Goal: Information Seeking & Learning: Learn about a topic

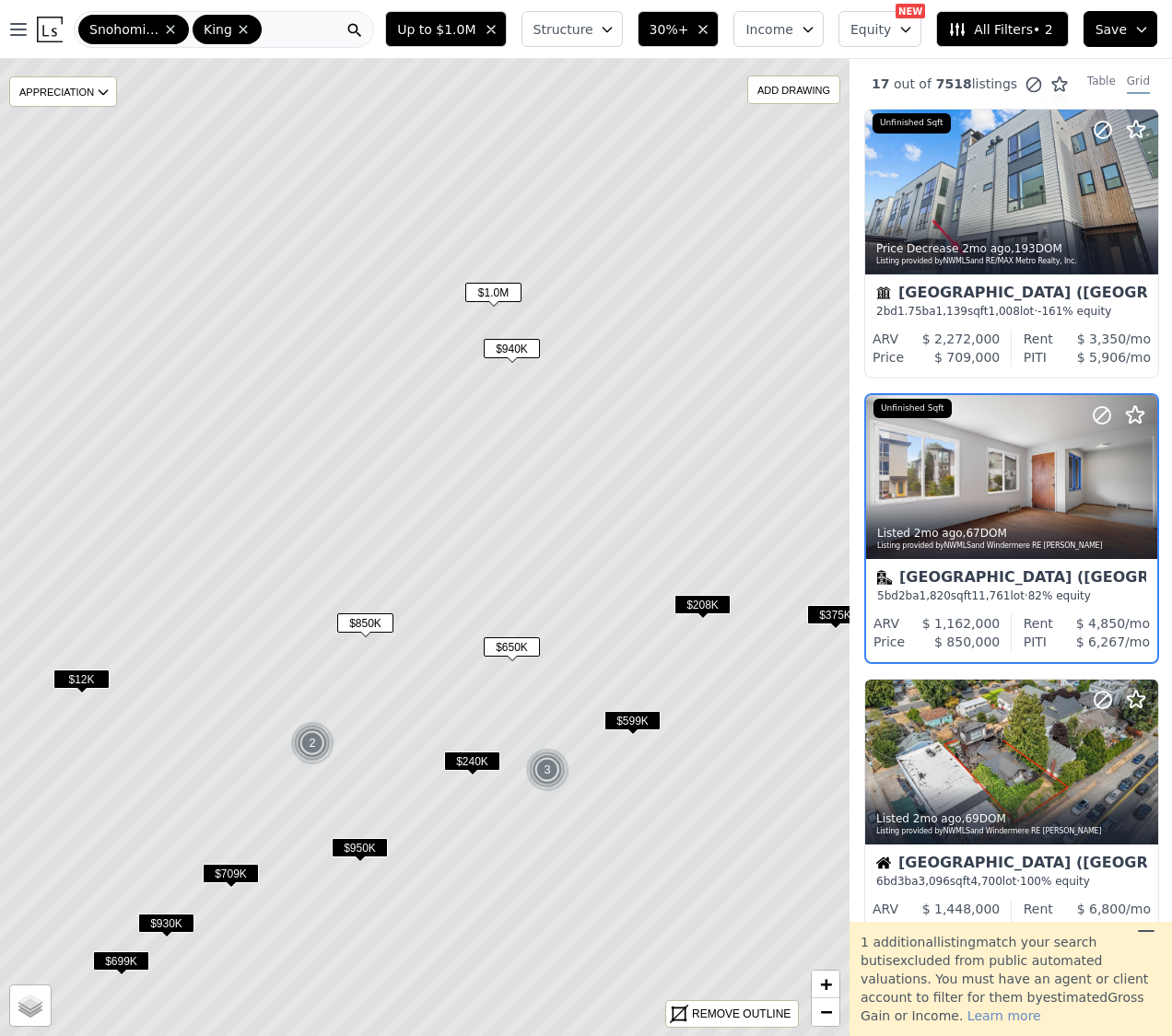
scroll to position [45, 1]
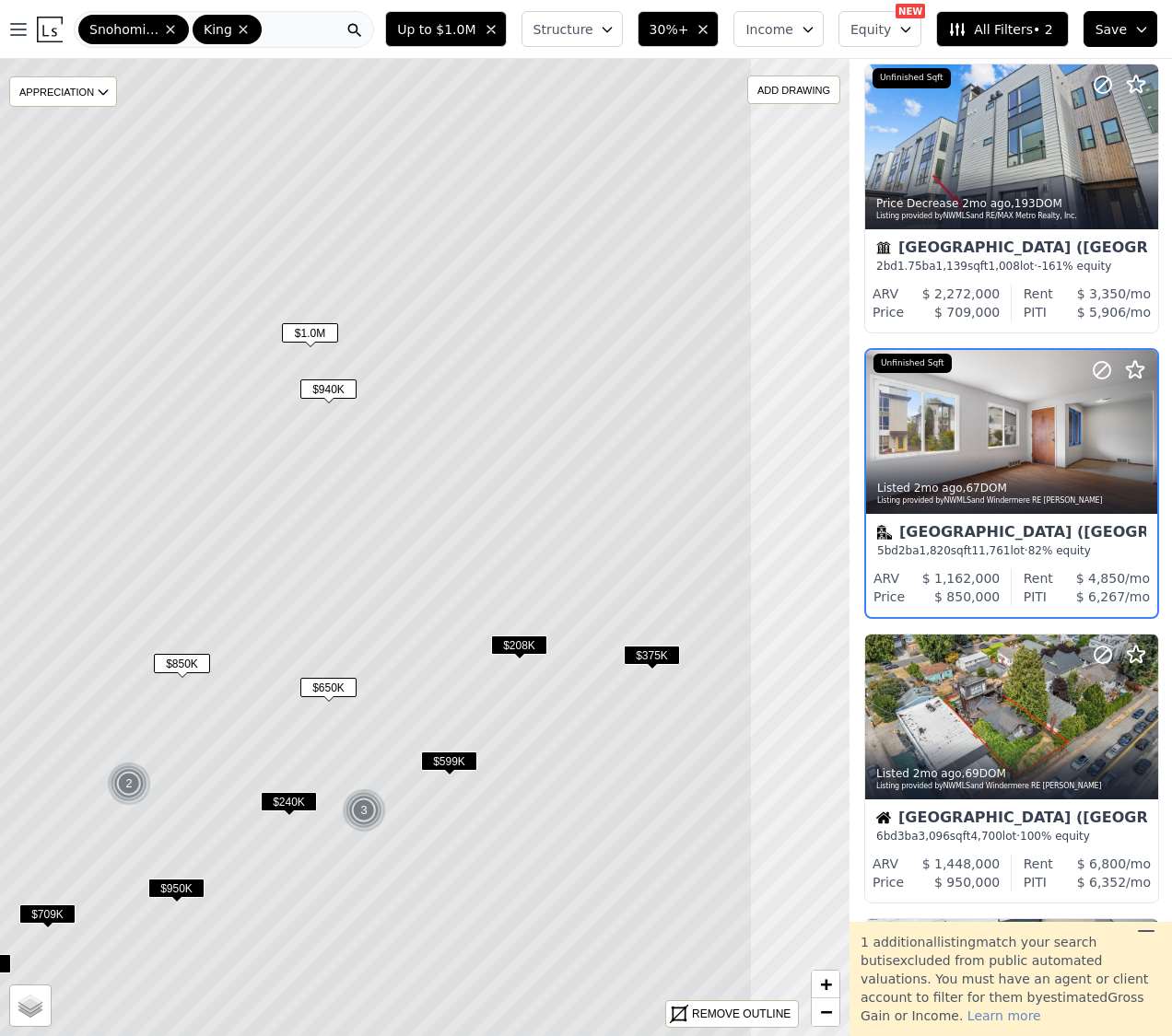
drag, startPoint x: 555, startPoint y: 801, endPoint x: 470, endPoint y: 711, distance: 123.8
click at [307, 923] on icon at bounding box center [241, 587] width 1023 height 1176
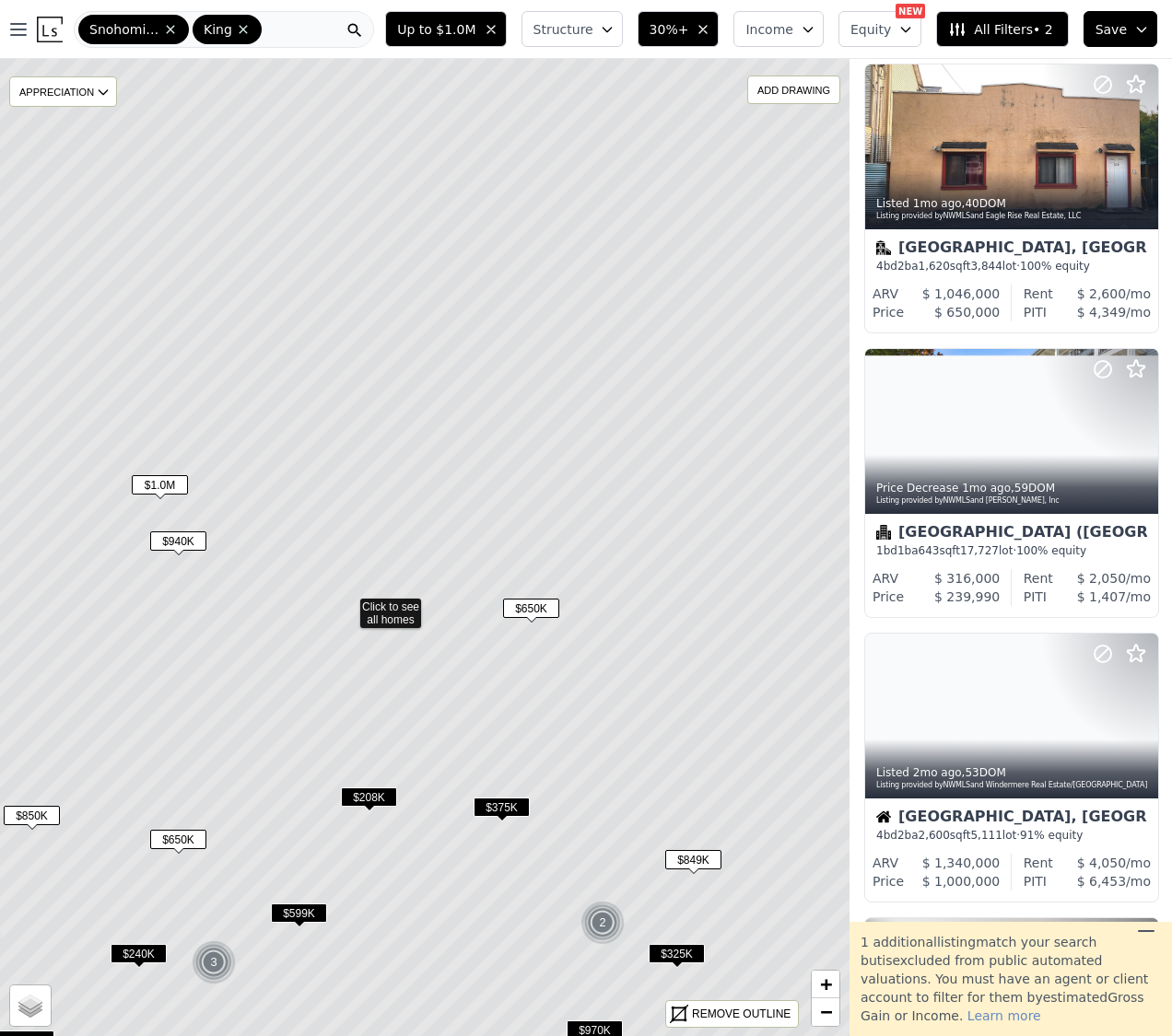
drag, startPoint x: 510, startPoint y: 666, endPoint x: 415, endPoint y: 703, distance: 102.0
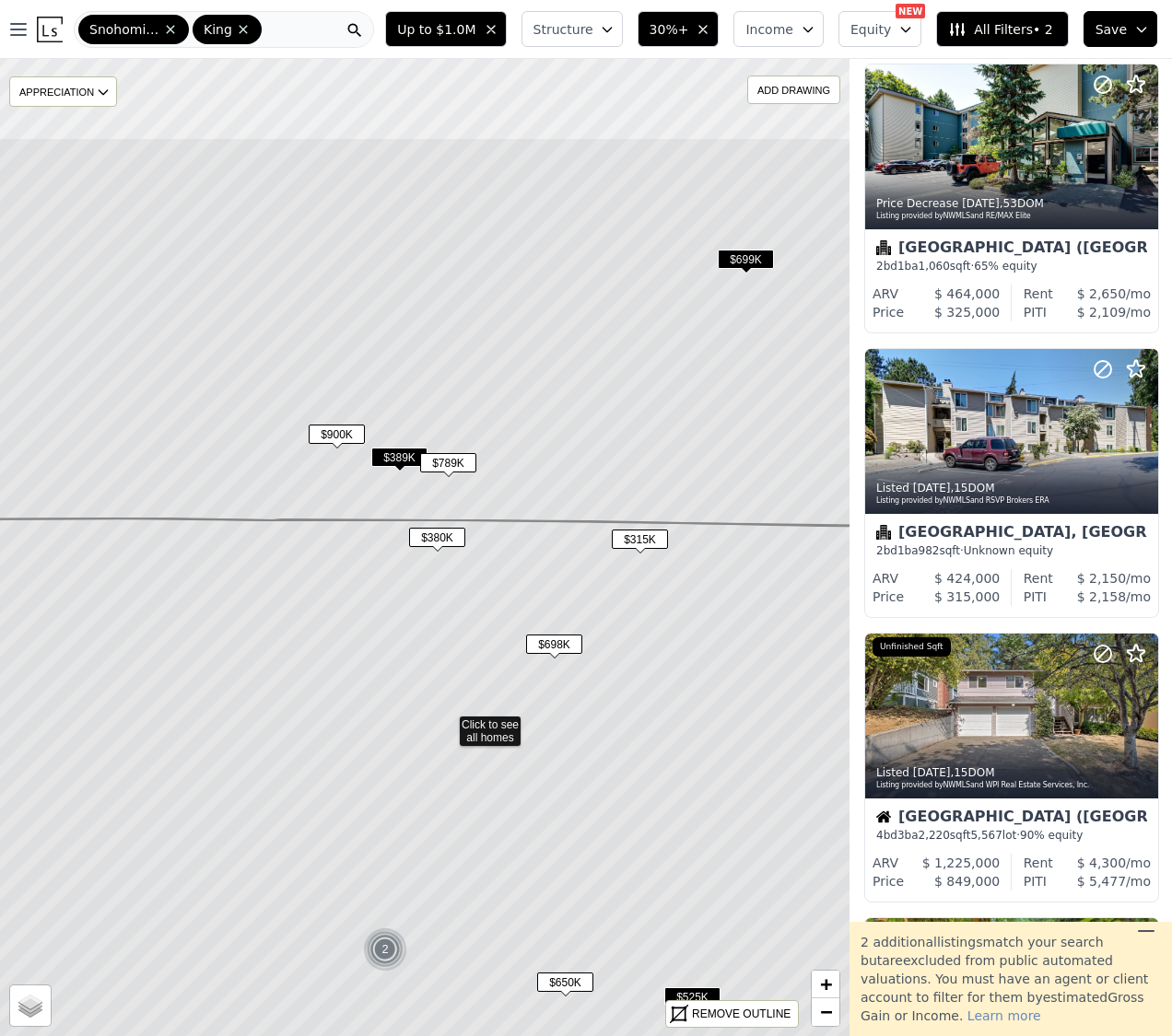
drag, startPoint x: 578, startPoint y: 553, endPoint x: 522, endPoint y: 637, distance: 101.0
click at [582, 707] on icon at bounding box center [447, 915] width 1023 height 794
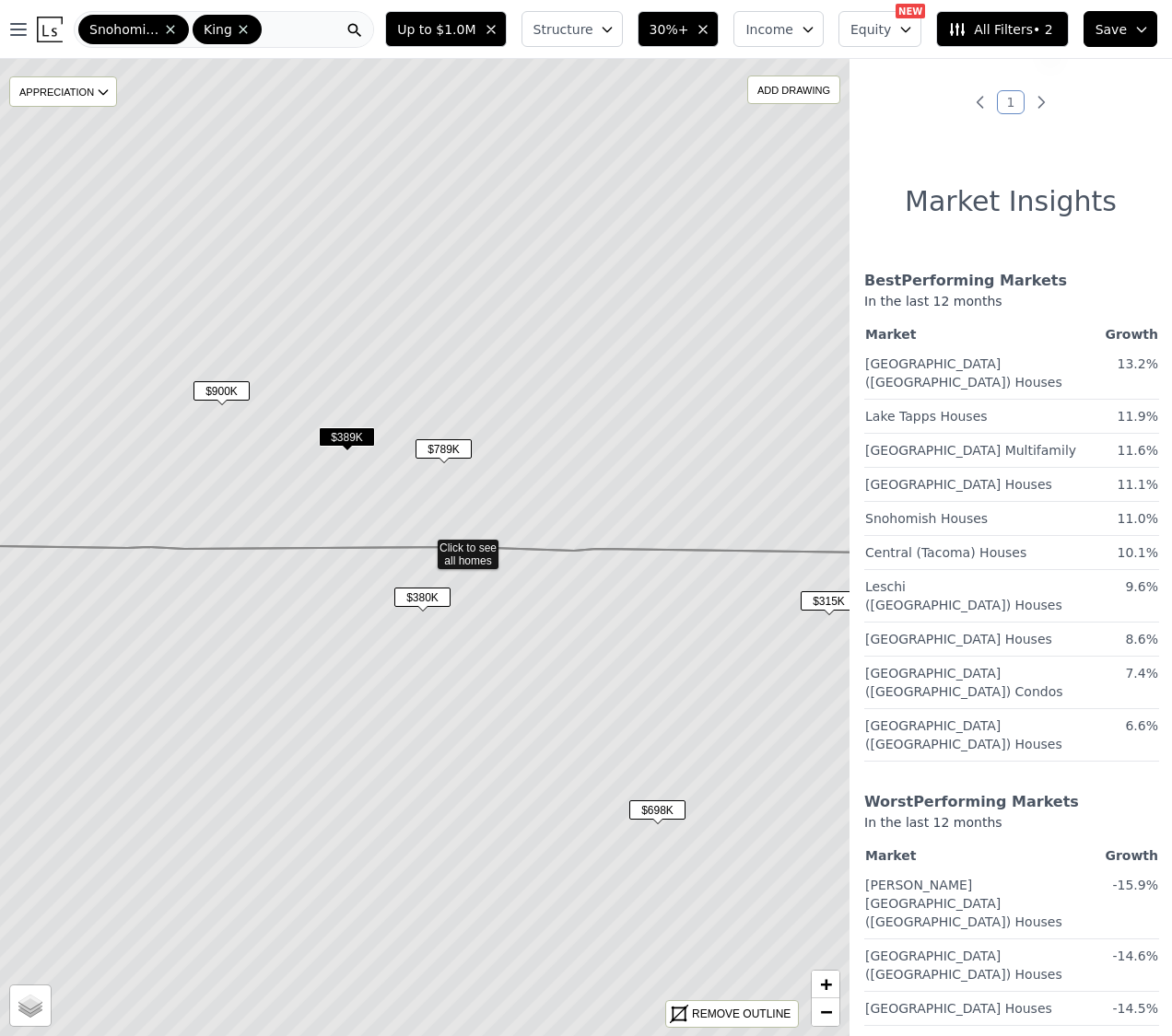
click at [439, 449] on span "$789K" at bounding box center [443, 449] width 57 height 19
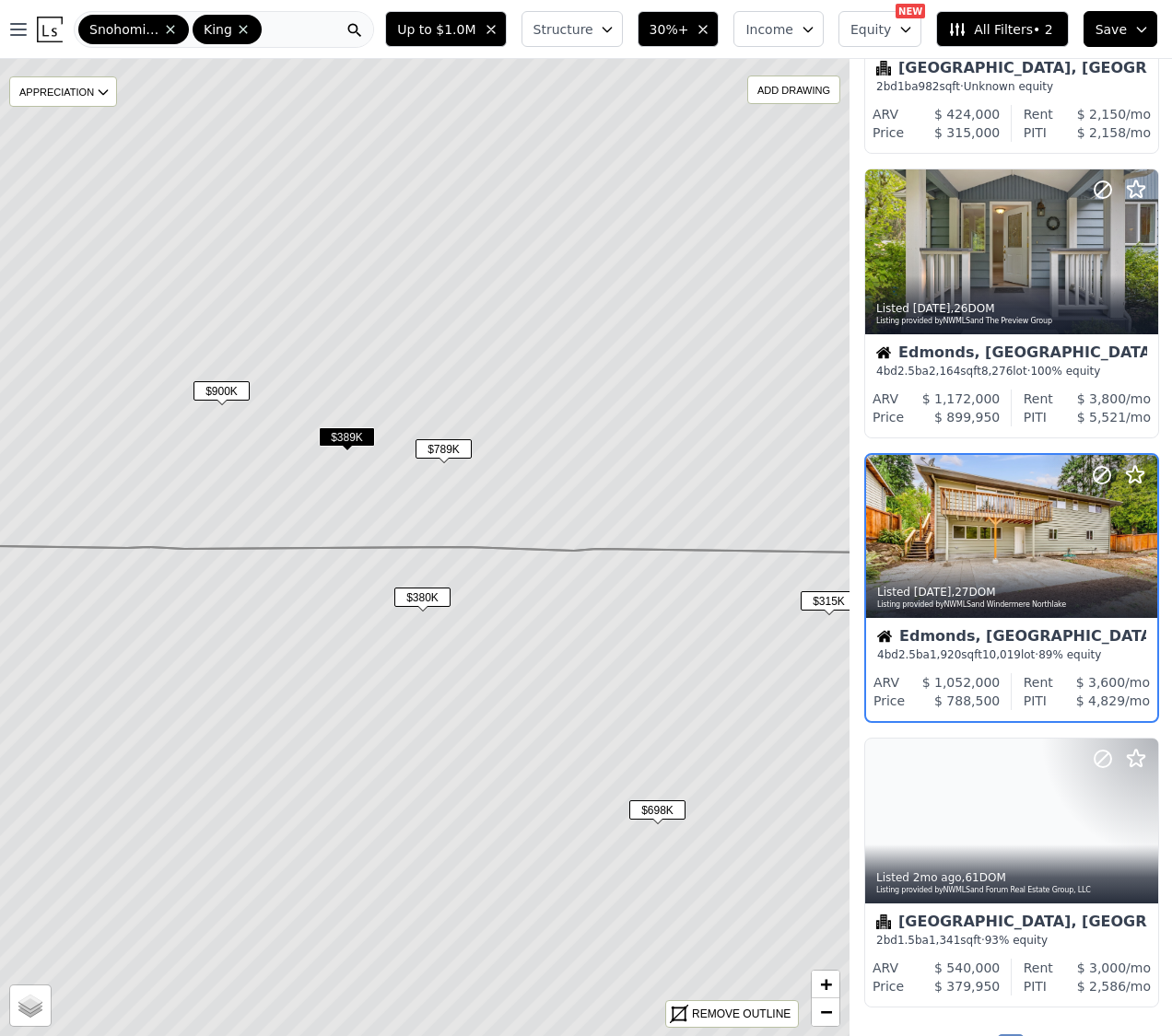
scroll to position [812, 1]
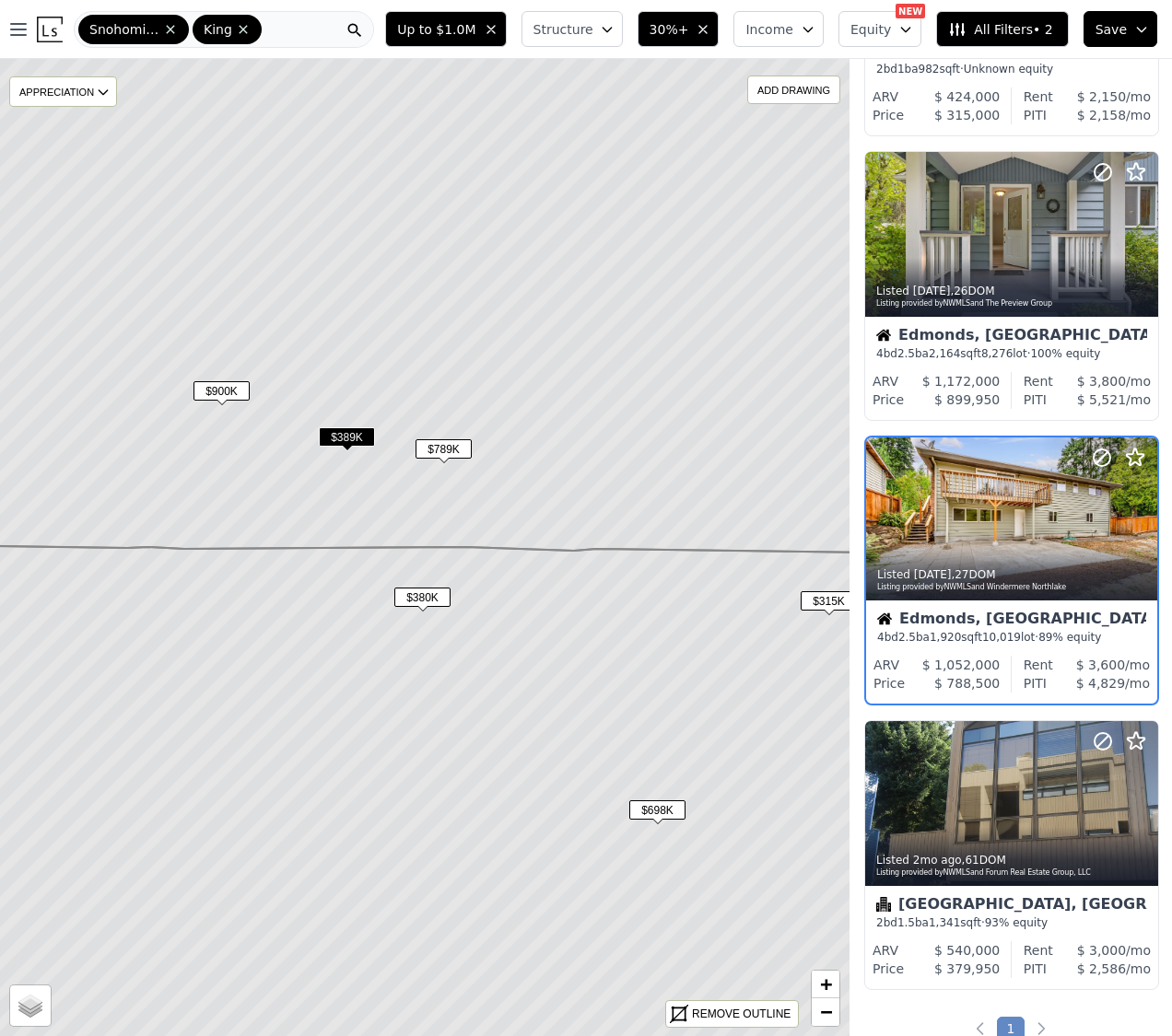
click at [227, 393] on span "$900K" at bounding box center [221, 391] width 57 height 19
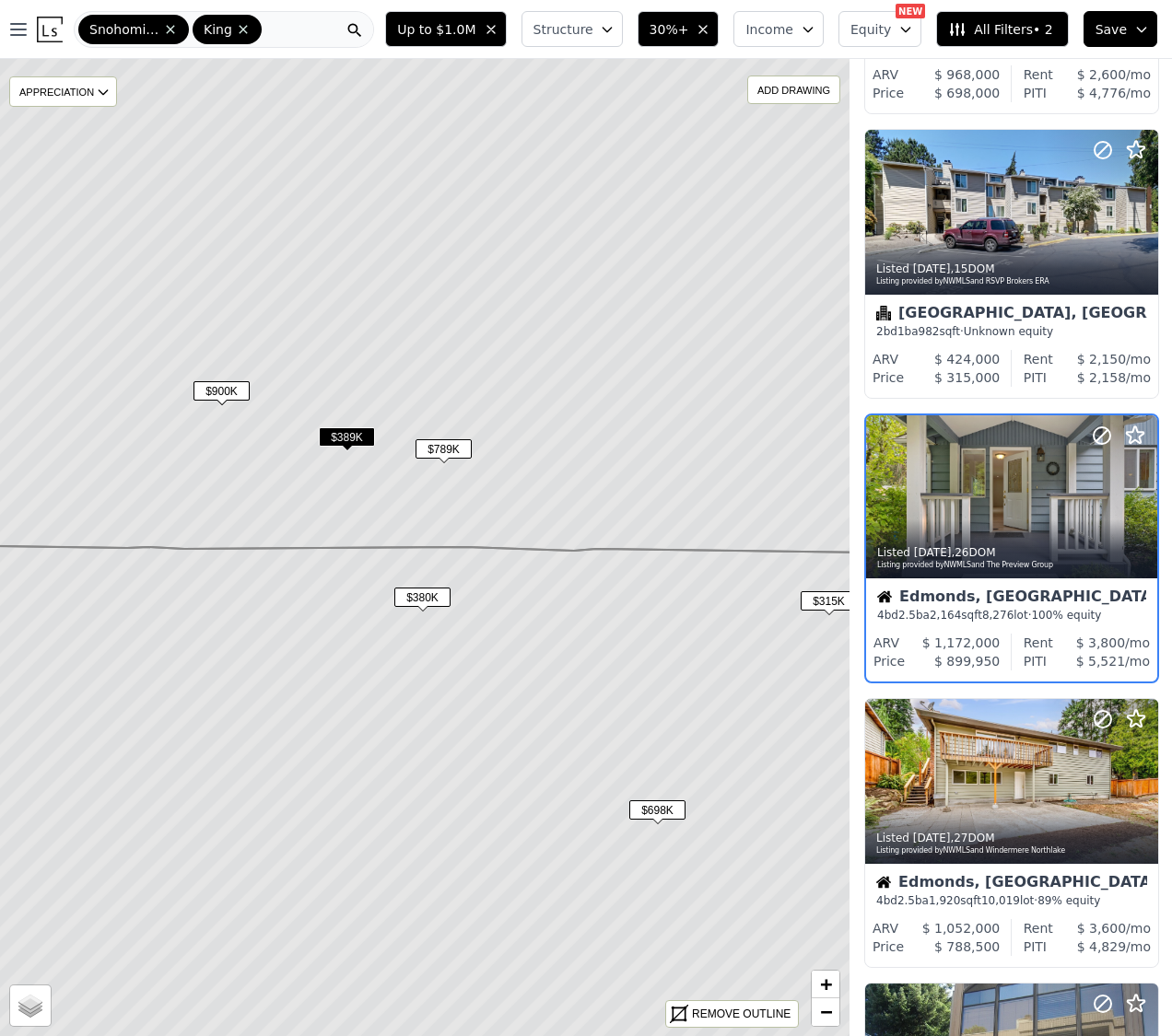
scroll to position [527, 1]
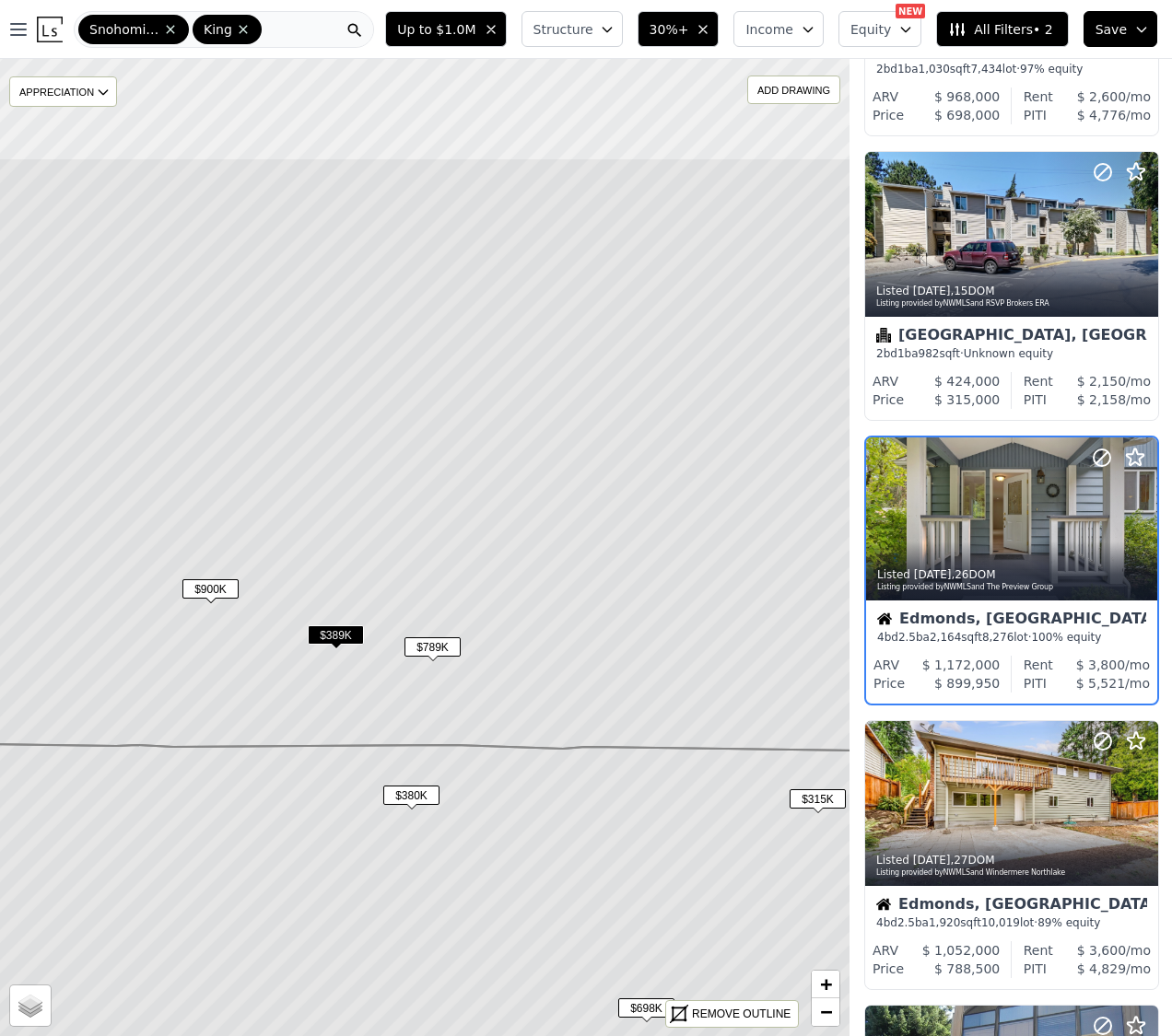
drag, startPoint x: 471, startPoint y: 333, endPoint x: 441, endPoint y: 564, distance: 232.9
click at [441, 564] on icon at bounding box center [413, 454] width 1023 height 594
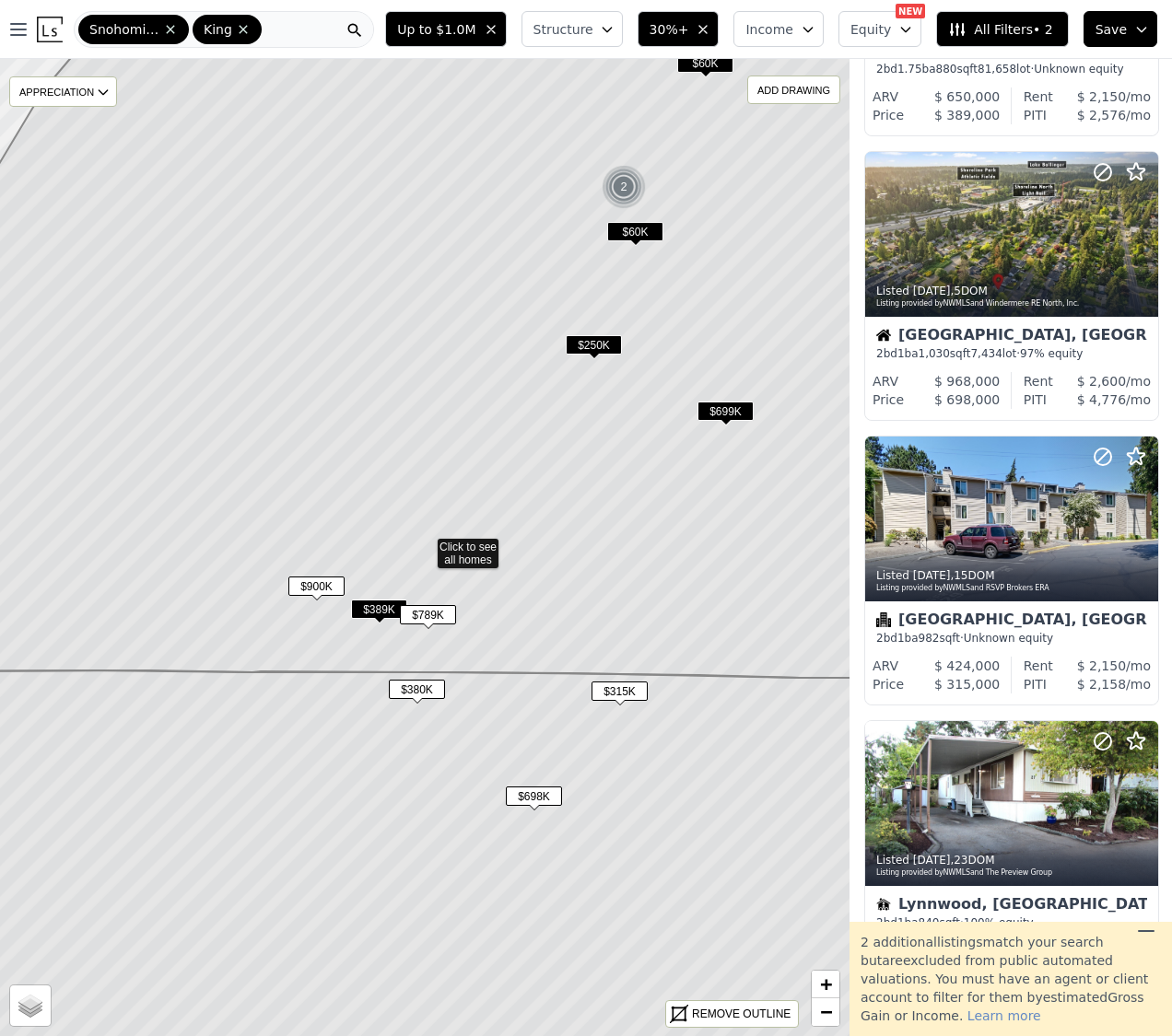
scroll to position [527, 1]
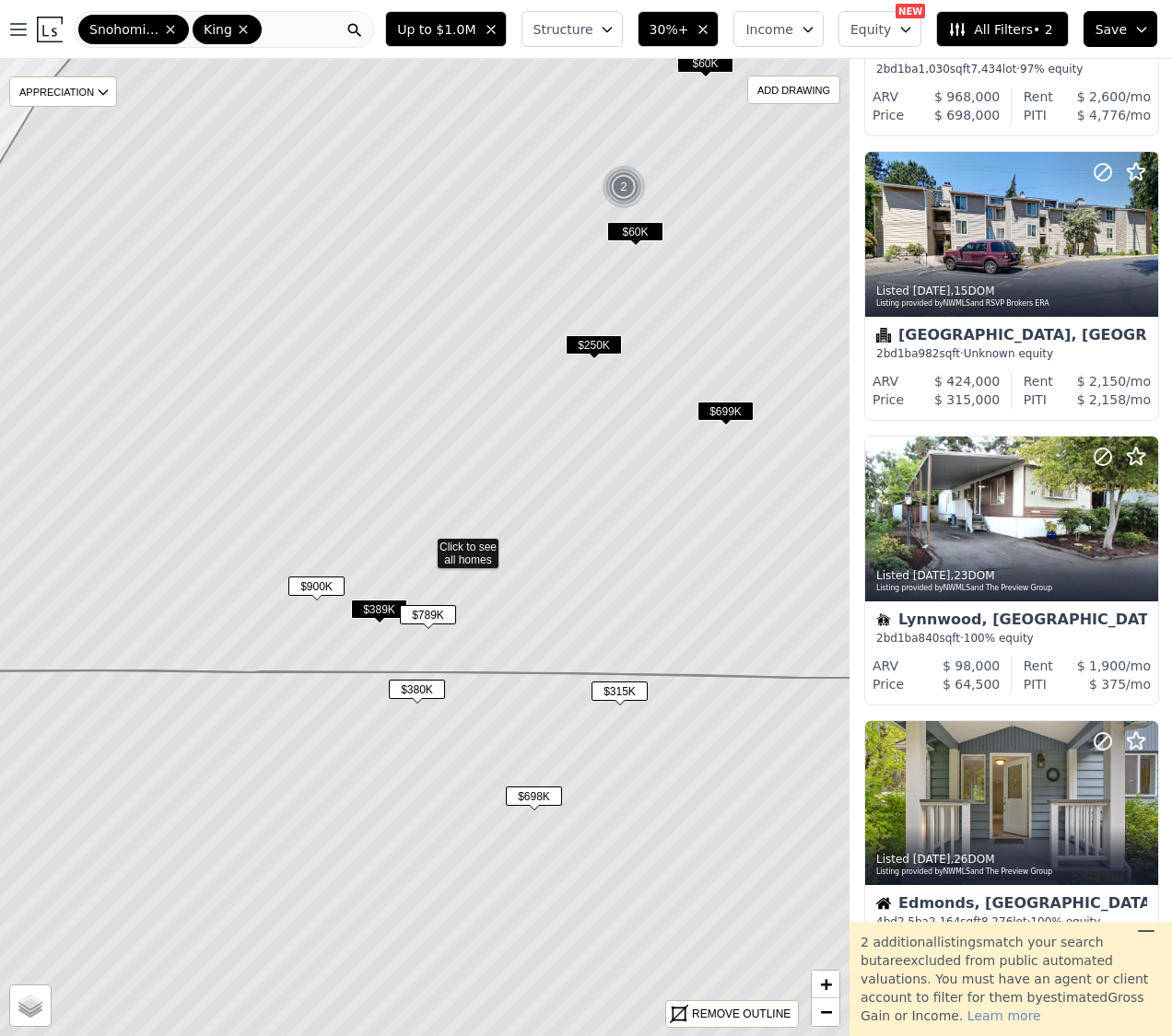
click at [306, 586] on span "$900K" at bounding box center [316, 587] width 57 height 19
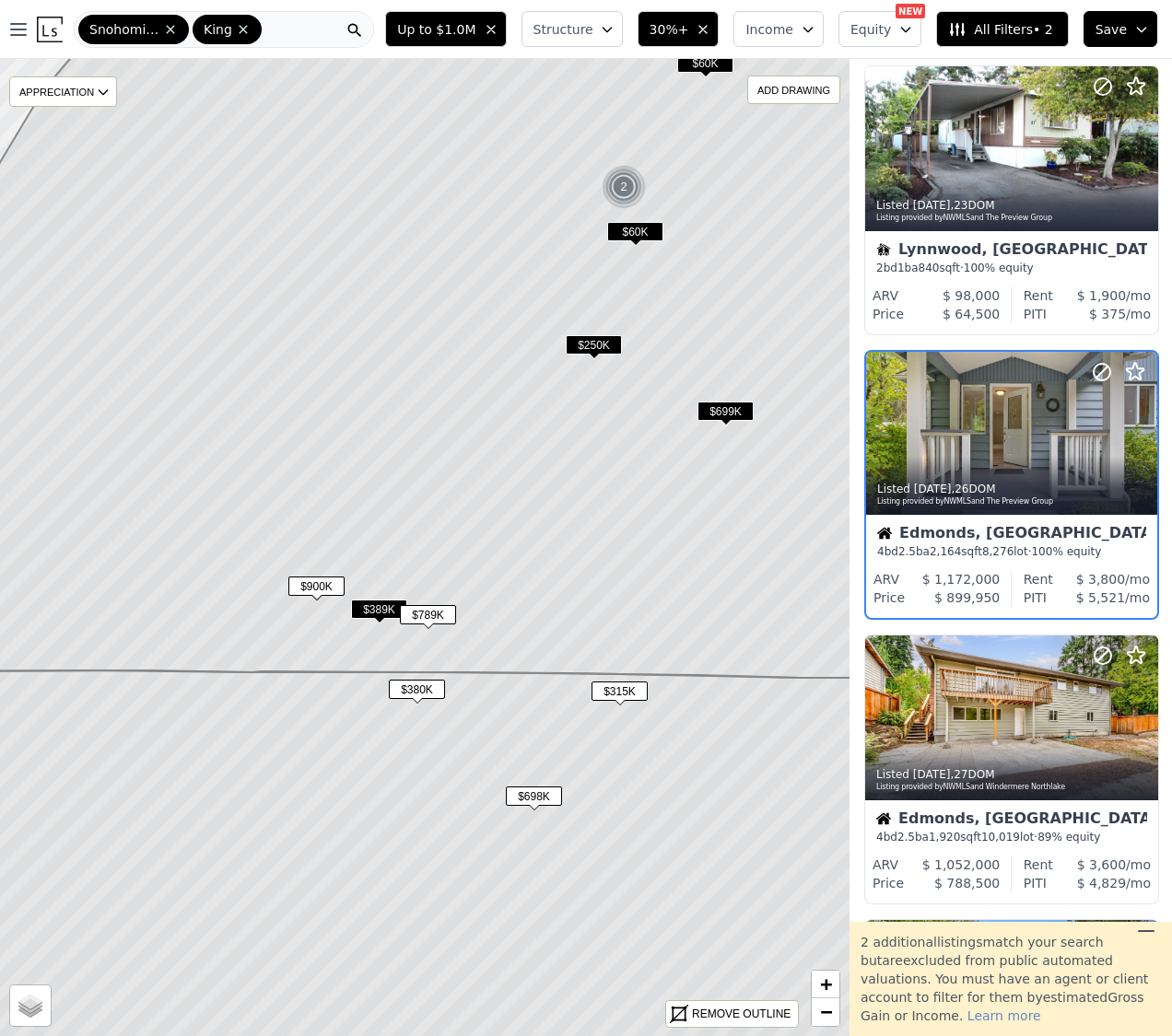
scroll to position [898, 1]
click at [943, 589] on span "$ 899,950" at bounding box center [967, 596] width 65 height 14
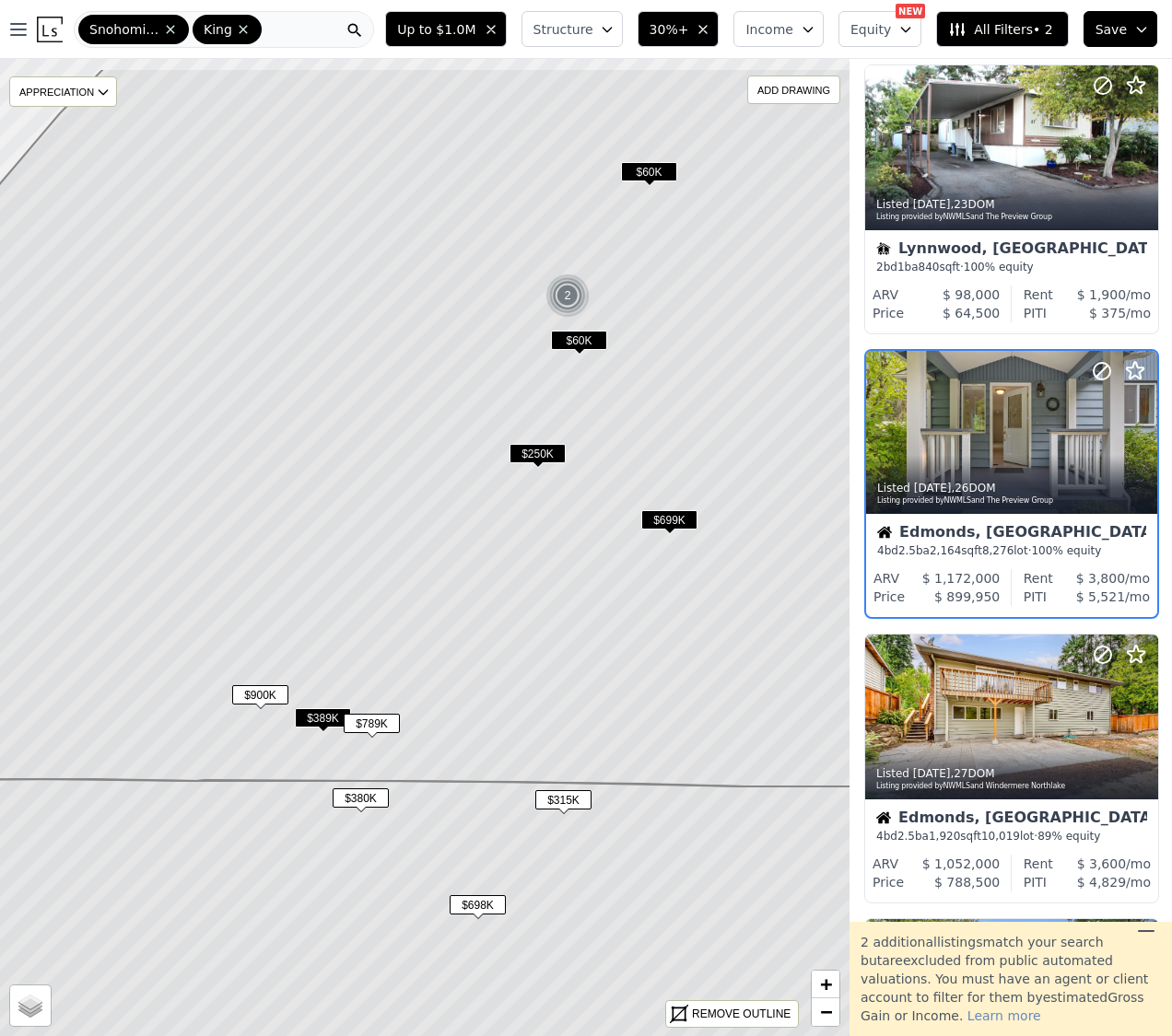
drag, startPoint x: 636, startPoint y: 280, endPoint x: 563, endPoint y: 410, distance: 149.1
click at [581, 389] on icon at bounding box center [368, 427] width 1023 height 719
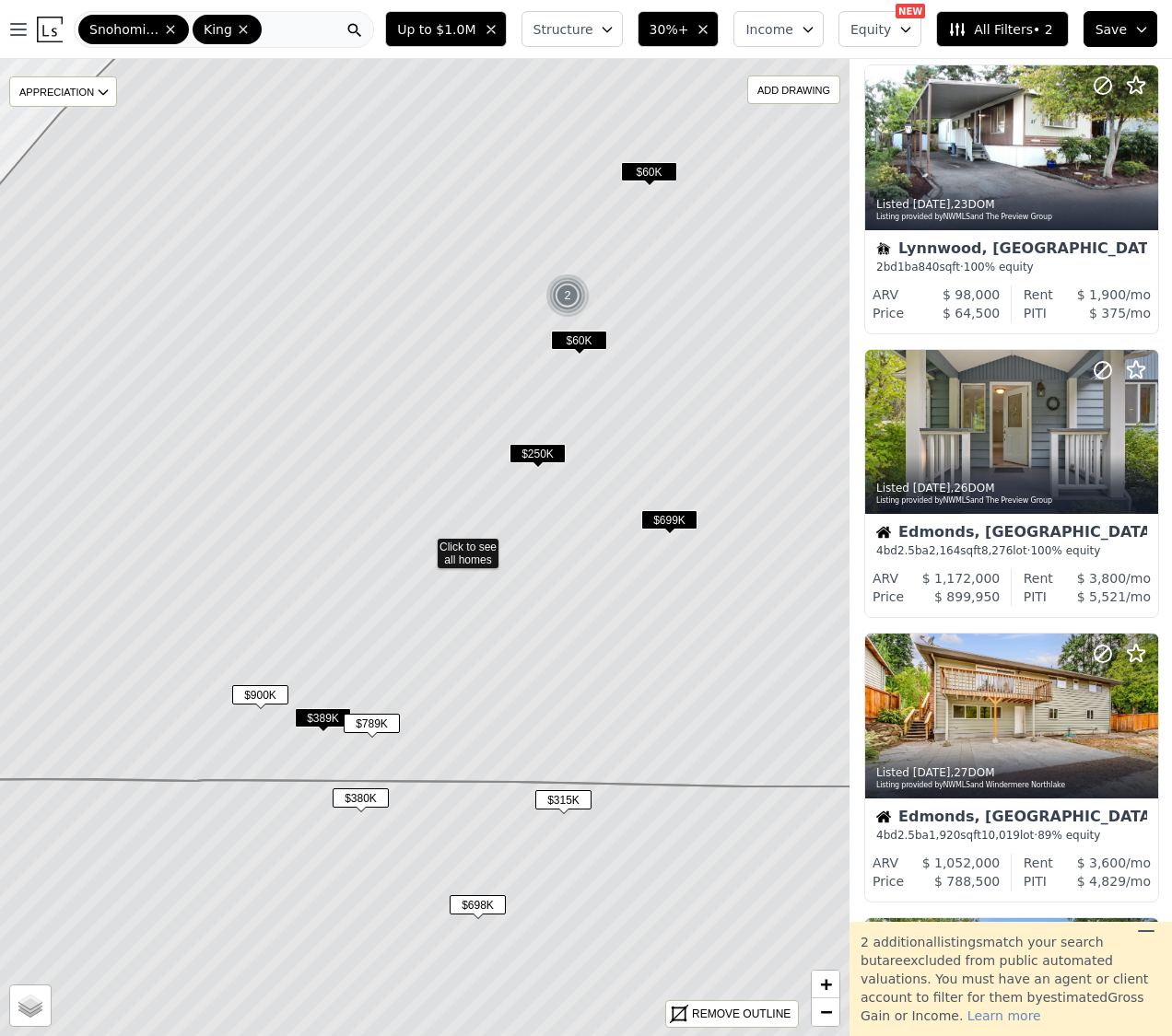
scroll to position [1183, 1]
click at [368, 721] on span "$789K" at bounding box center [372, 724] width 57 height 19
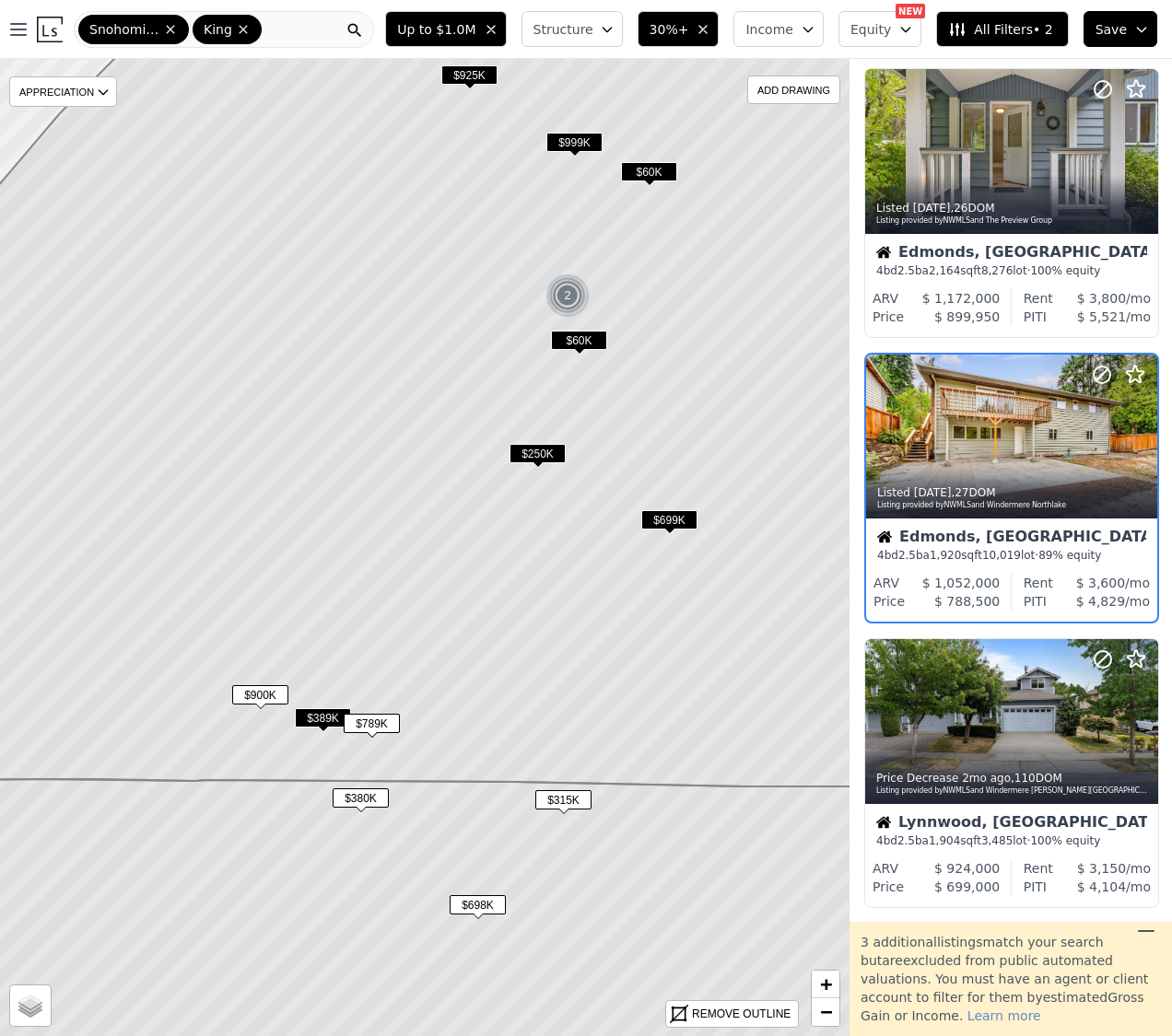
scroll to position [1467, 1]
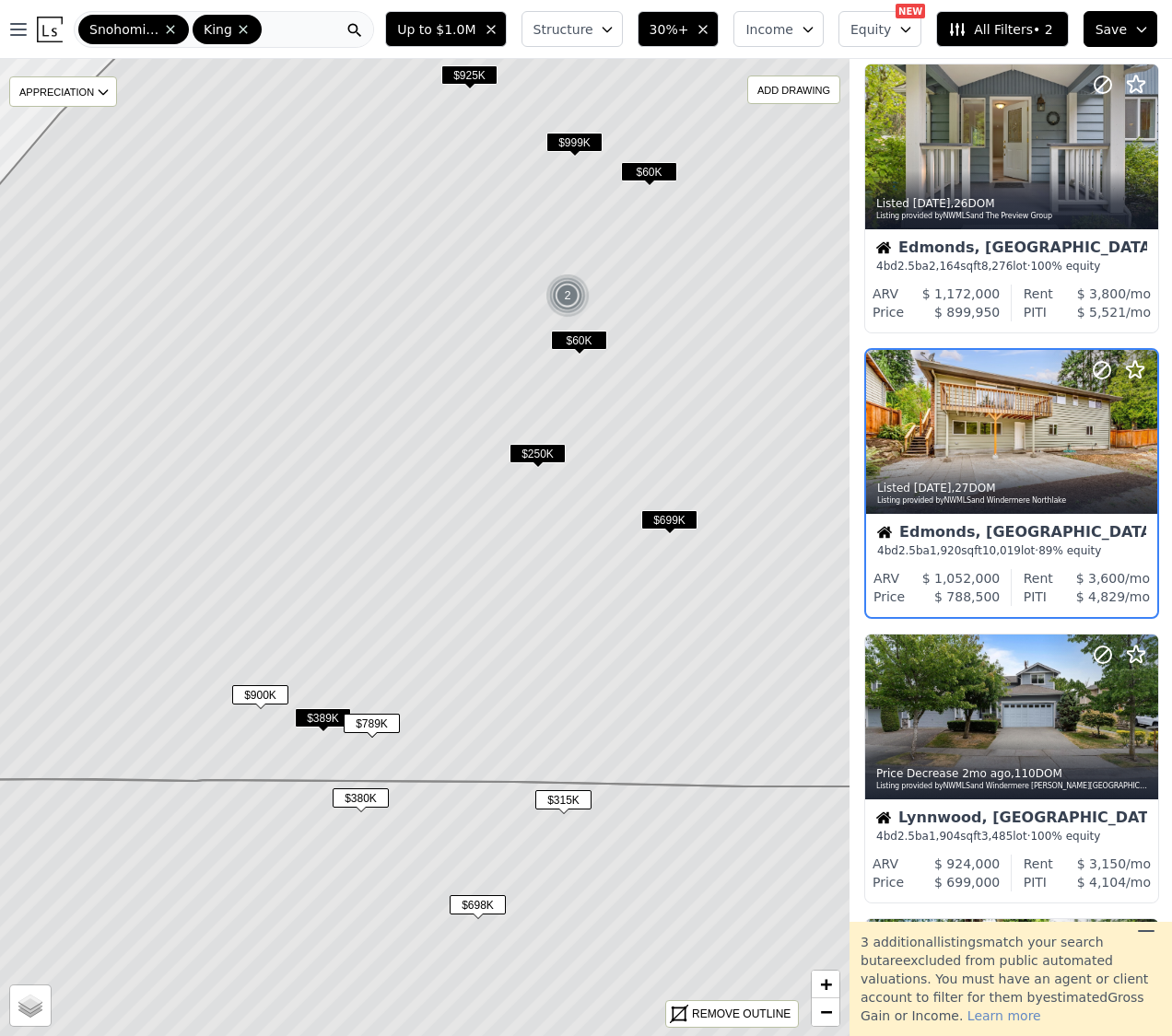
click at [667, 511] on span "$699K" at bounding box center [669, 519] width 57 height 19
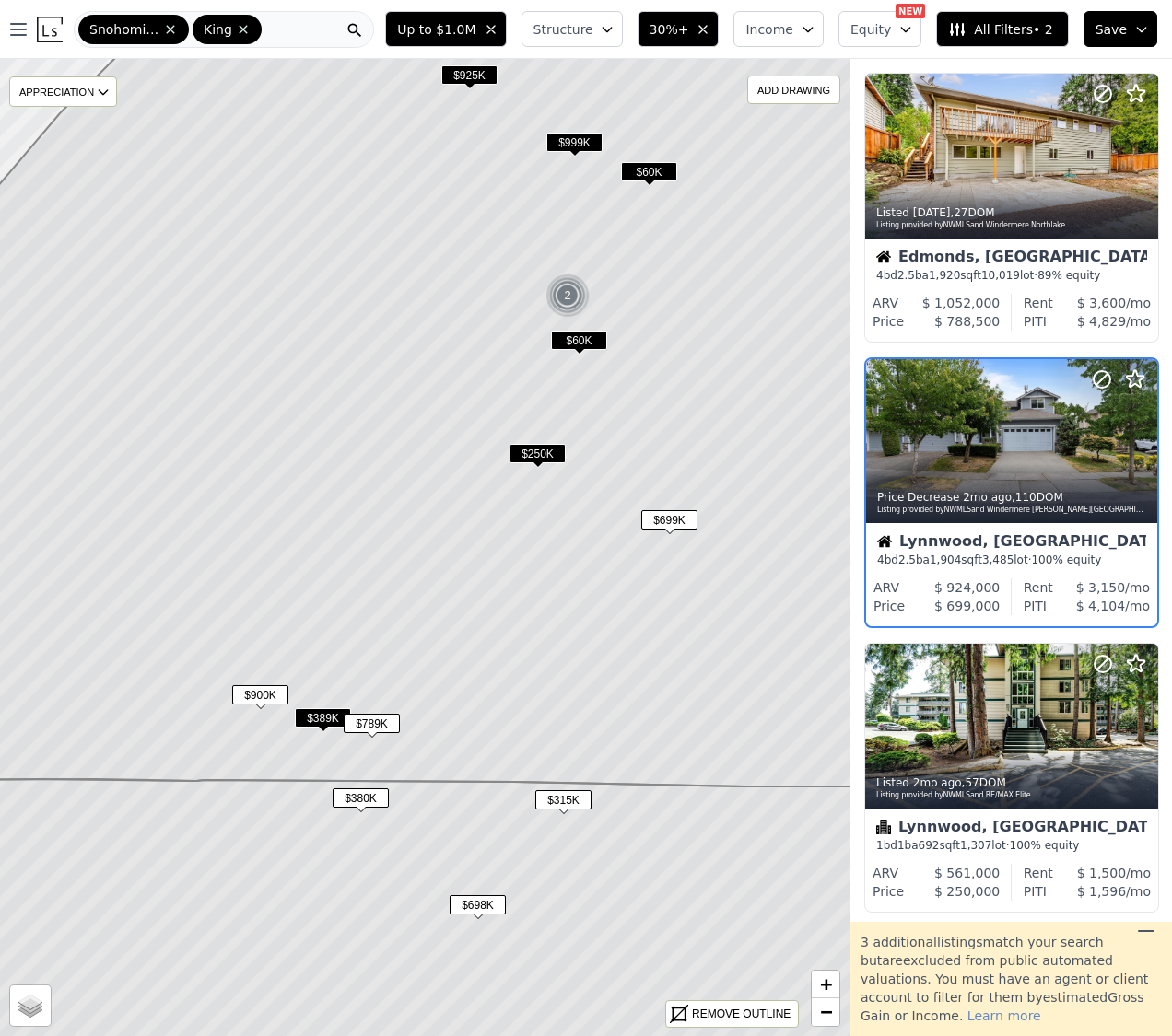
scroll to position [1752, 1]
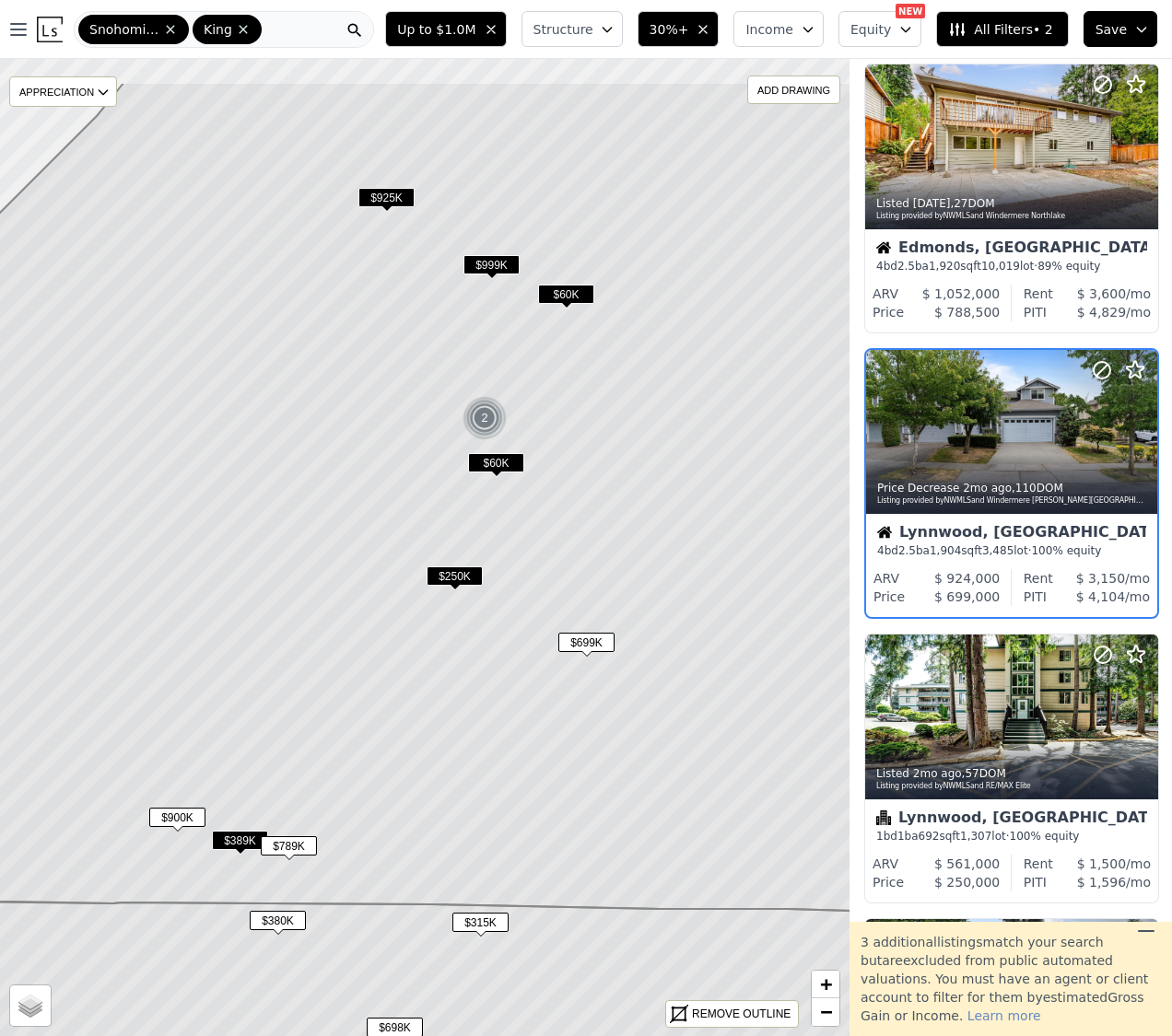
drag, startPoint x: 735, startPoint y: 360, endPoint x: 651, endPoint y: 481, distance: 147.3
click at [651, 481] on icon at bounding box center [341, 496] width 1023 height 829
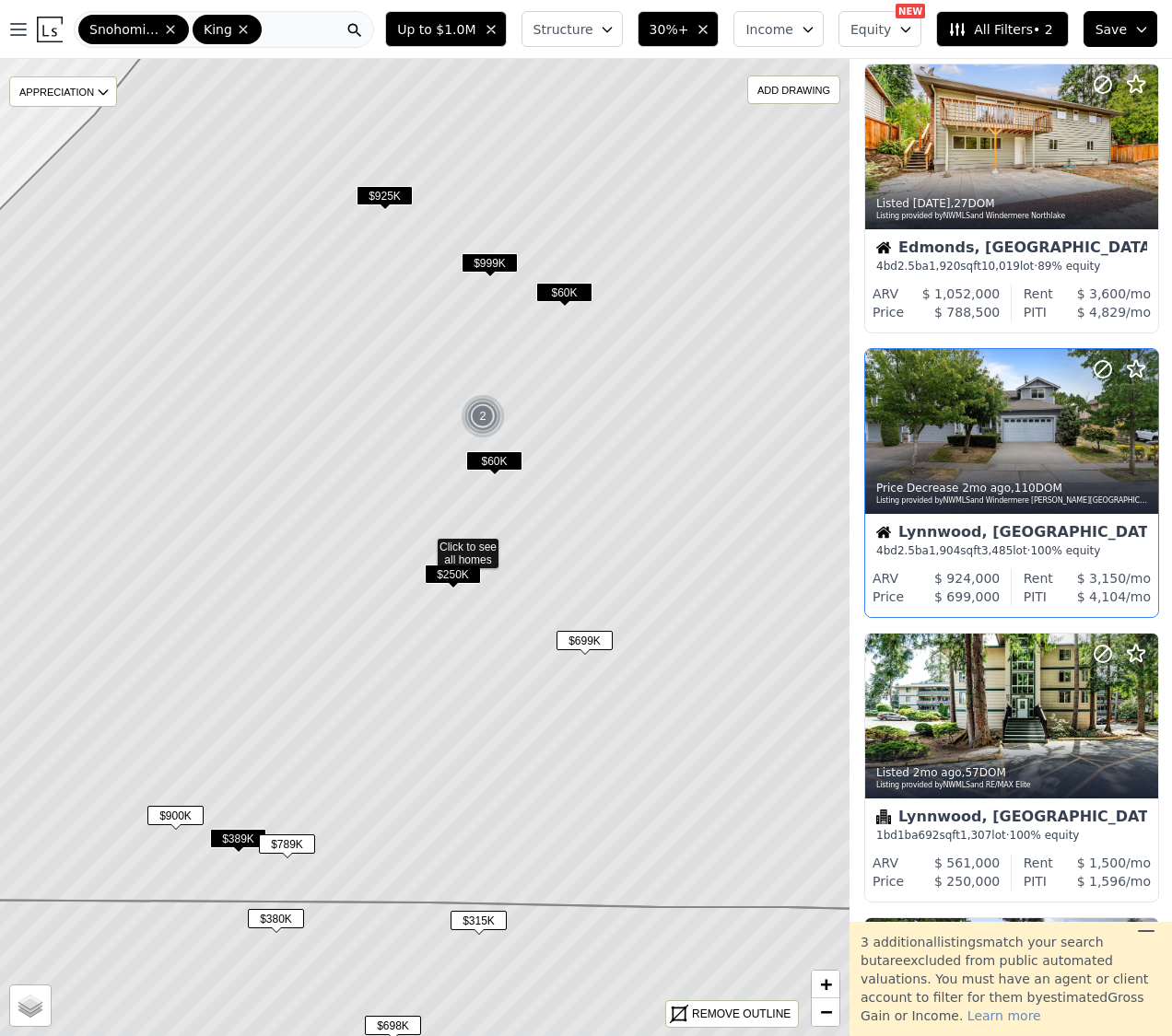
scroll to position [2036, 1]
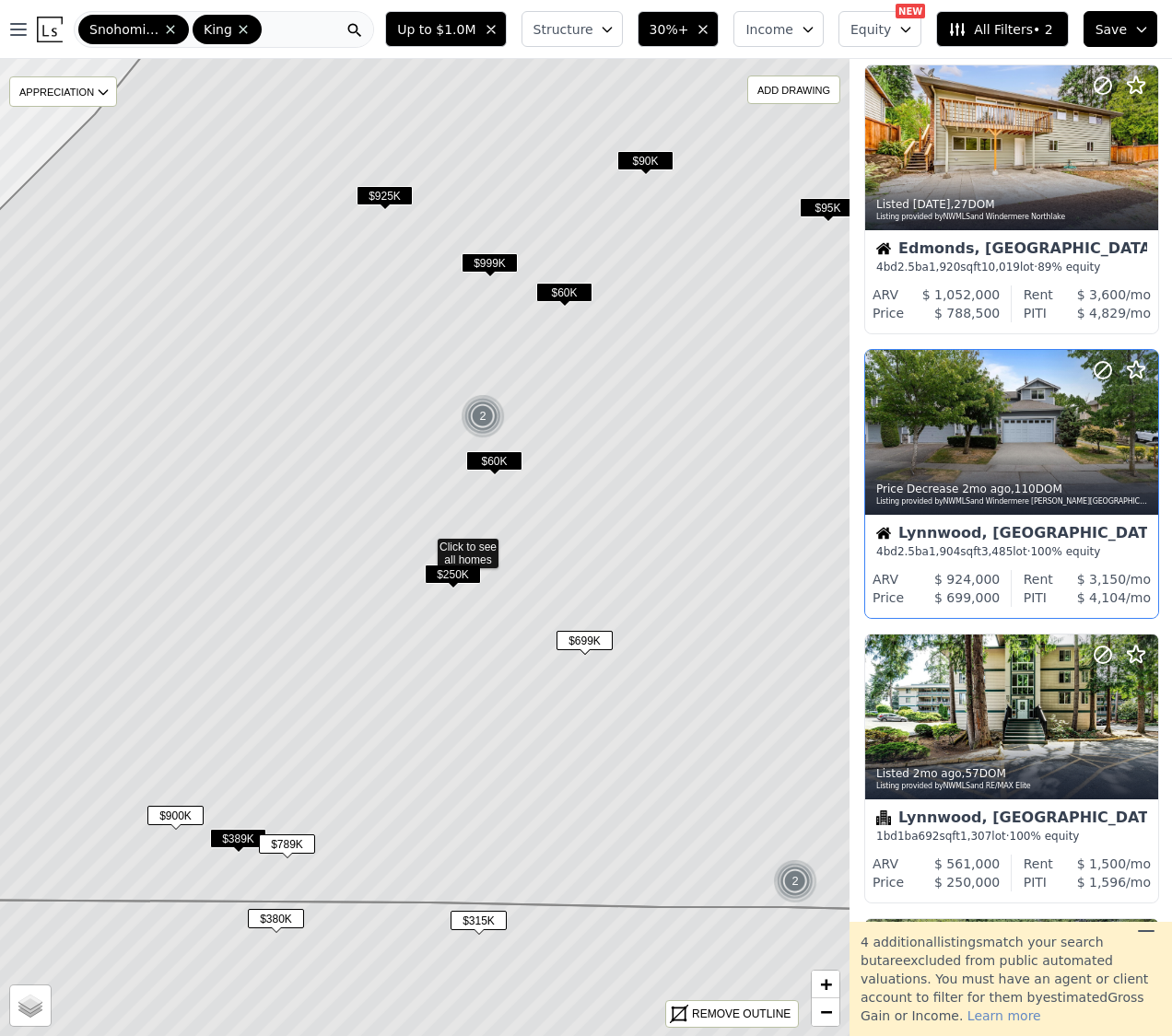
click at [983, 541] on div "Lynnwood, WA" at bounding box center [1011, 535] width 271 height 18
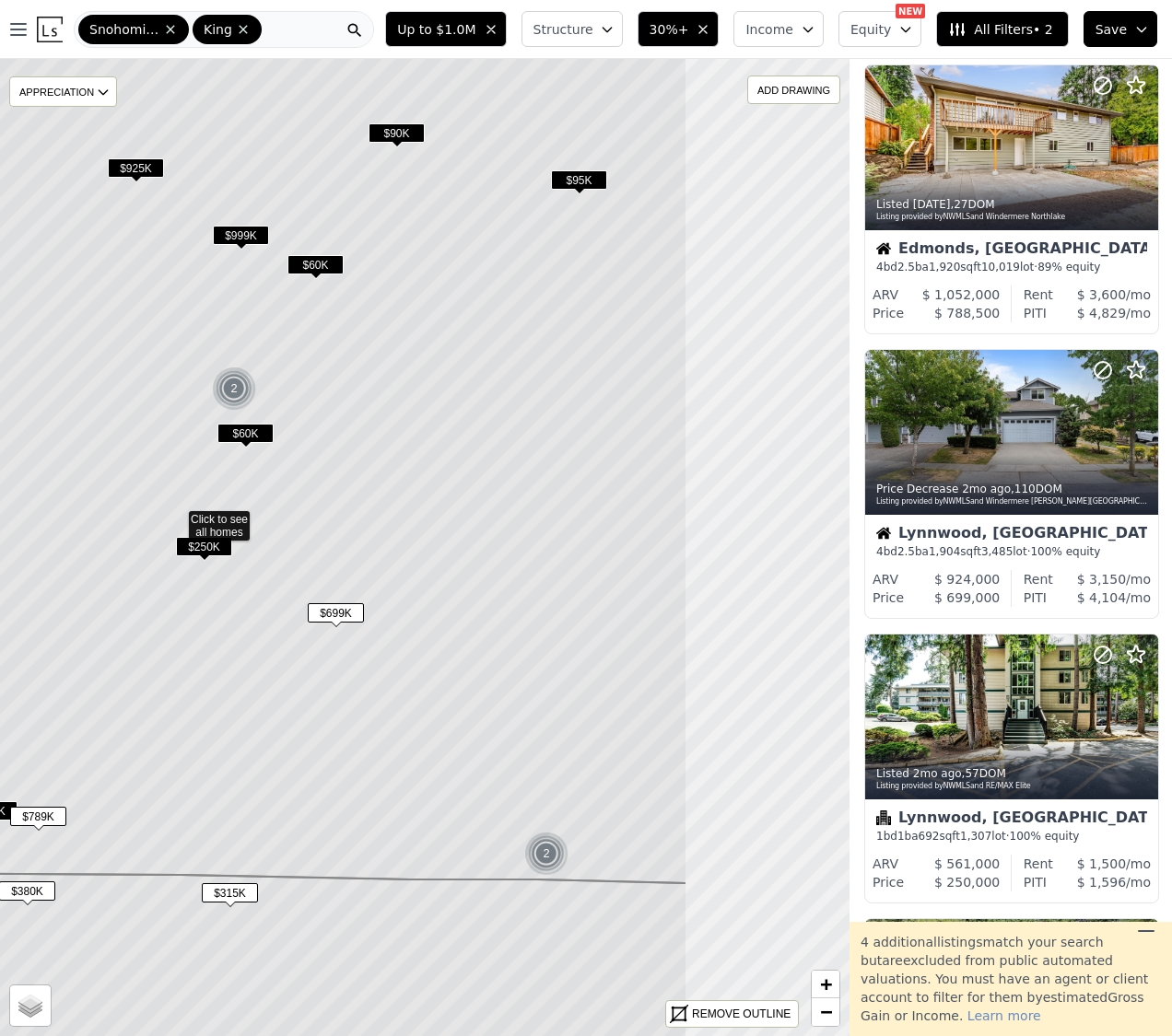
drag, startPoint x: 652, startPoint y: 415, endPoint x: 392, endPoint y: 381, distance: 262.2
click at [392, 381] on icon at bounding box center [175, 407] width 1023 height 952
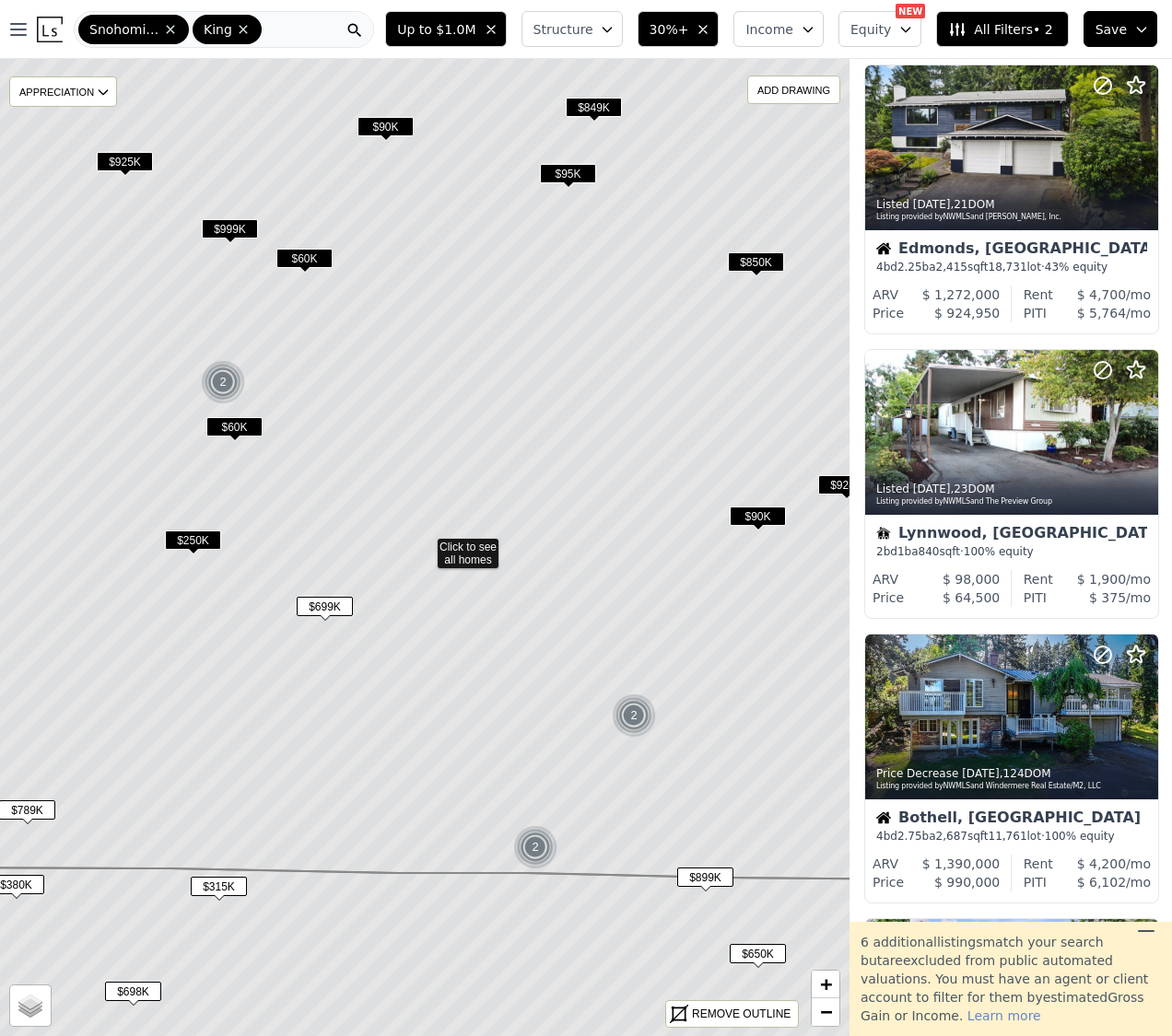
scroll to position [2889, 1]
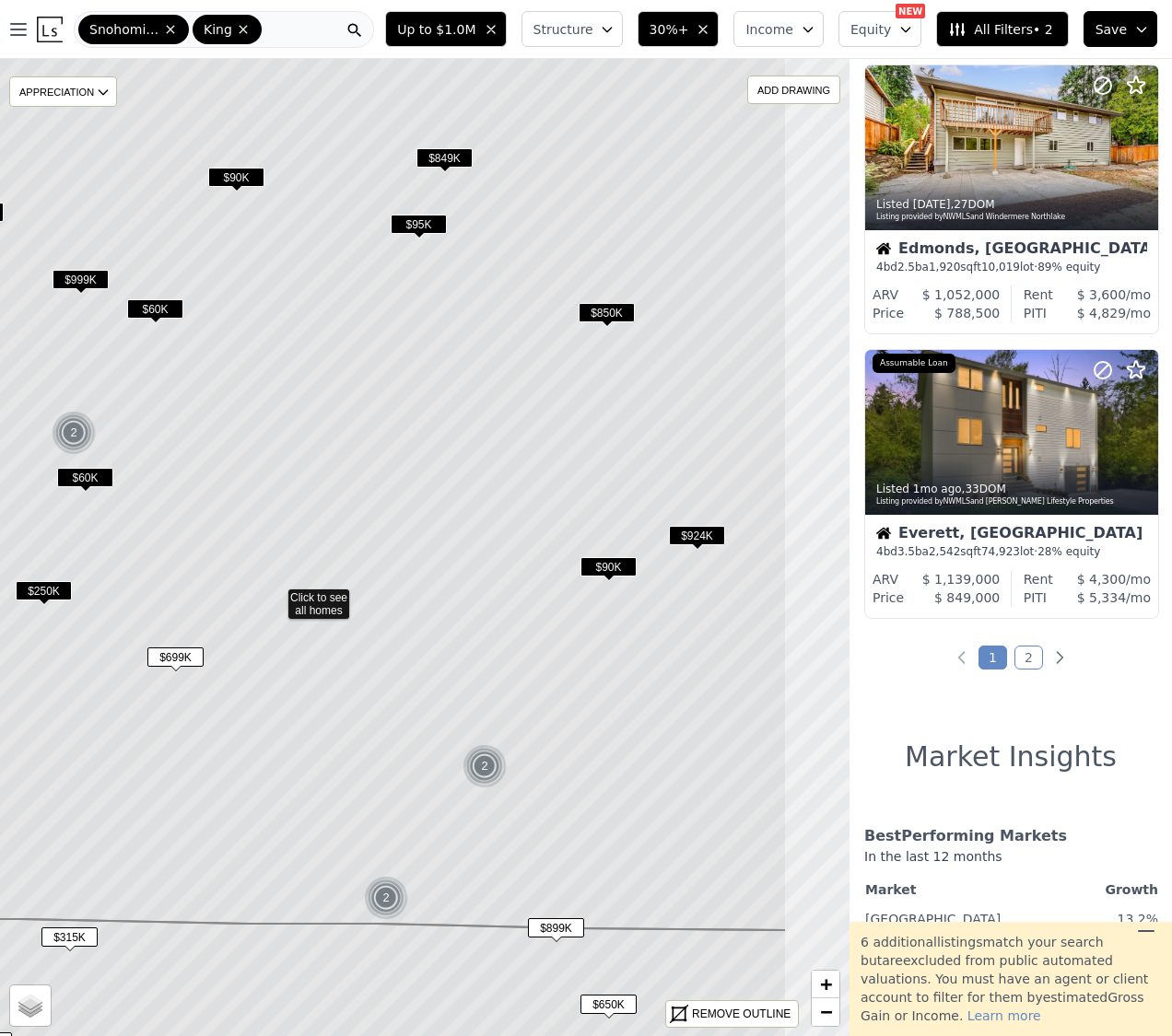
drag, startPoint x: 682, startPoint y: 469, endPoint x: 599, endPoint y: 499, distance: 88.3
click at [599, 499] on icon at bounding box center [275, 471] width 1023 height 920
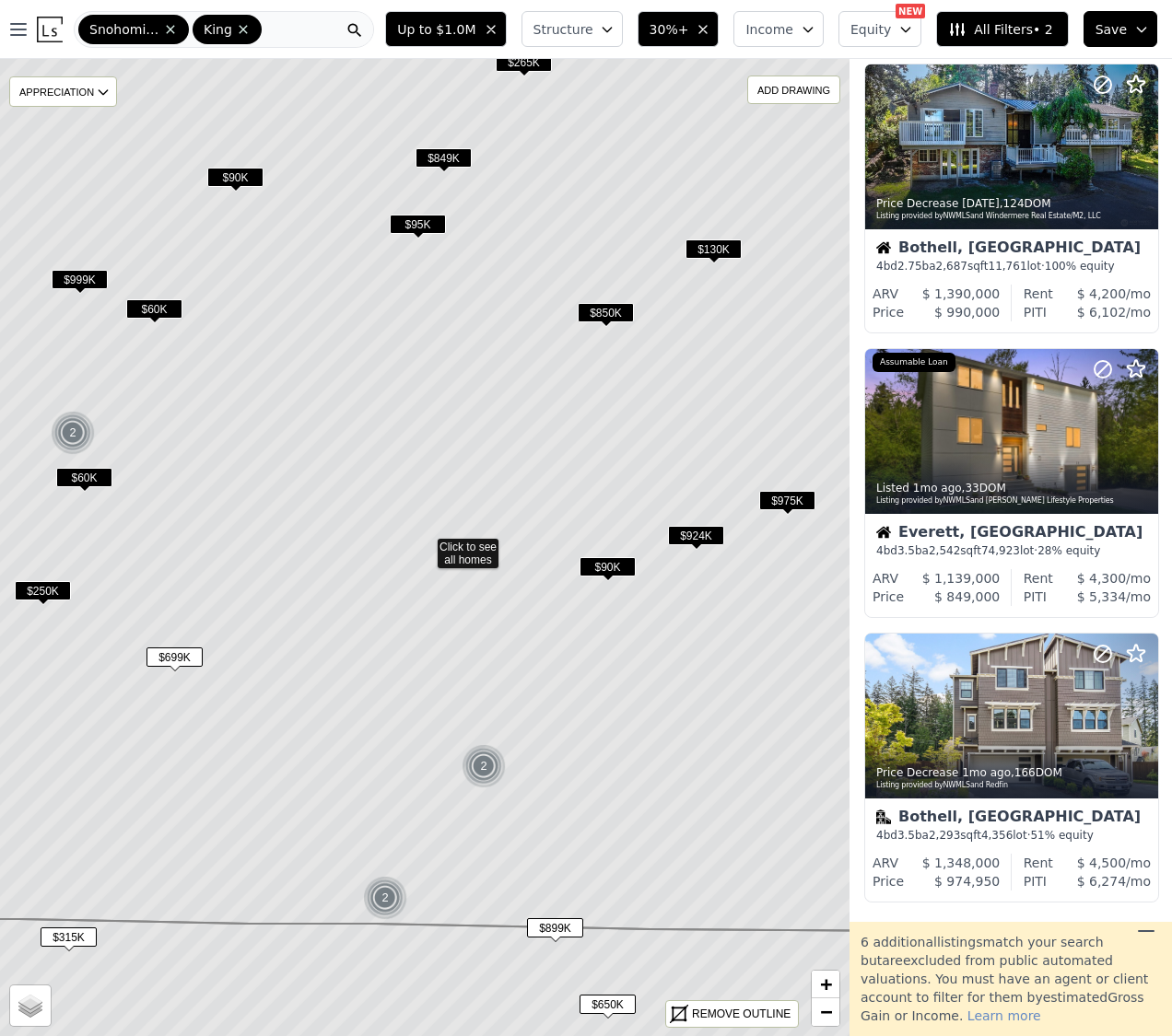
click at [695, 532] on span "$924K" at bounding box center [696, 536] width 57 height 19
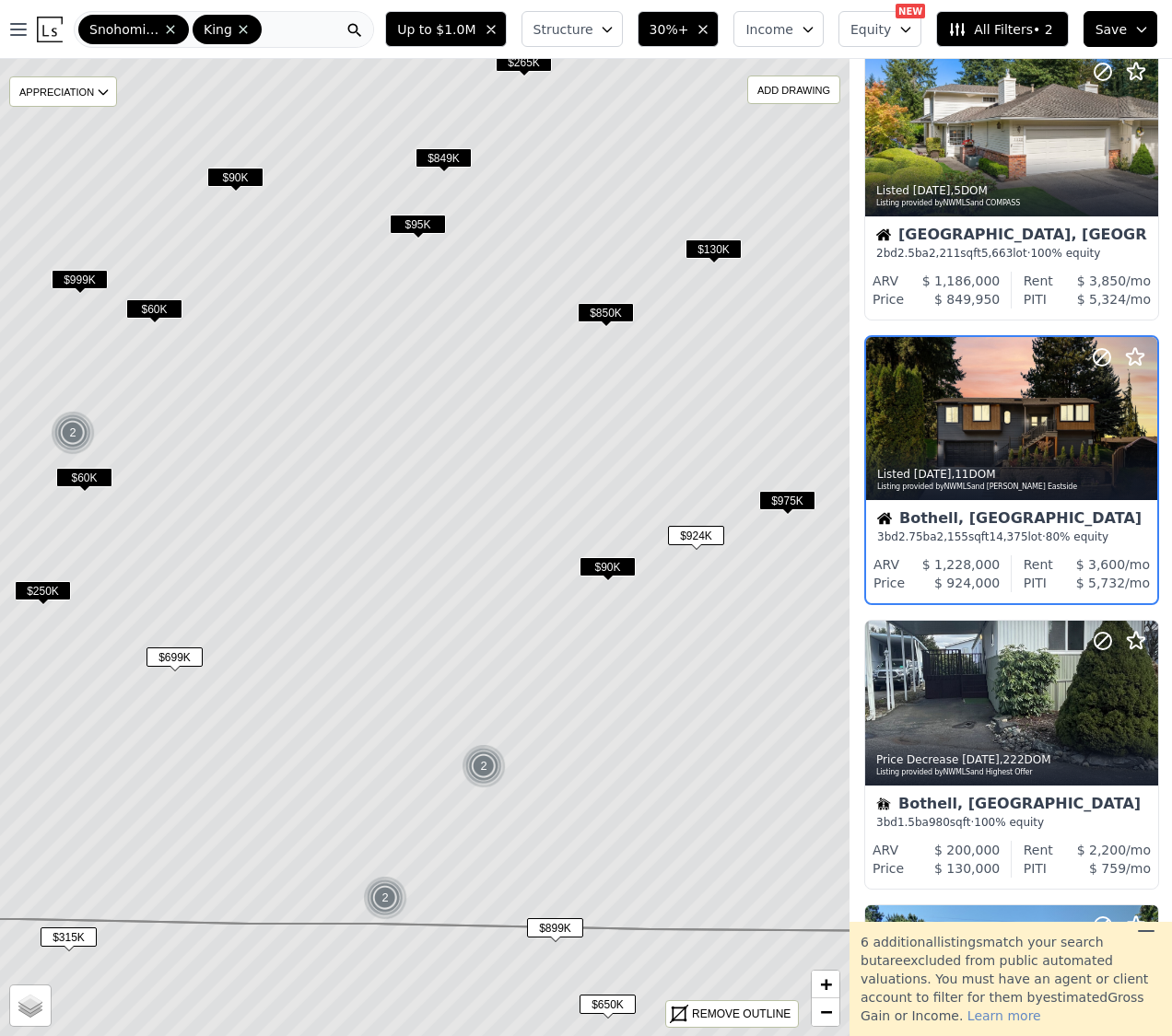
scroll to position [898, 1]
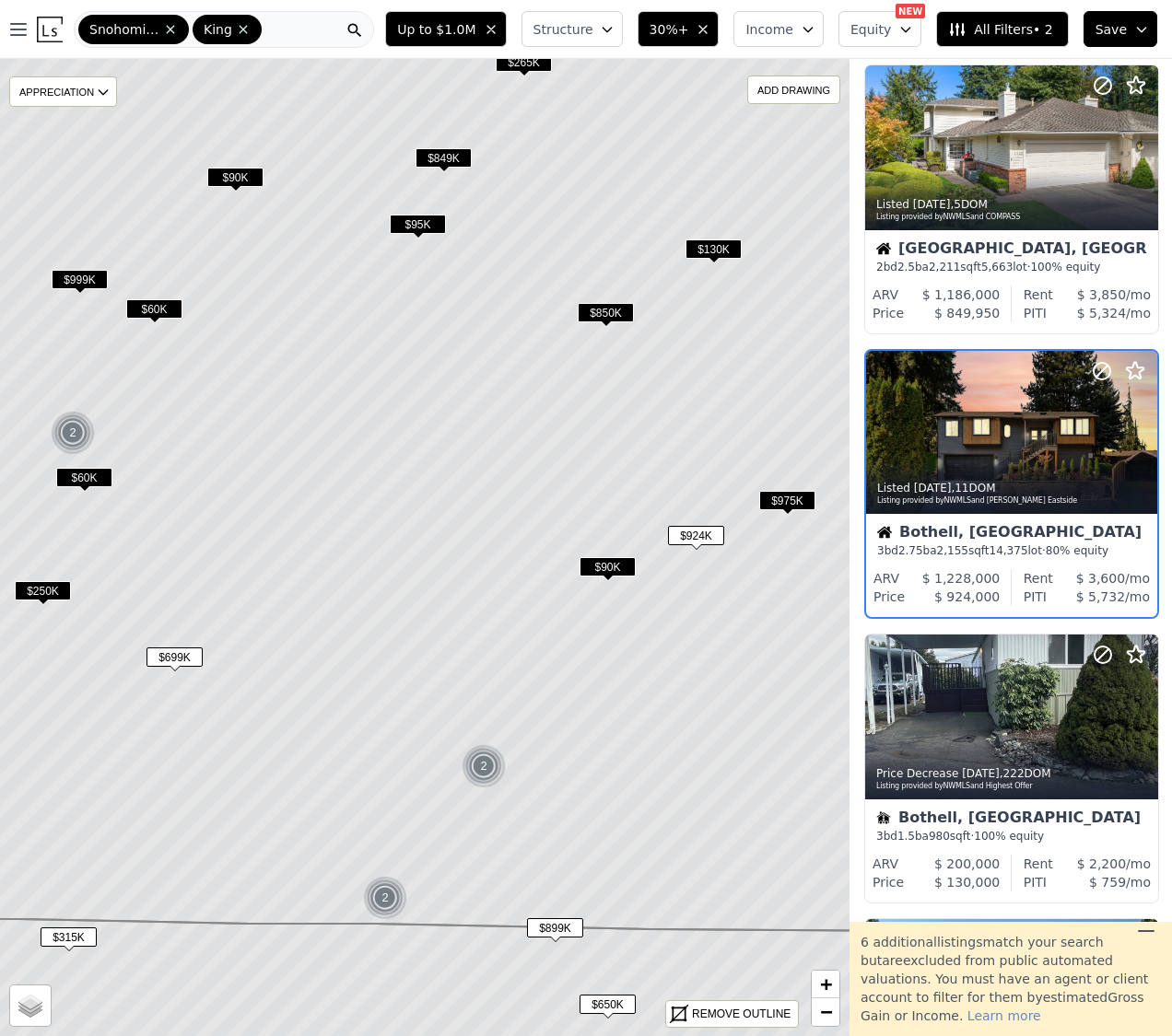
click at [599, 308] on span "$850K" at bounding box center [606, 312] width 57 height 19
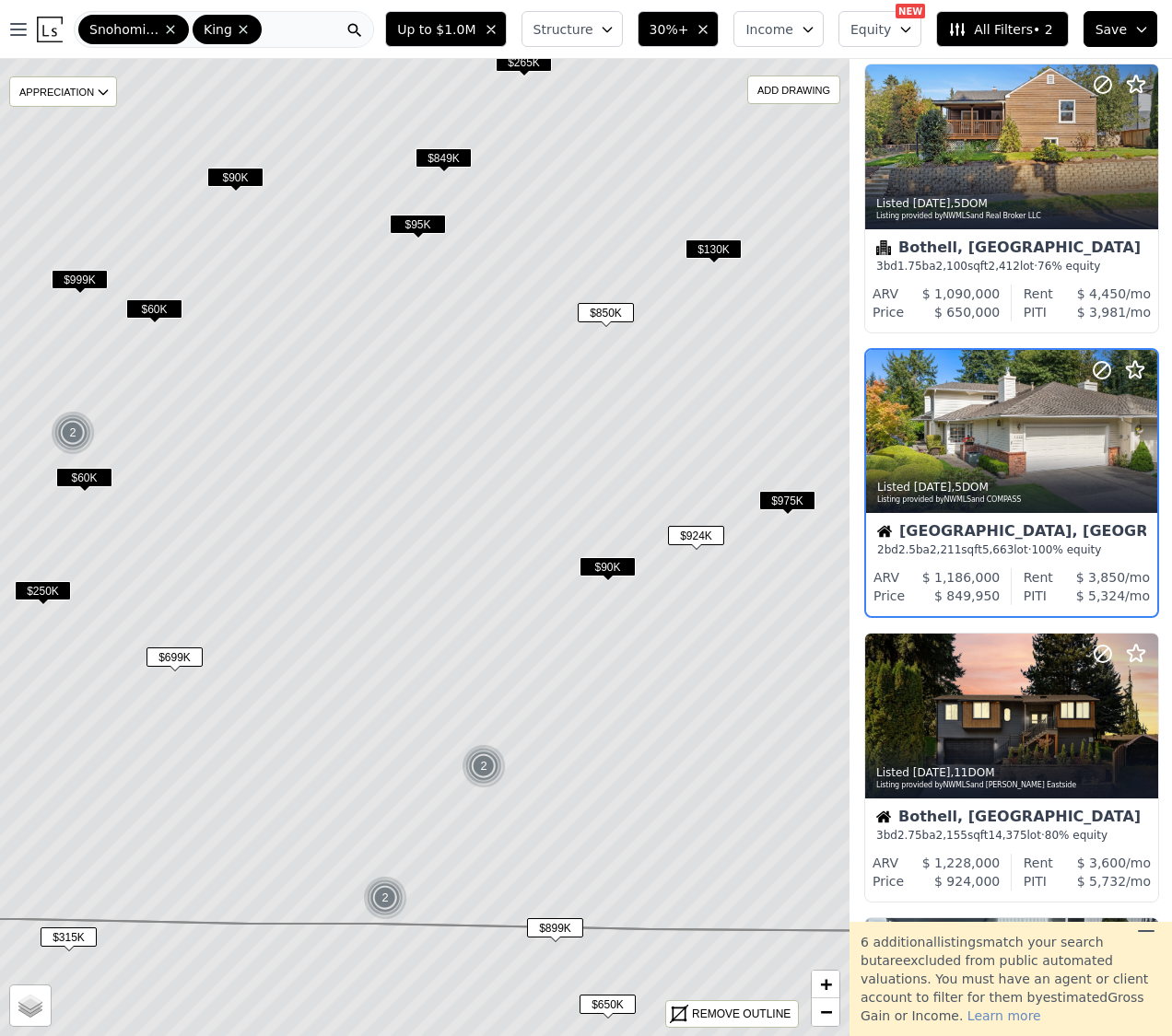
scroll to position [613, 1]
click at [415, 229] on span "$95K" at bounding box center [418, 224] width 57 height 19
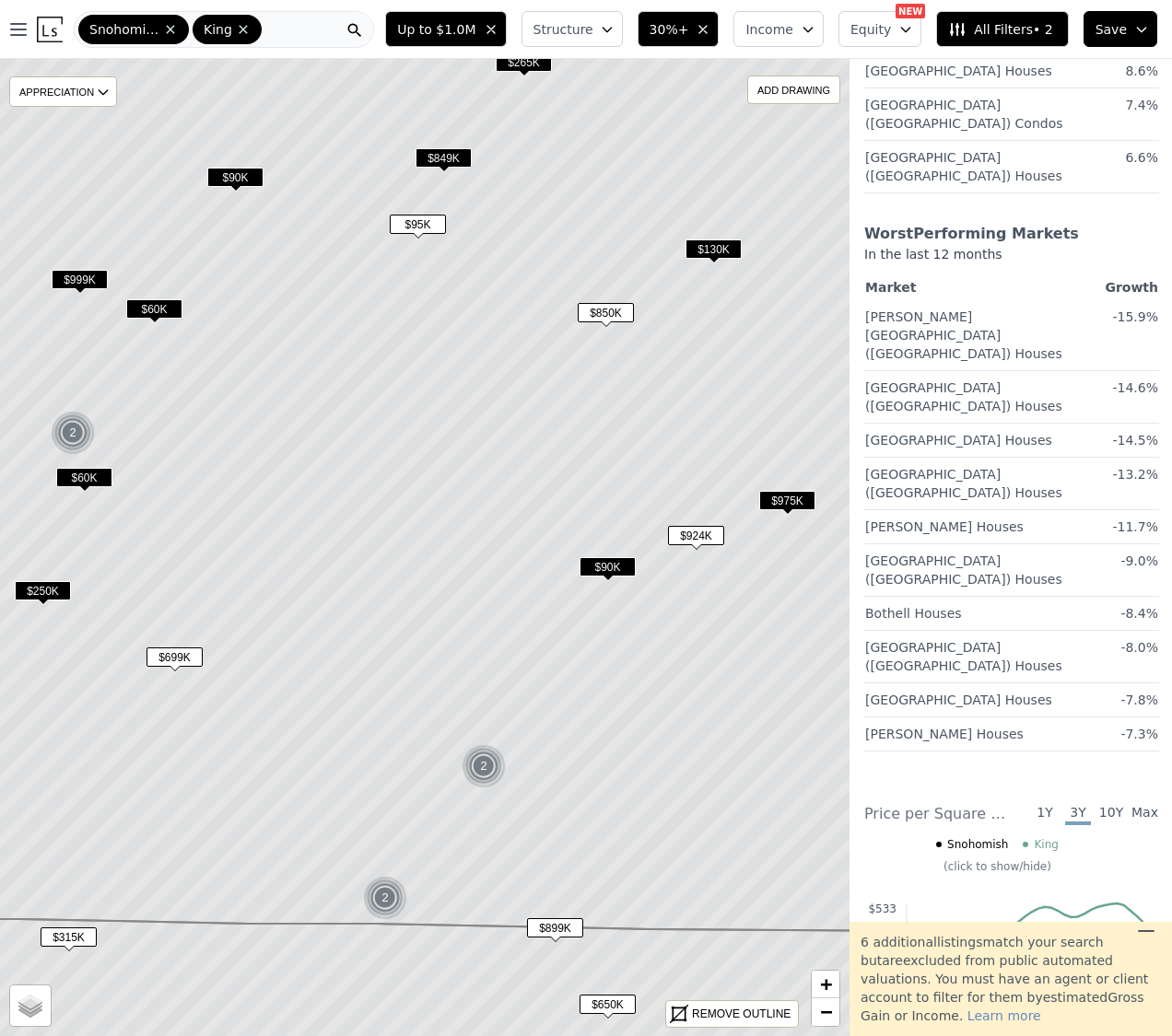
click at [439, 153] on span "$849K" at bounding box center [443, 158] width 57 height 19
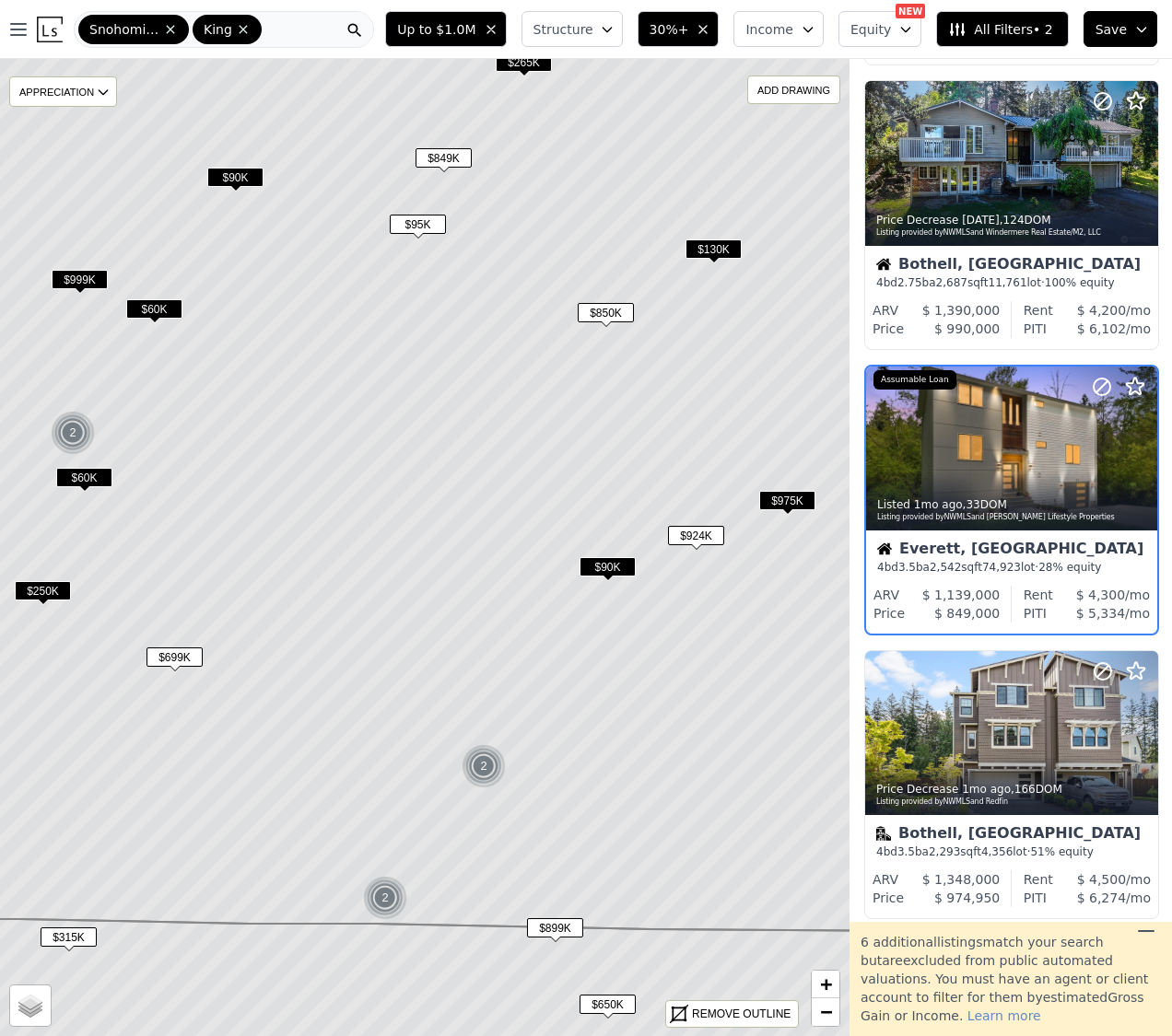
scroll to position [2605, 1]
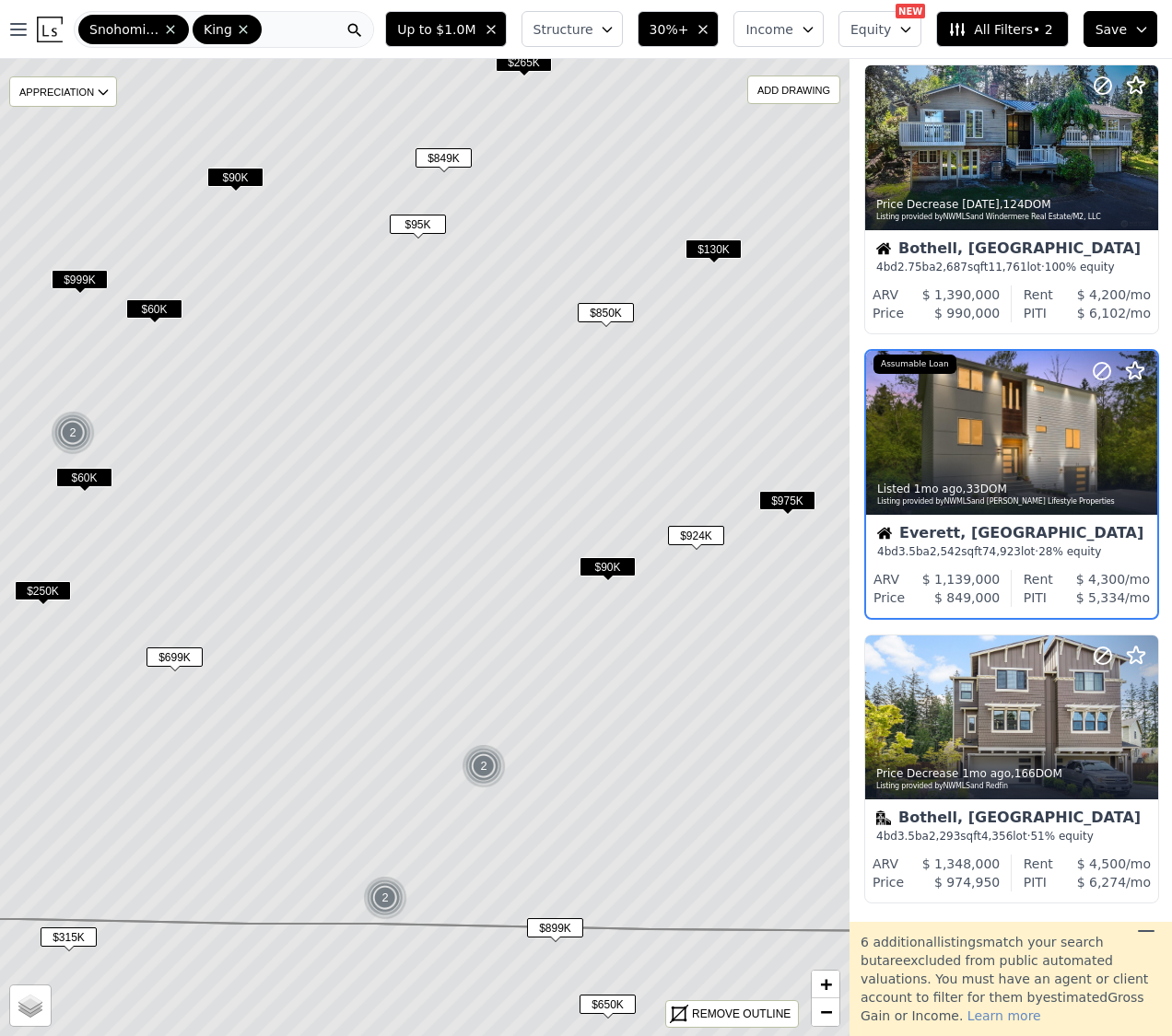
click at [243, 174] on span "$90K" at bounding box center [235, 177] width 57 height 19
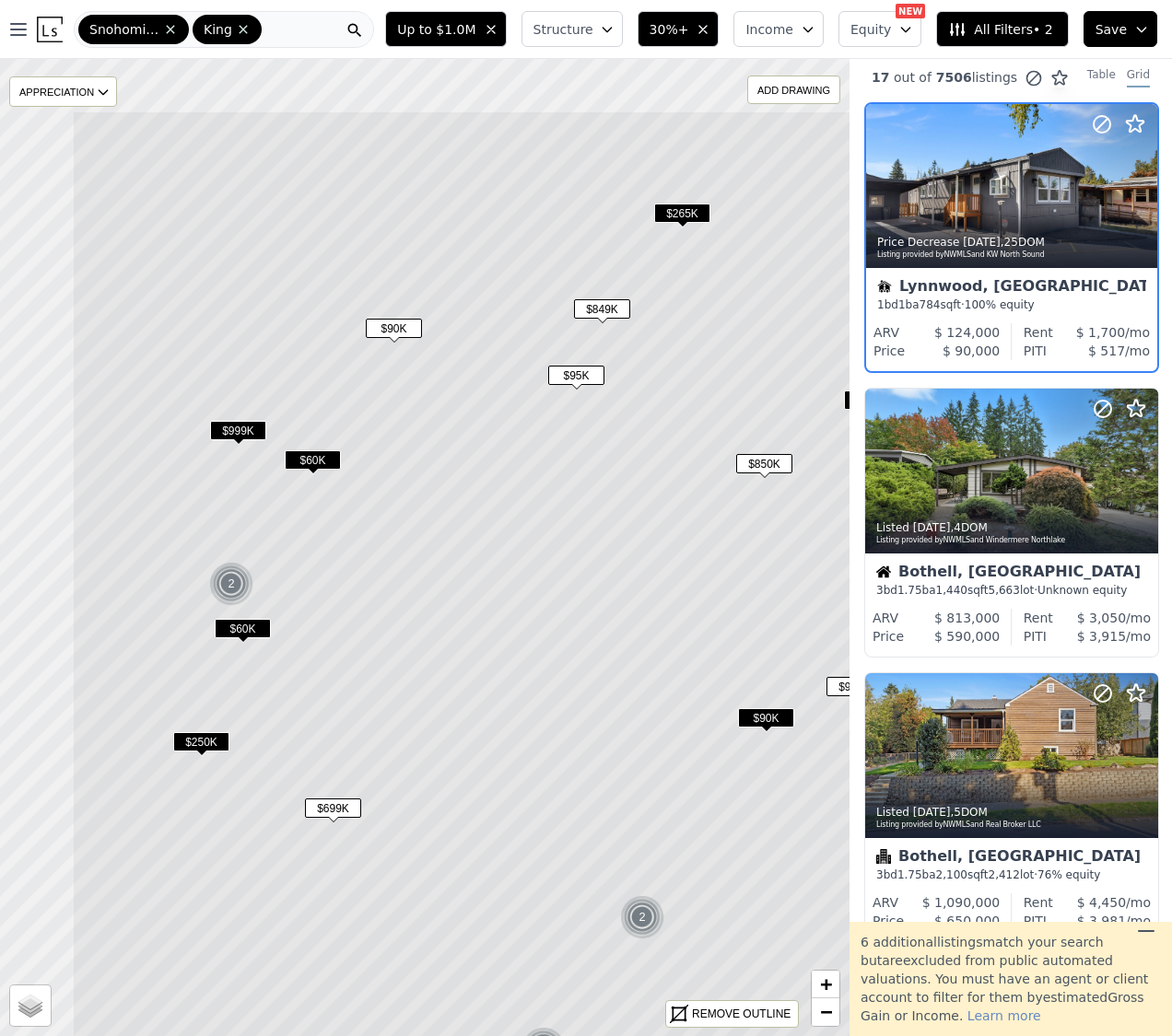
scroll to position [0, 1]
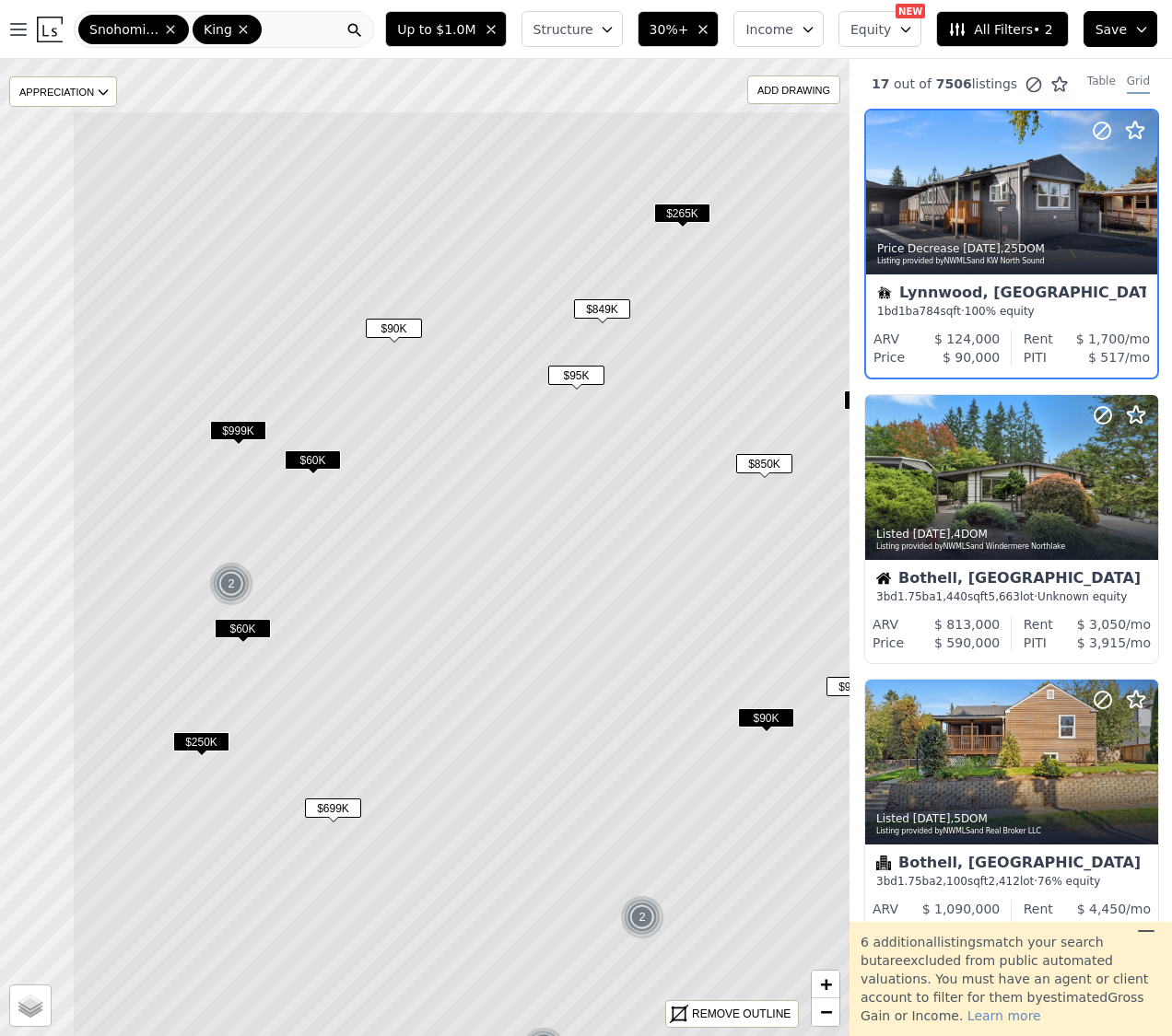
drag, startPoint x: 310, startPoint y: 265, endPoint x: 442, endPoint y: 393, distance: 183.9
click at [442, 393] on icon at bounding box center [583, 596] width 1023 height 972
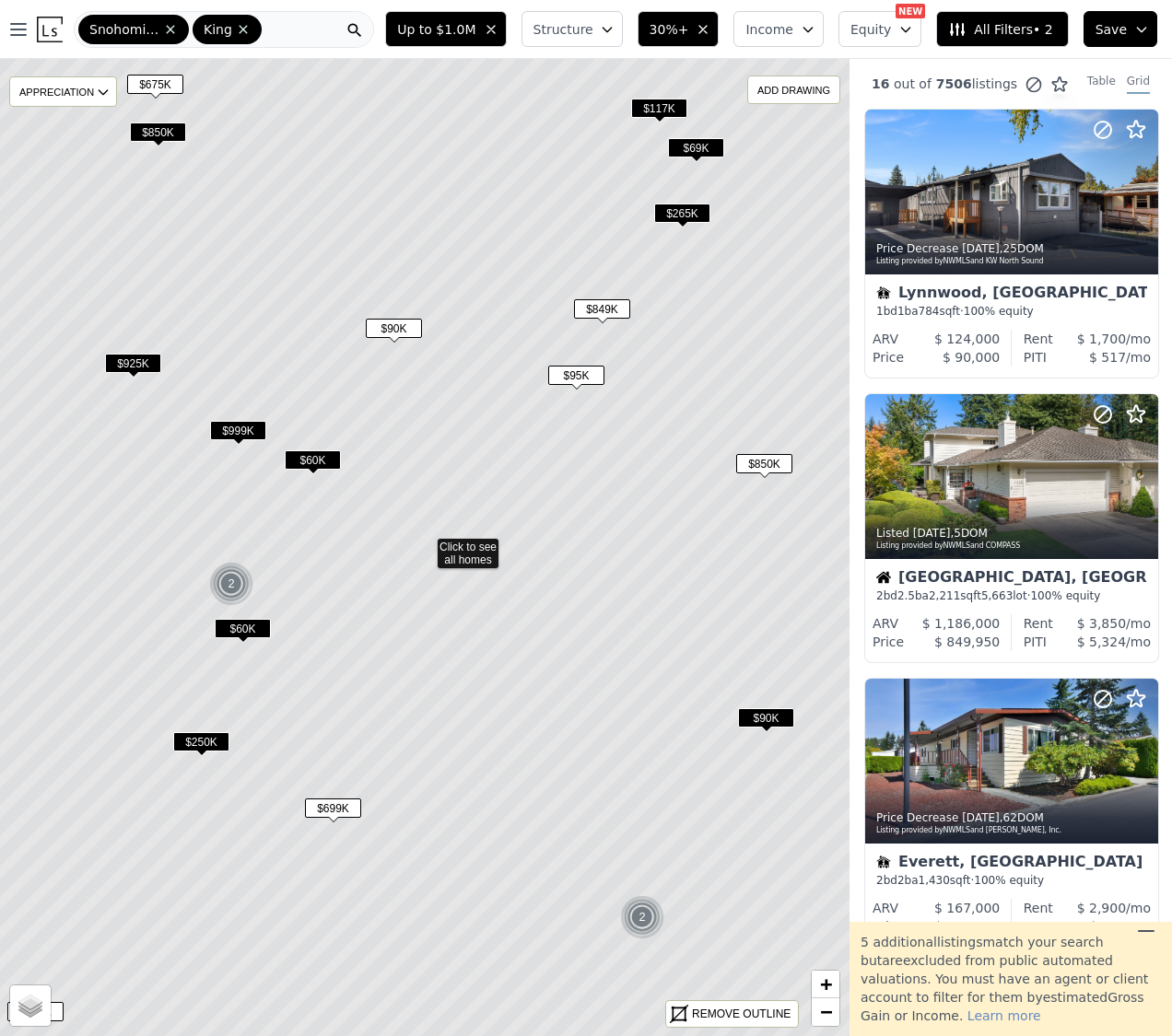
click at [234, 429] on span "$999K" at bounding box center [238, 430] width 57 height 19
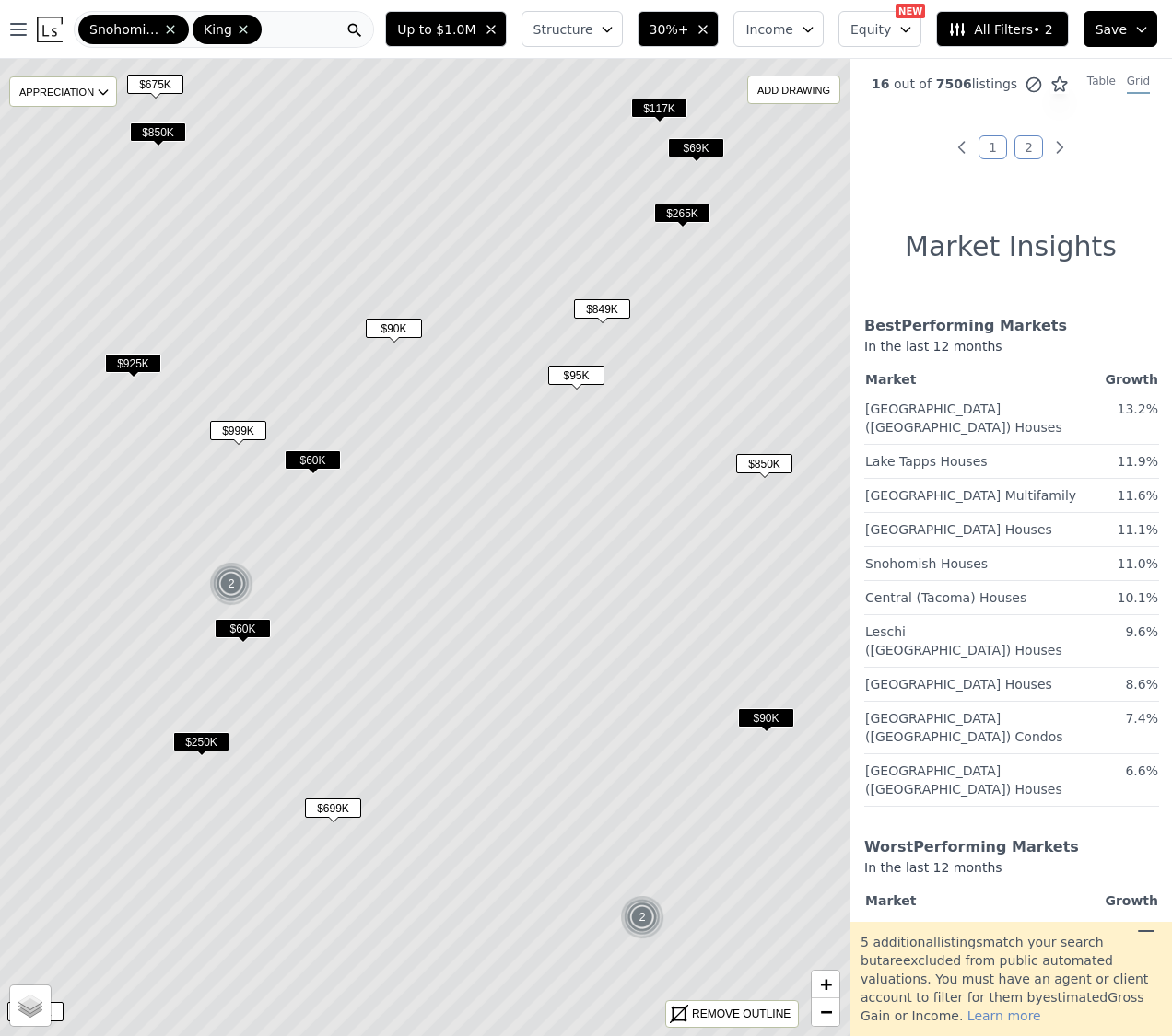
click at [127, 356] on span "$925K" at bounding box center [133, 363] width 57 height 19
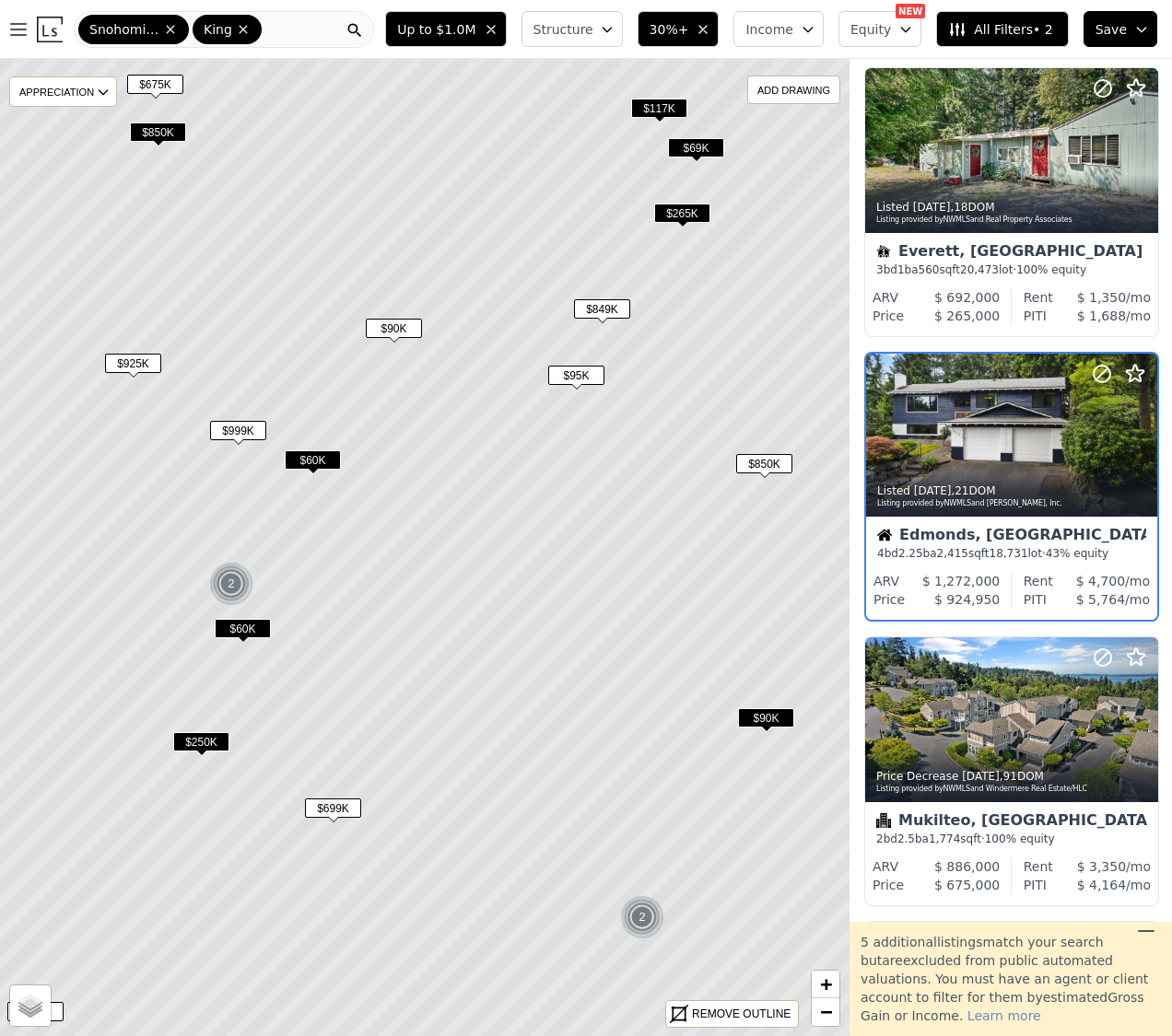
scroll to position [898, 1]
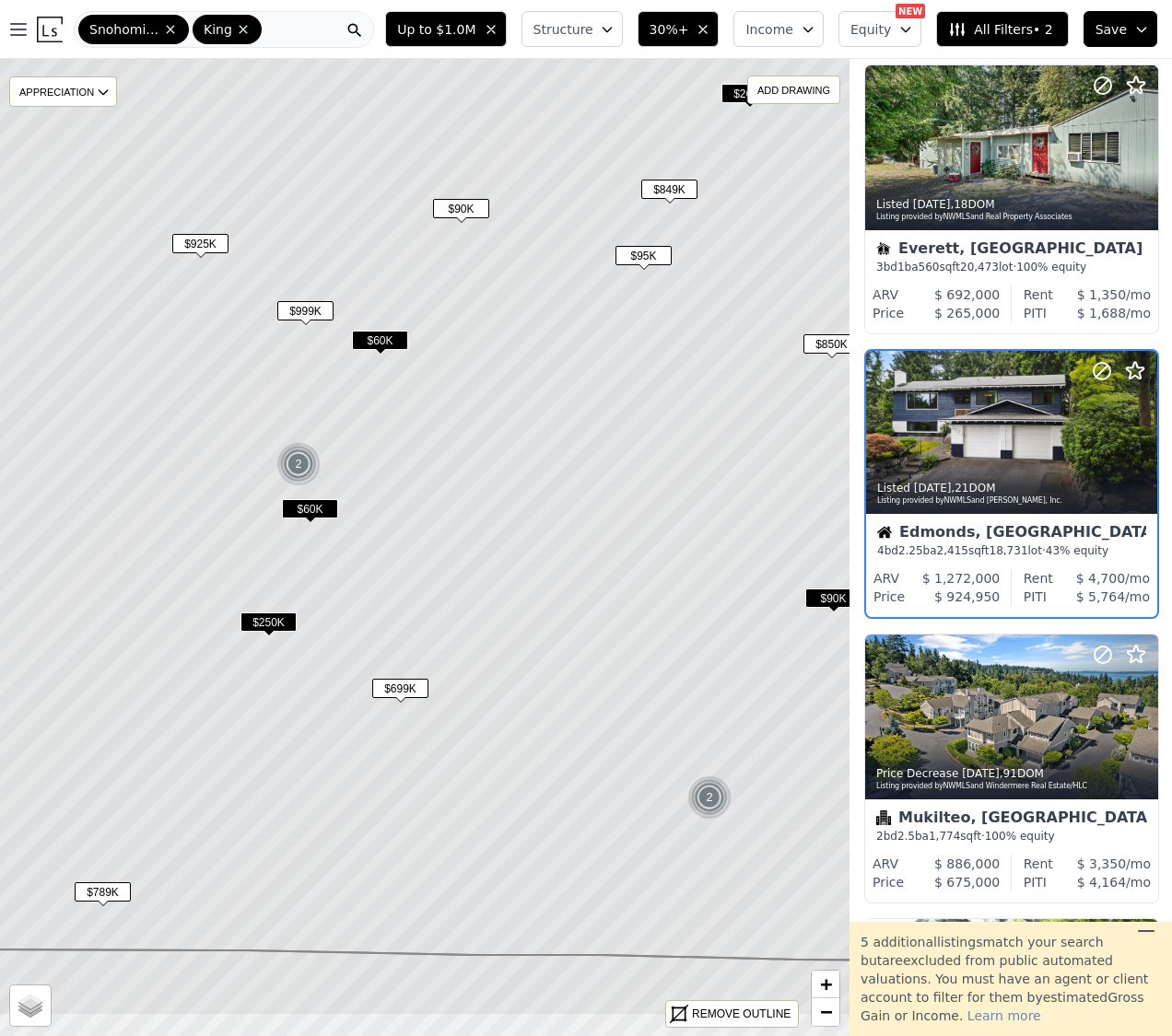
drag, startPoint x: 390, startPoint y: 559, endPoint x: 338, endPoint y: 565, distance: 52.3
click at [434, 472] on icon at bounding box center [492, 401] width 1023 height 1122
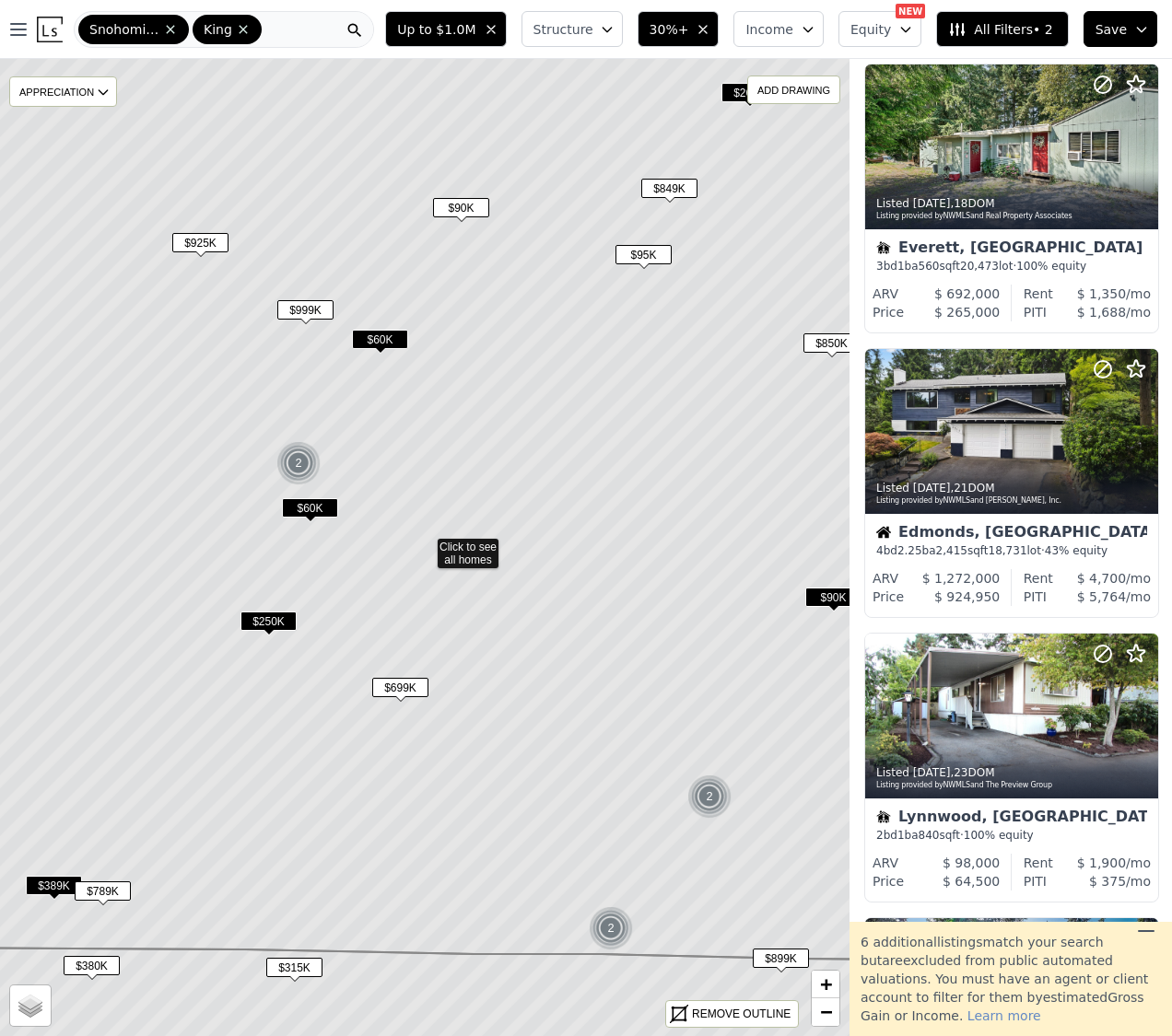
click at [266, 616] on span "$250K" at bounding box center [268, 621] width 57 height 19
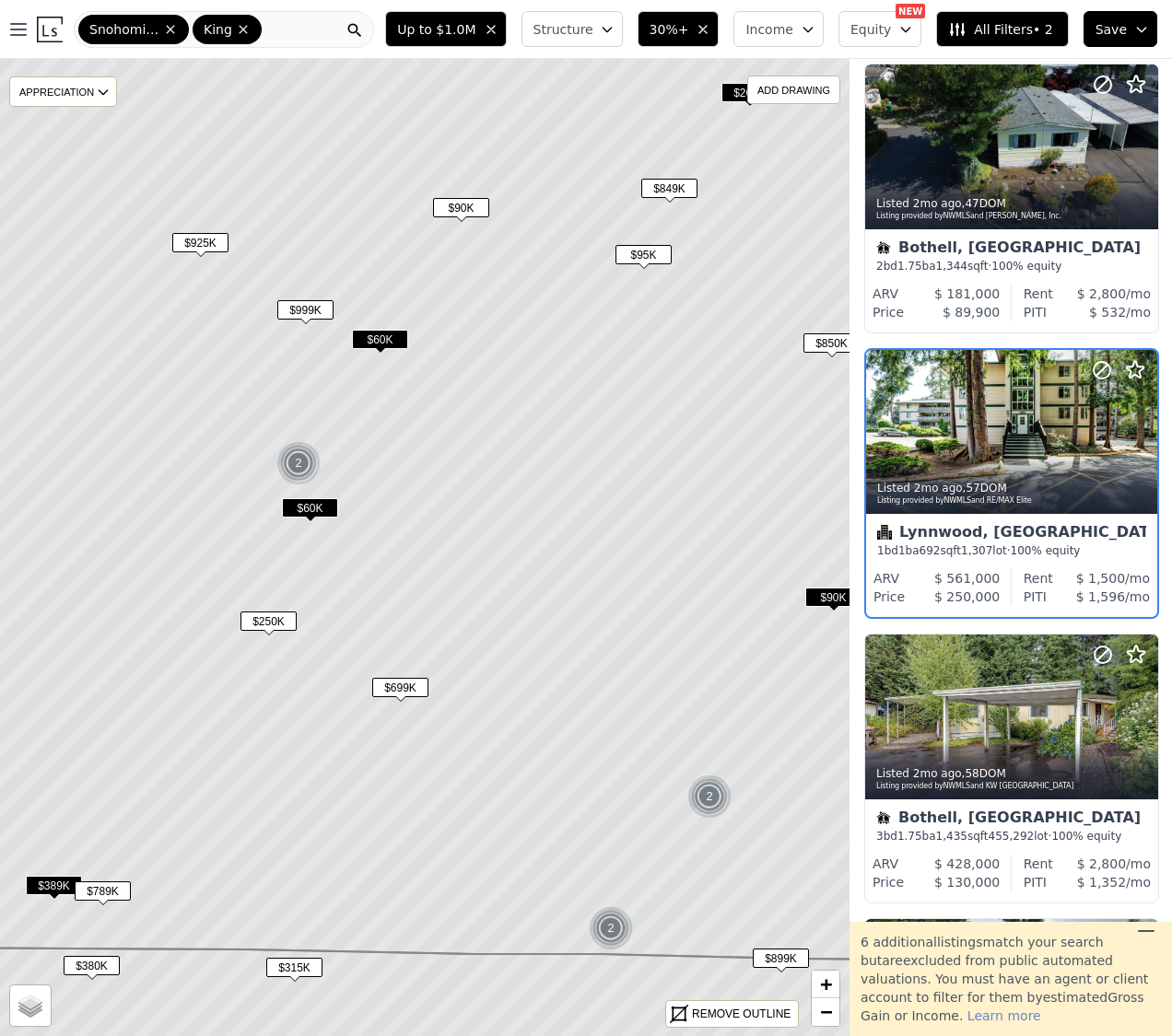
scroll to position [45, 1]
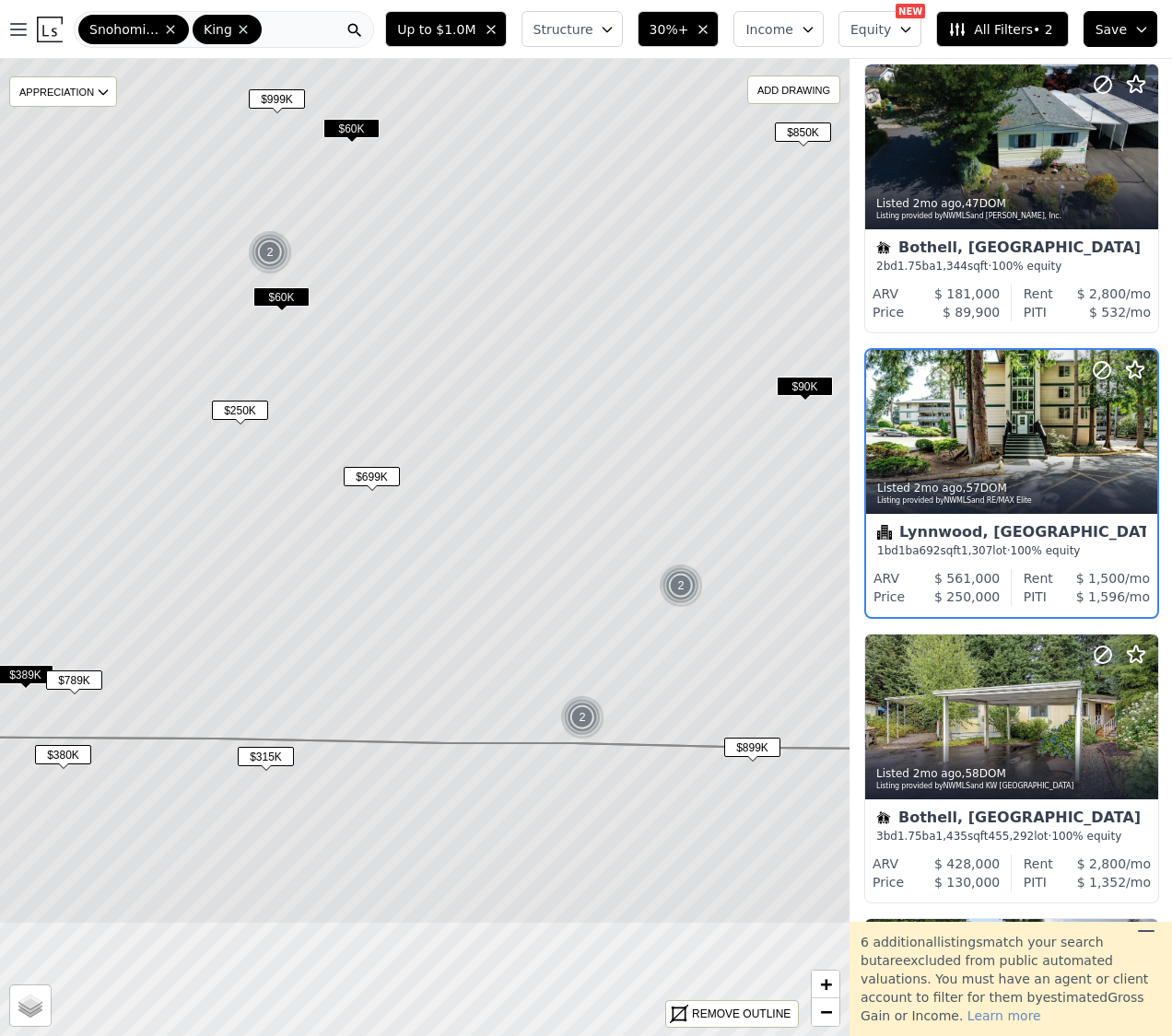
drag, startPoint x: 499, startPoint y: 453, endPoint x: 464, endPoint y: 331, distance: 126.9
click at [464, 331] on icon at bounding box center [396, 249] width 1023 height 1001
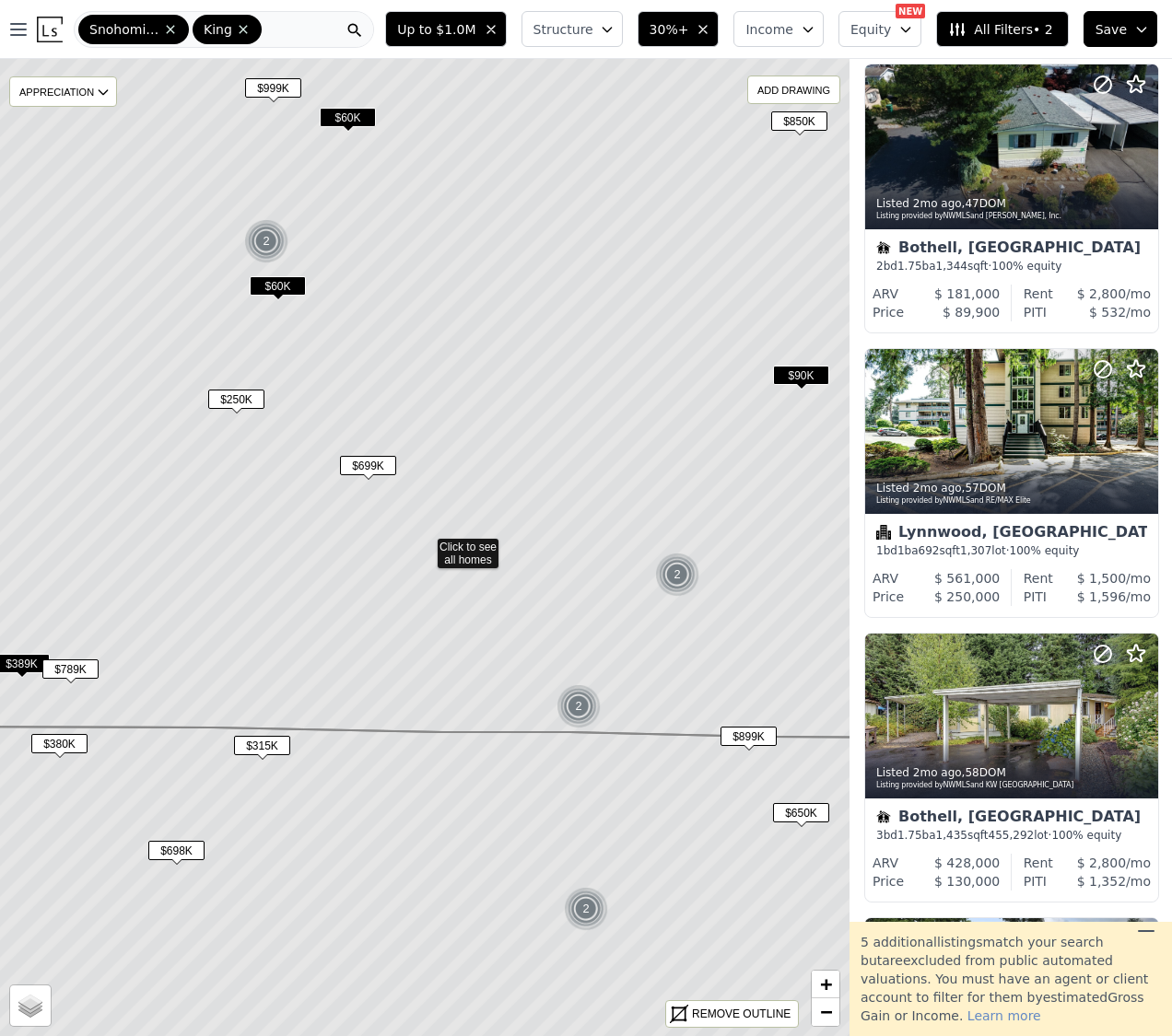
click at [671, 576] on img at bounding box center [677, 575] width 45 height 44
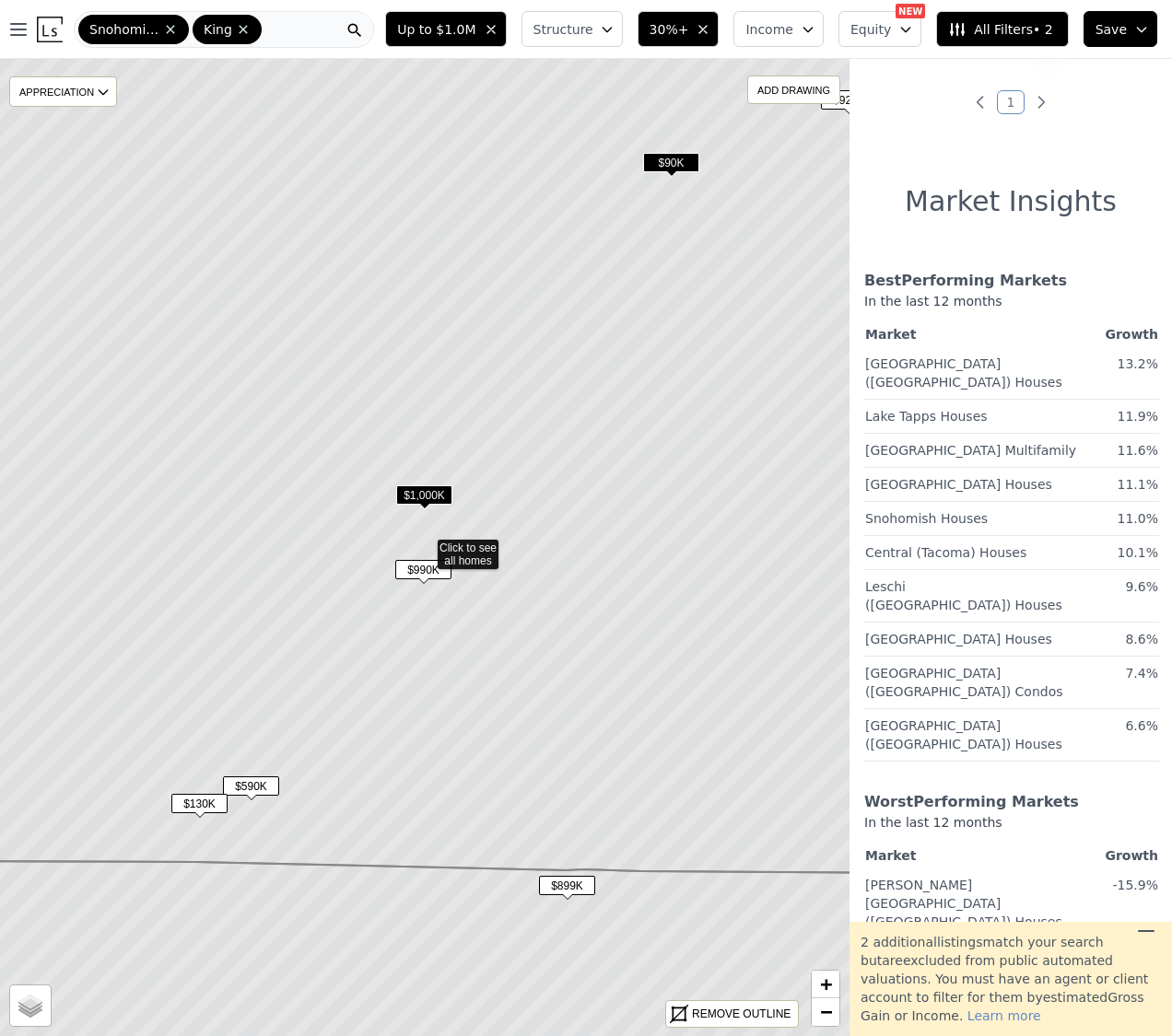
click at [424, 496] on span "$1,000K" at bounding box center [424, 495] width 57 height 19
click at [422, 565] on span "$990K" at bounding box center [423, 569] width 57 height 19
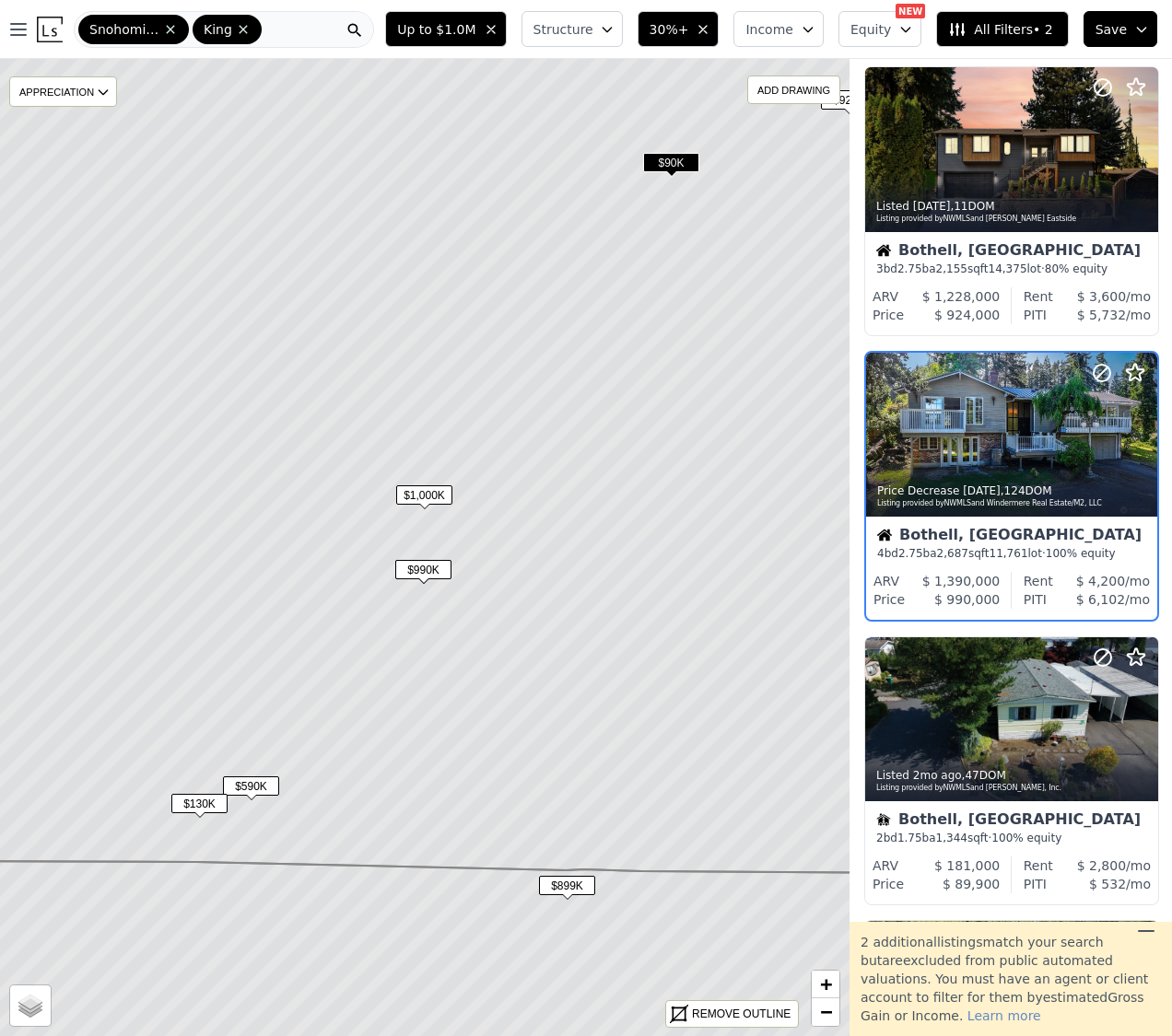
scroll to position [329, 1]
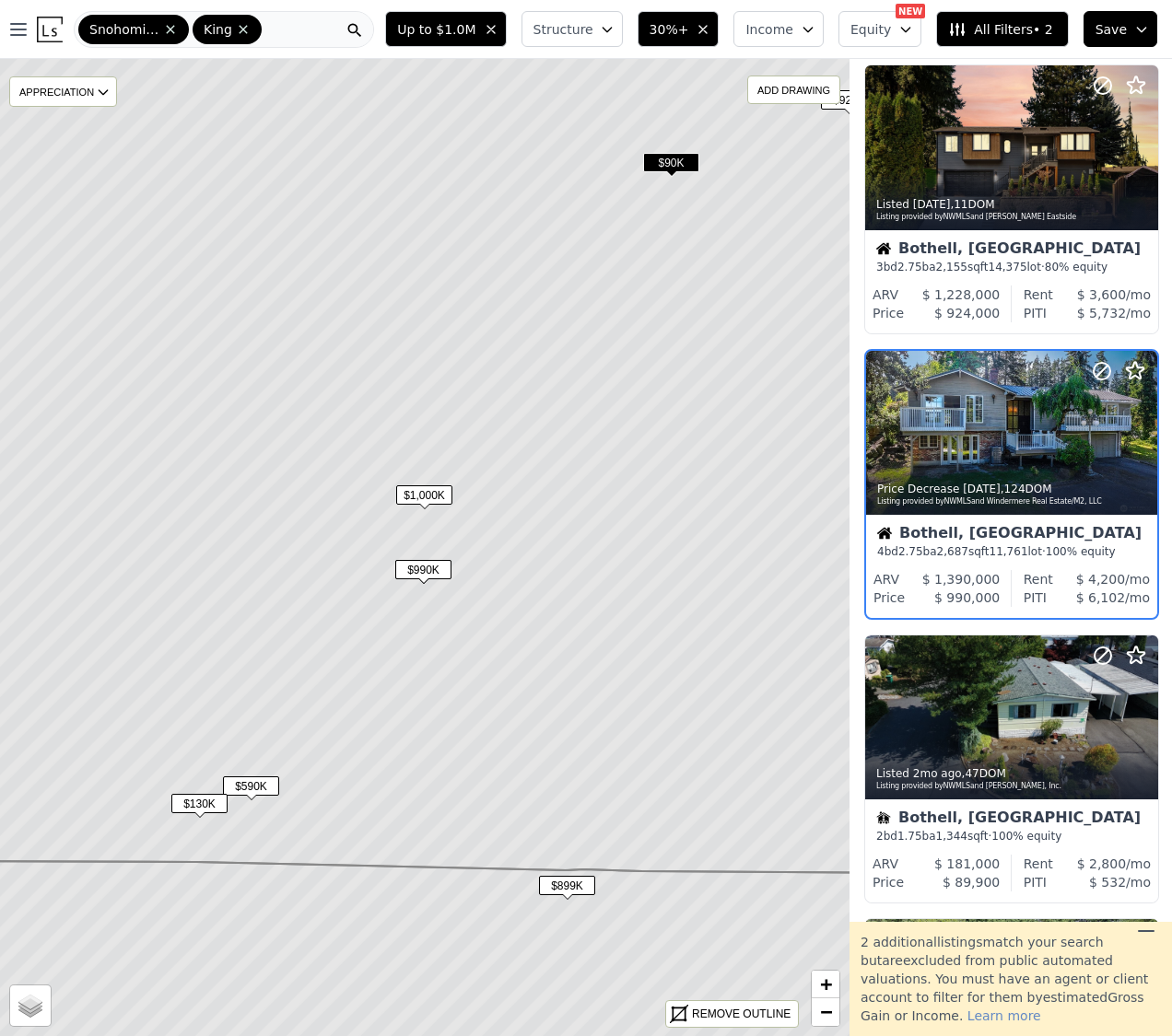
click at [418, 490] on span "$1,000K" at bounding box center [424, 495] width 57 height 19
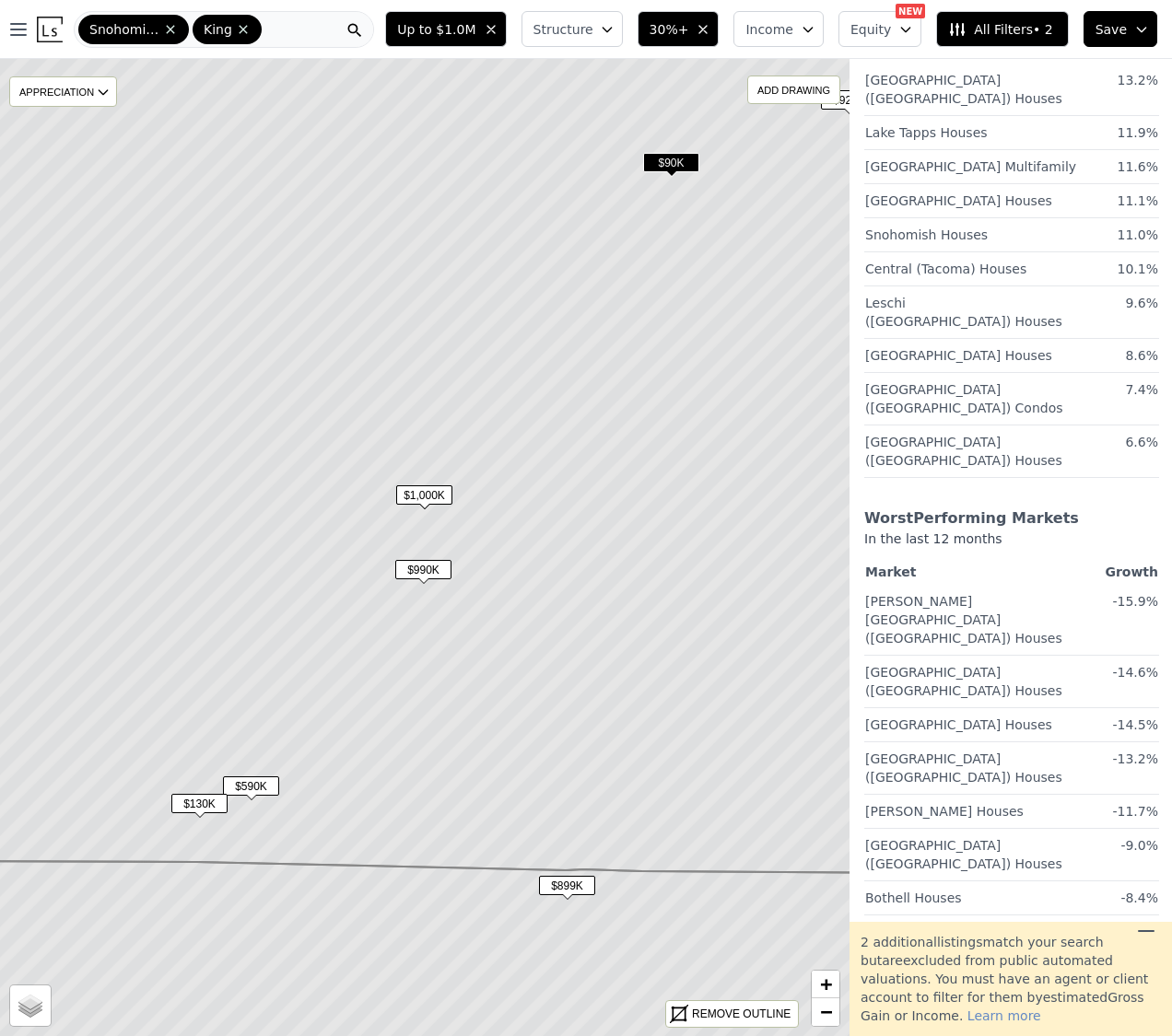
click at [249, 780] on span "$590K" at bounding box center [251, 786] width 57 height 19
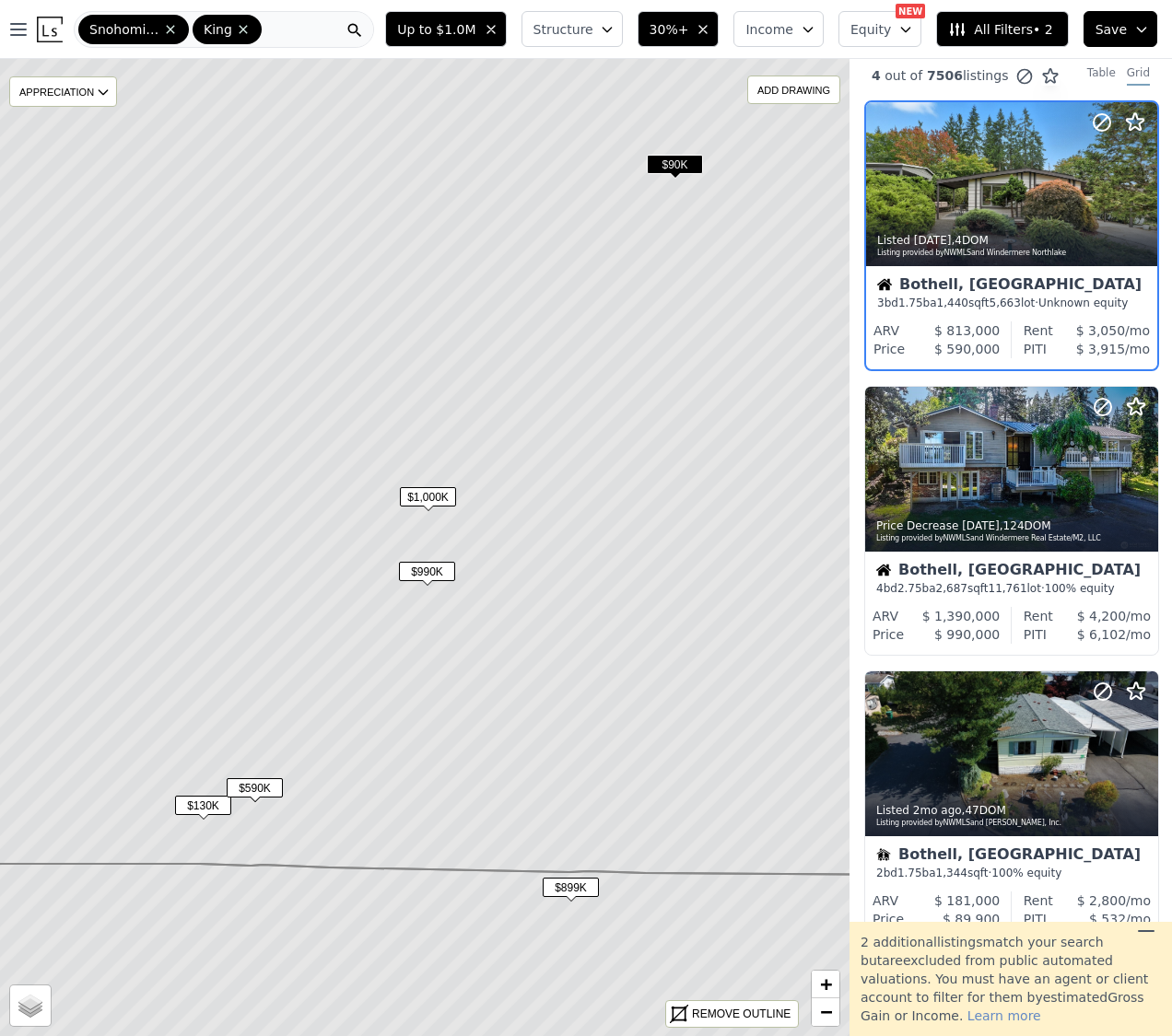
scroll to position [0, 1]
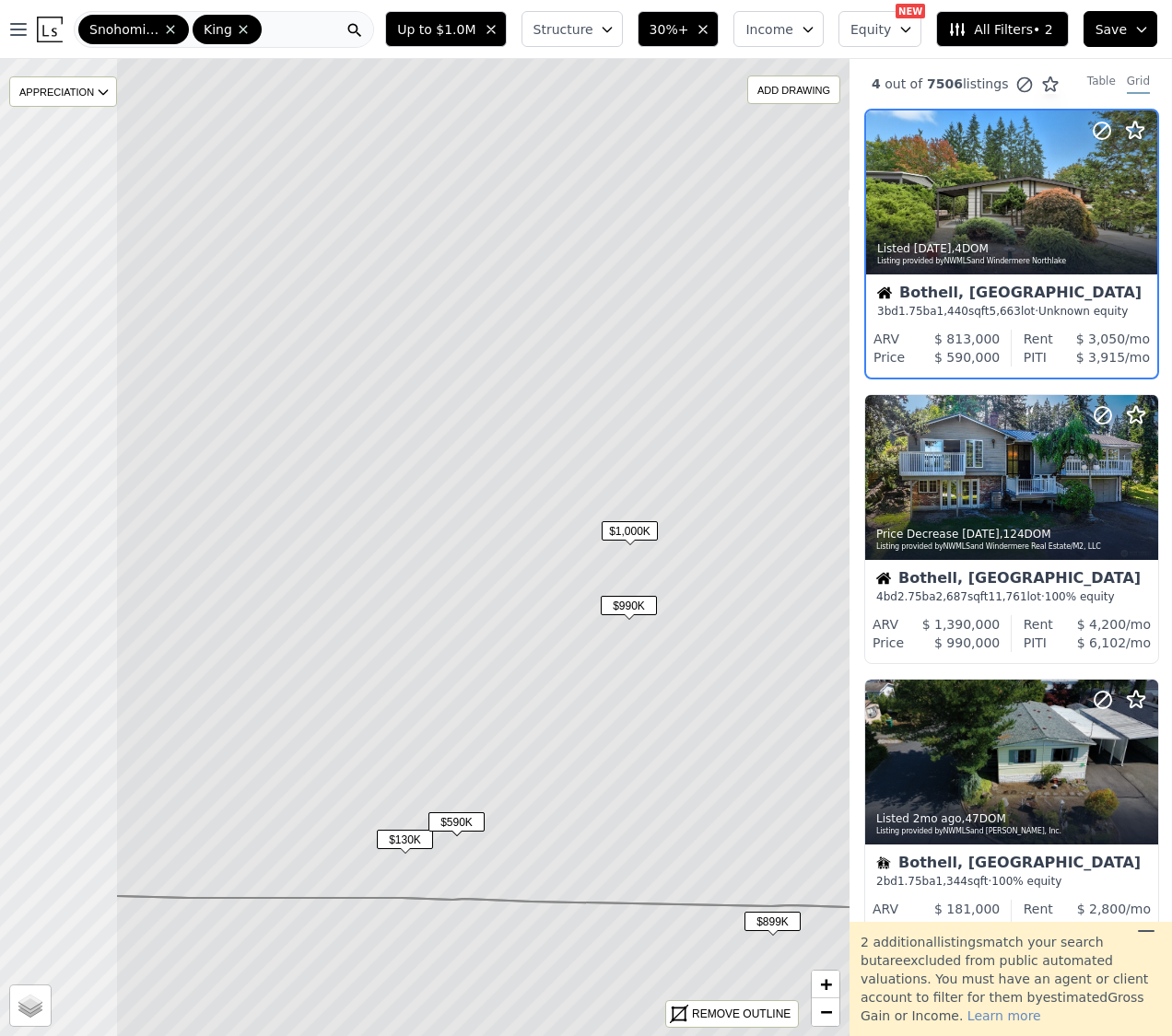
drag, startPoint x: 217, startPoint y: 522, endPoint x: 413, endPoint y: 557, distance: 199.1
click at [413, 557] on icon at bounding box center [626, 450] width 1023 height 915
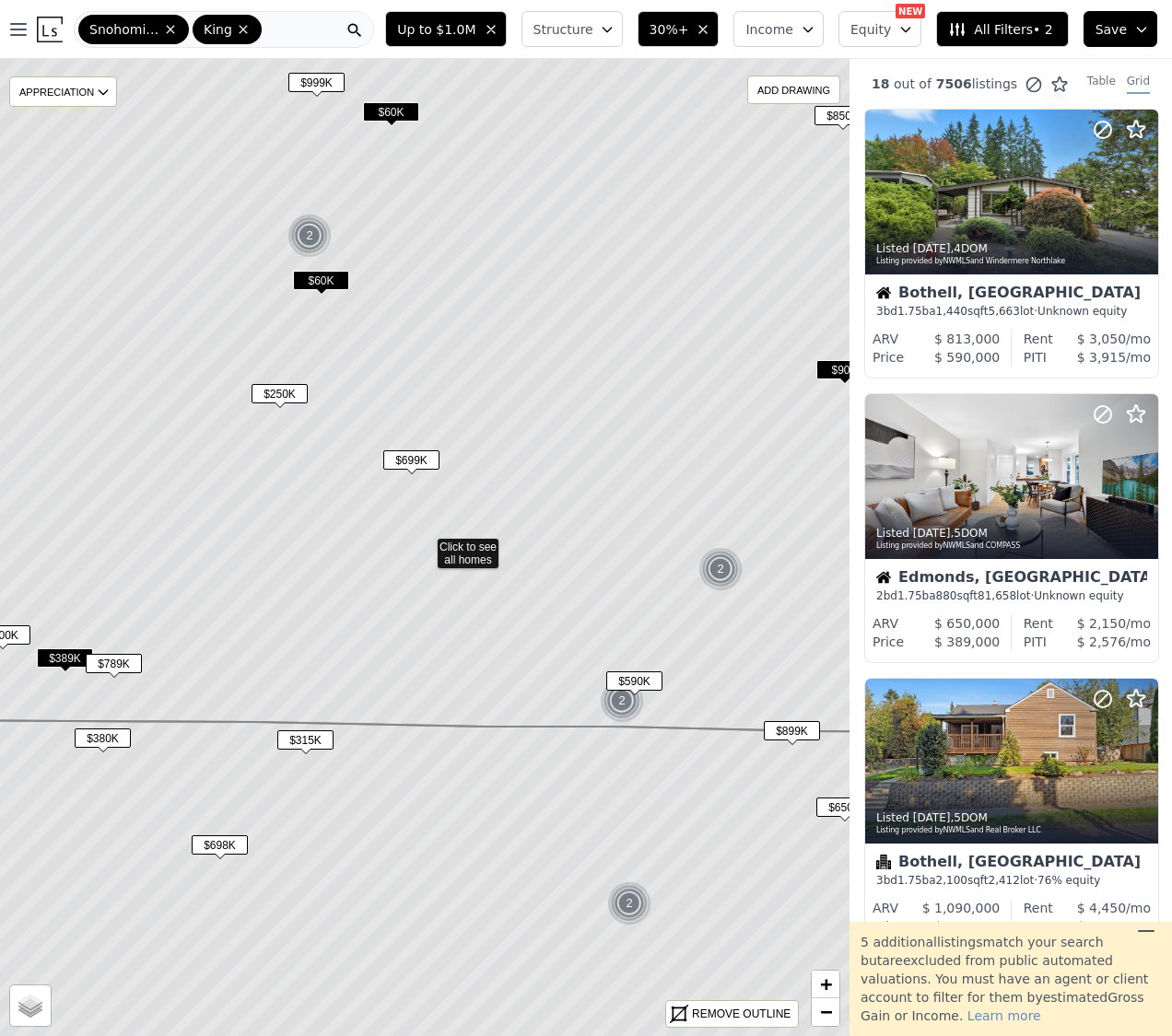
click at [416, 450] on span "$699K" at bounding box center [411, 460] width 57 height 19
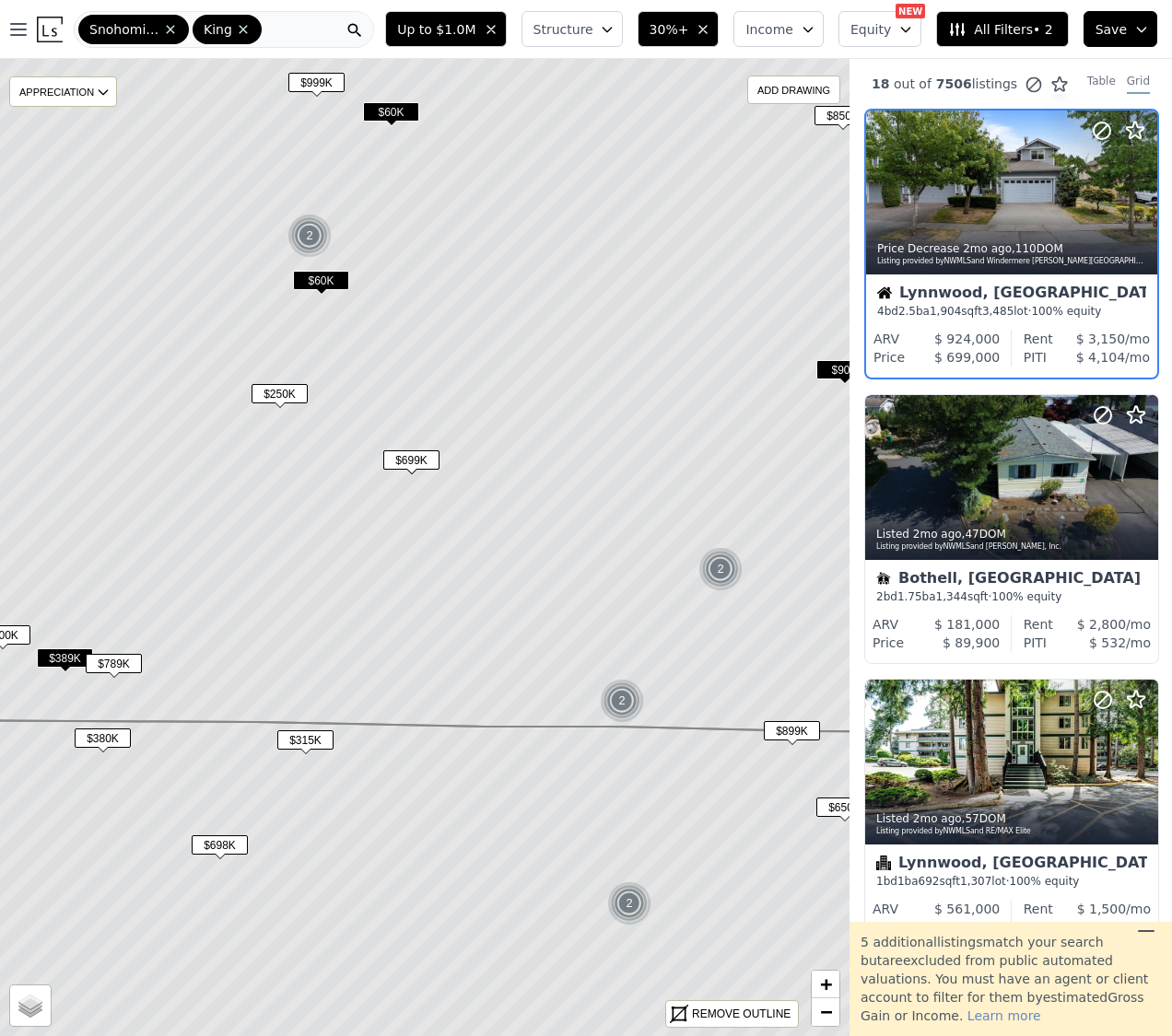
click at [985, 297] on div "Lynnwood, WA" at bounding box center [1011, 294] width 269 height 18
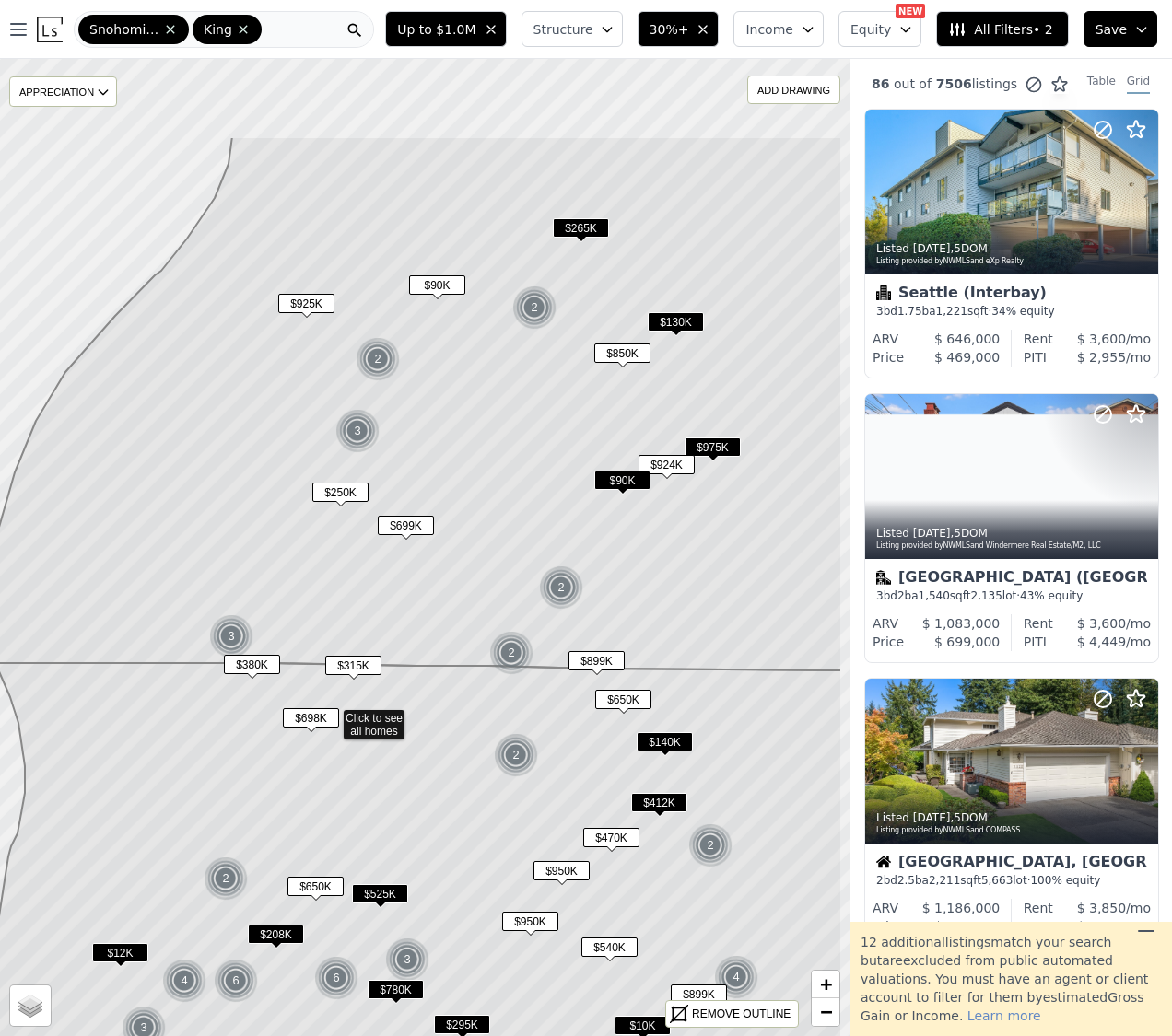
drag, startPoint x: 638, startPoint y: 192, endPoint x: 528, endPoint y: 385, distance: 222.1
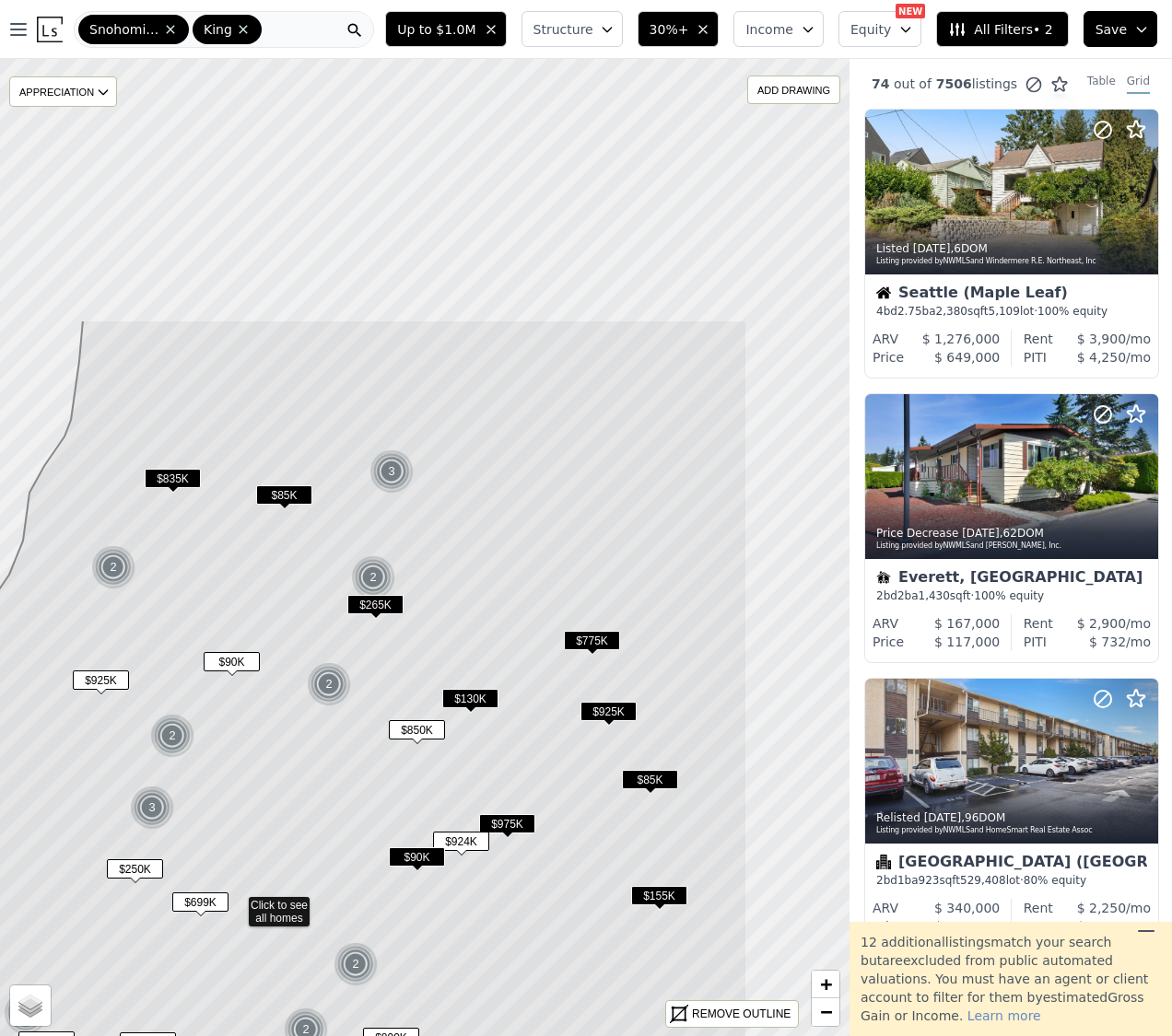
drag, startPoint x: 468, startPoint y: 238, endPoint x: 277, endPoint y: 591, distance: 401.4
click at [277, 591] on icon at bounding box center [262, 684] width 970 height 728
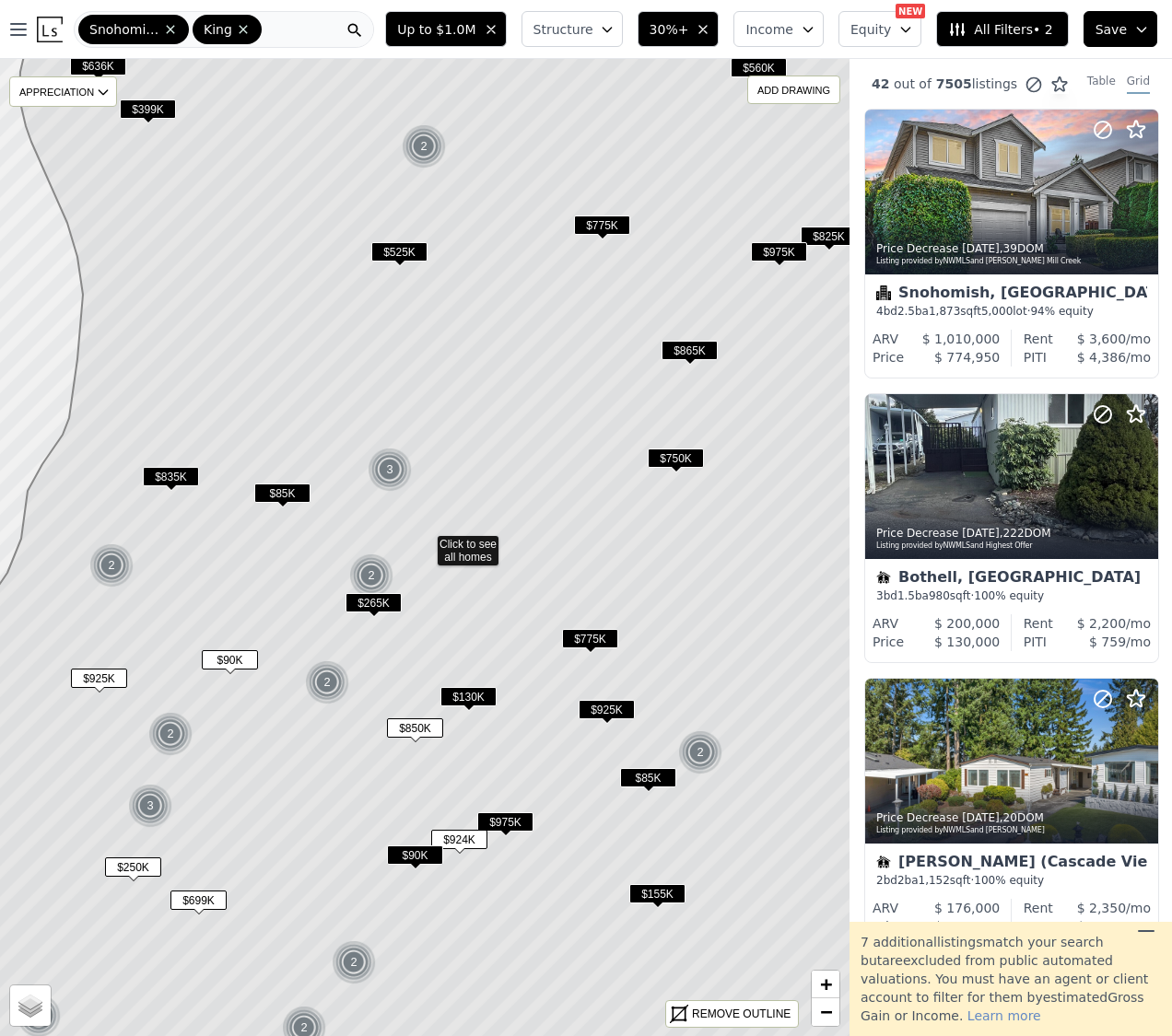
click at [402, 252] on span "$525K" at bounding box center [399, 252] width 57 height 19
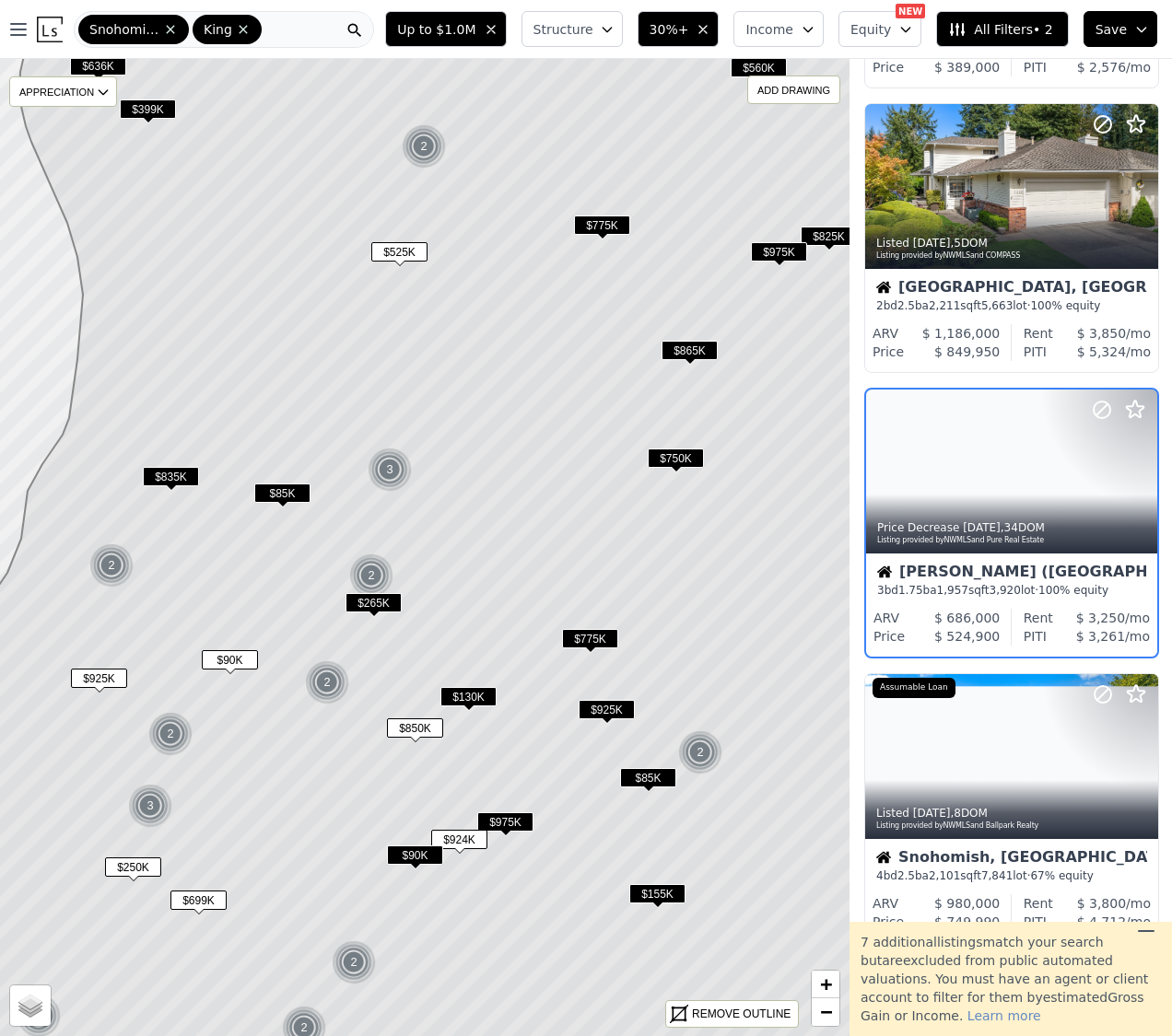
scroll to position [1467, 1]
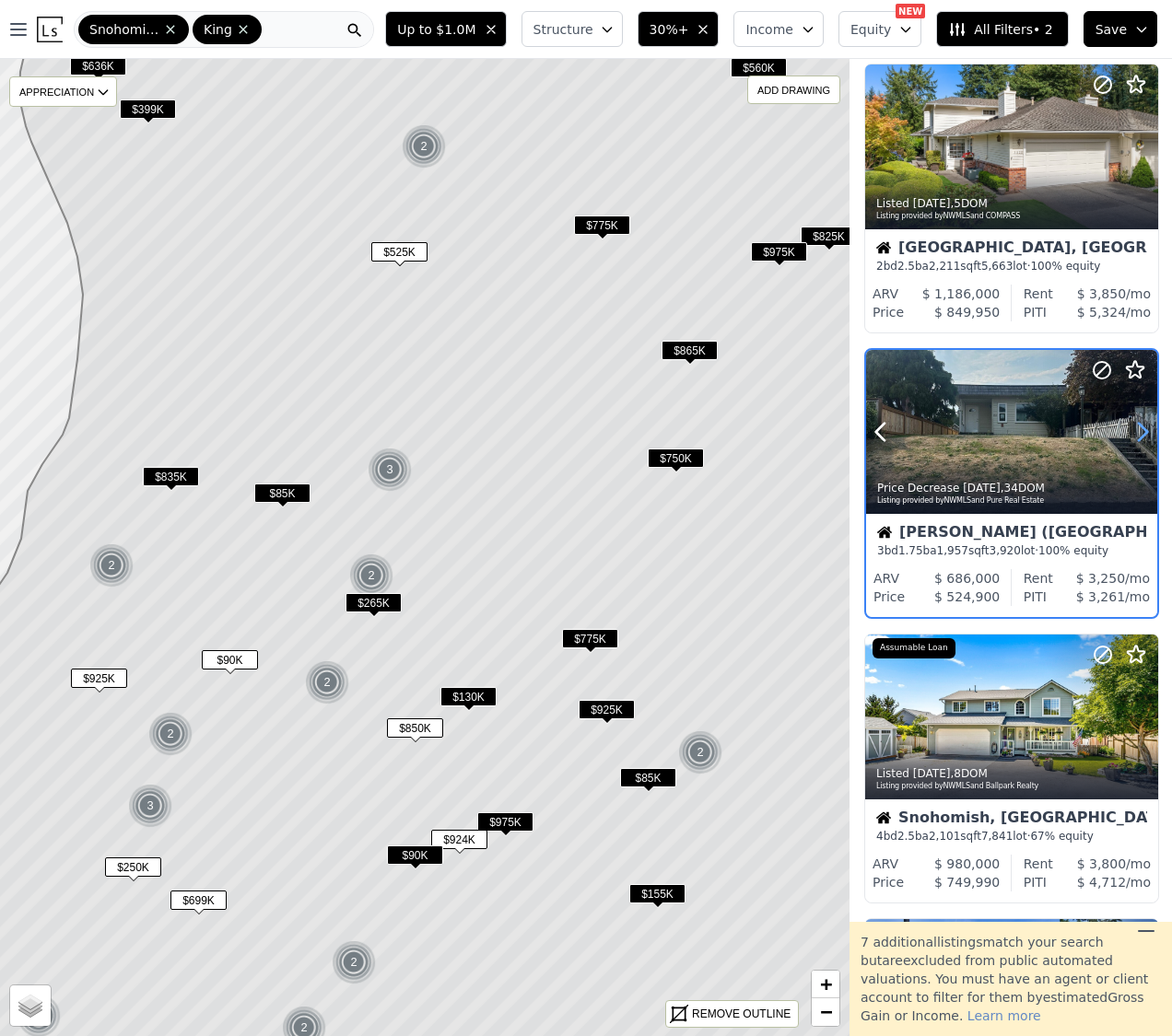
click at [1143, 429] on icon at bounding box center [1142, 432] width 9 height 17
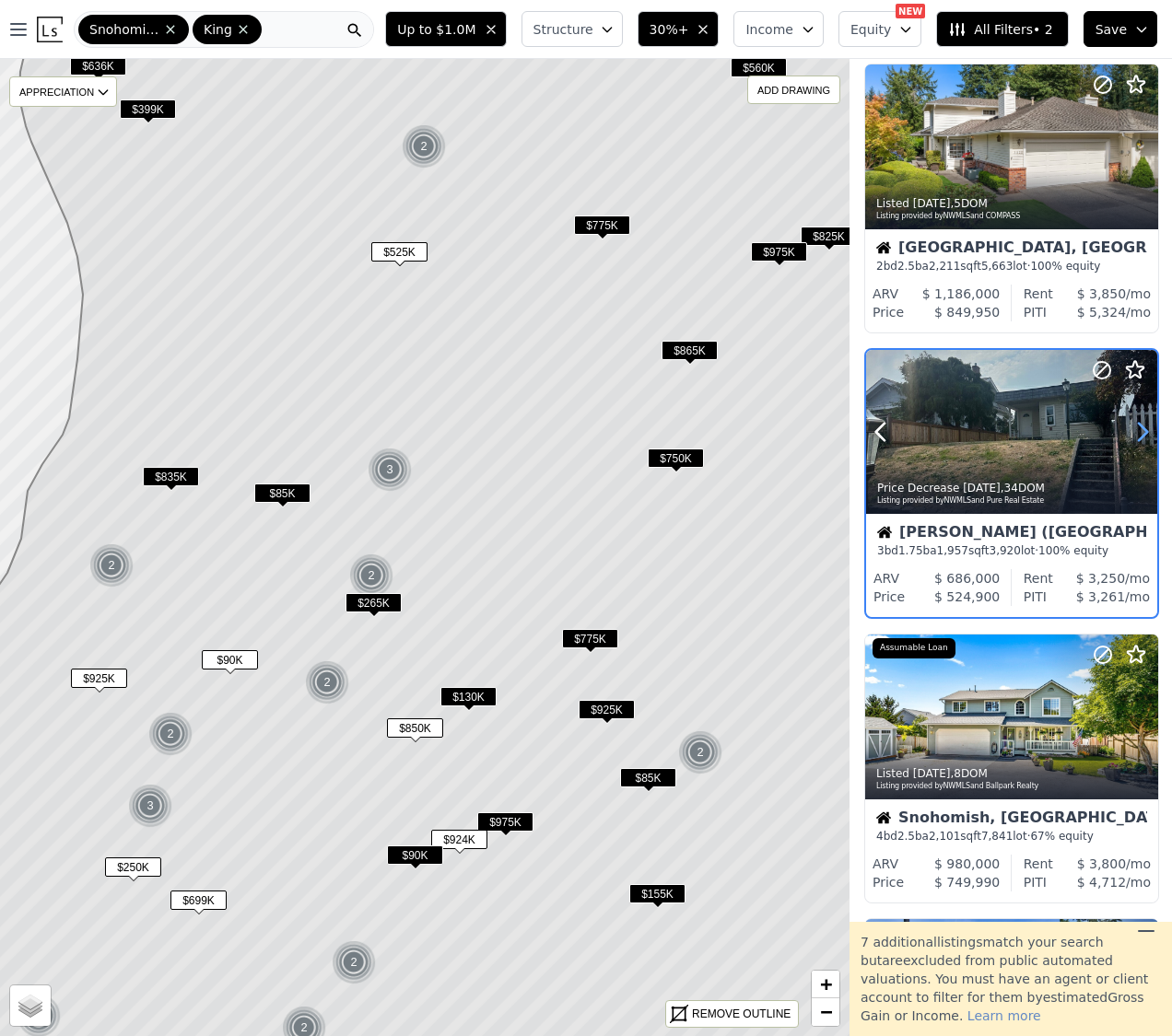
click at [1143, 429] on icon at bounding box center [1142, 432] width 9 height 17
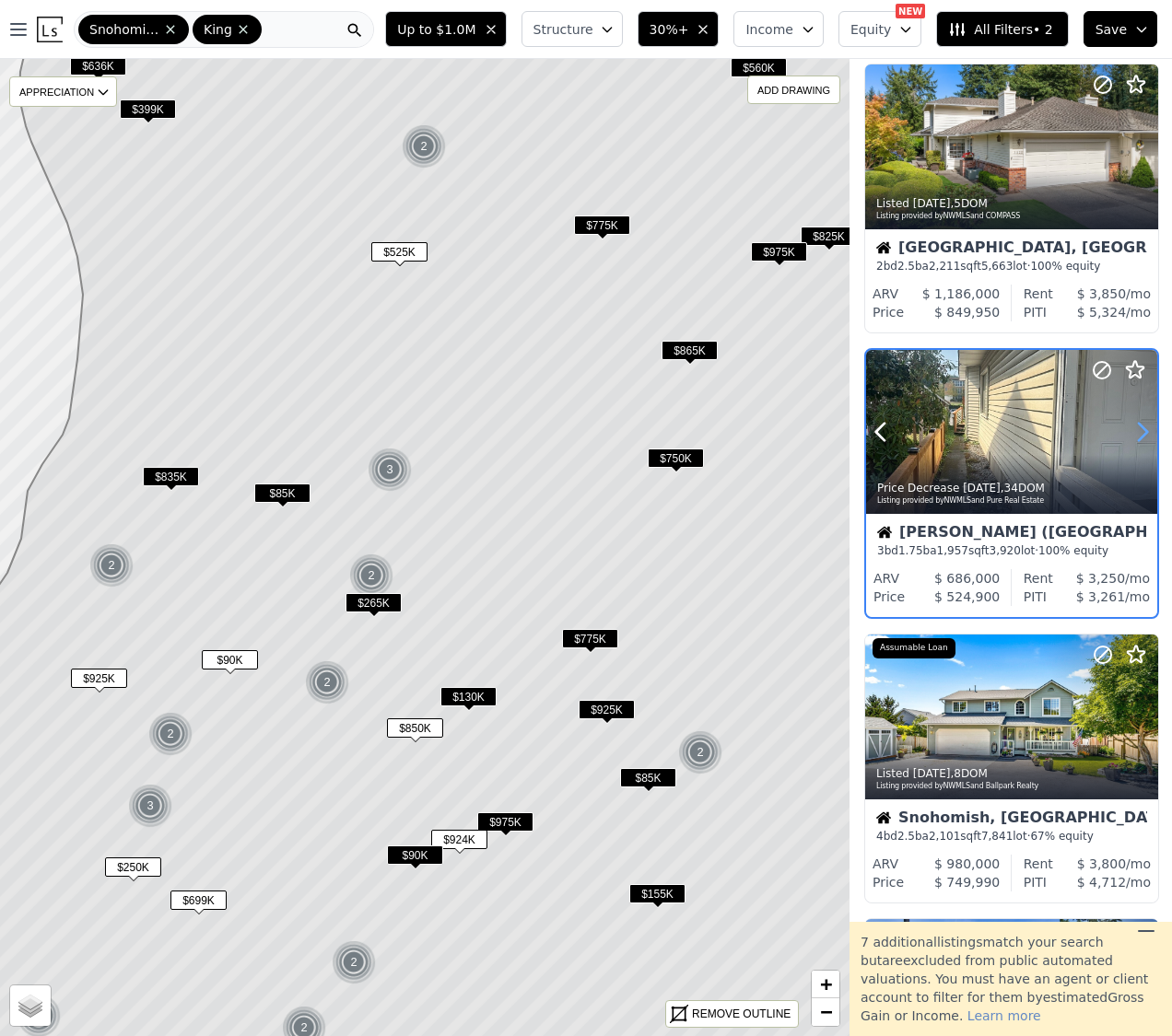
click at [1141, 429] on icon at bounding box center [1141, 431] width 30 height 30
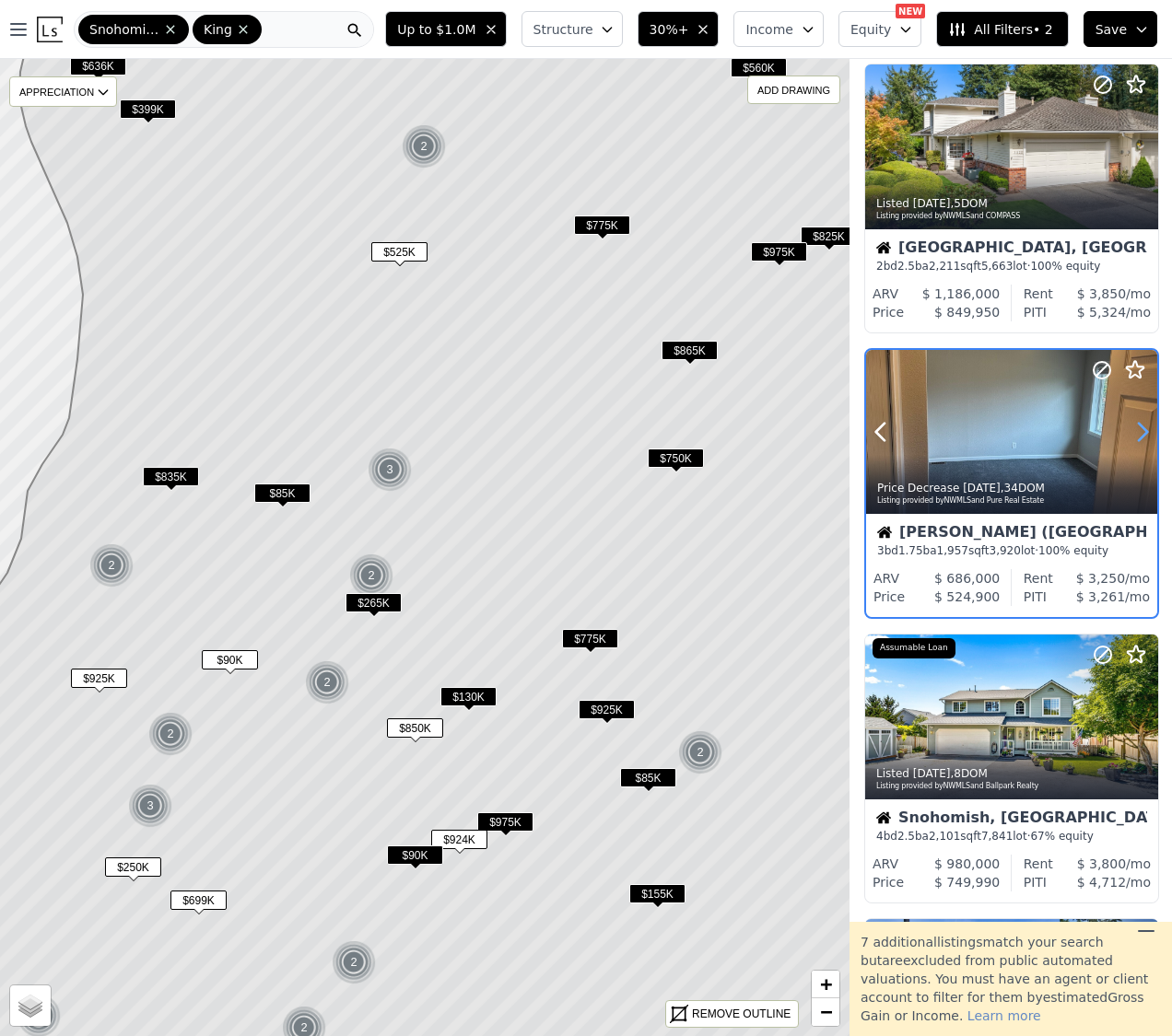
click at [1141, 429] on icon at bounding box center [1141, 431] width 30 height 30
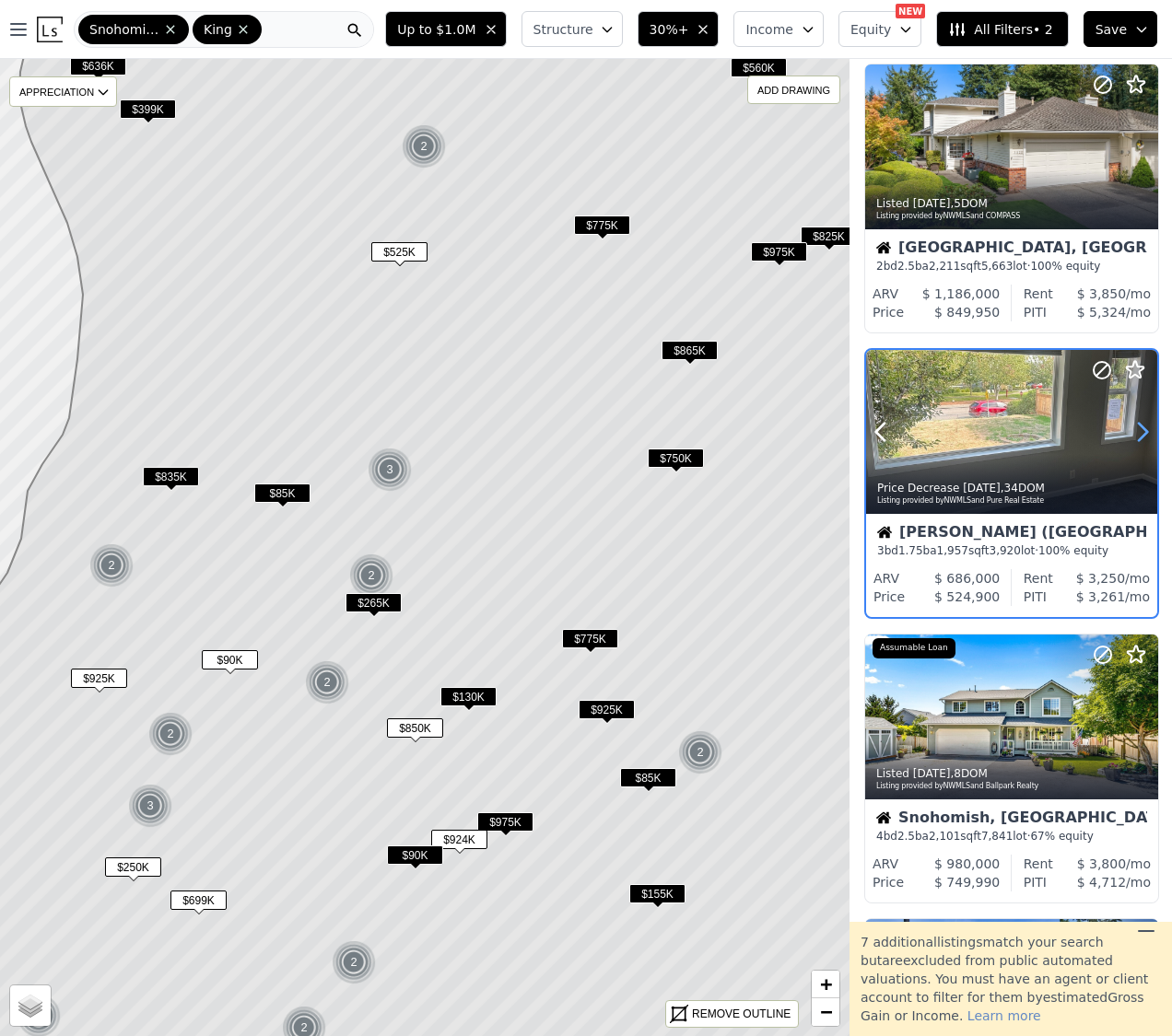
click at [1141, 429] on icon at bounding box center [1141, 431] width 30 height 30
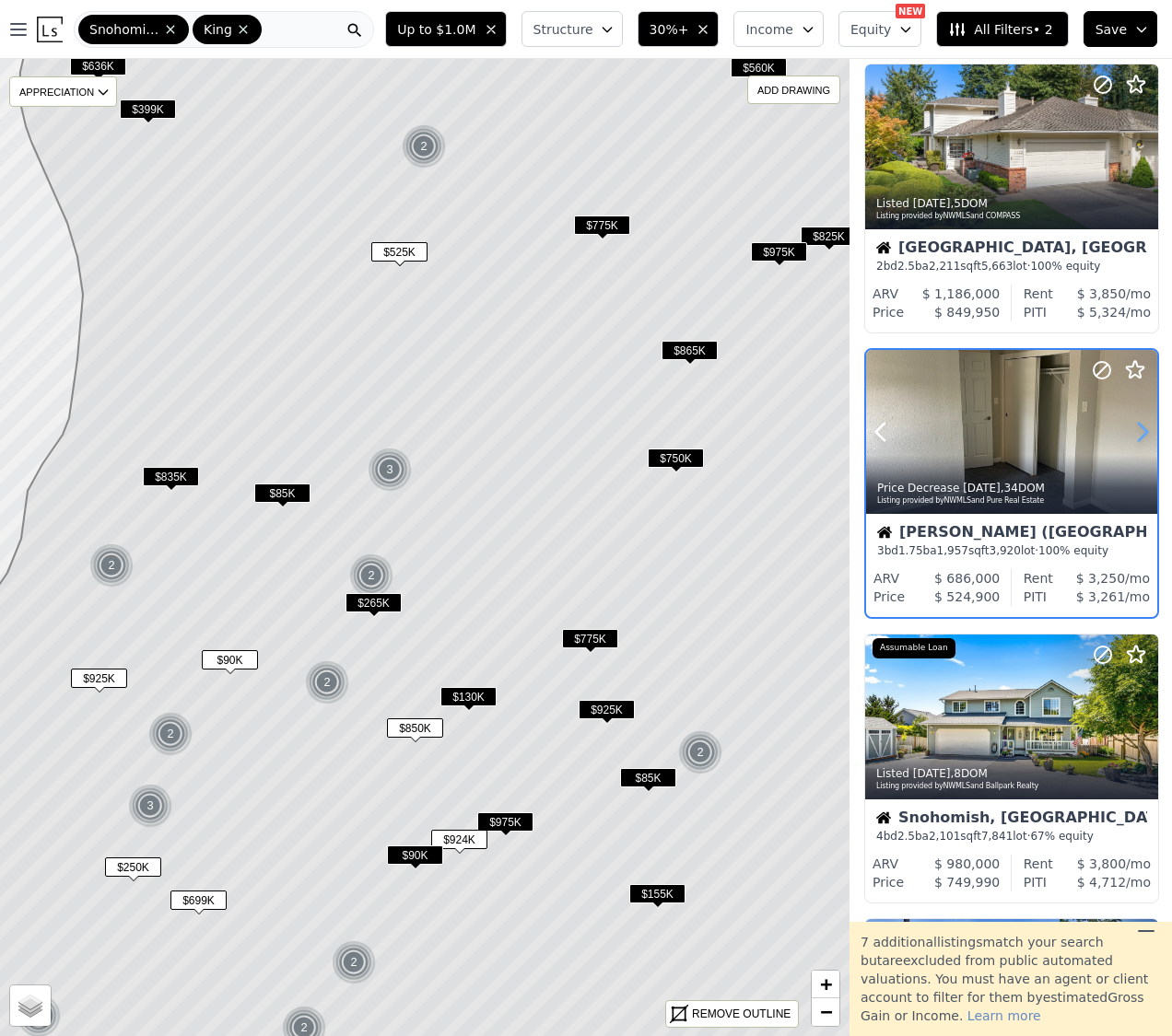
click at [1141, 429] on icon at bounding box center [1141, 431] width 30 height 30
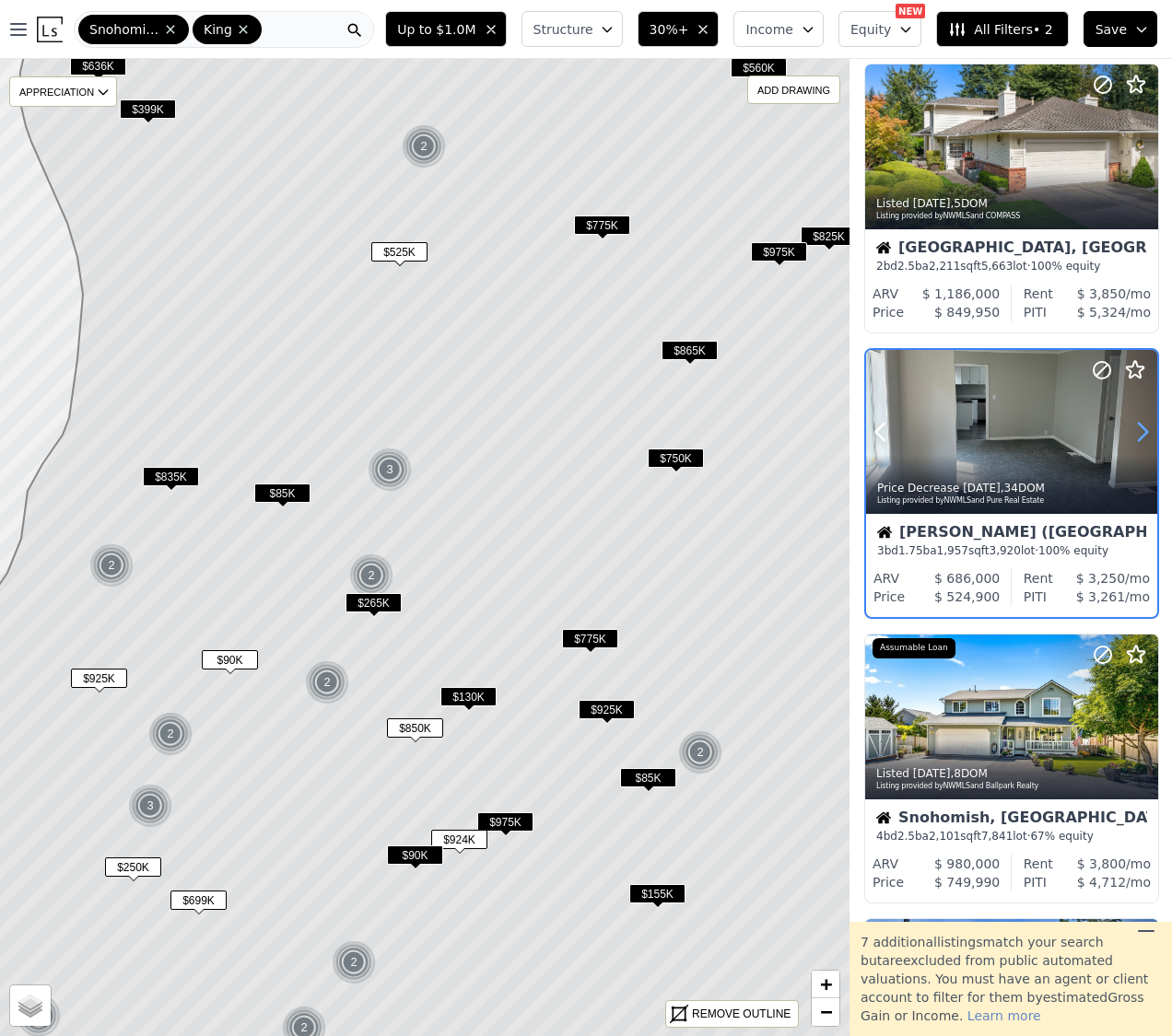
click at [1141, 429] on icon at bounding box center [1141, 431] width 30 height 30
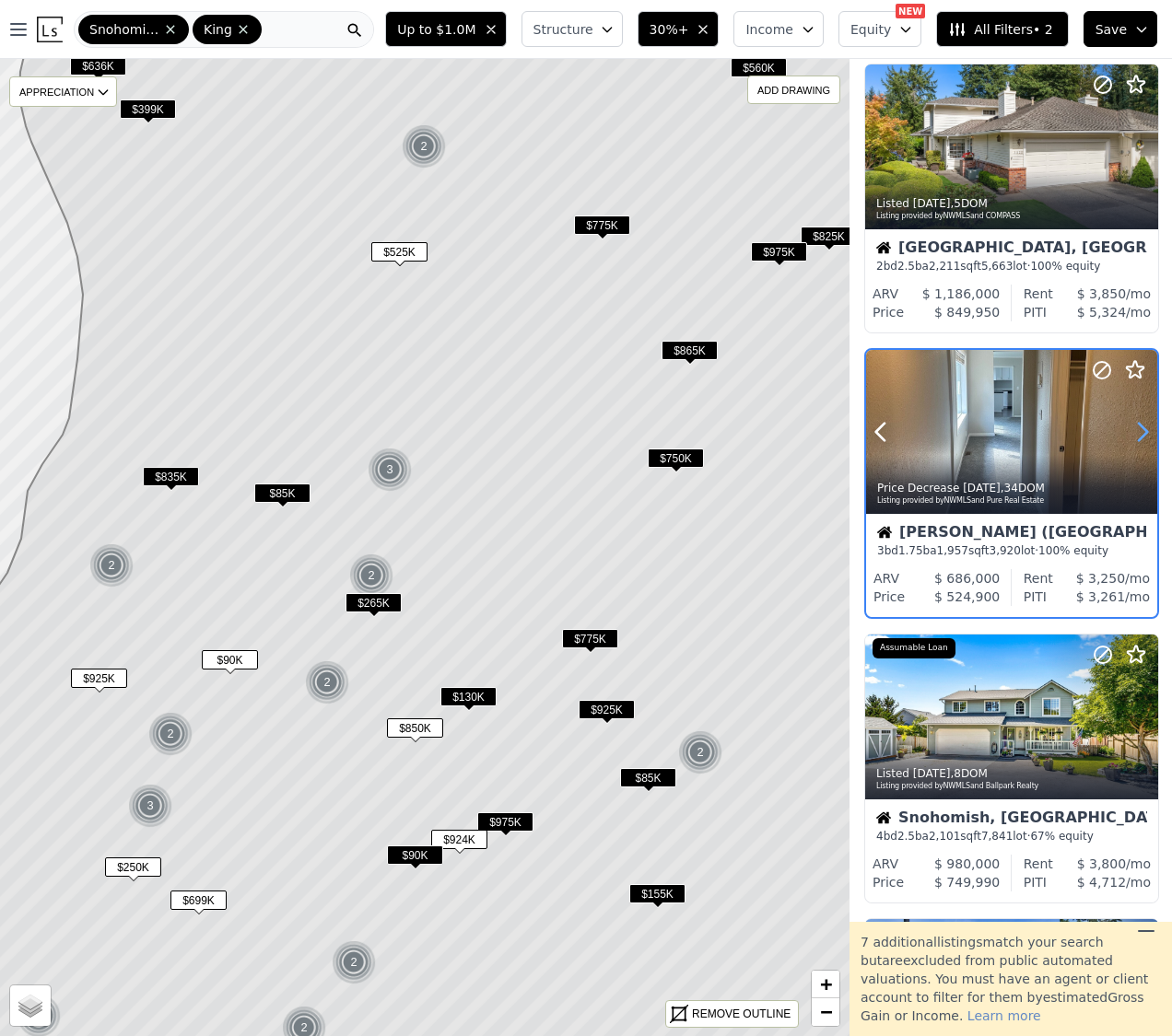
click at [1141, 429] on icon at bounding box center [1141, 431] width 30 height 30
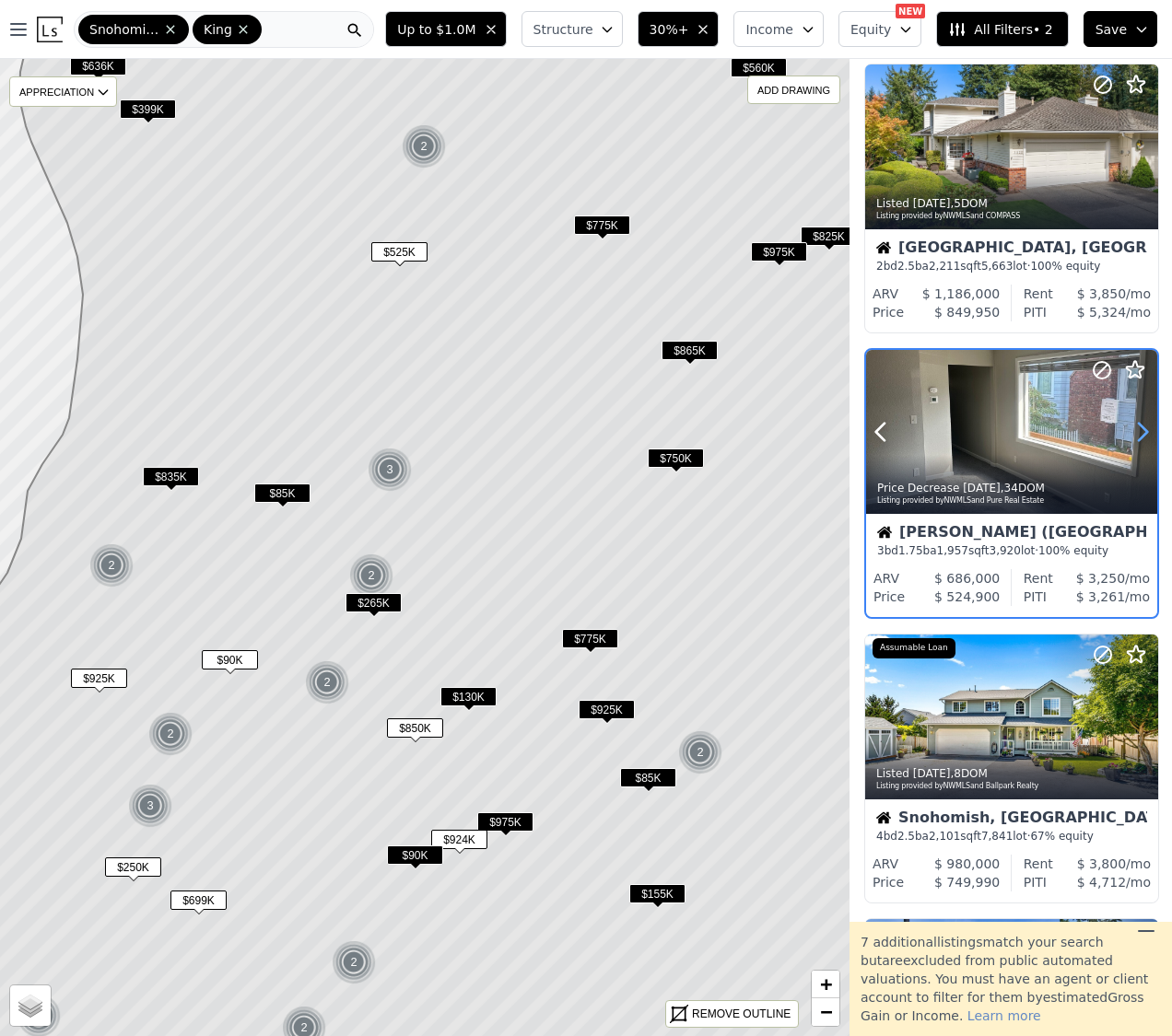
click at [1141, 429] on icon at bounding box center [1141, 431] width 30 height 30
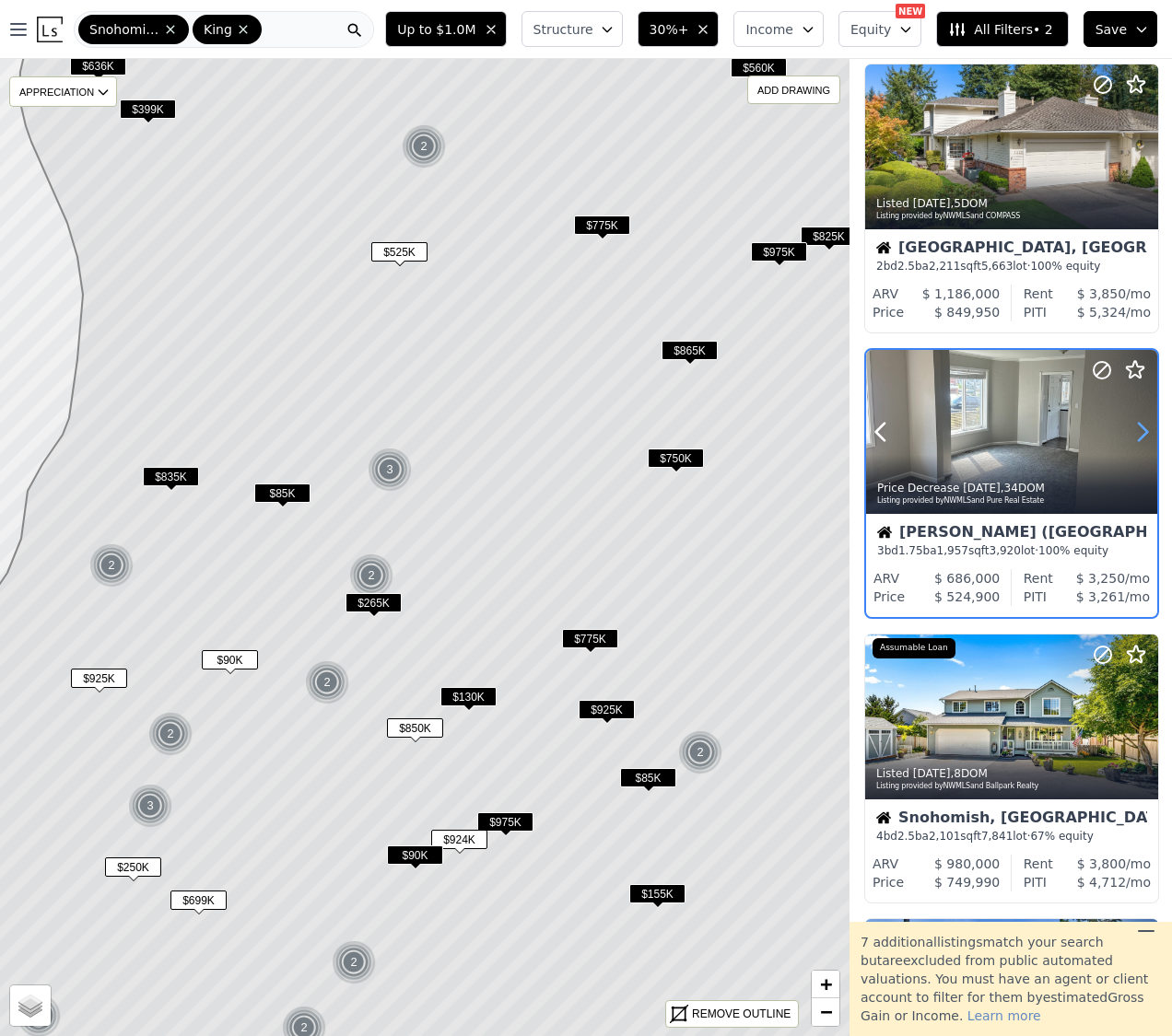
click at [1141, 429] on icon at bounding box center [1141, 431] width 30 height 30
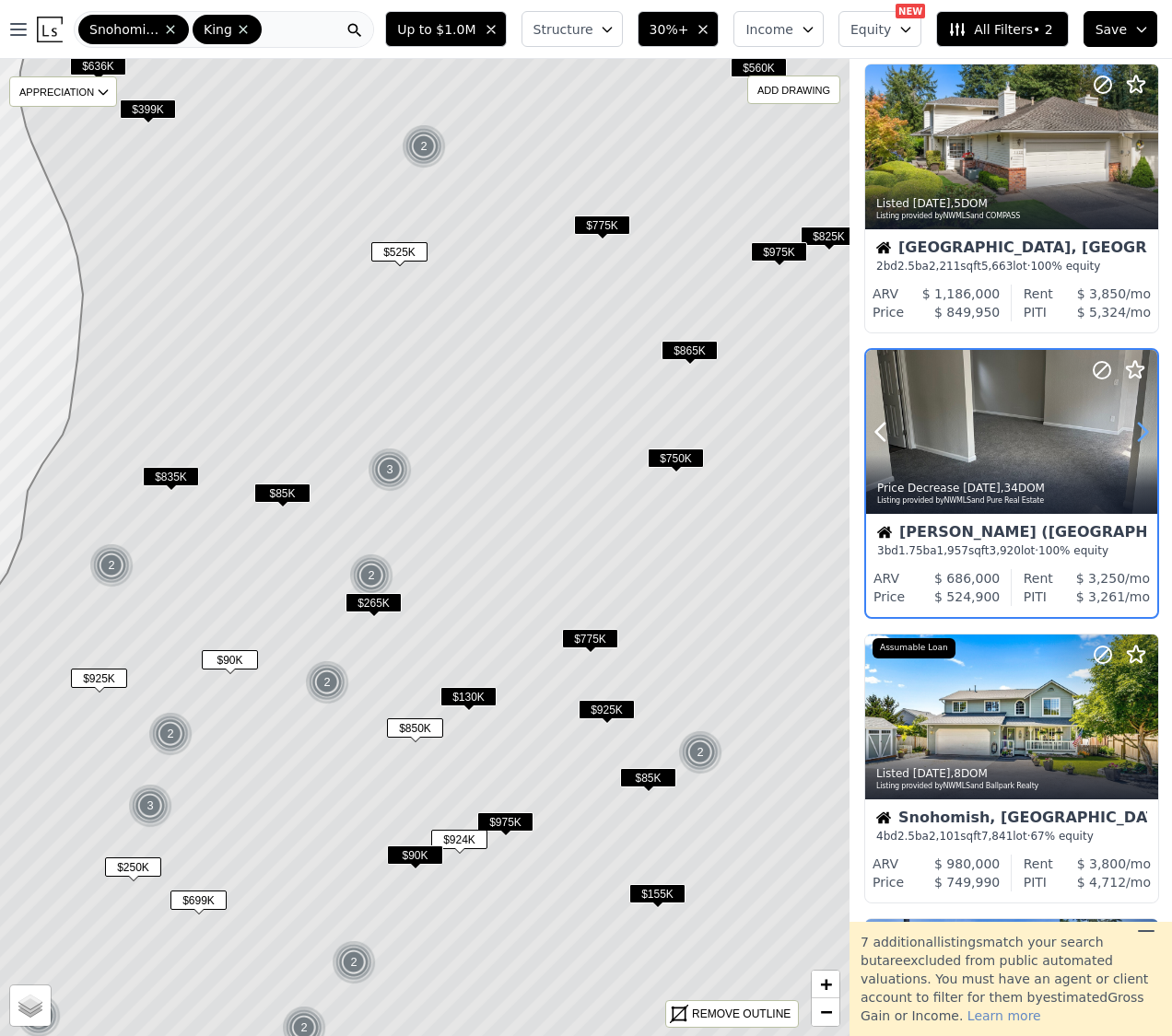
click at [1141, 429] on icon at bounding box center [1141, 431] width 30 height 30
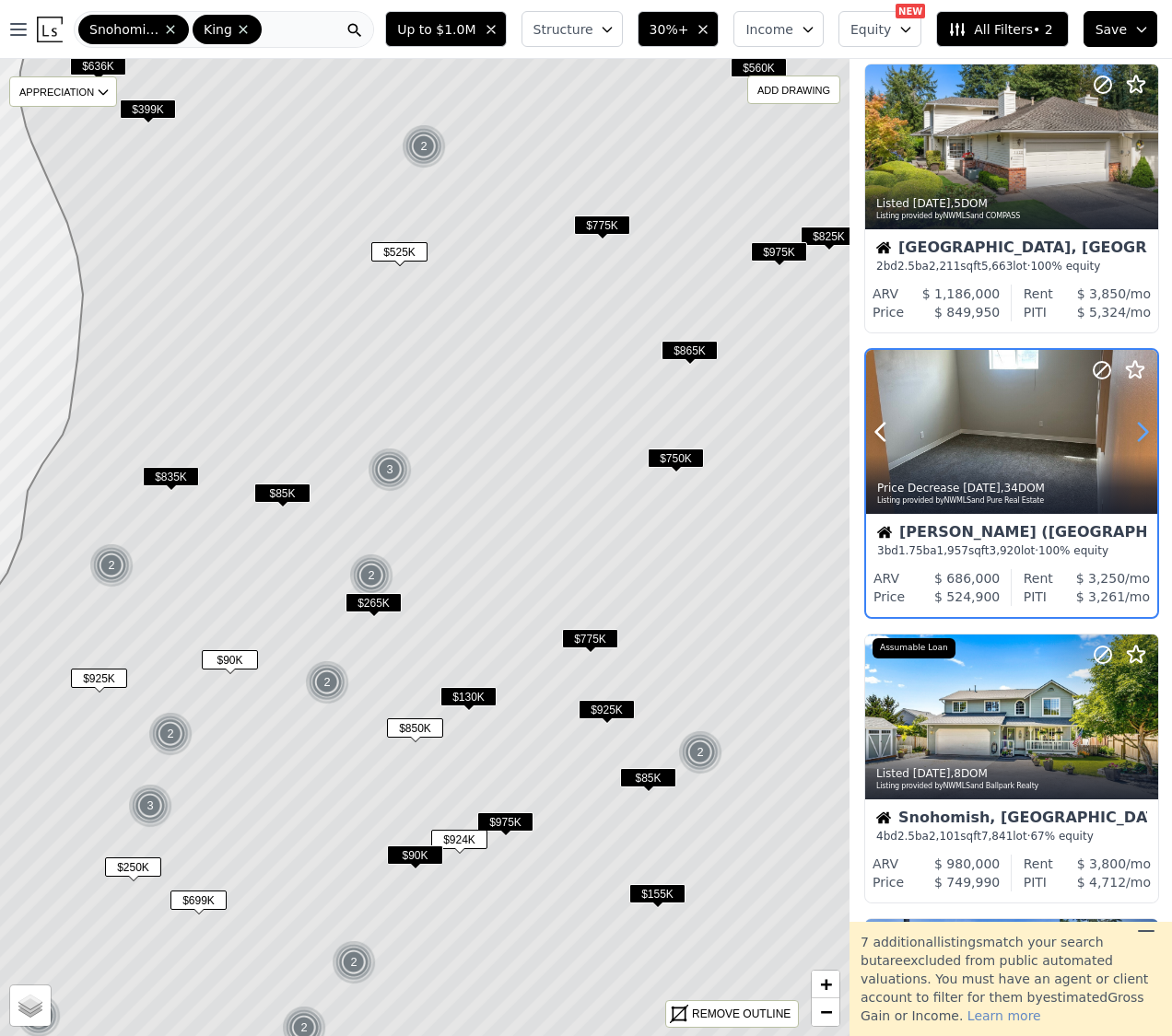
click at [1141, 429] on icon at bounding box center [1141, 431] width 30 height 30
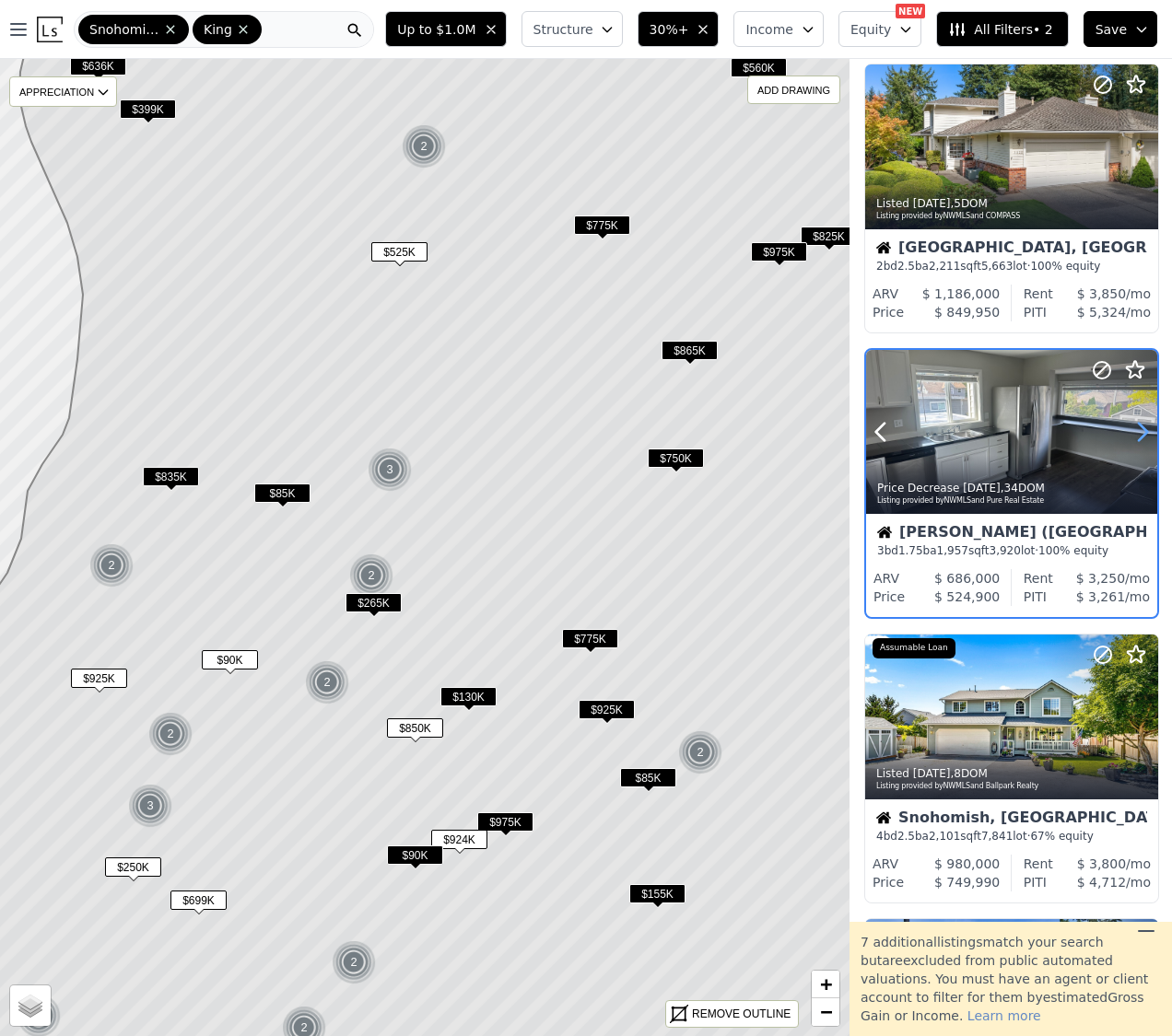
click at [1141, 429] on icon at bounding box center [1141, 431] width 30 height 30
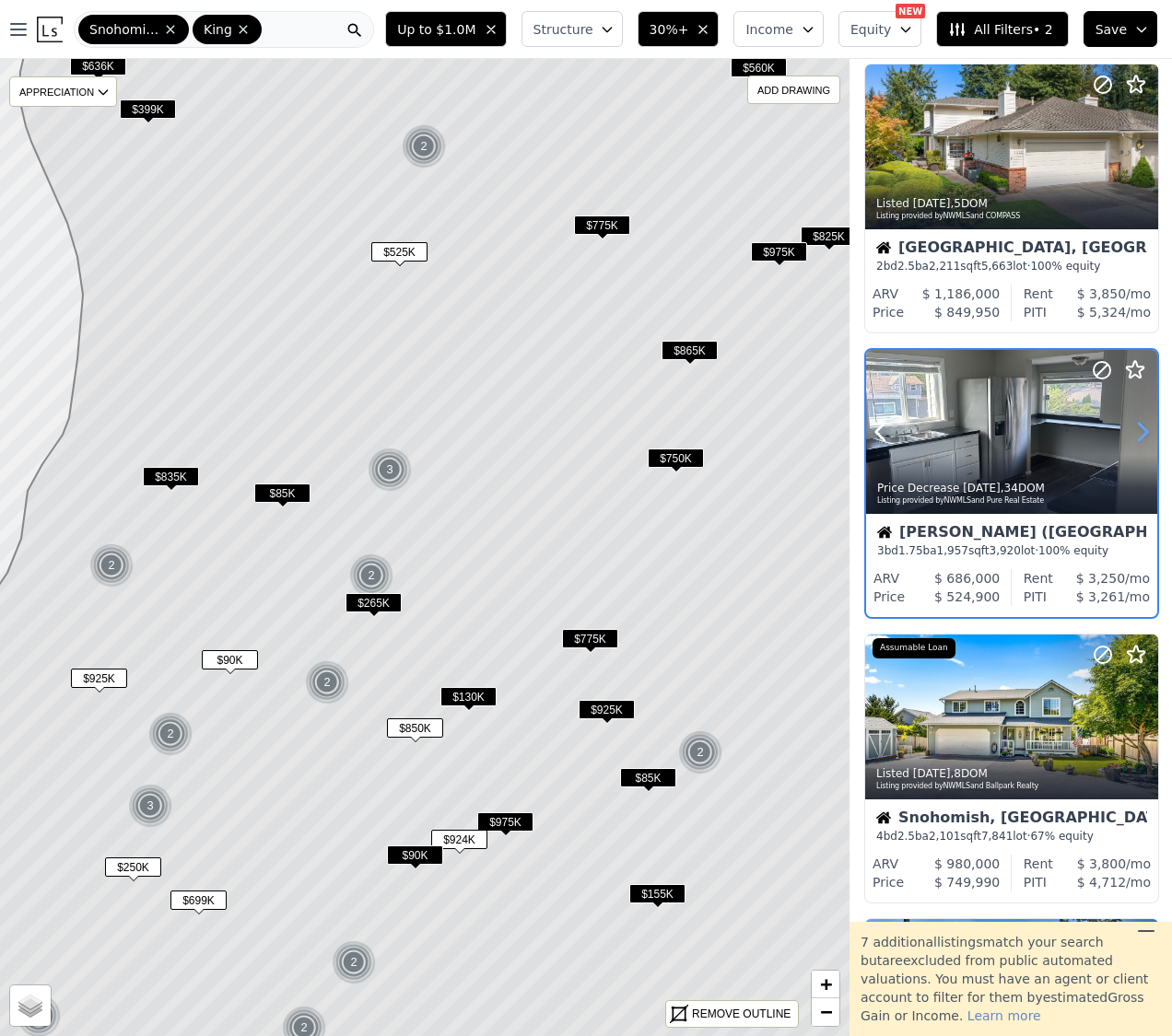
click at [1141, 429] on icon at bounding box center [1141, 431] width 30 height 30
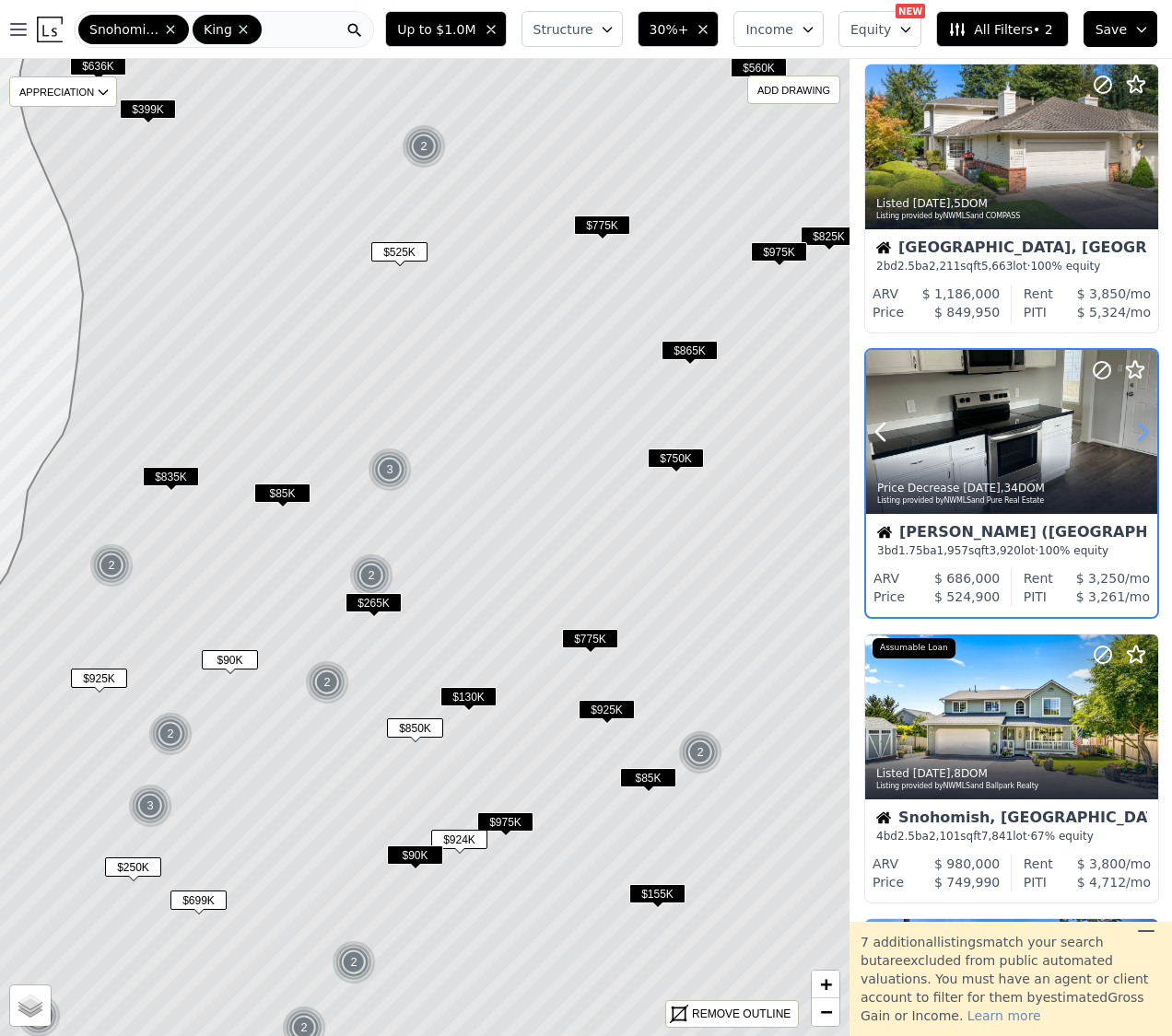
click at [1141, 429] on icon at bounding box center [1141, 431] width 30 height 30
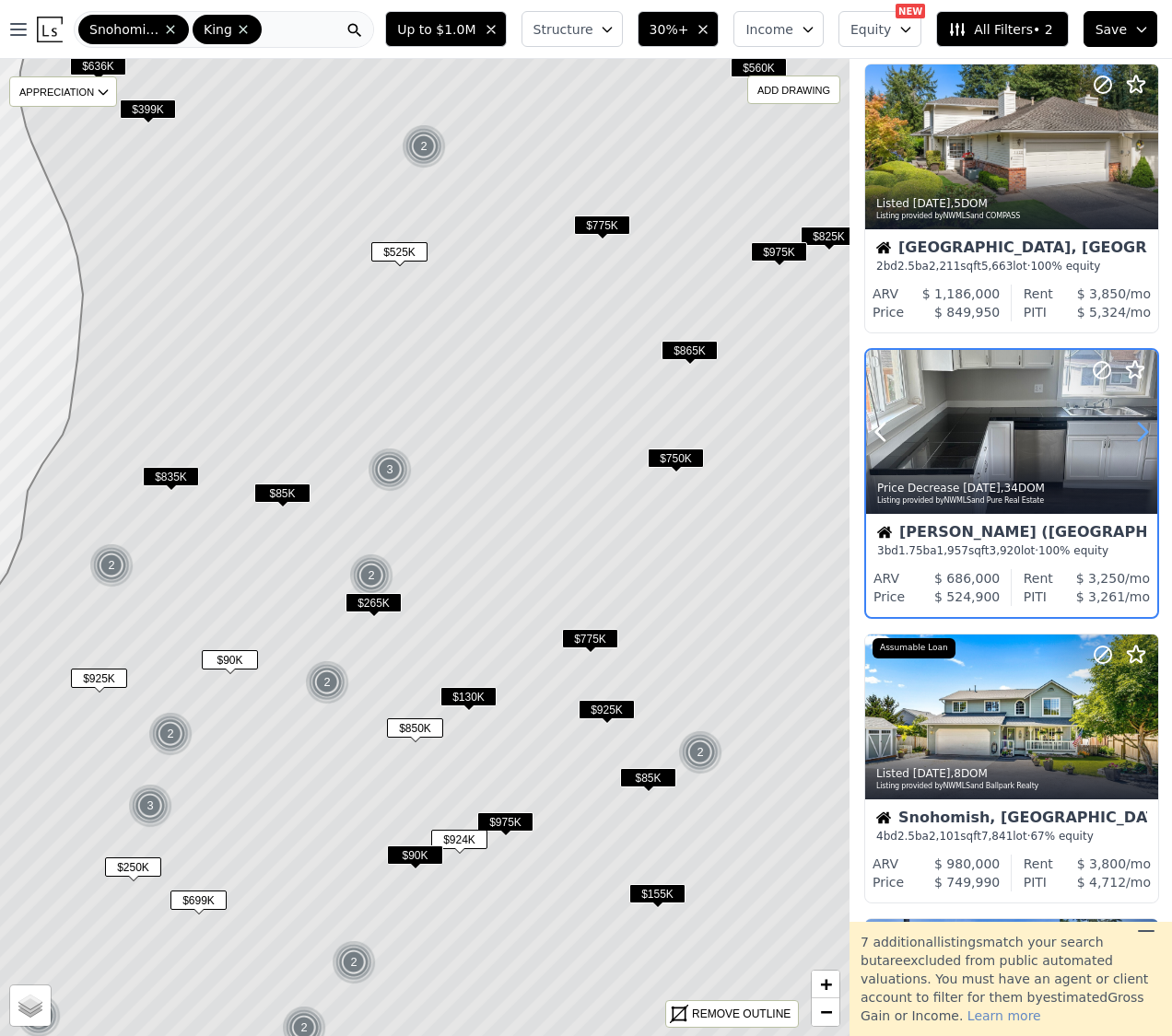
click at [1141, 429] on icon at bounding box center [1141, 431] width 30 height 30
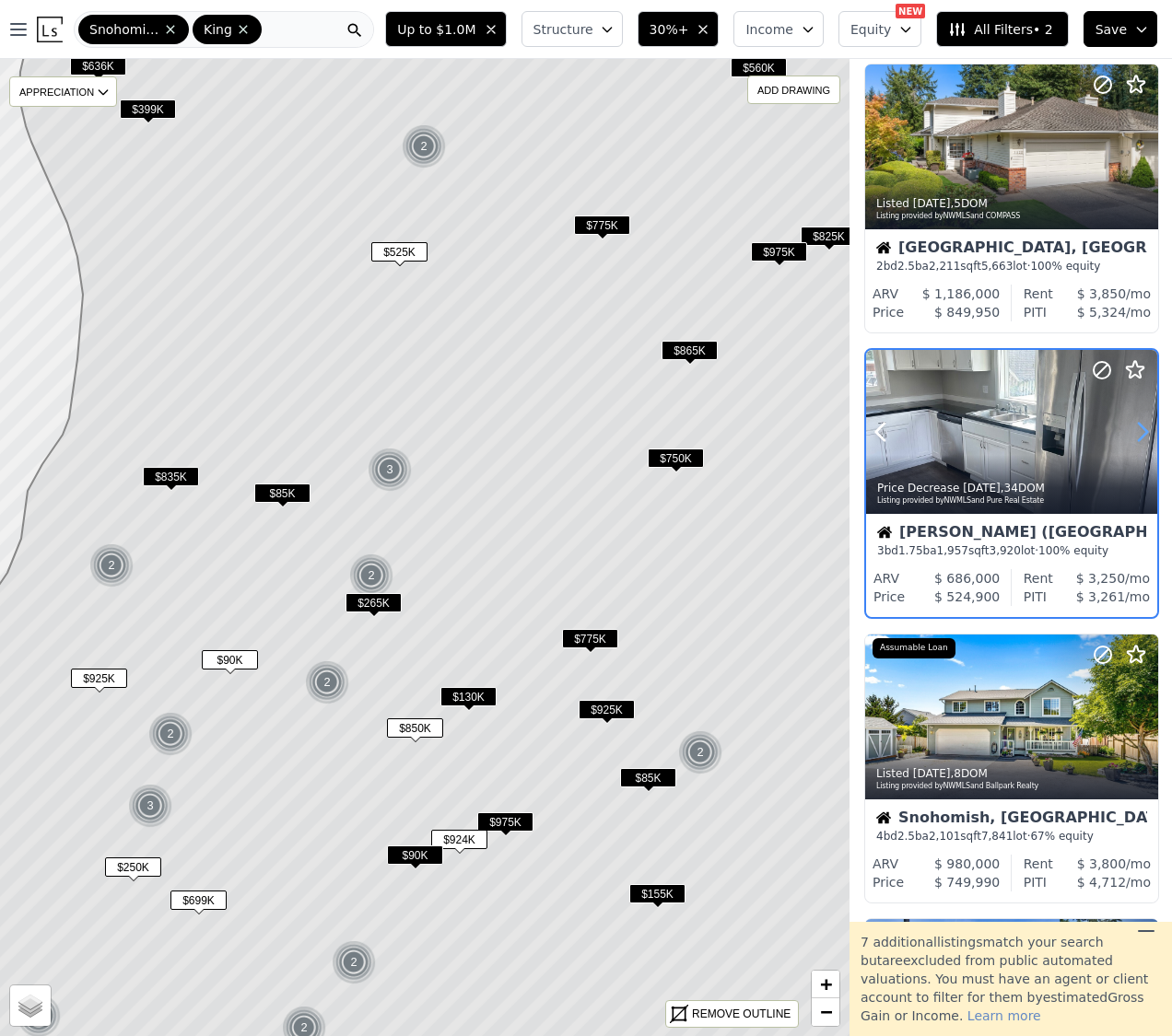
click at [1141, 429] on icon at bounding box center [1141, 431] width 30 height 30
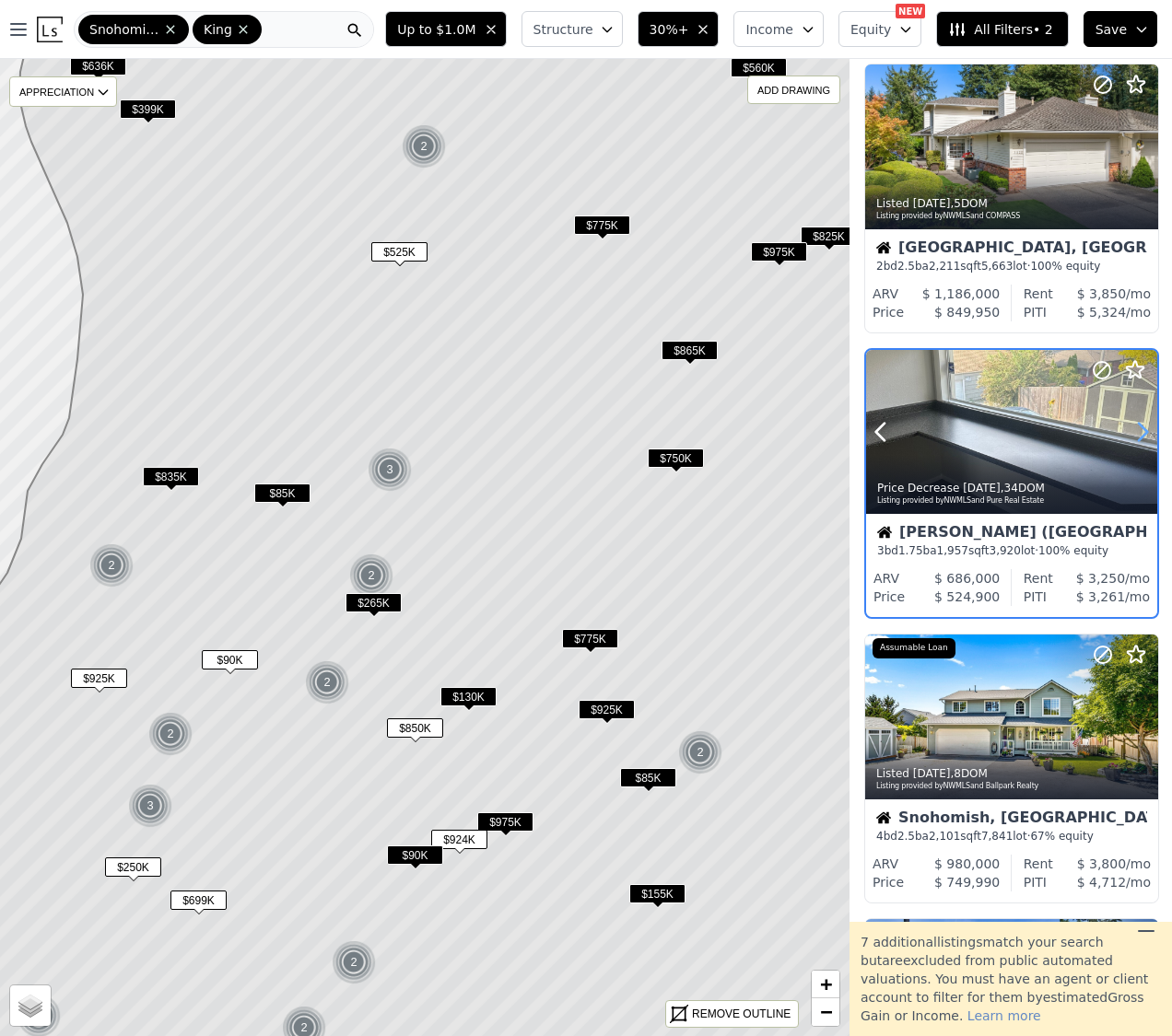
click at [1141, 429] on icon at bounding box center [1141, 431] width 30 height 30
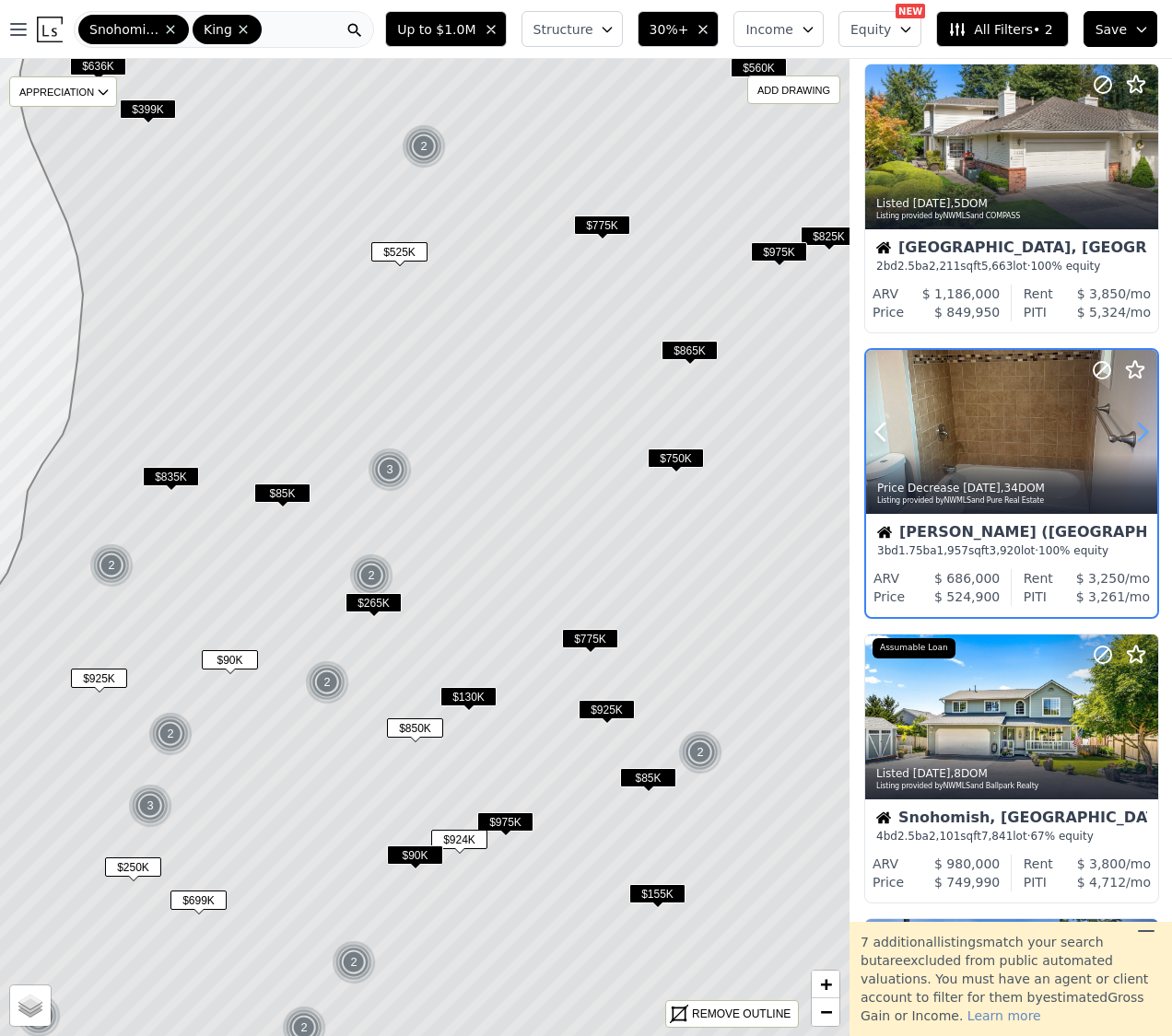
click at [1141, 429] on icon at bounding box center [1141, 431] width 30 height 30
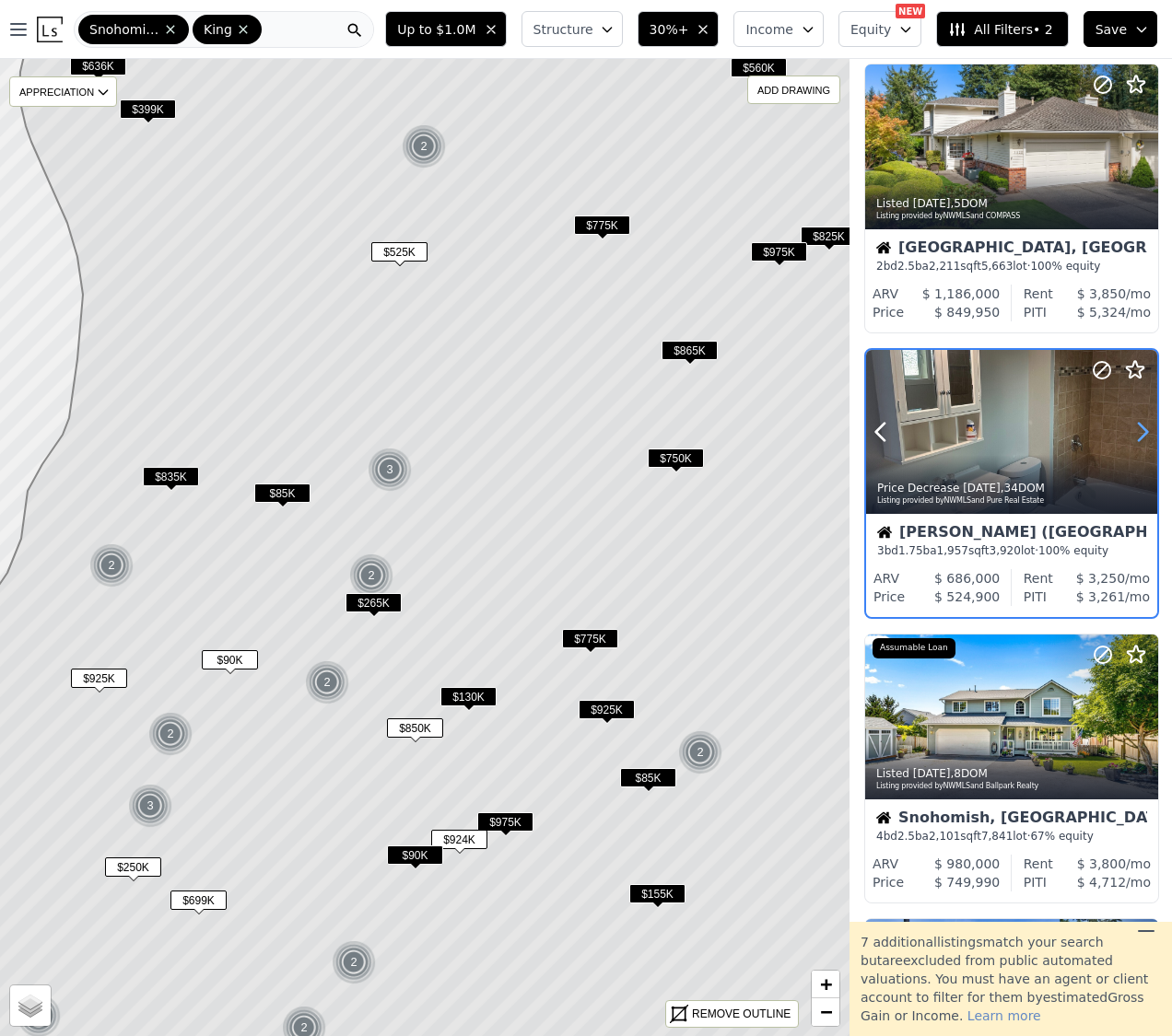
click at [1141, 429] on icon at bounding box center [1141, 431] width 30 height 30
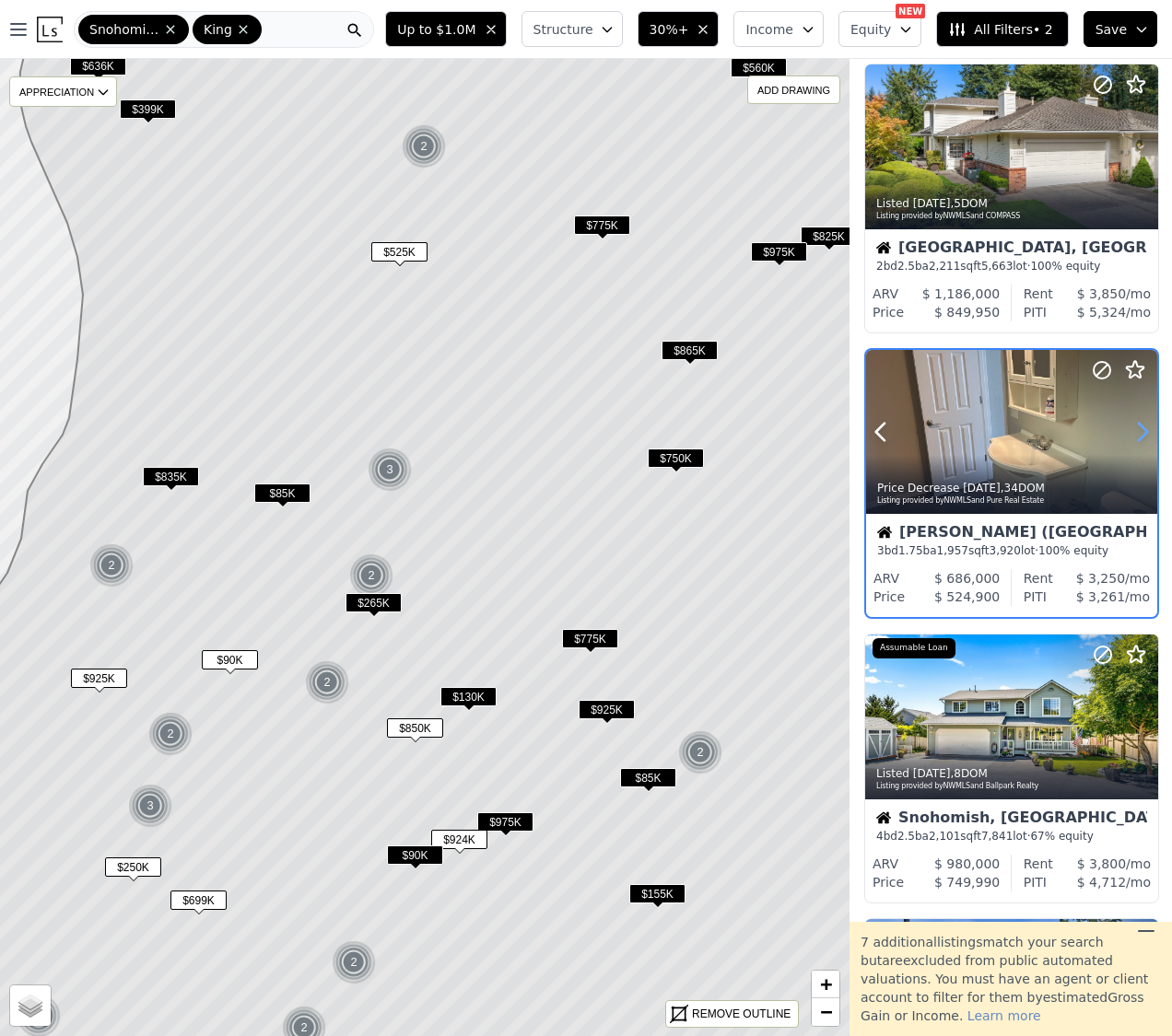
click at [1141, 429] on icon at bounding box center [1141, 431] width 30 height 30
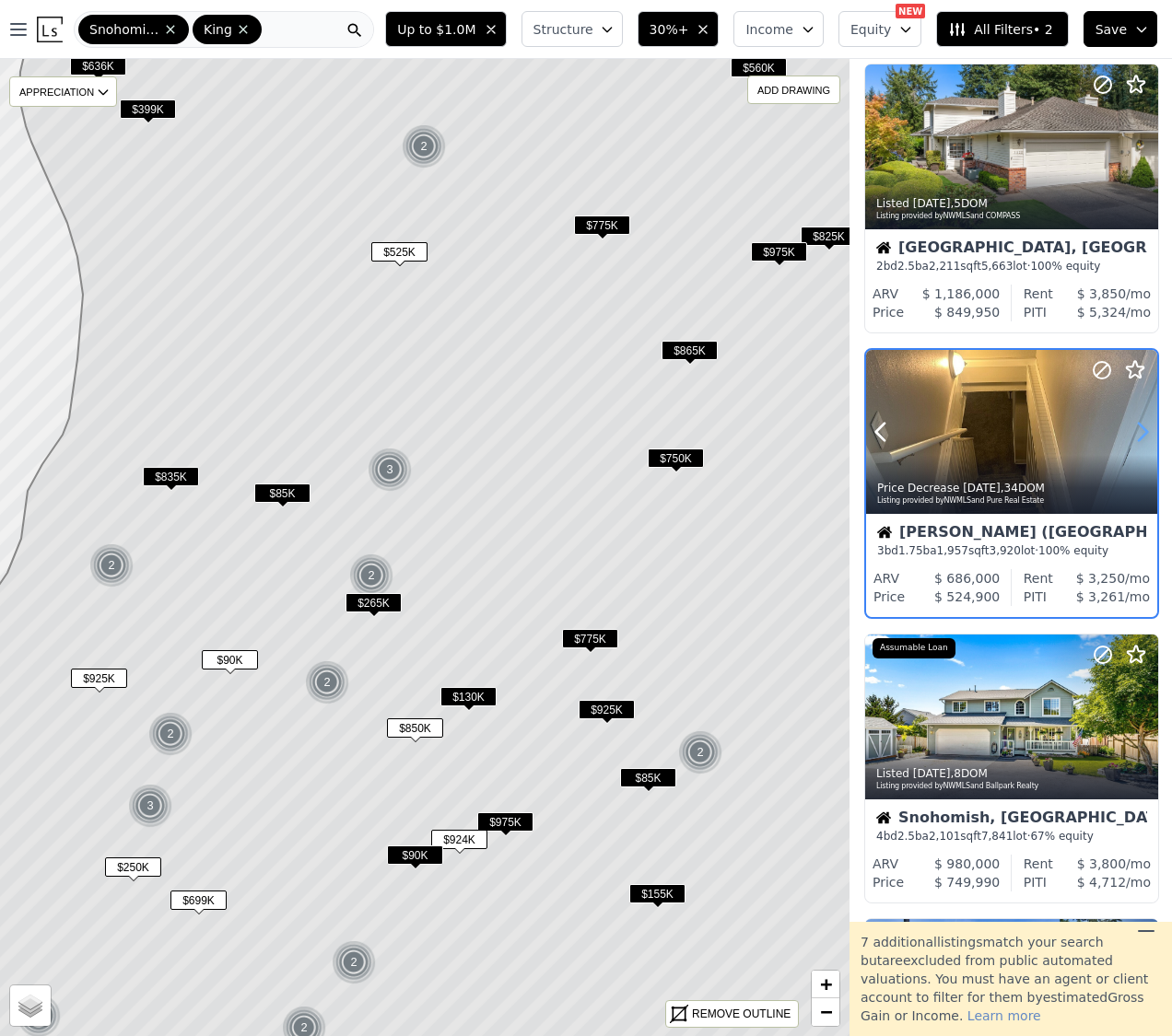
click at [1141, 429] on icon at bounding box center [1141, 431] width 30 height 30
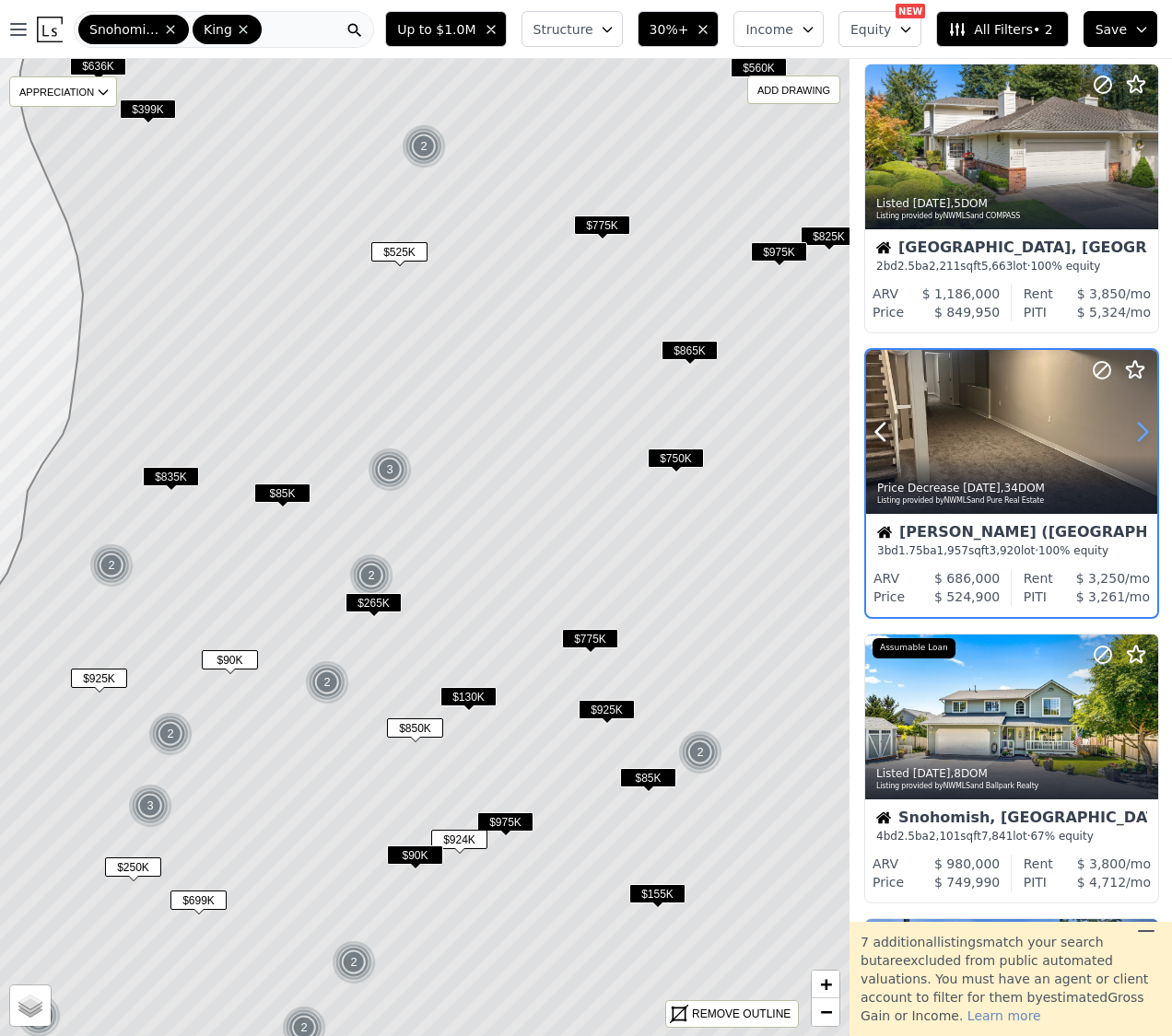
click at [1141, 429] on icon at bounding box center [1141, 431] width 30 height 30
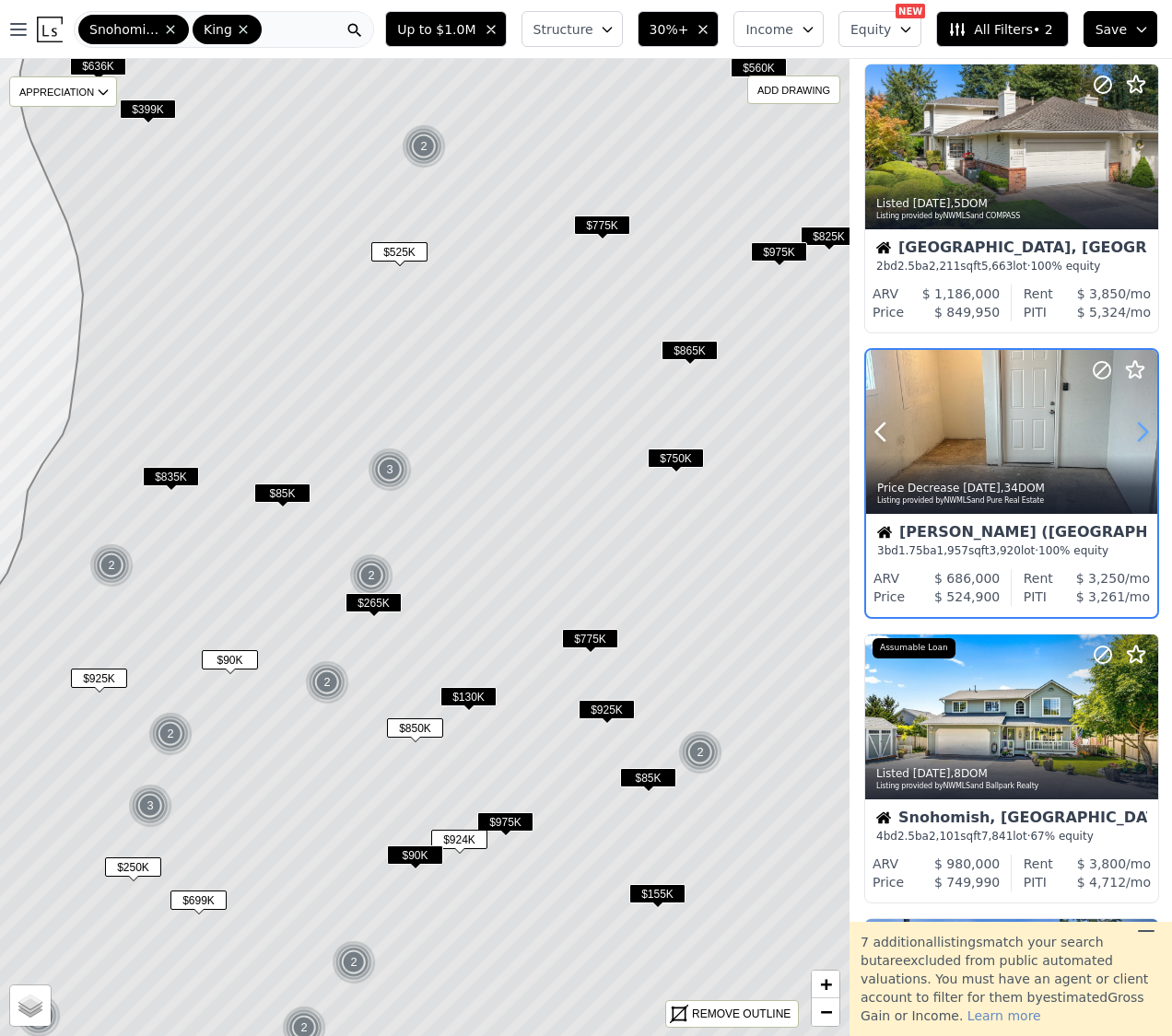
click at [1141, 429] on icon at bounding box center [1141, 431] width 30 height 30
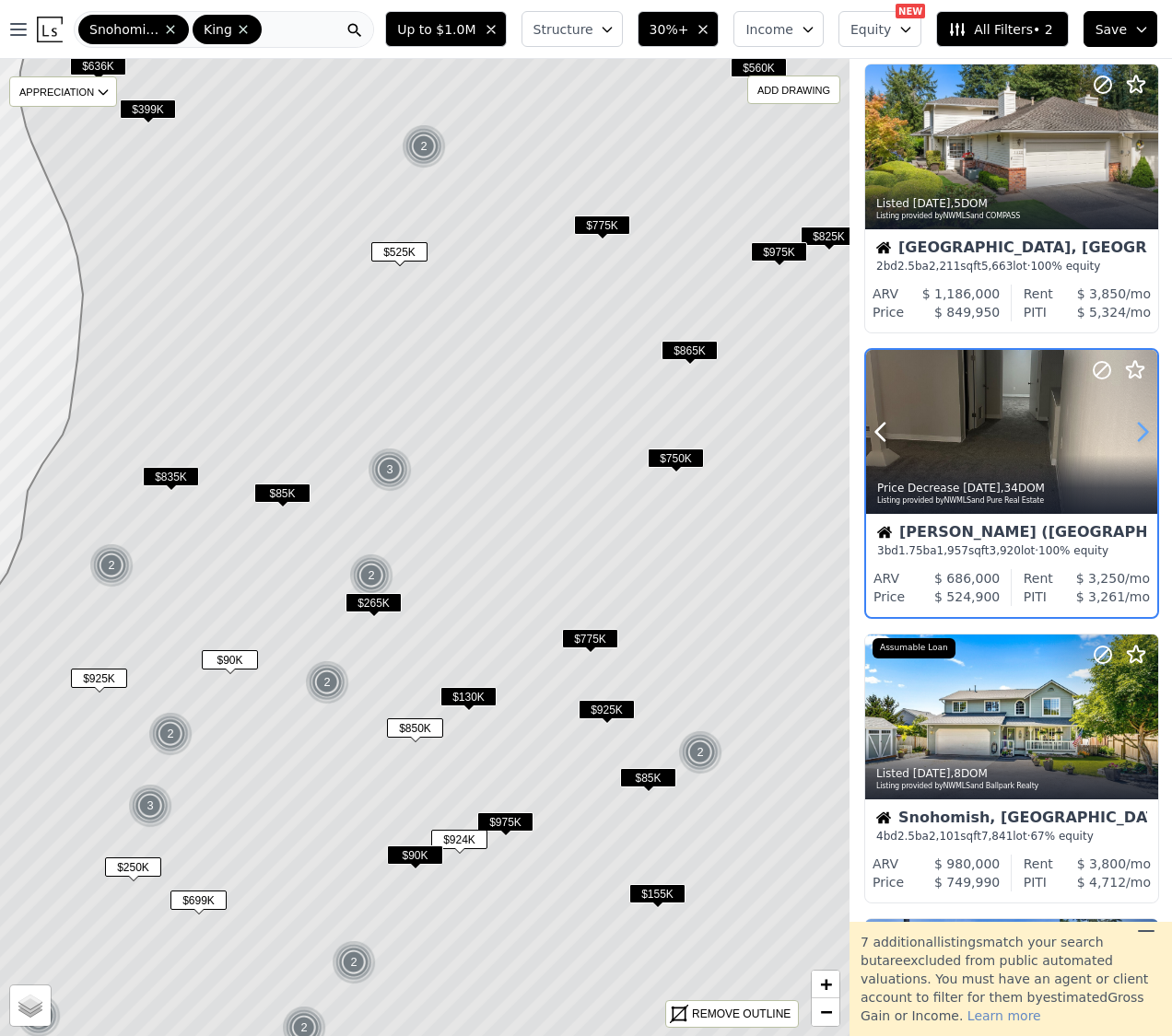
click at [1141, 429] on icon at bounding box center [1141, 431] width 30 height 30
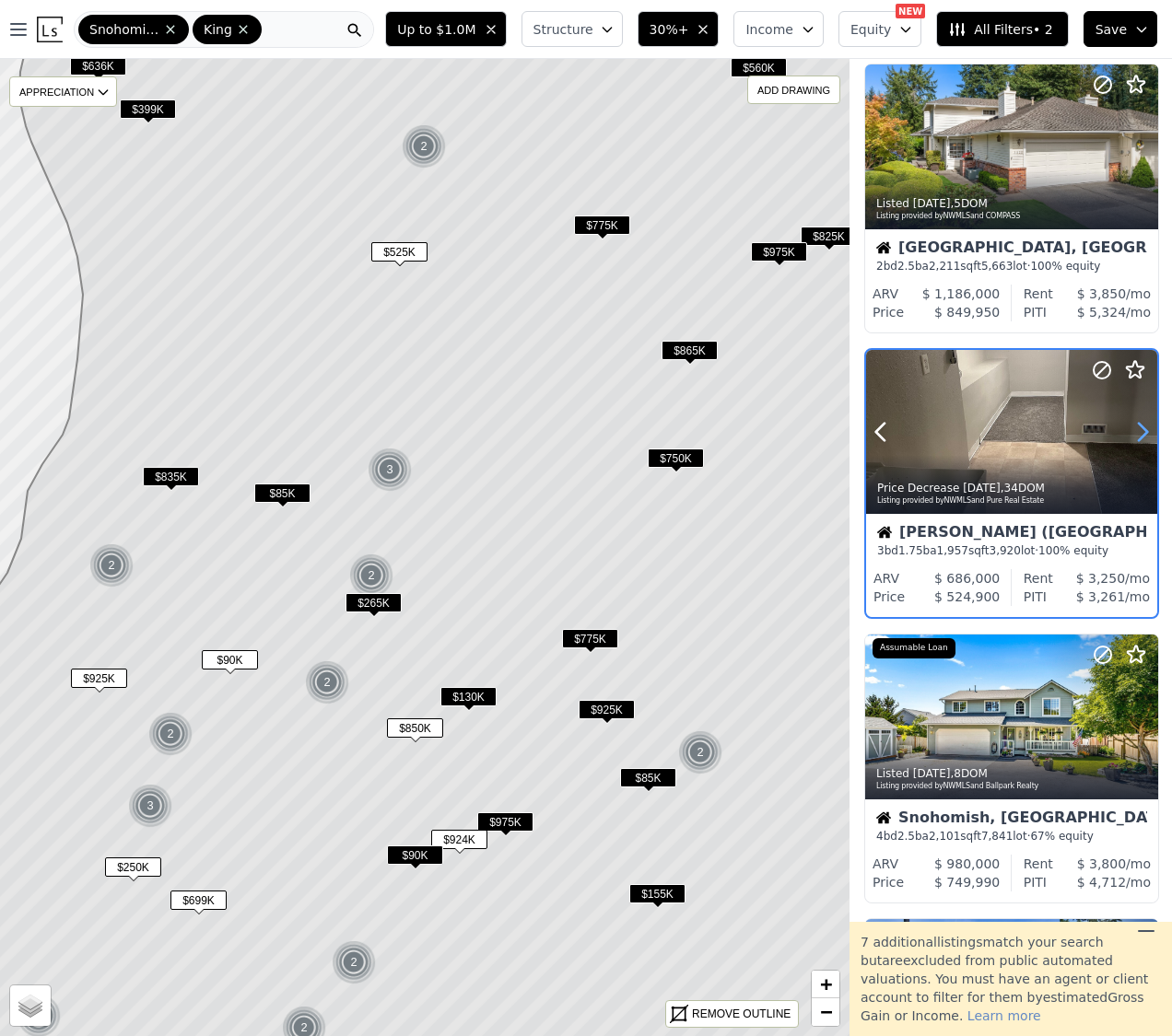
click at [1141, 429] on icon at bounding box center [1141, 431] width 30 height 30
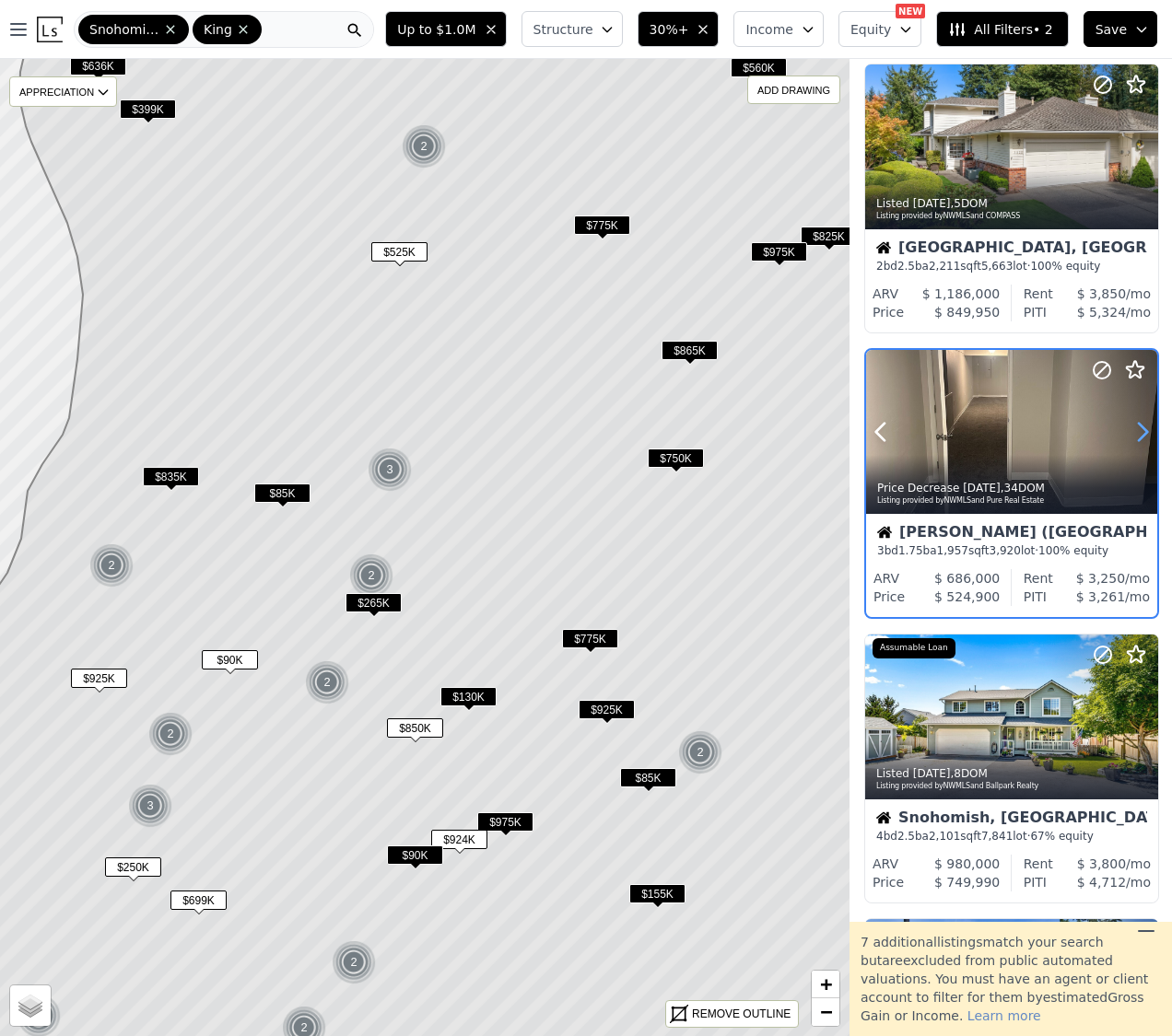
click at [1141, 429] on icon at bounding box center [1141, 431] width 30 height 30
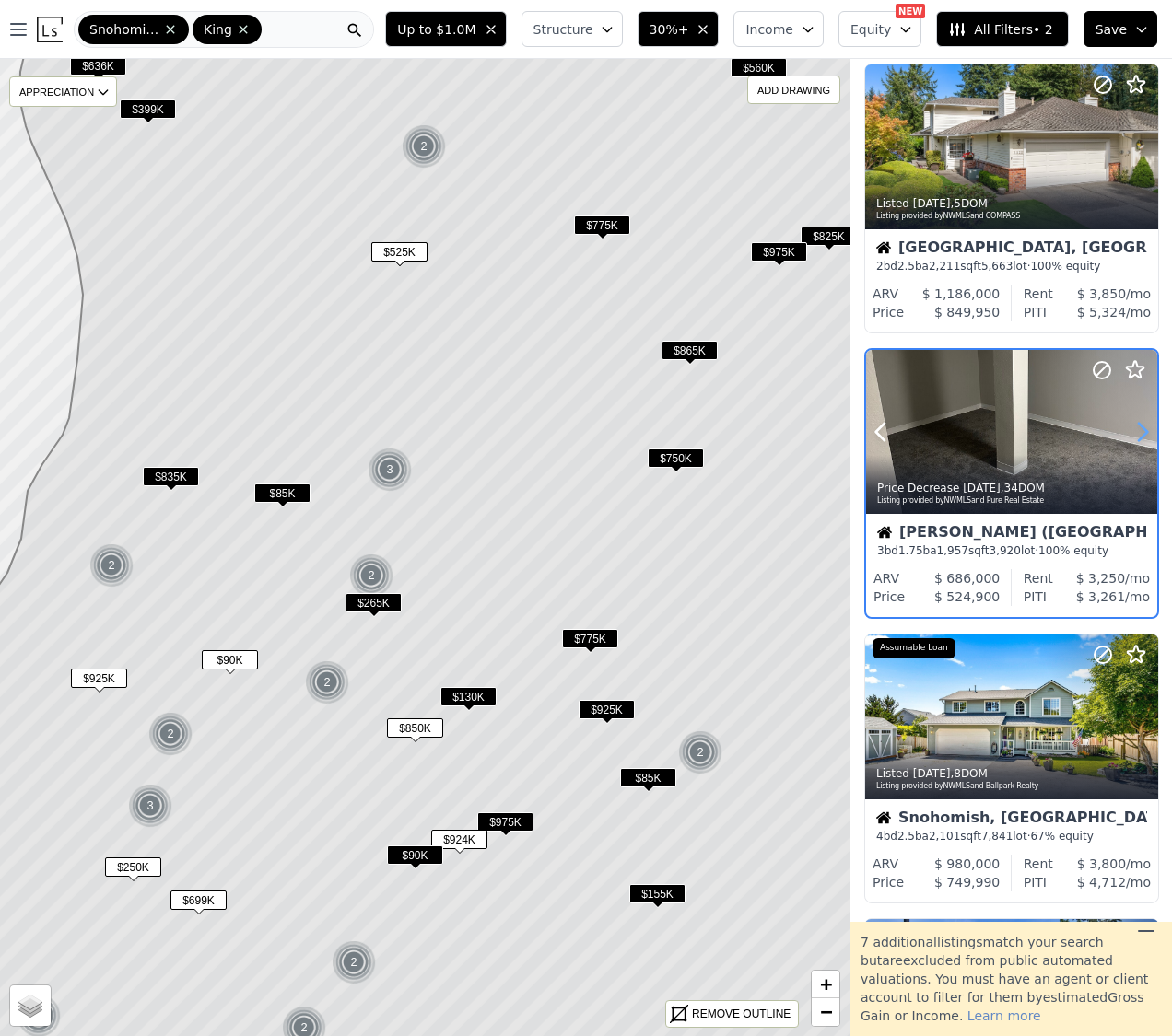
click at [1141, 429] on icon at bounding box center [1141, 431] width 30 height 30
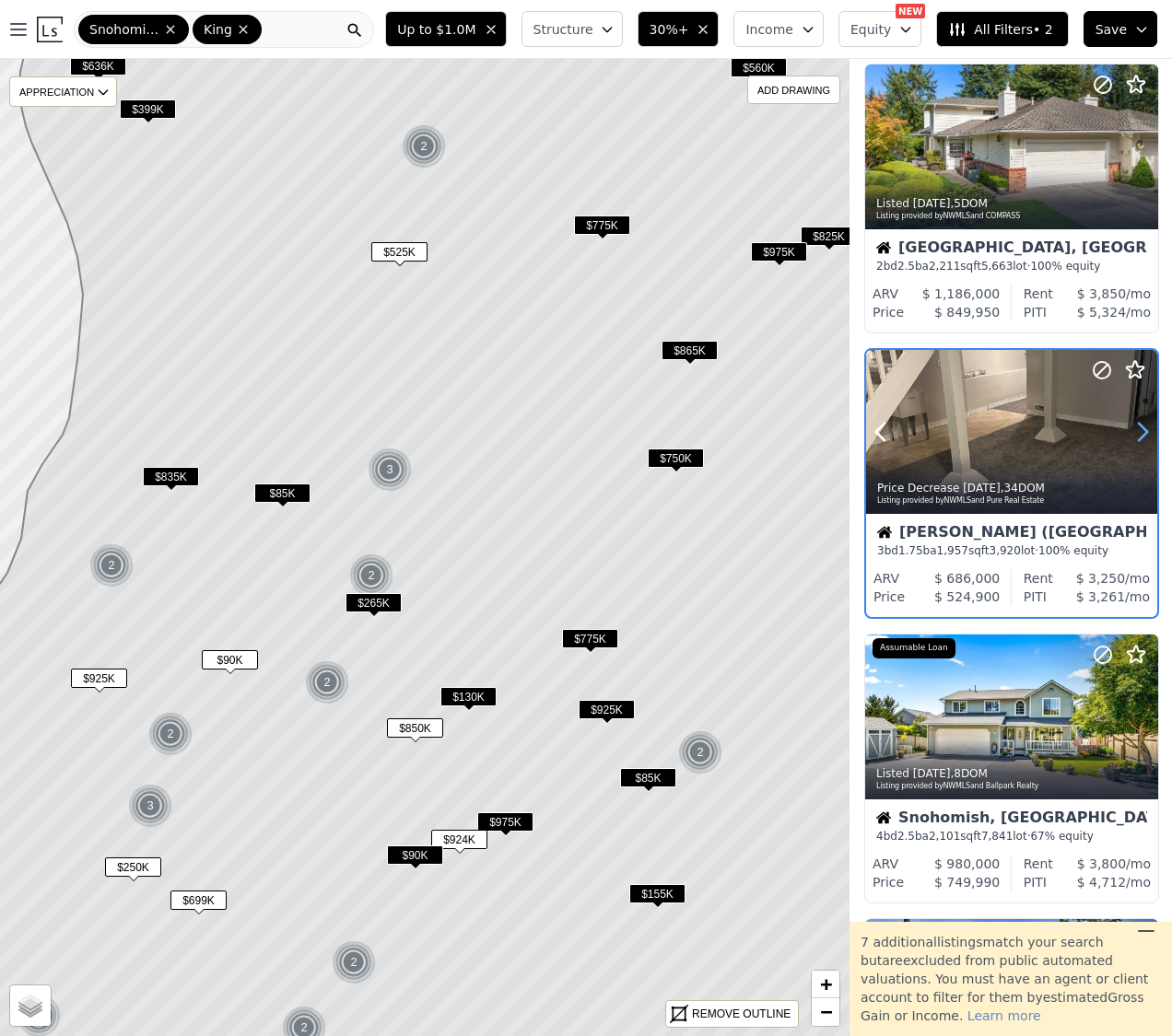
click at [1141, 429] on icon at bounding box center [1141, 431] width 30 height 30
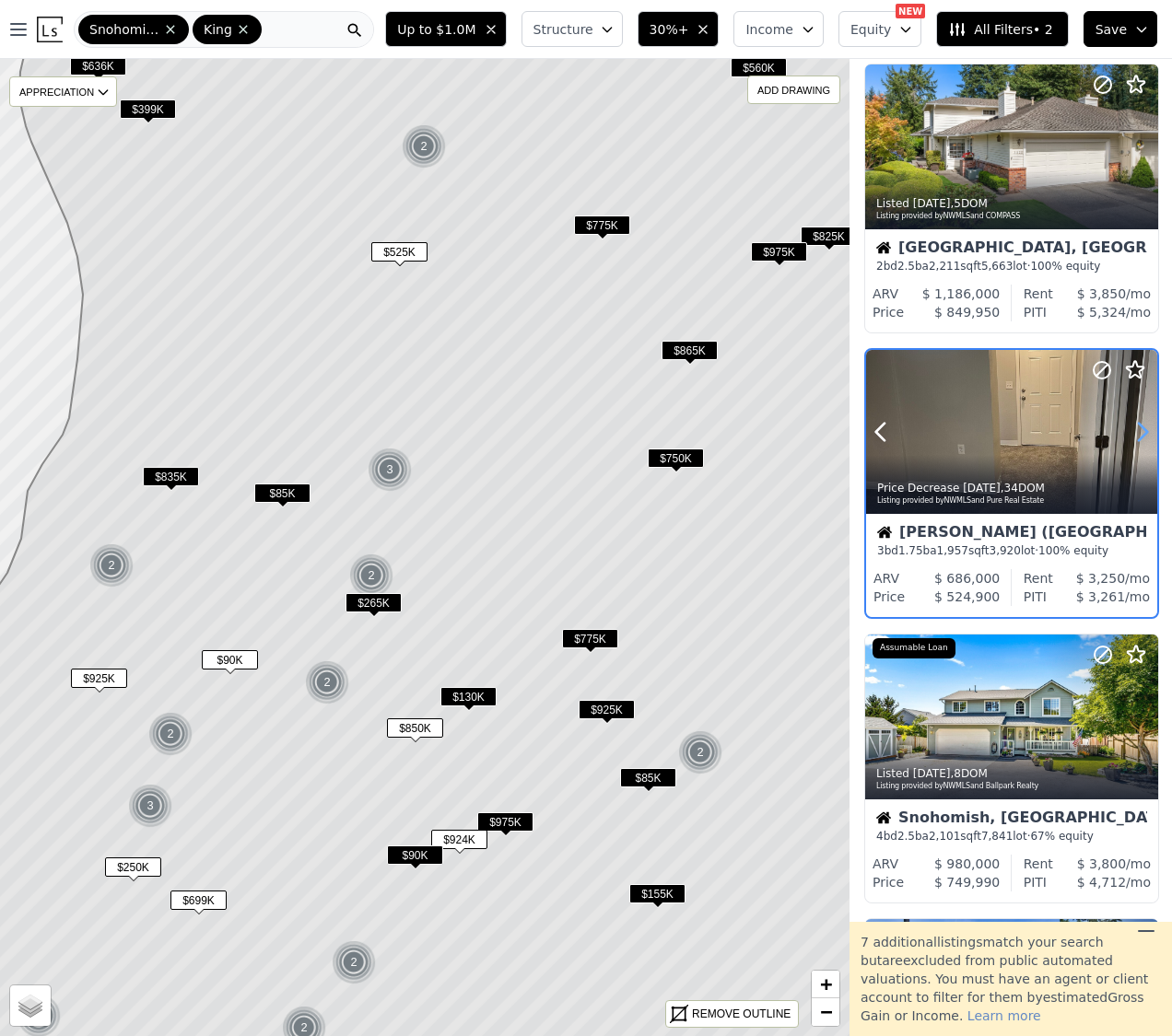
click at [1141, 429] on icon at bounding box center [1141, 431] width 30 height 30
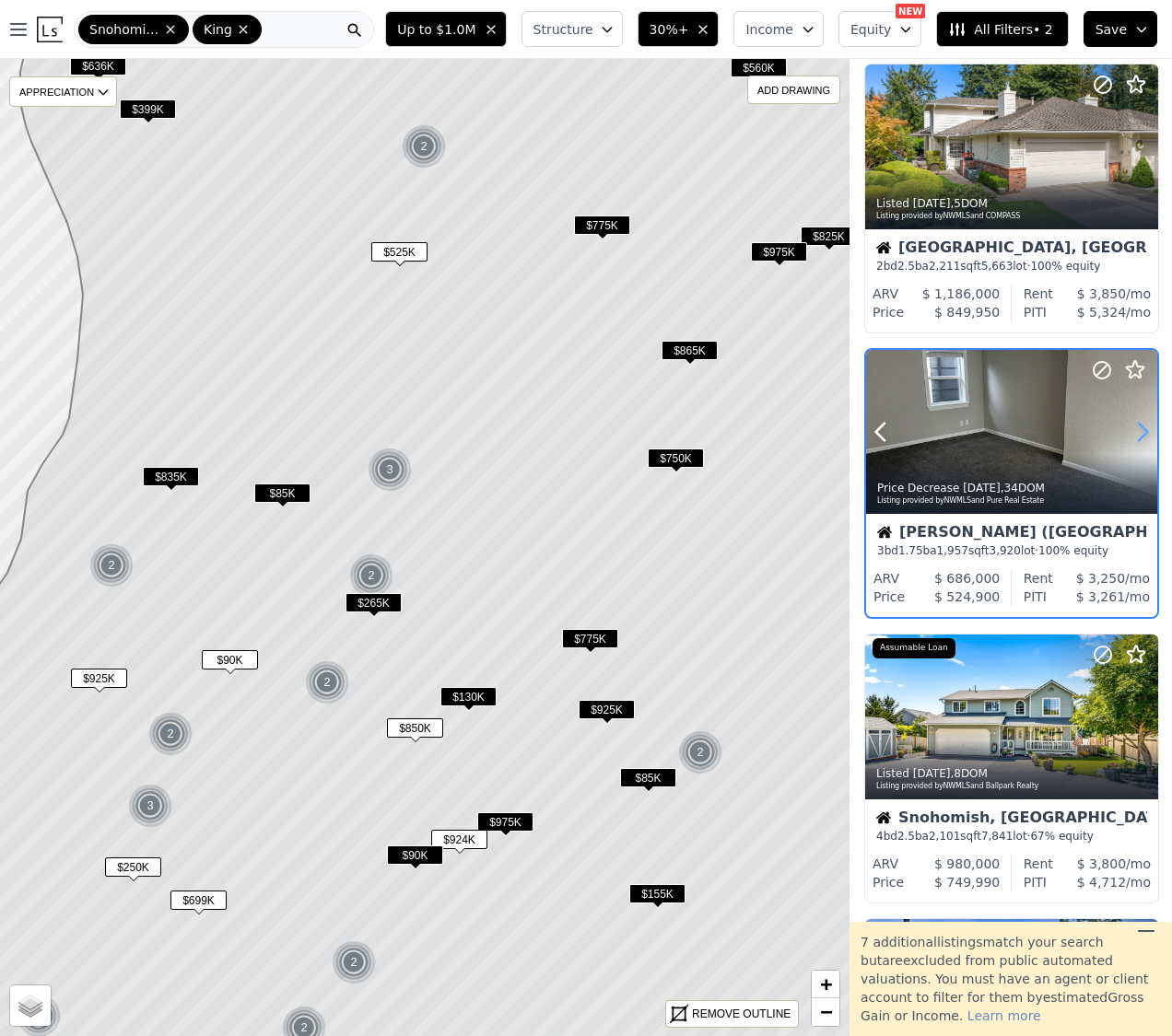
click at [1141, 429] on icon at bounding box center [1141, 431] width 30 height 30
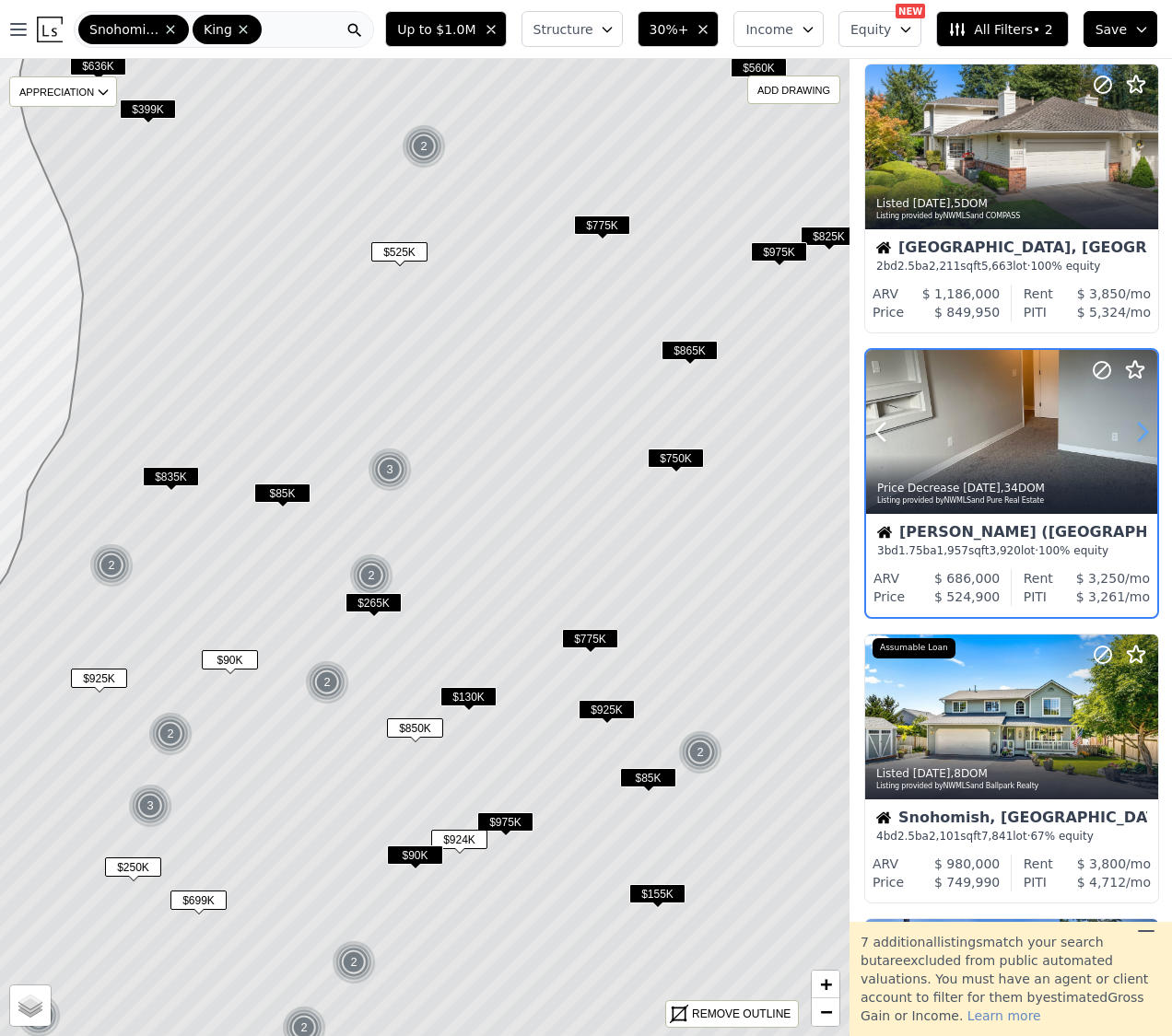
click at [1141, 429] on icon at bounding box center [1141, 431] width 30 height 30
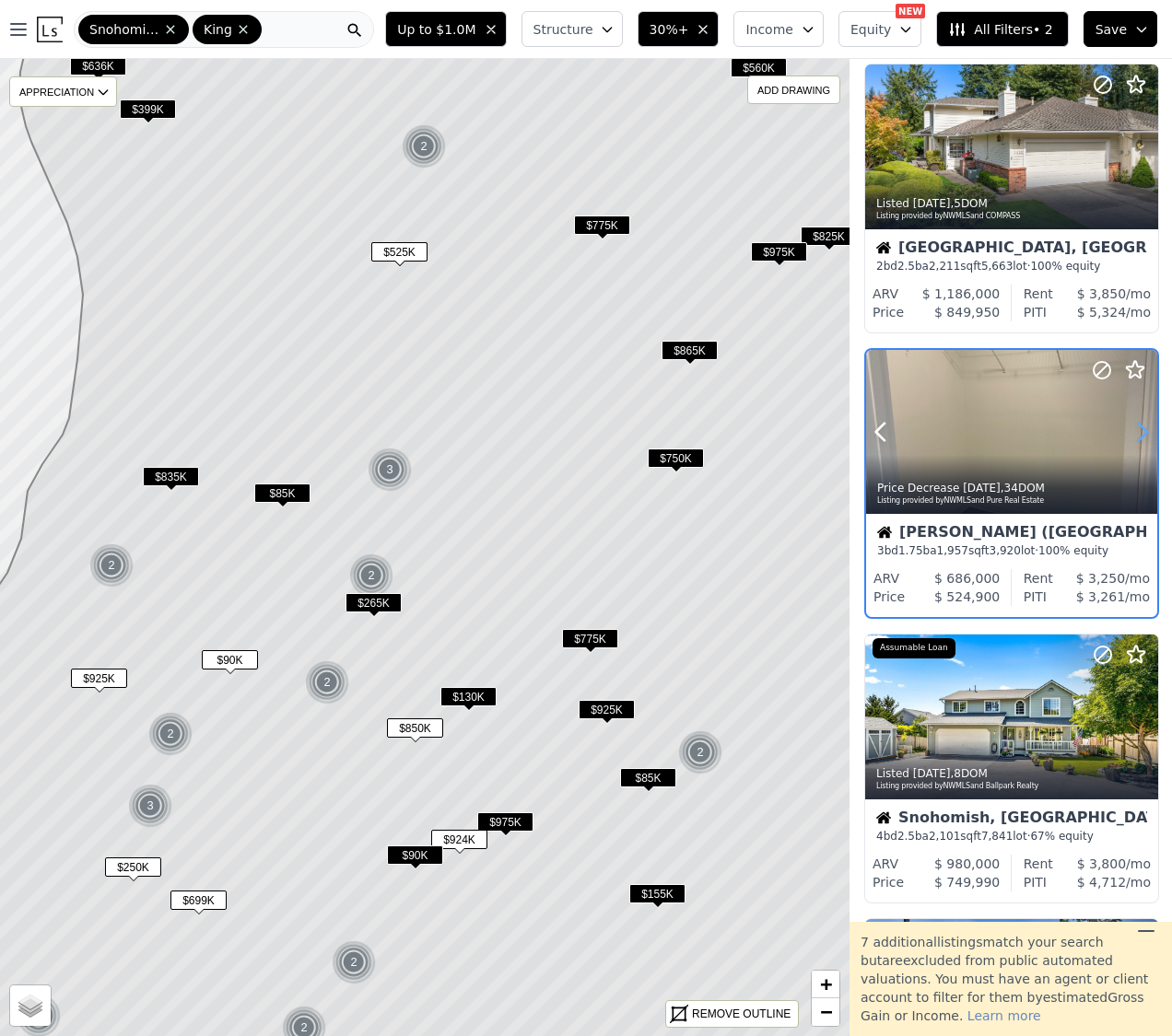
click at [1141, 429] on icon at bounding box center [1141, 431] width 30 height 30
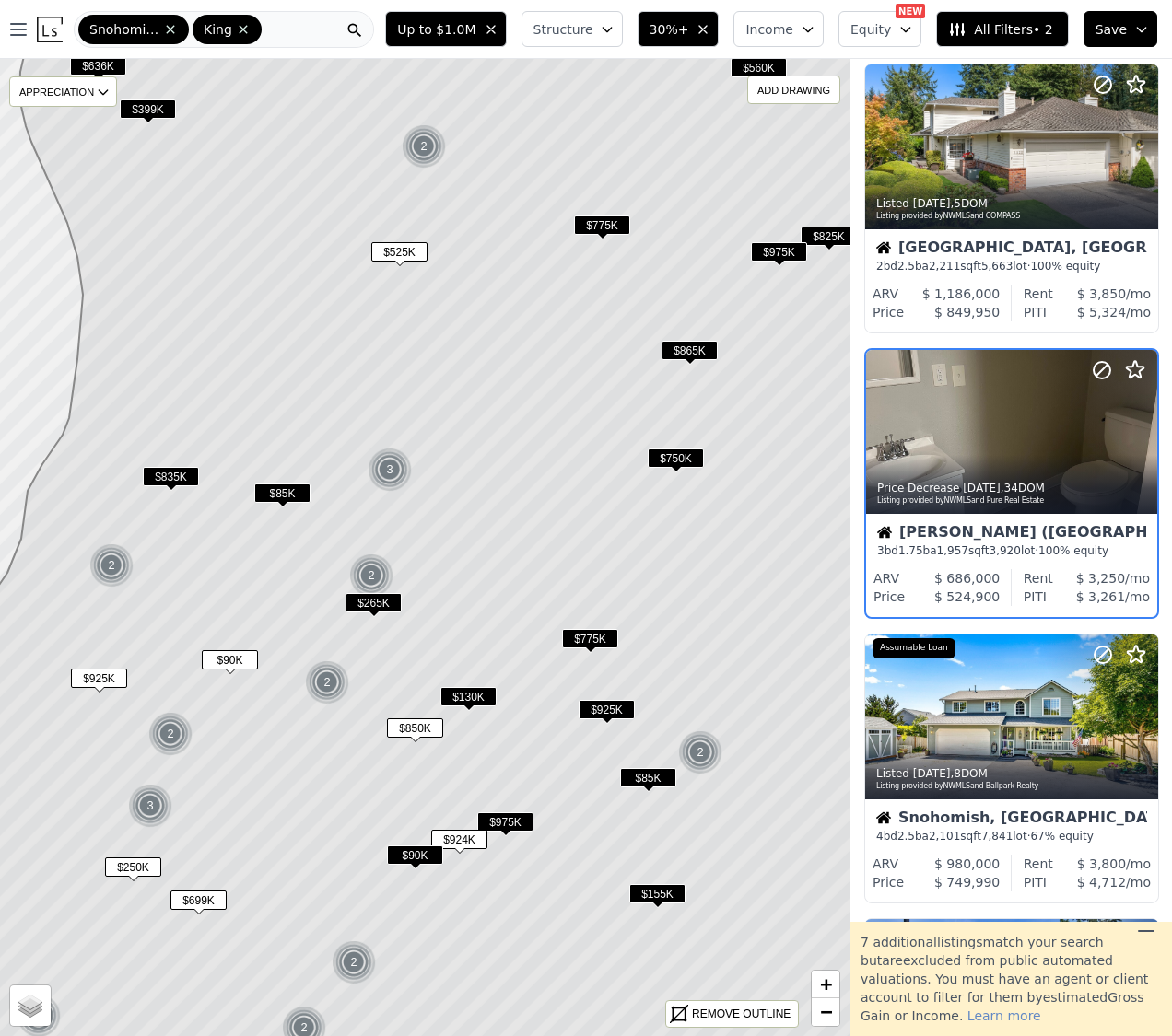
click at [697, 346] on span "$865K" at bounding box center [689, 351] width 57 height 19
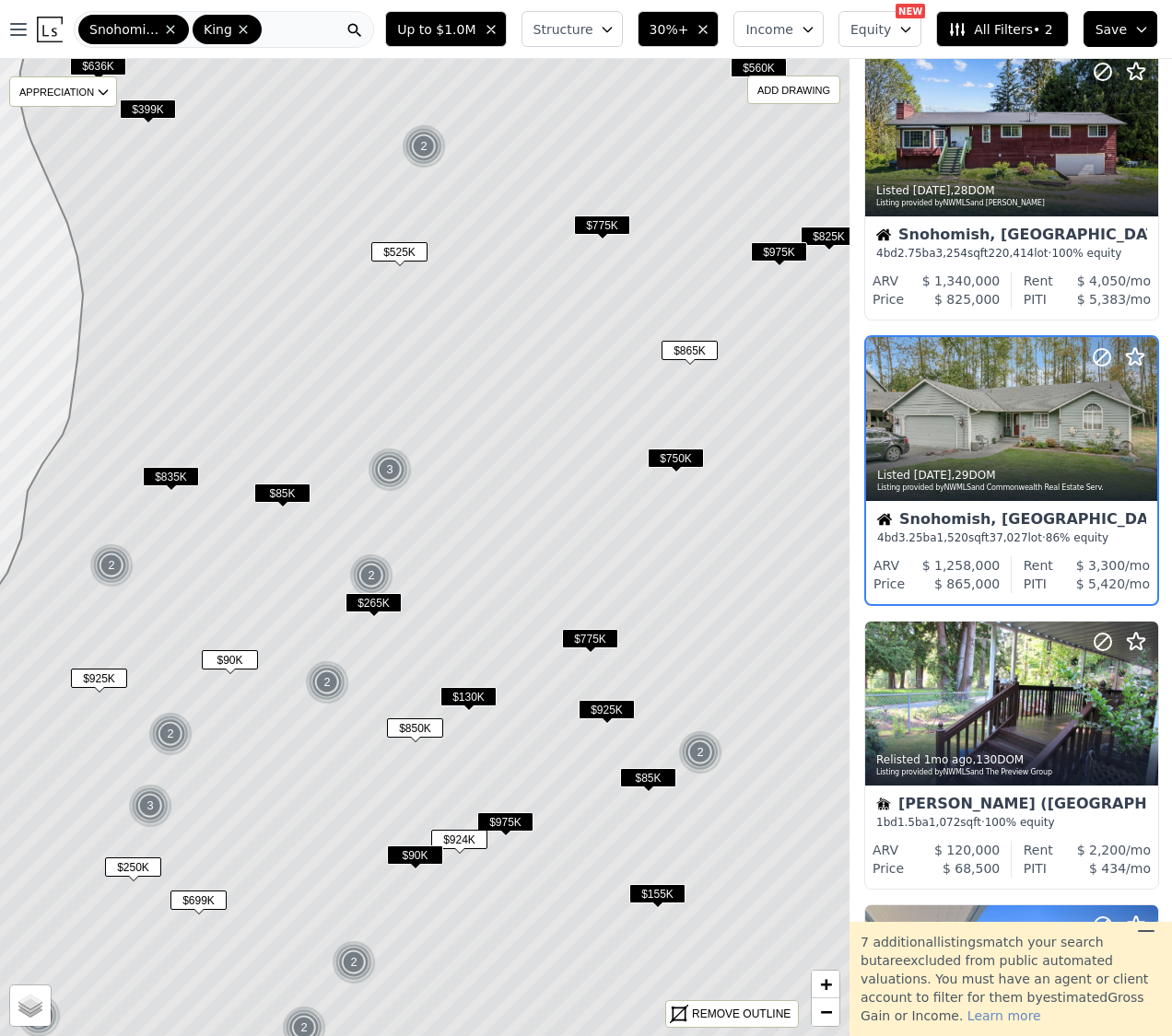
scroll to position [329, 1]
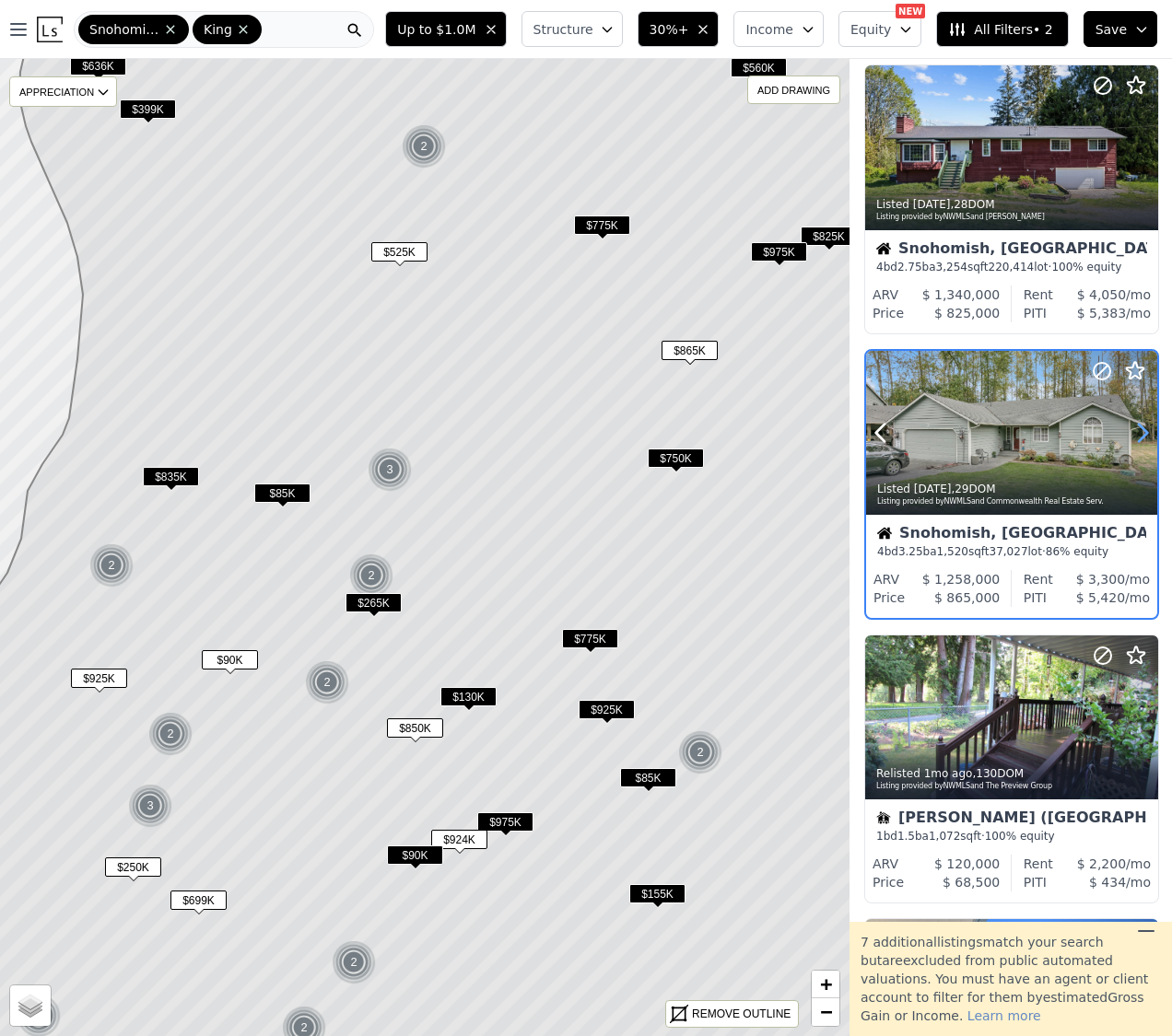
click at [1142, 428] on icon at bounding box center [1142, 432] width 9 height 17
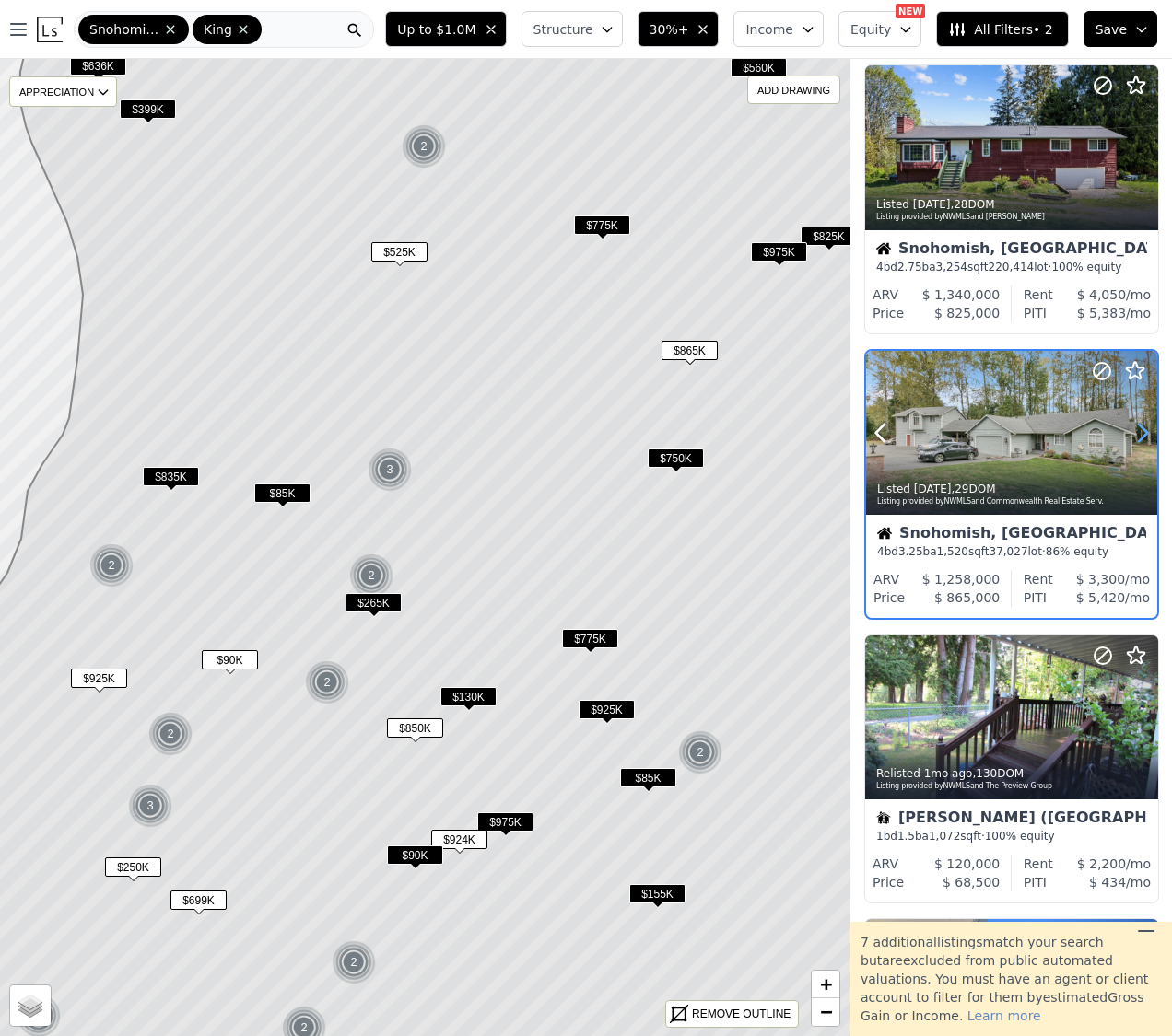
click at [1142, 428] on icon at bounding box center [1142, 432] width 9 height 17
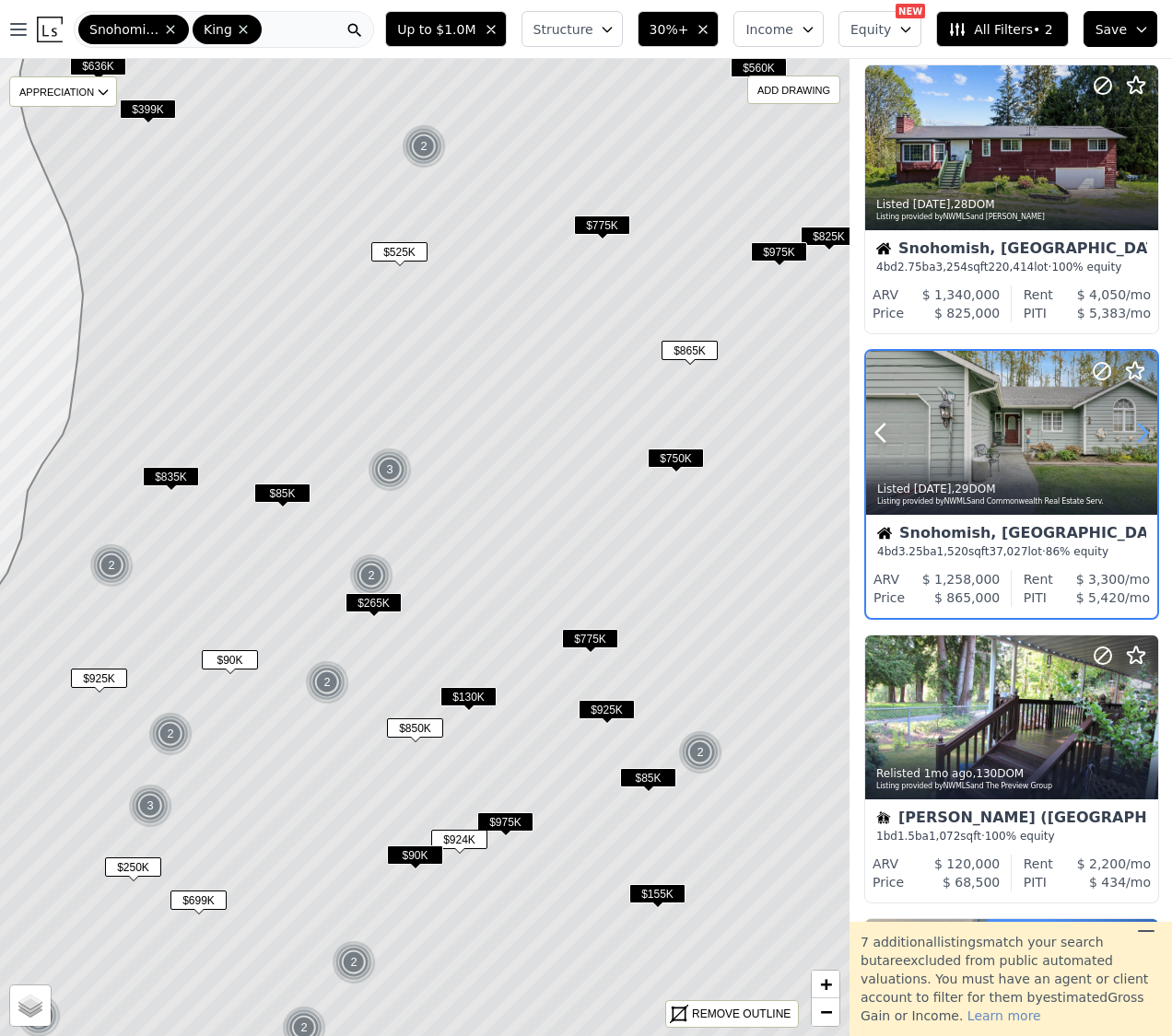
click at [1142, 428] on icon at bounding box center [1142, 432] width 9 height 17
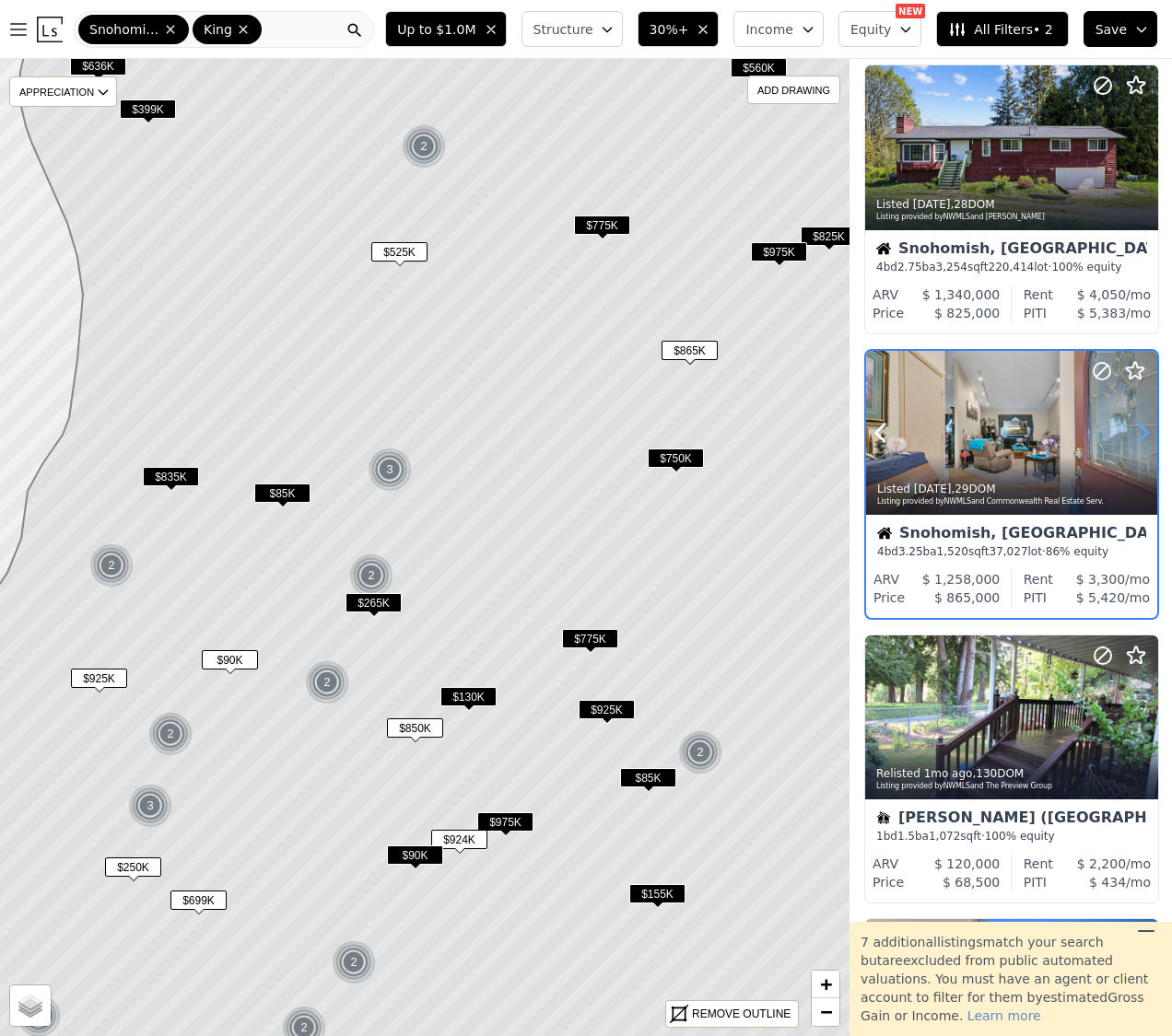
click at [1142, 428] on icon at bounding box center [1142, 432] width 9 height 17
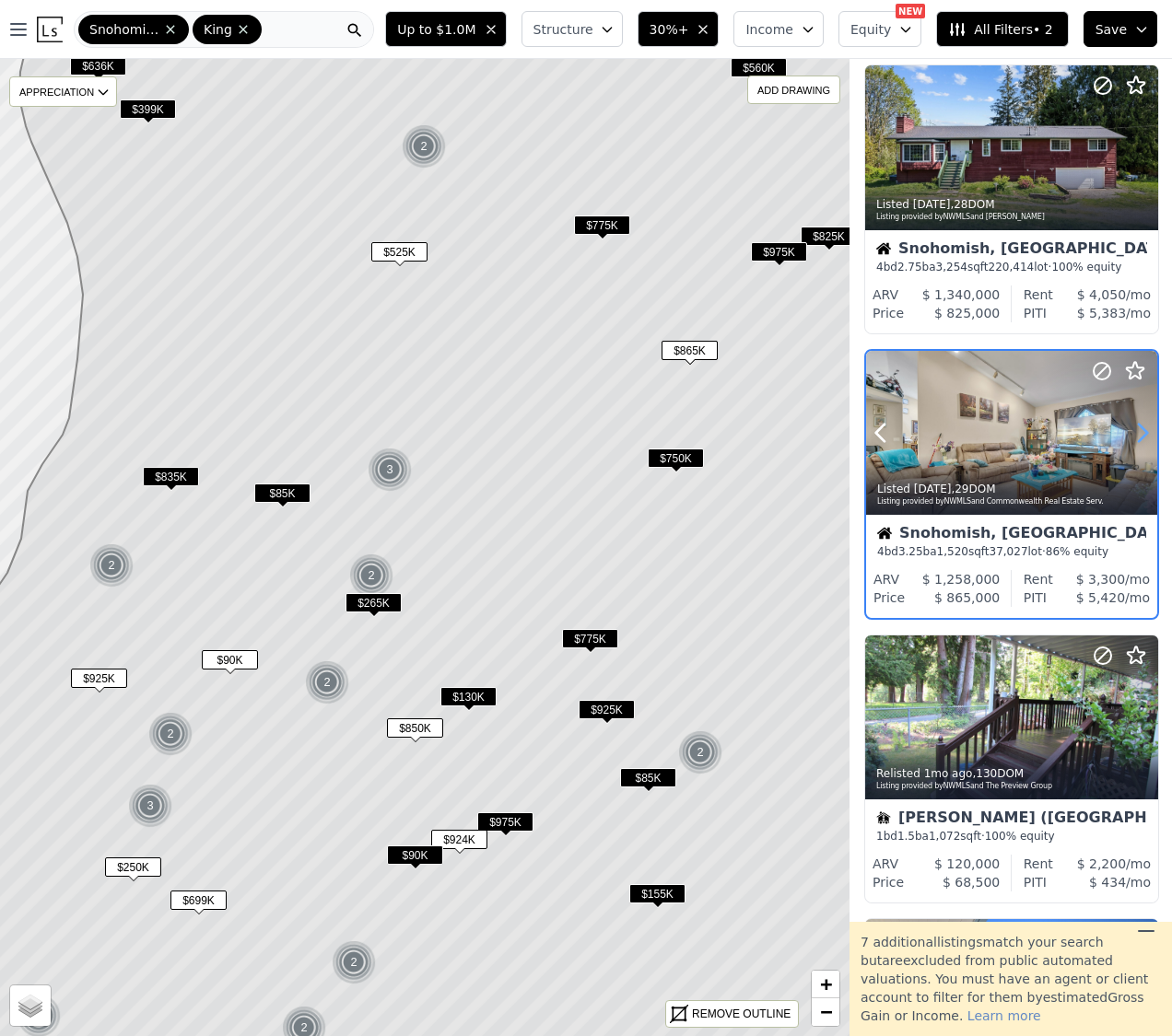
click at [1142, 428] on icon at bounding box center [1142, 432] width 9 height 17
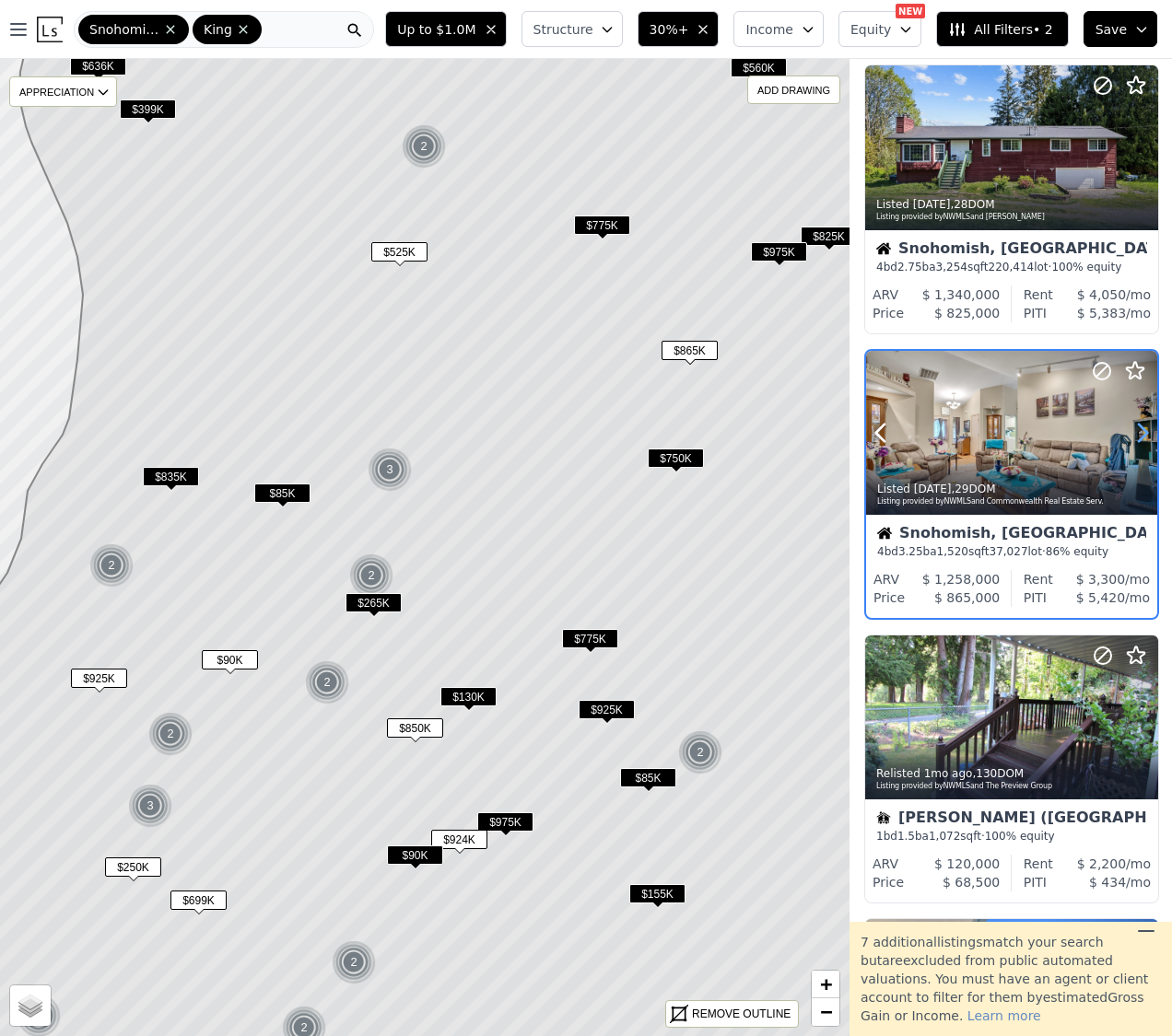
click at [1142, 428] on icon at bounding box center [1142, 432] width 9 height 17
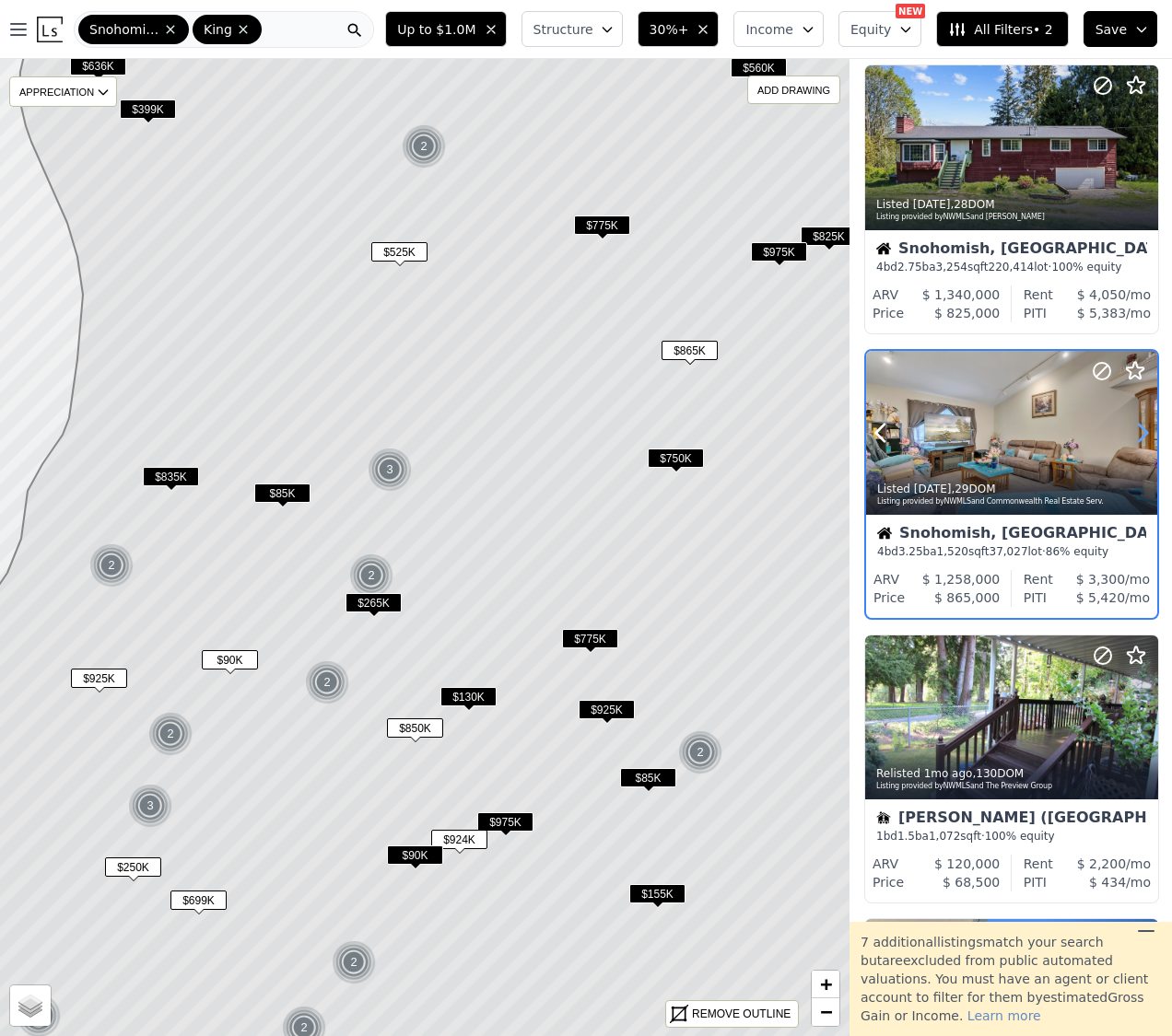
click at [1142, 428] on icon at bounding box center [1142, 432] width 9 height 17
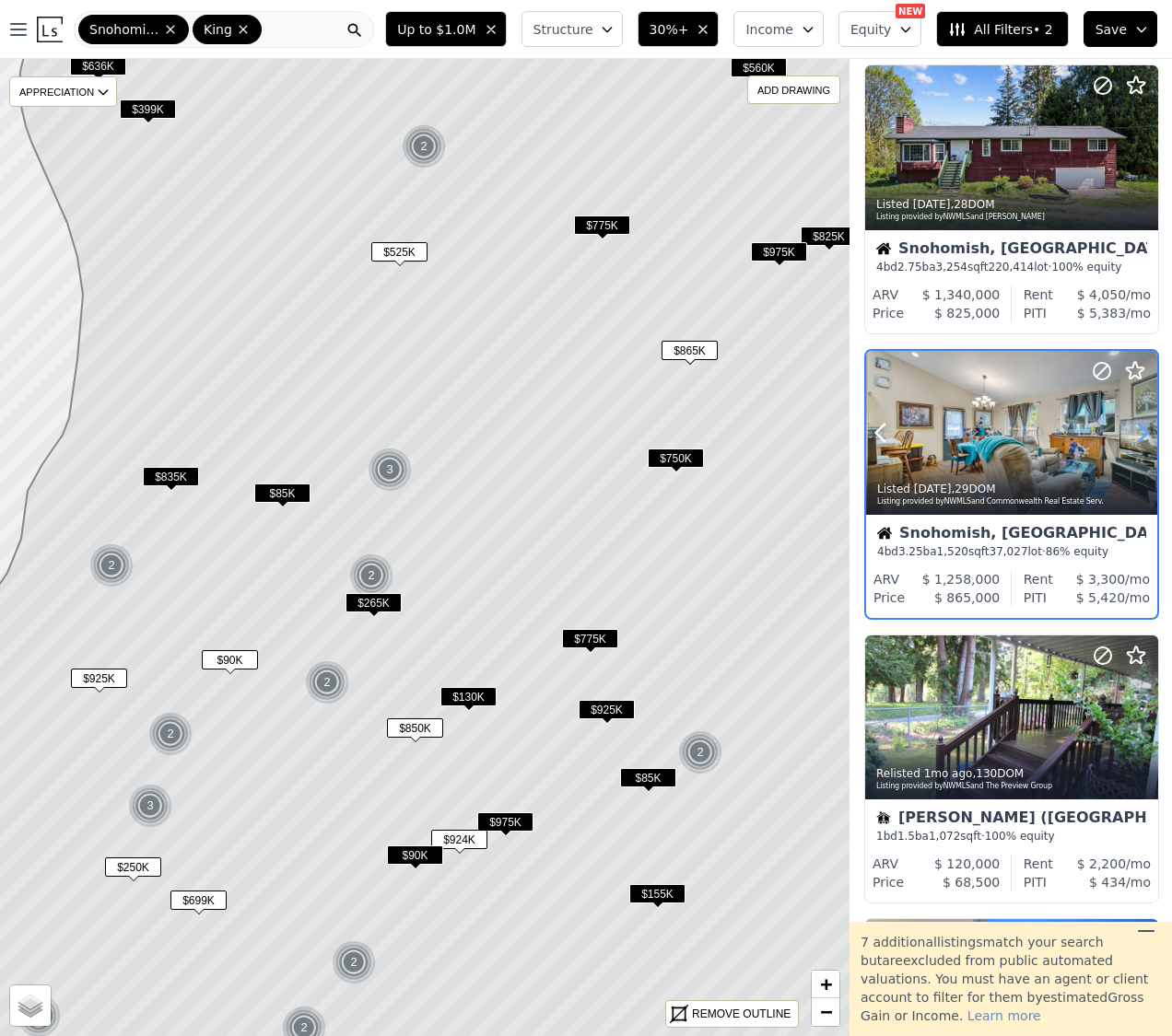
click at [1142, 428] on icon at bounding box center [1142, 432] width 9 height 17
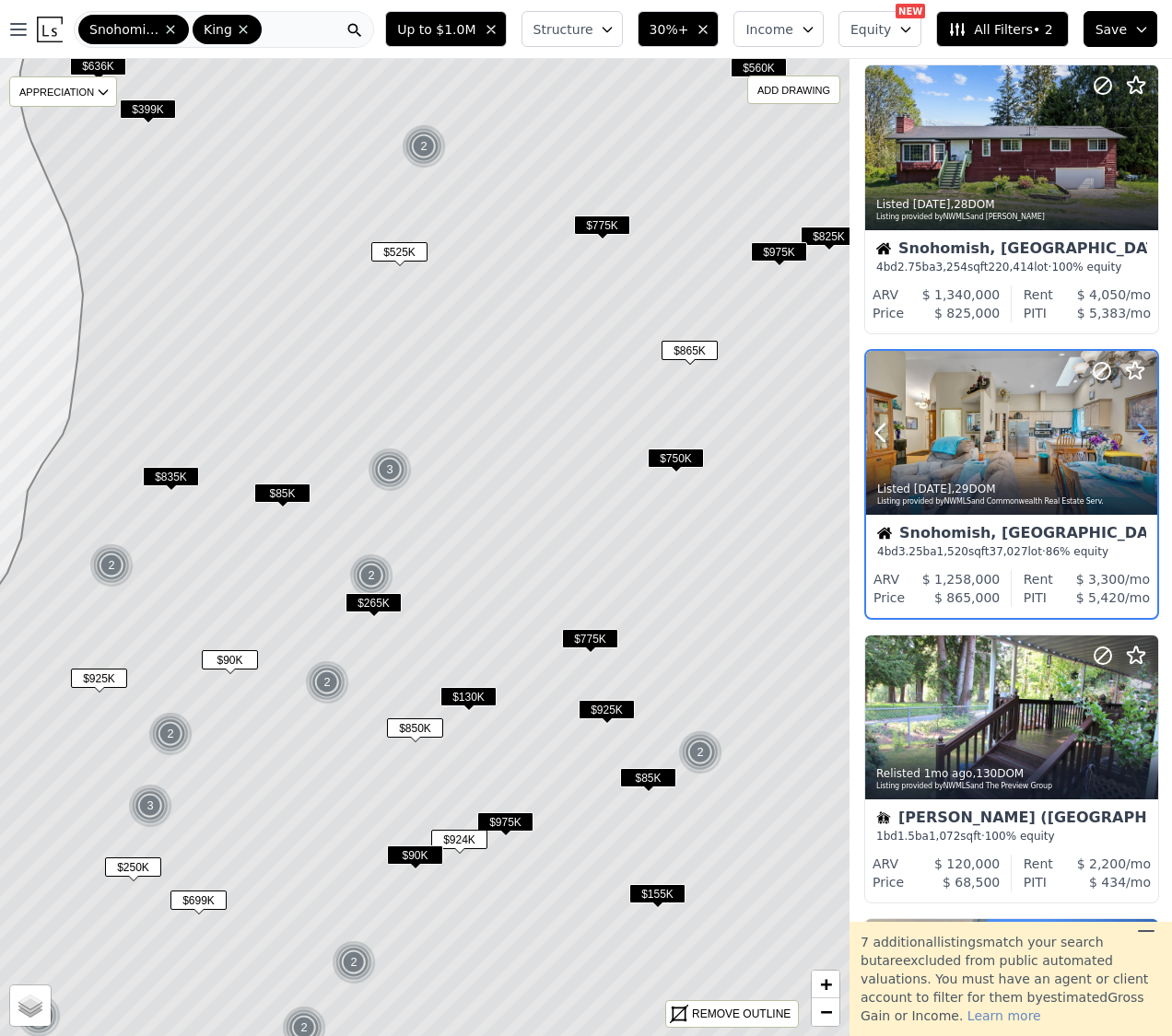
click at [1142, 428] on icon at bounding box center [1142, 432] width 9 height 17
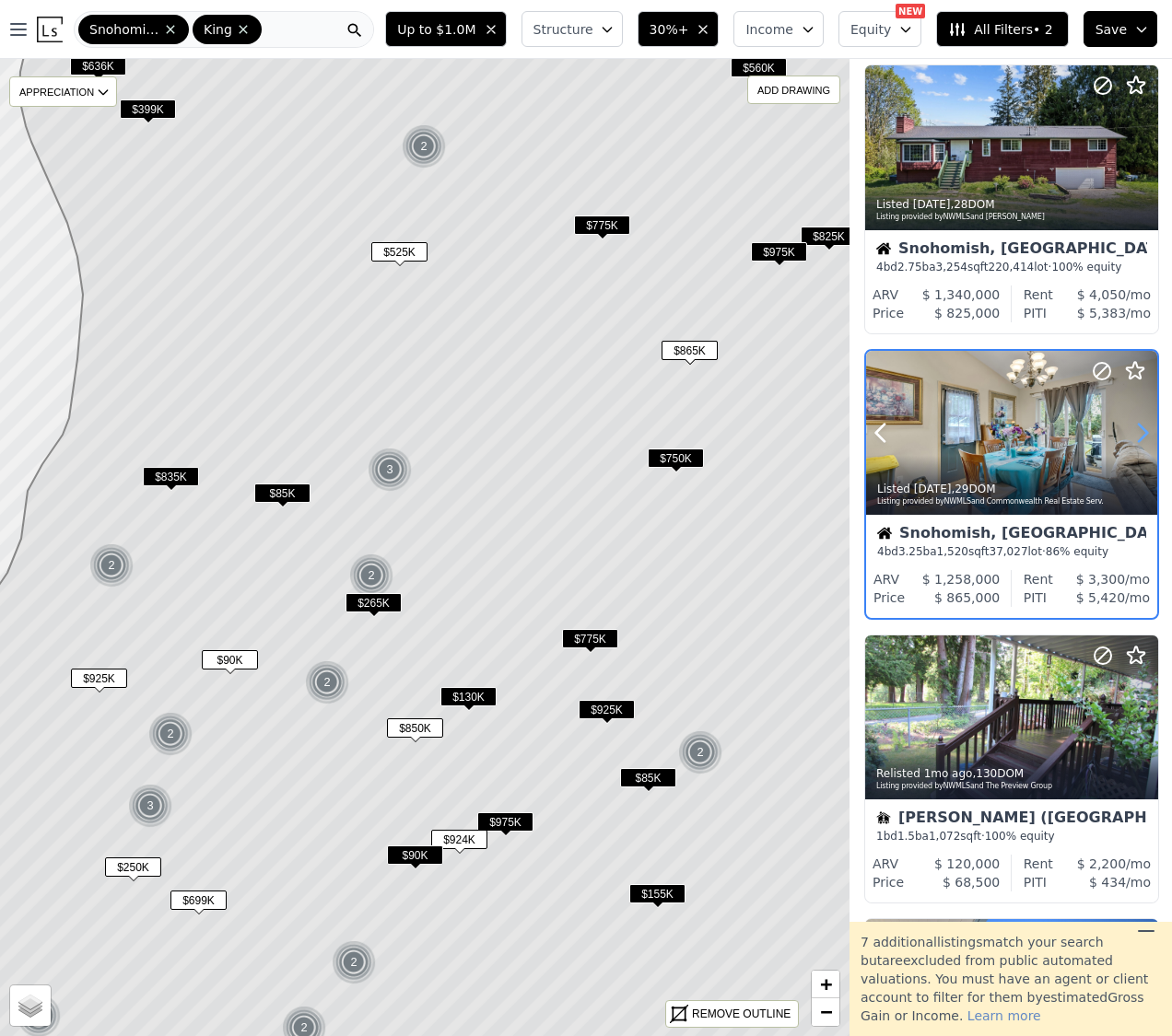
click at [1142, 428] on icon at bounding box center [1142, 432] width 9 height 17
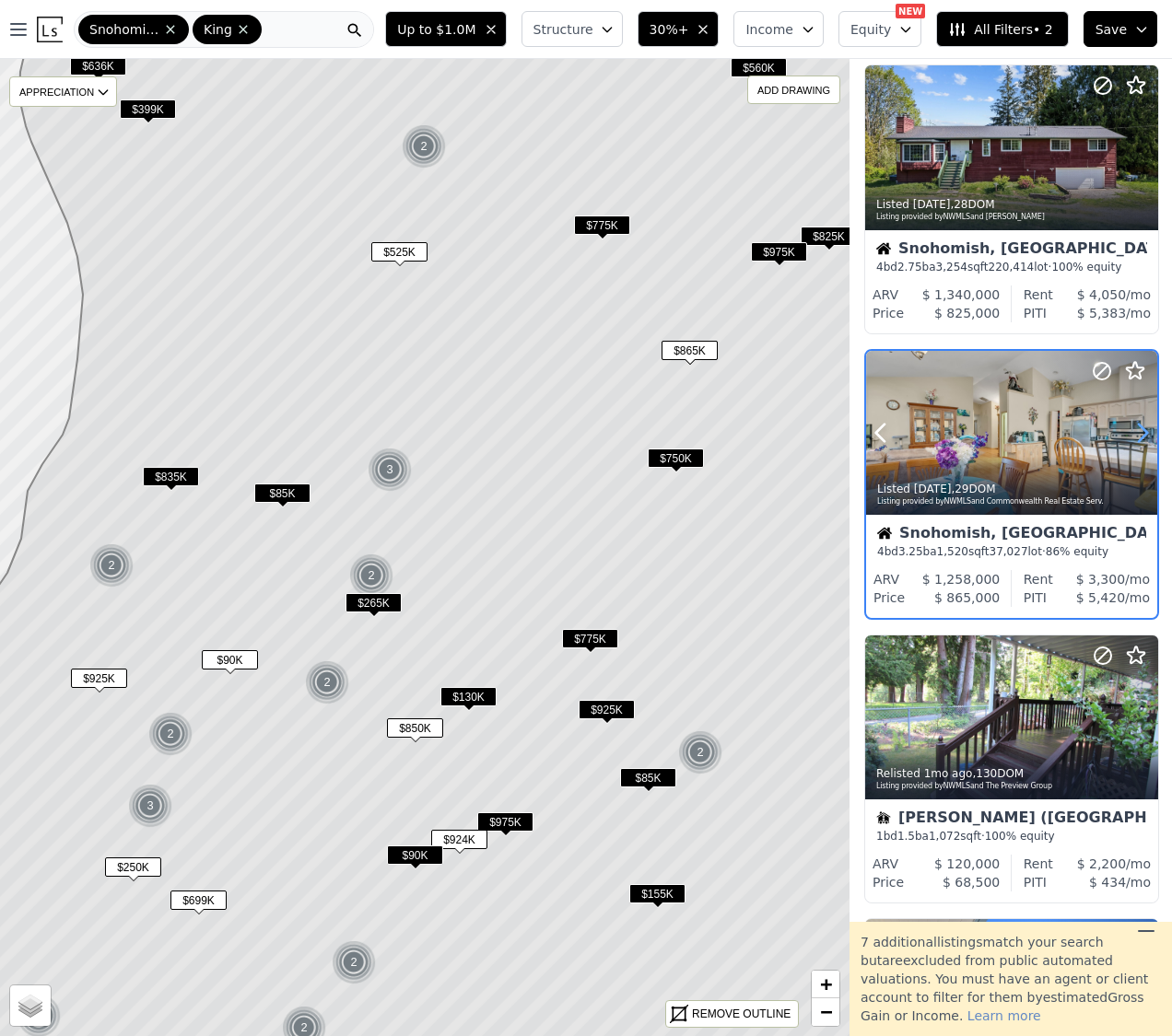
click at [1142, 428] on icon at bounding box center [1142, 432] width 9 height 17
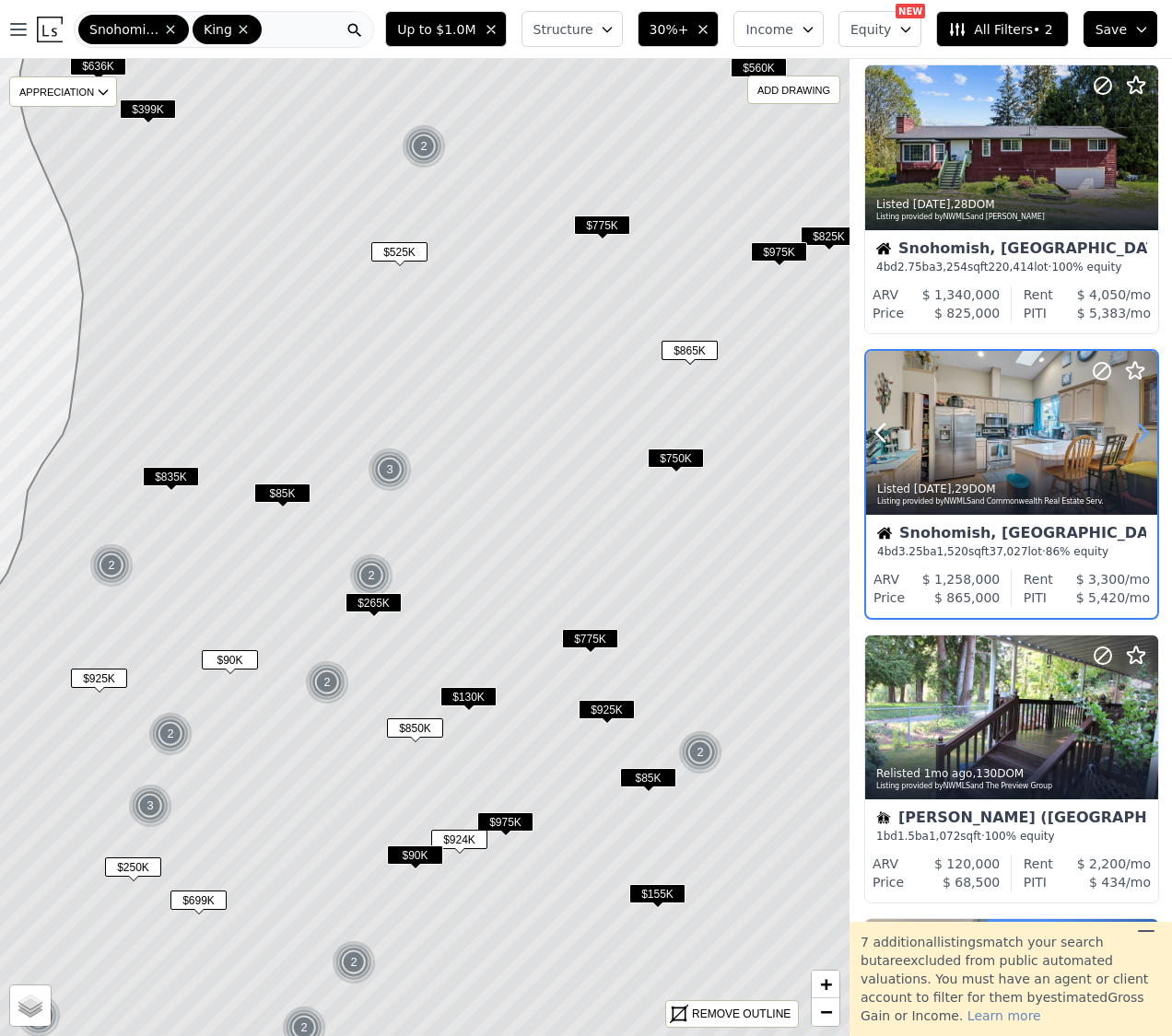
click at [1142, 428] on icon at bounding box center [1142, 432] width 9 height 17
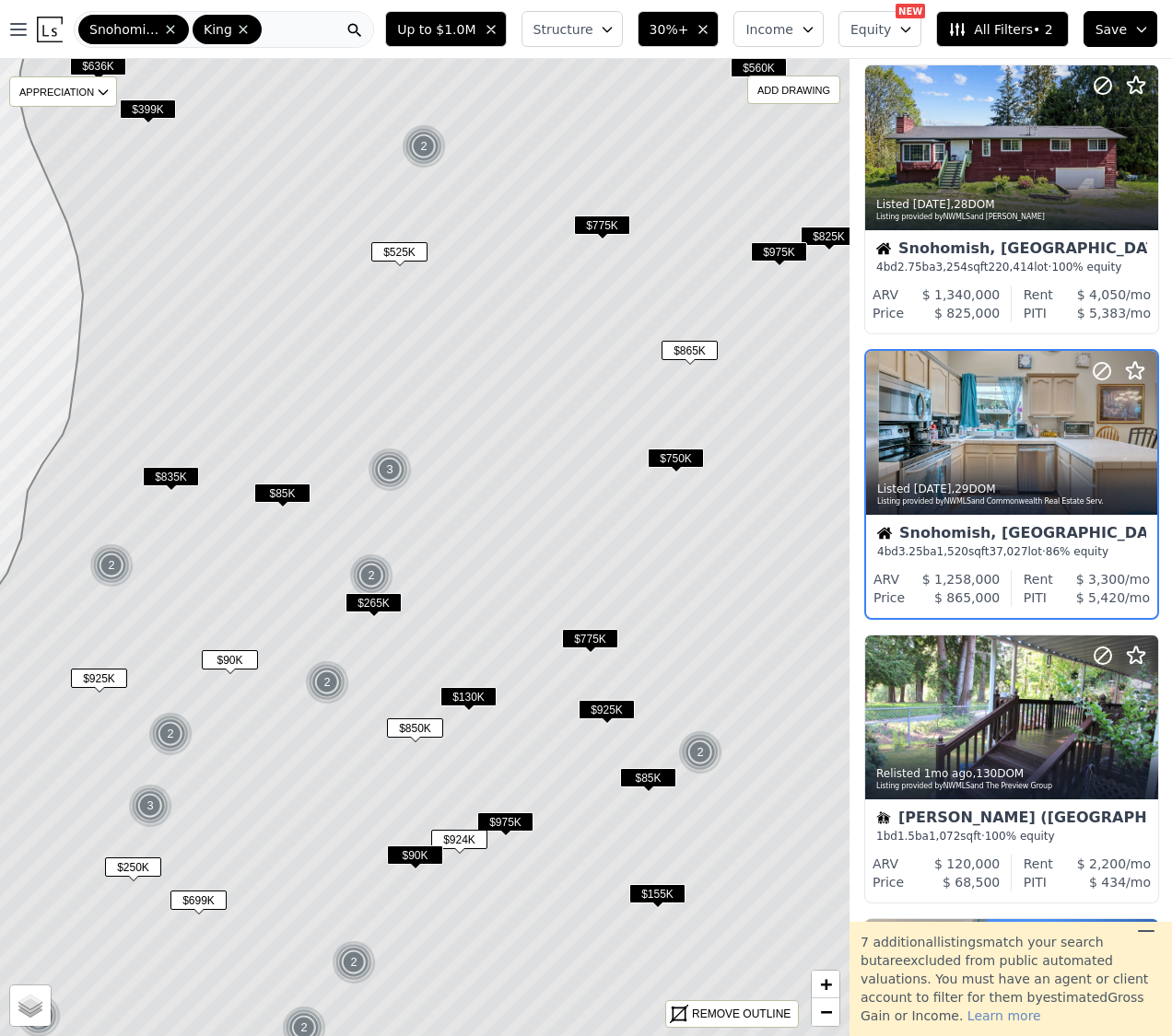
click at [776, 251] on span "$975K" at bounding box center [778, 252] width 57 height 19
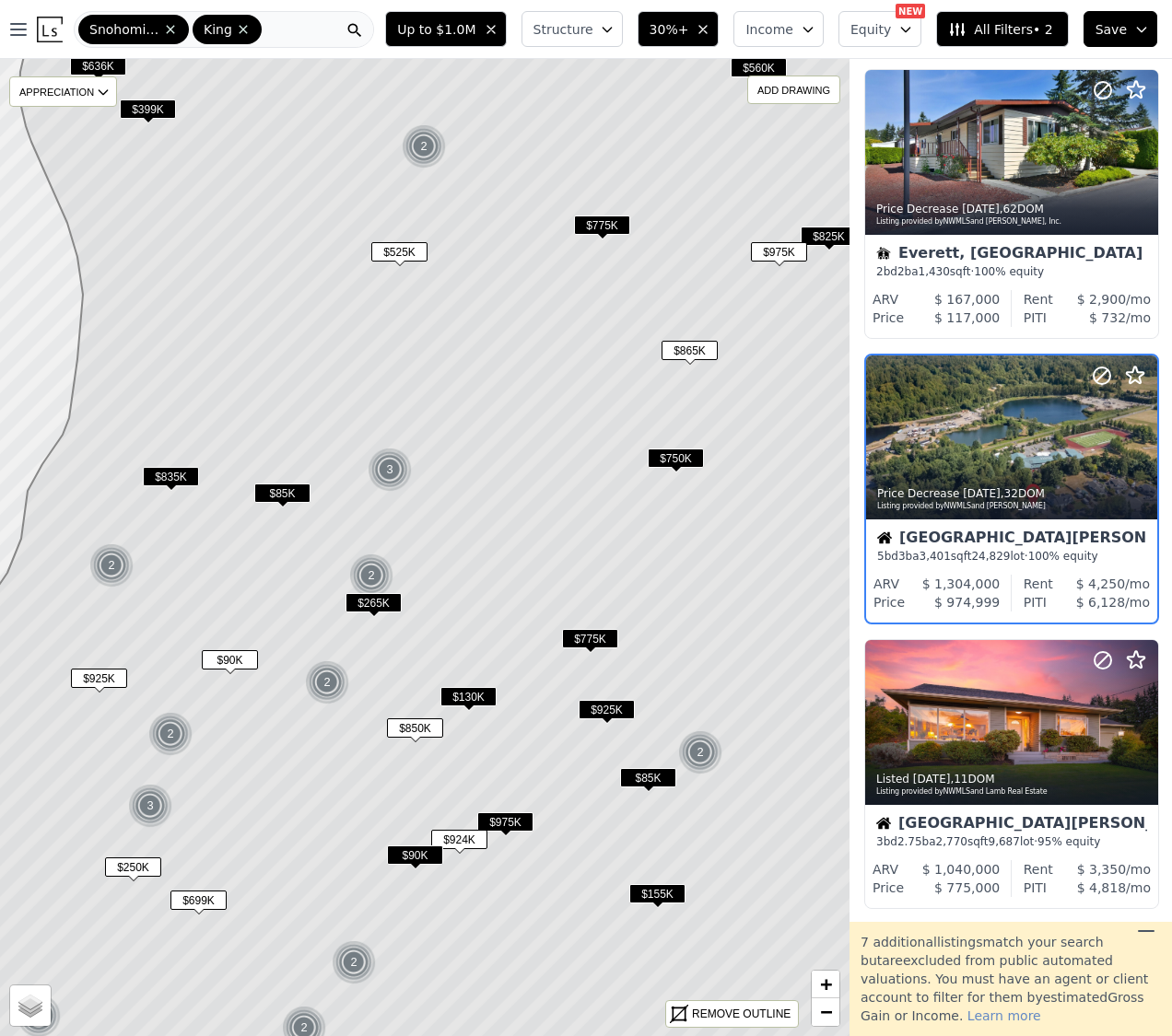
scroll to position [2321, 1]
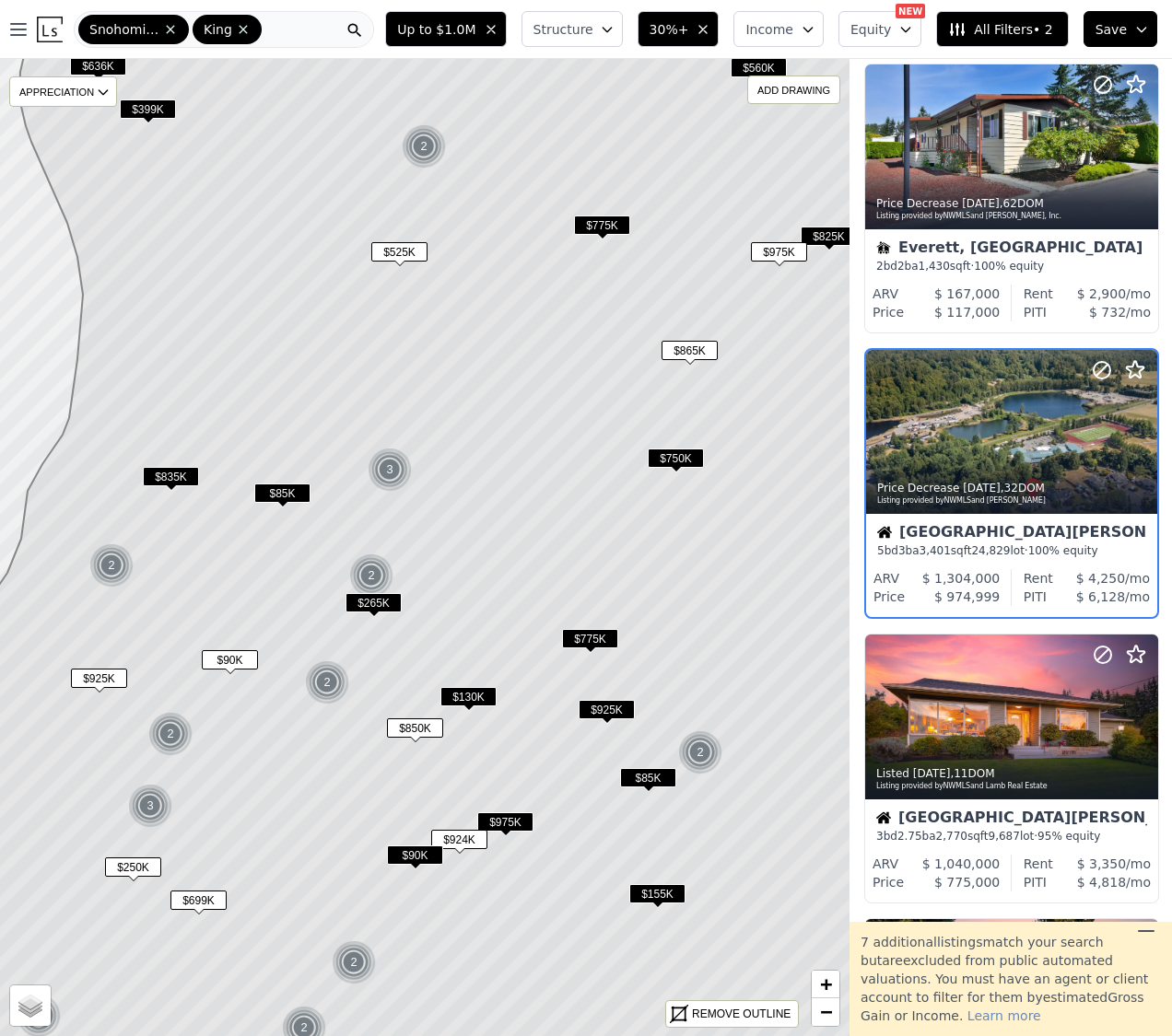
click at [678, 460] on span "$750K" at bounding box center [676, 458] width 57 height 19
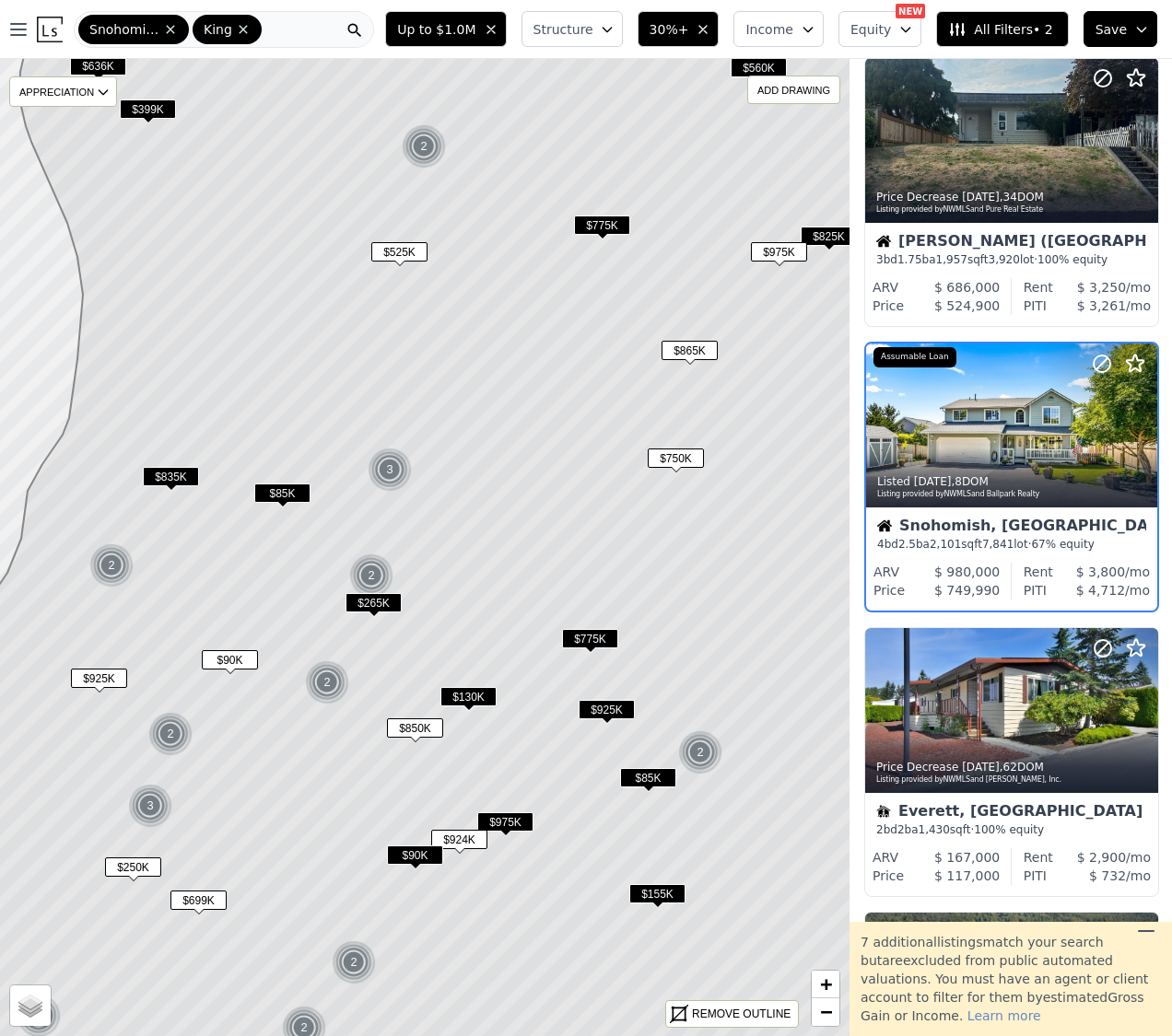
scroll to position [1752, 1]
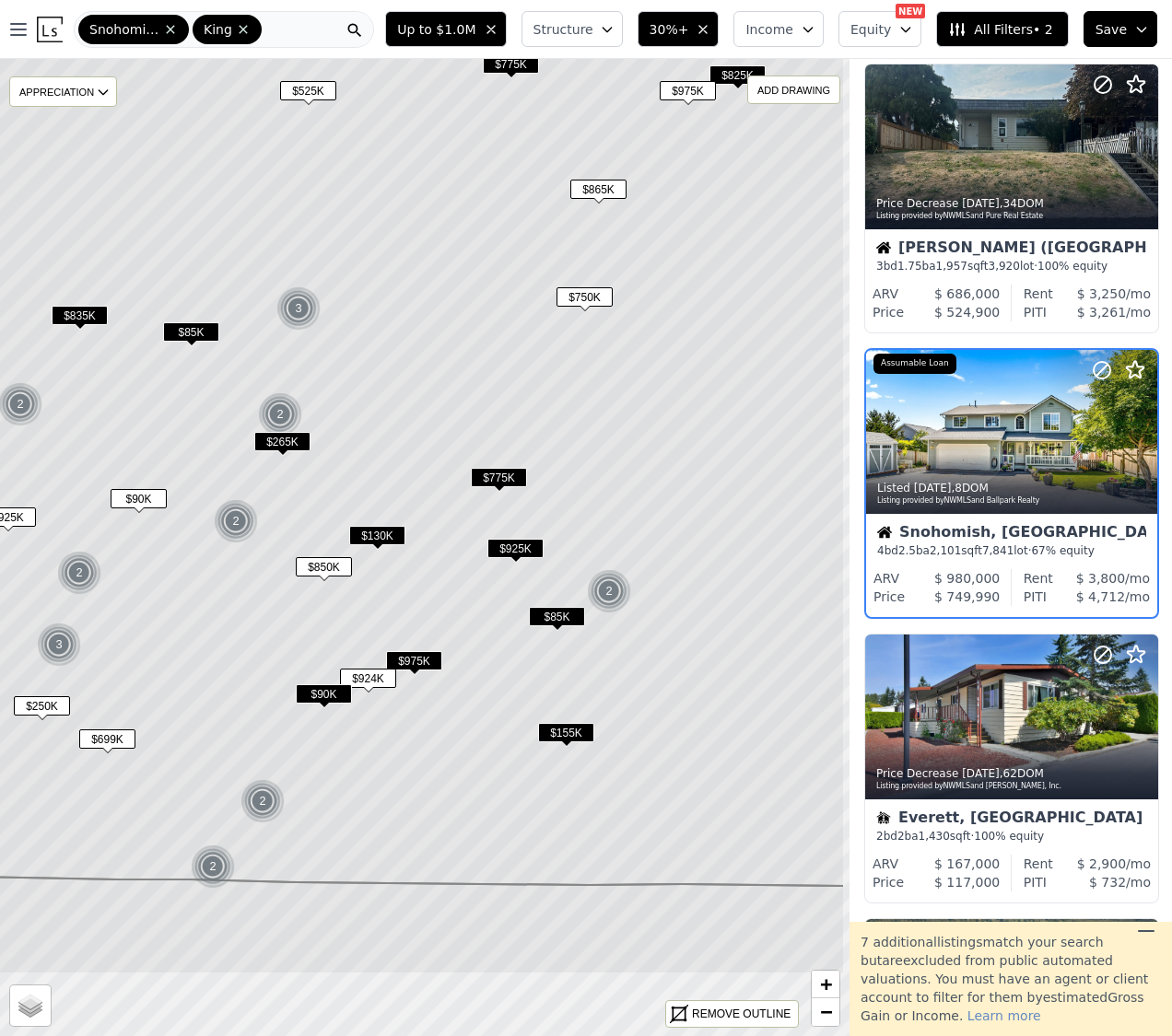
drag, startPoint x: 743, startPoint y: 692, endPoint x: 649, endPoint y: 529, distance: 188.2
click at [651, 530] on icon at bounding box center [333, 342] width 1023 height 1088
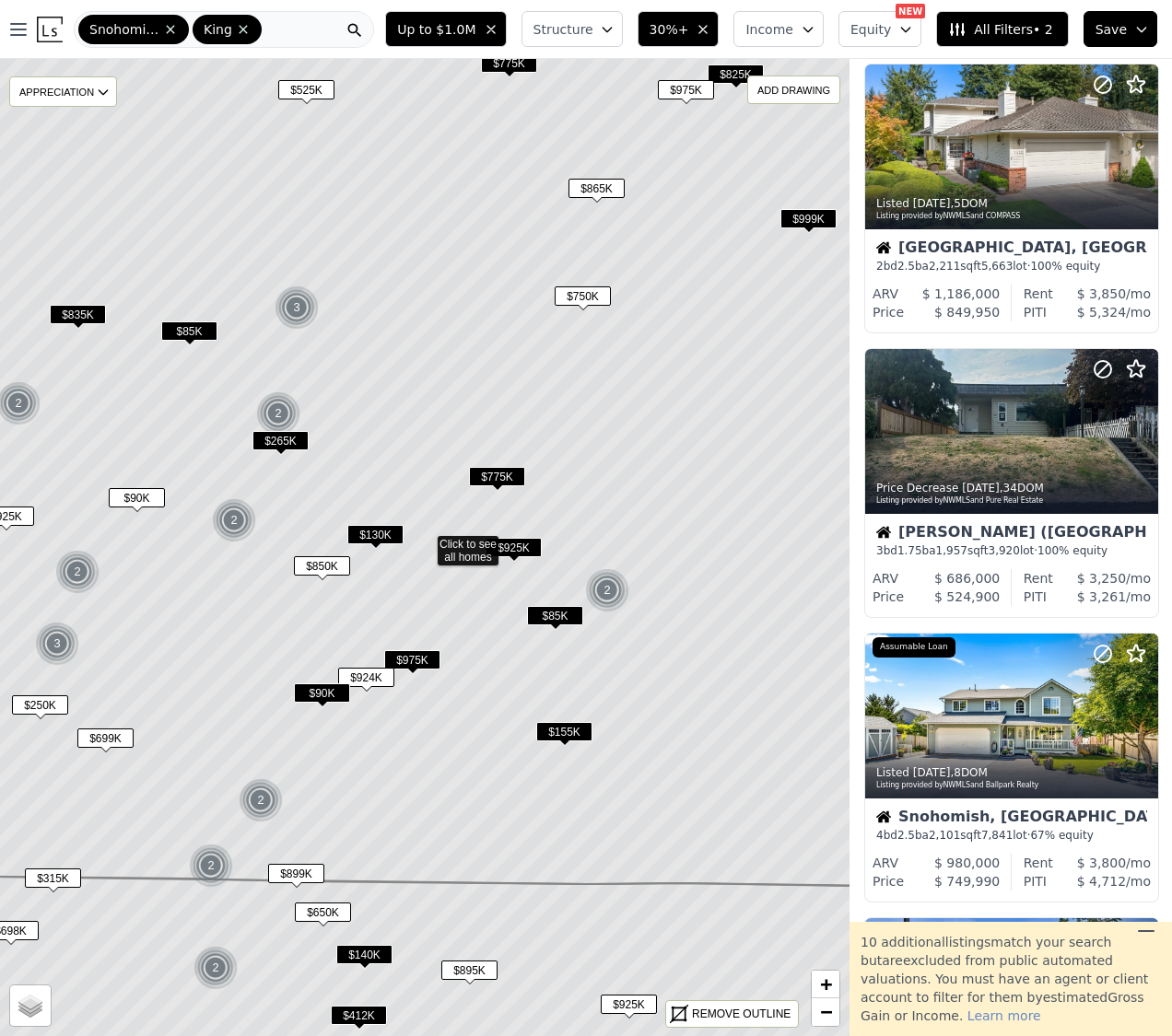
scroll to position [2055, 1]
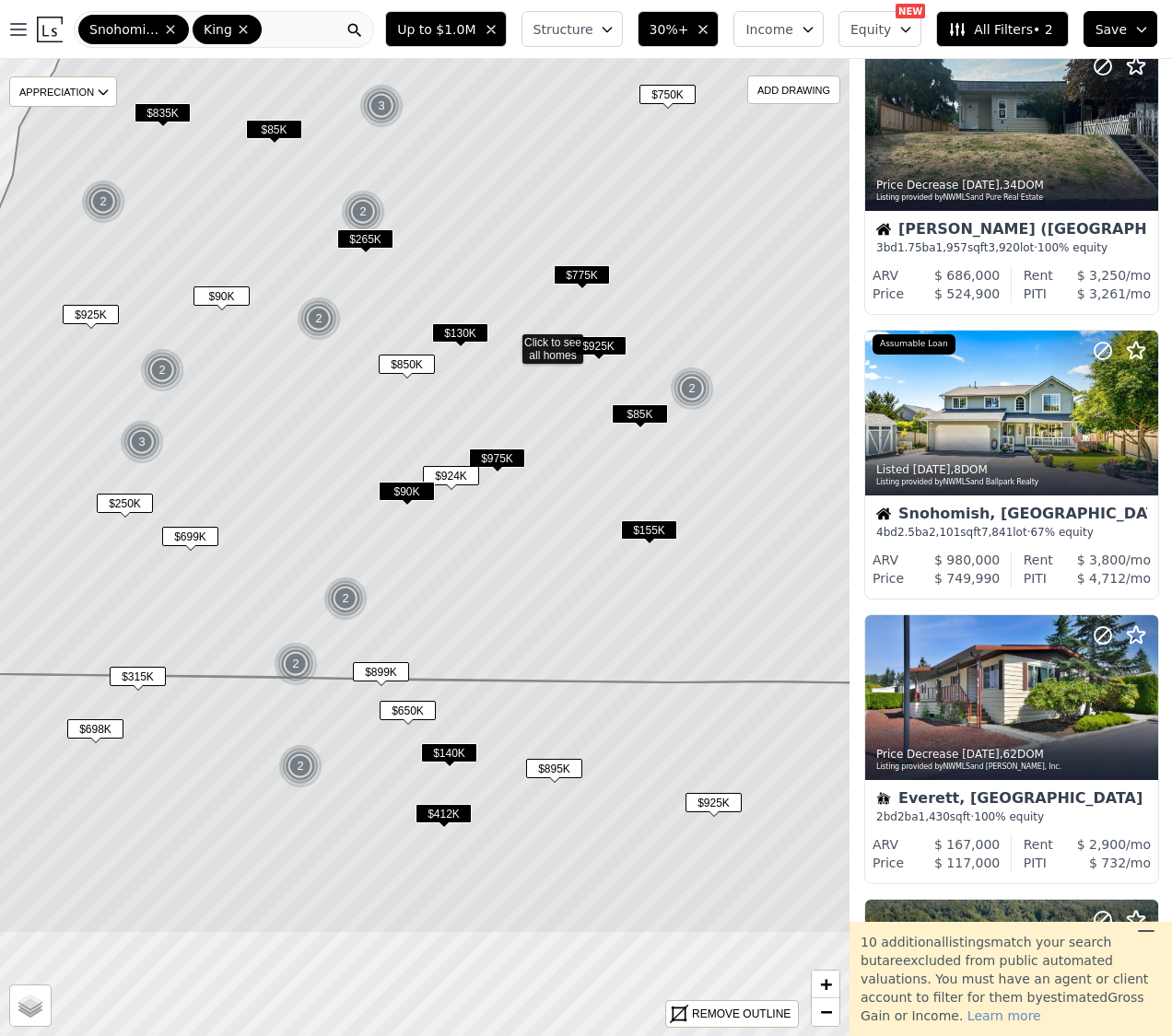
drag, startPoint x: 605, startPoint y: 743, endPoint x: 644, endPoint y: 466, distance: 279.7
click at [644, 520] on div "$155K" at bounding box center [649, 534] width 57 height 27
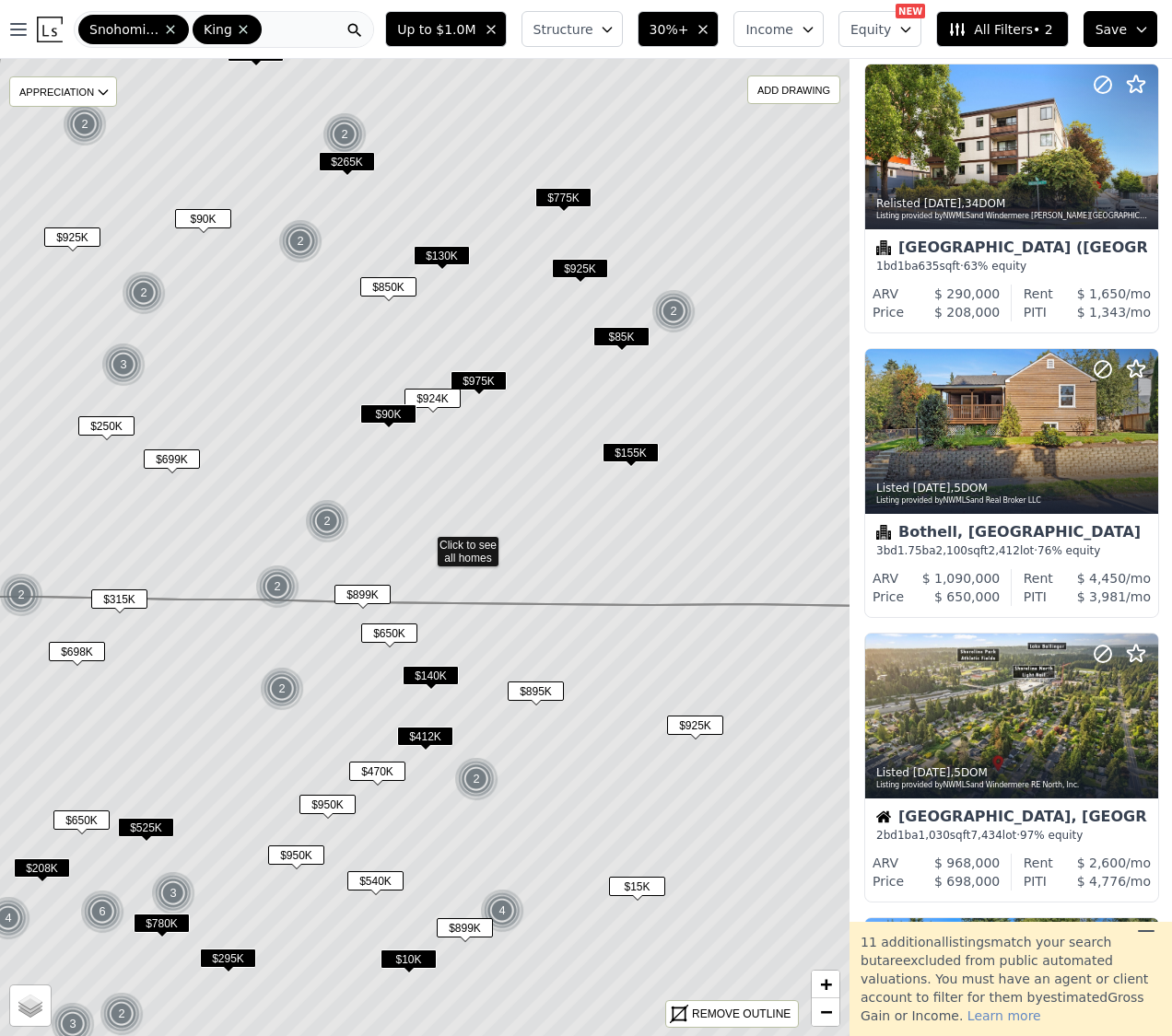
click at [432, 741] on span "$412K" at bounding box center [425, 736] width 57 height 19
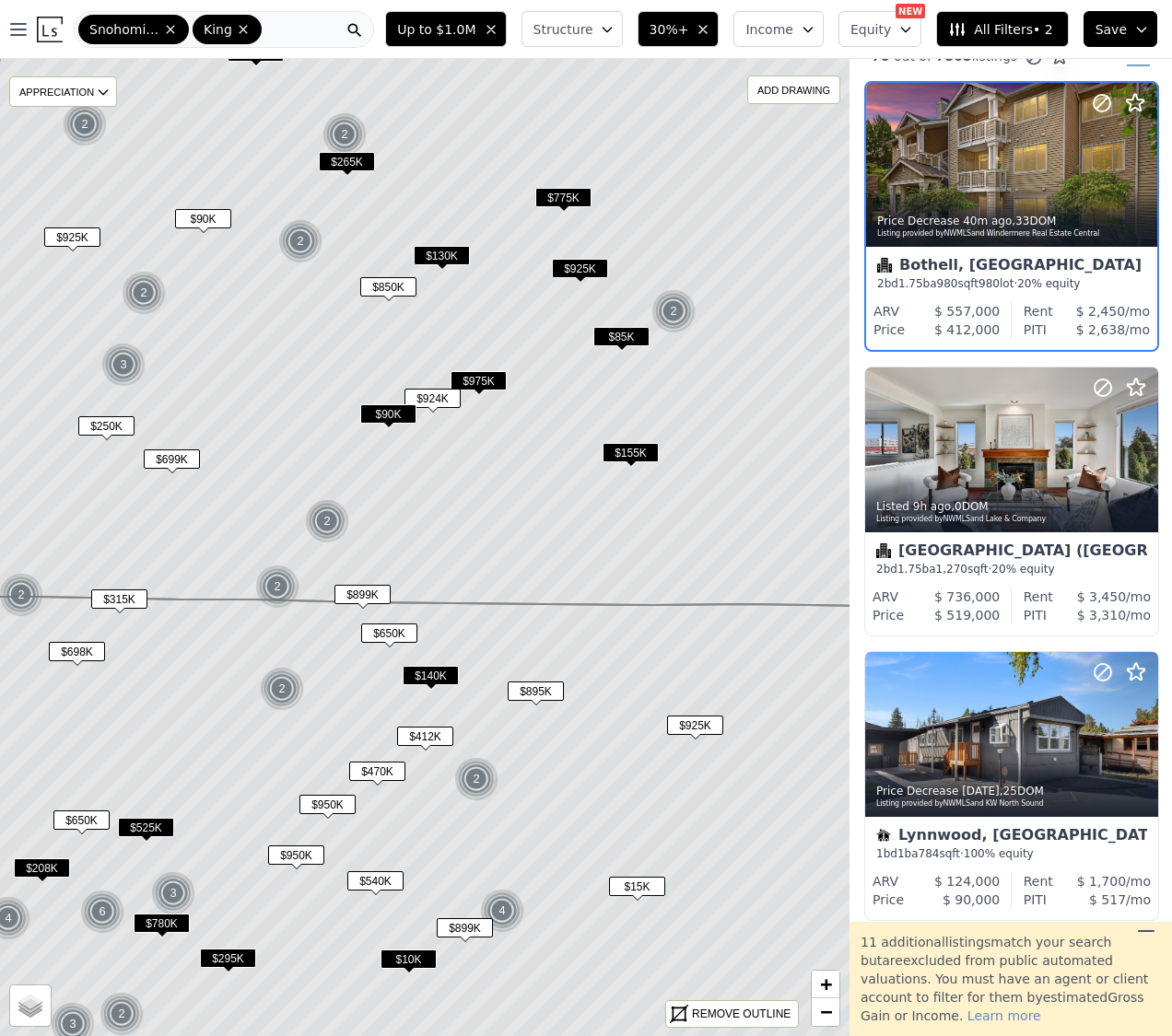
scroll to position [0, 1]
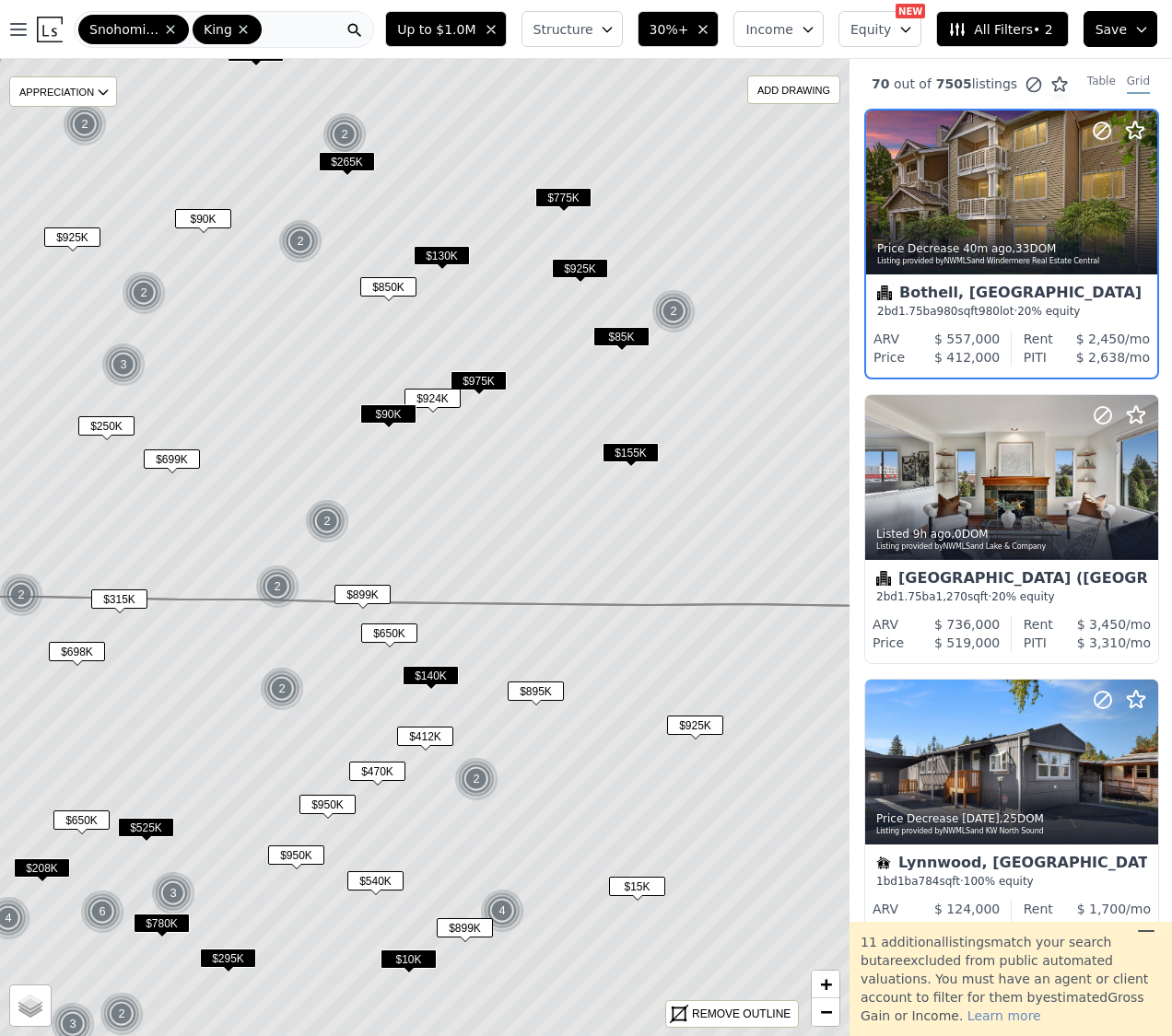
click at [381, 771] on span "$470K" at bounding box center [377, 771] width 57 height 19
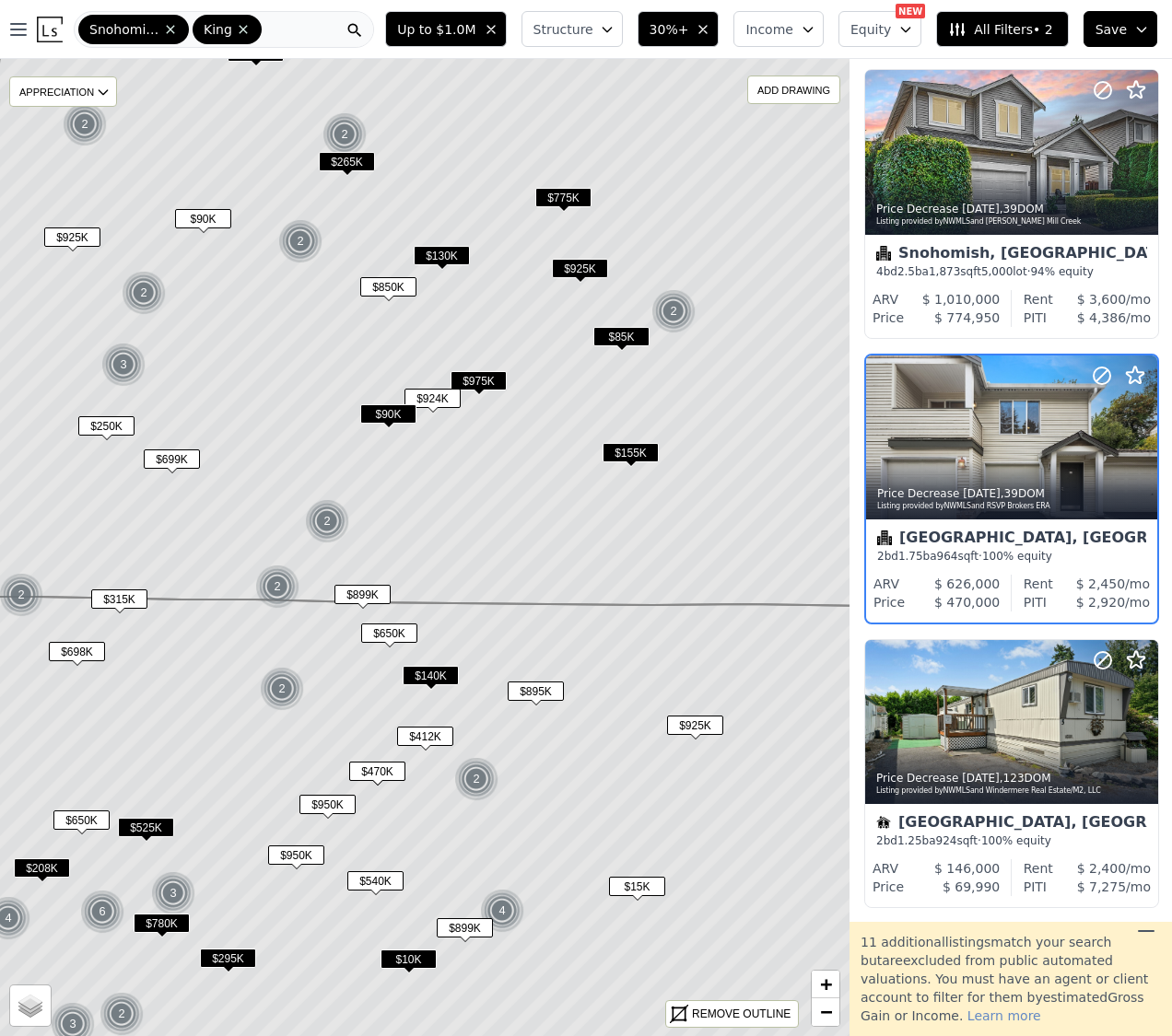
scroll to position [2605, 1]
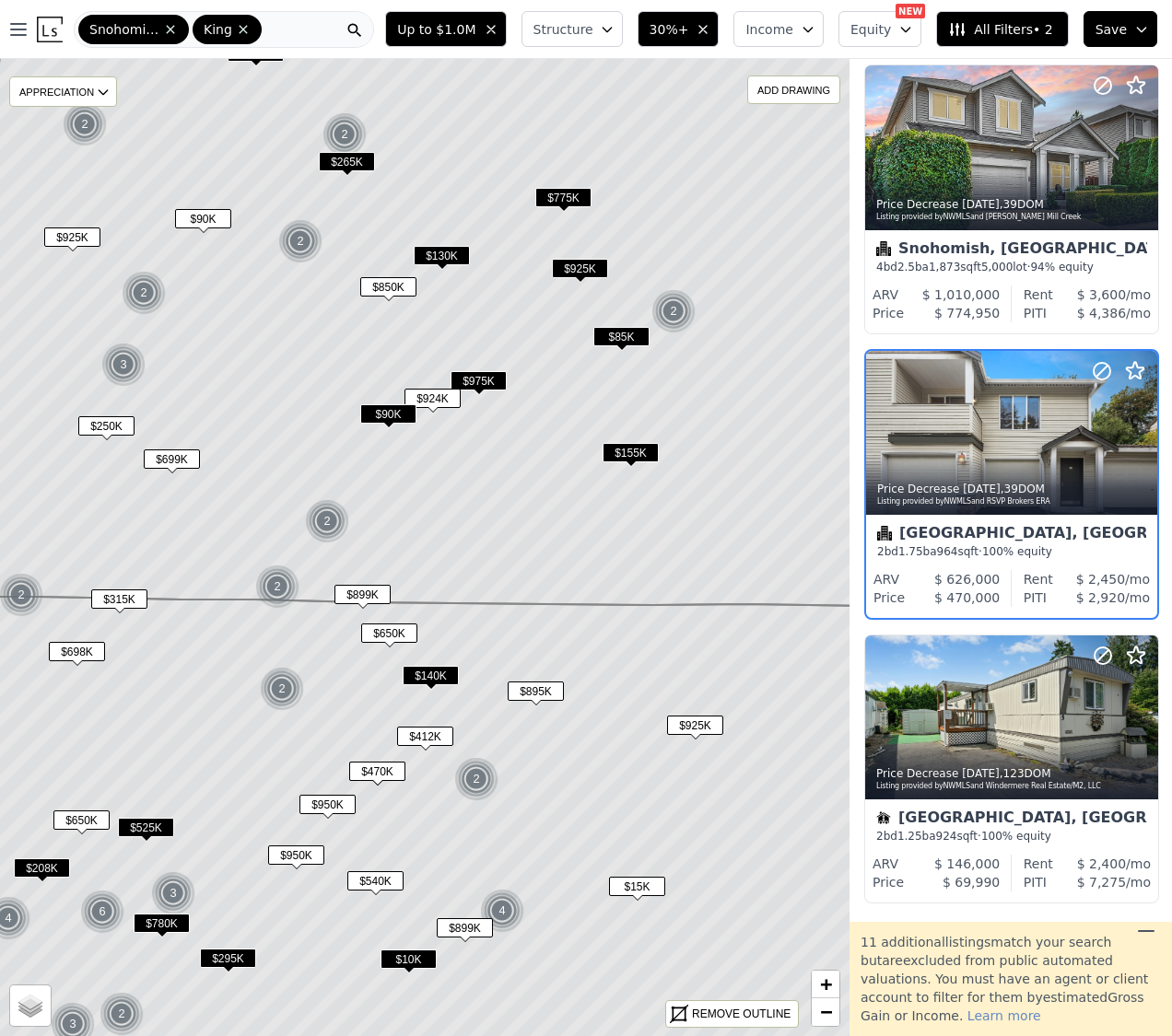
click at [333, 798] on span "$950K" at bounding box center [327, 804] width 57 height 19
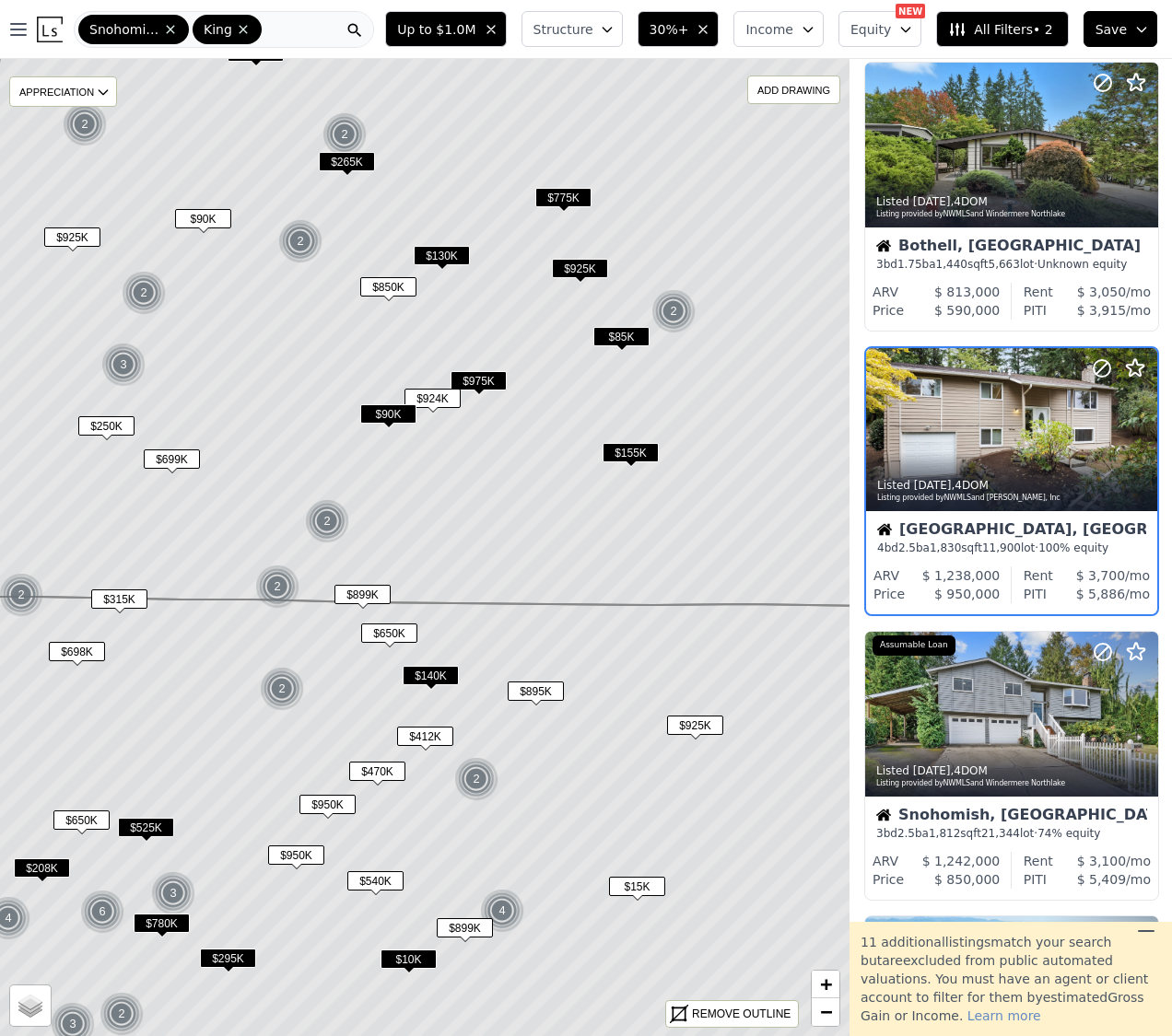
scroll to position [898, 1]
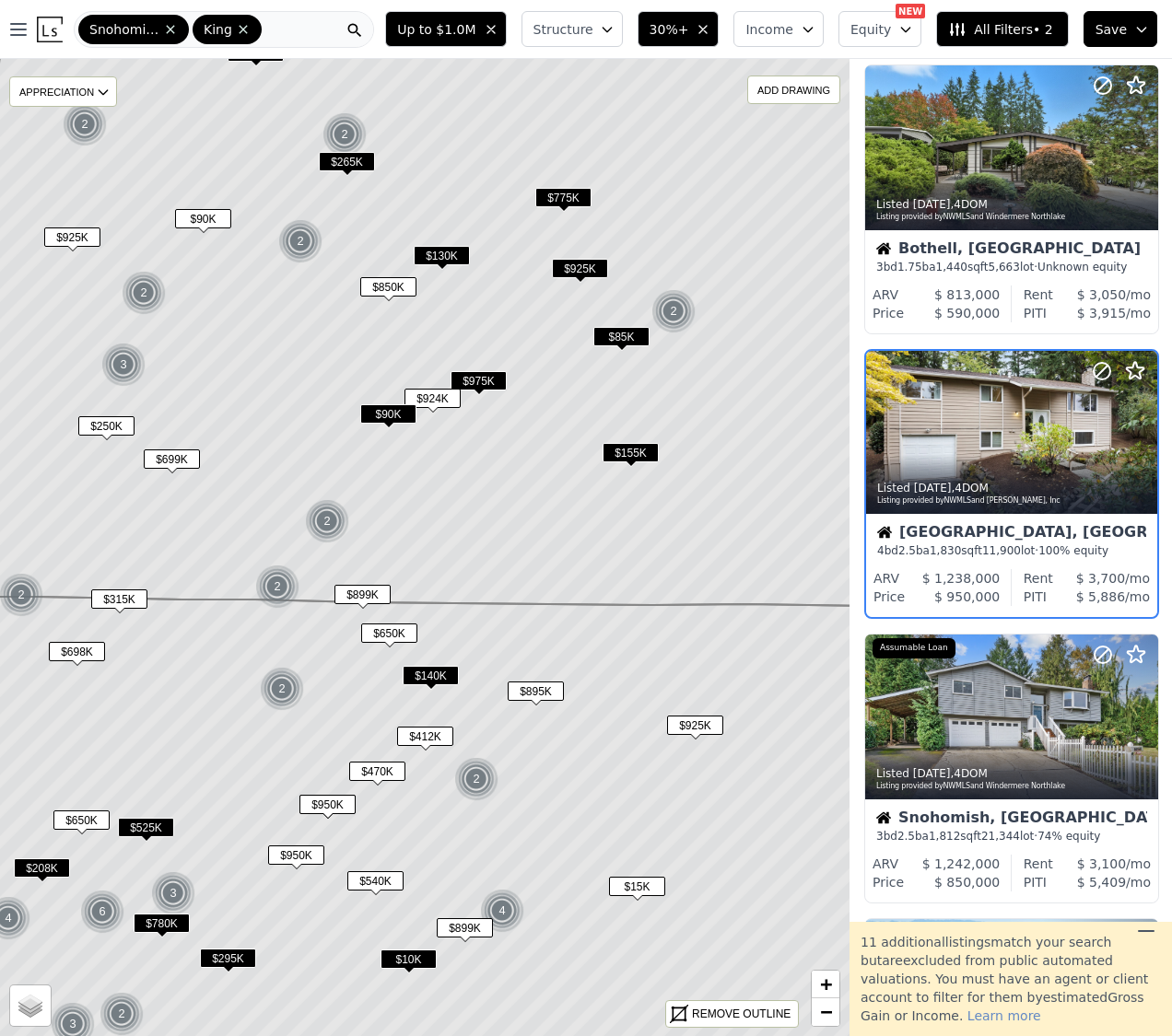
click at [953, 534] on div "Kirkland, WA" at bounding box center [1011, 534] width 269 height 18
click at [544, 693] on span "$895K" at bounding box center [536, 691] width 57 height 19
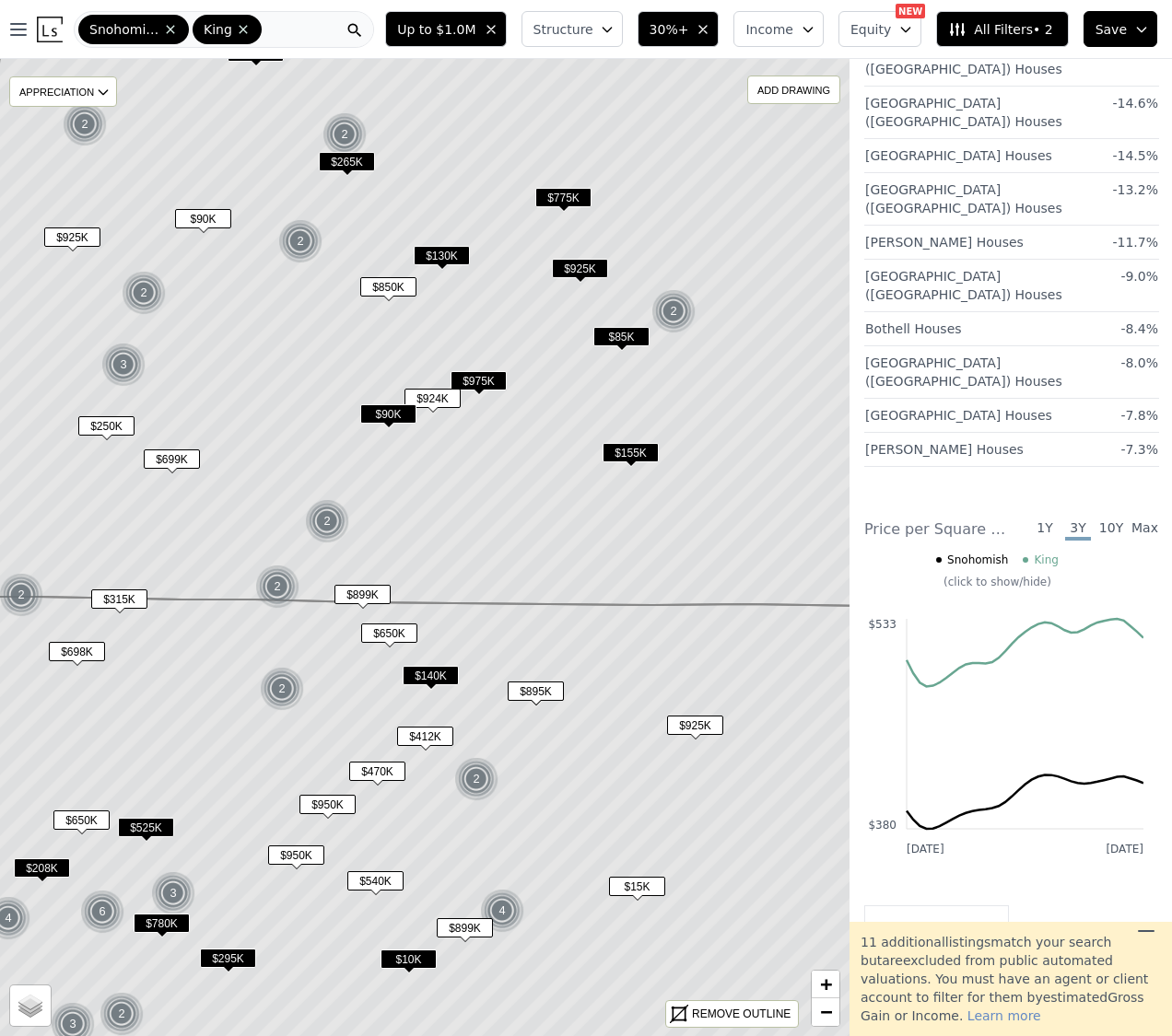
click at [545, 691] on span "$895K" at bounding box center [536, 691] width 57 height 19
click at [702, 725] on span "$925K" at bounding box center [695, 725] width 57 height 19
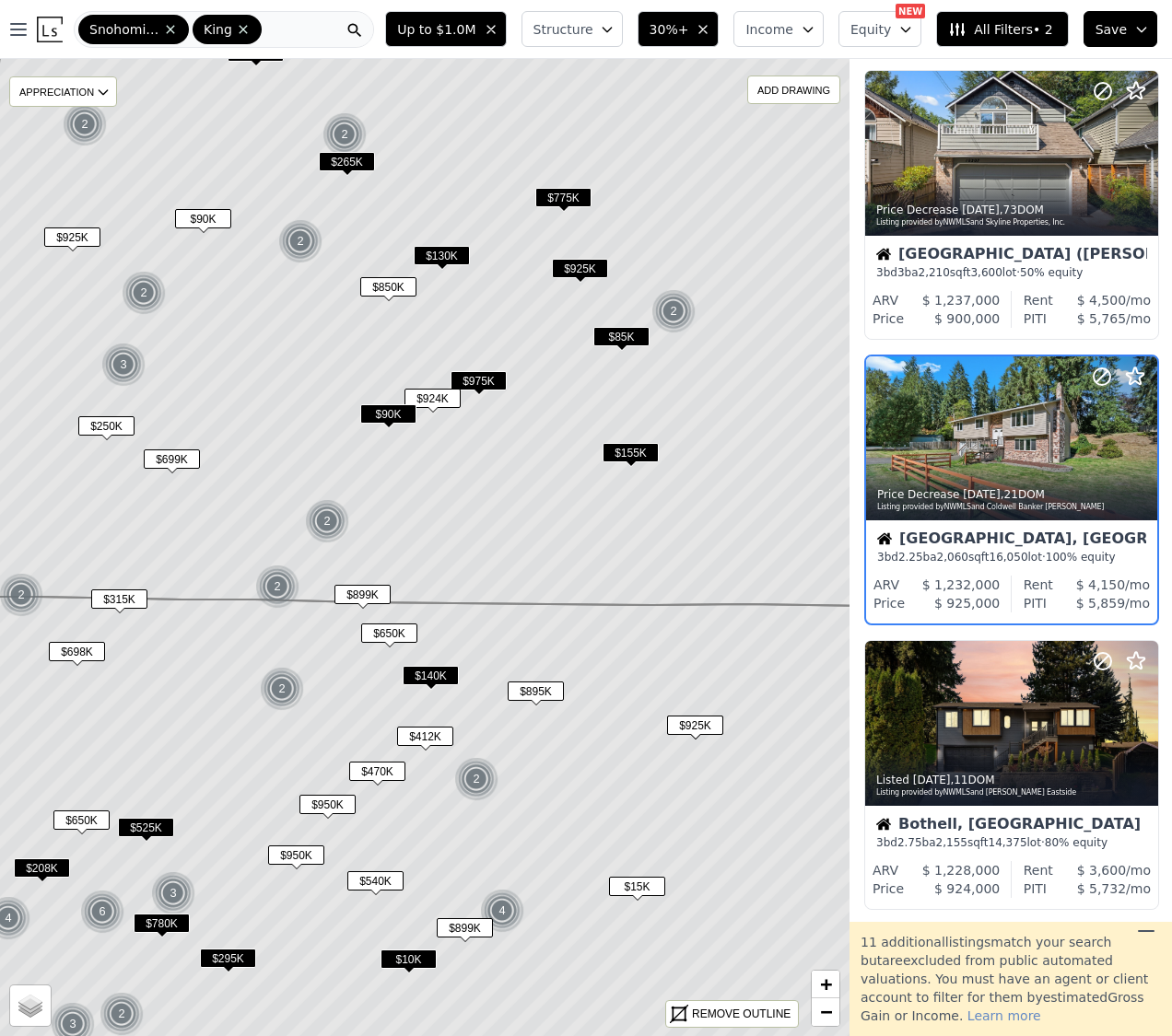
scroll to position [1467, 1]
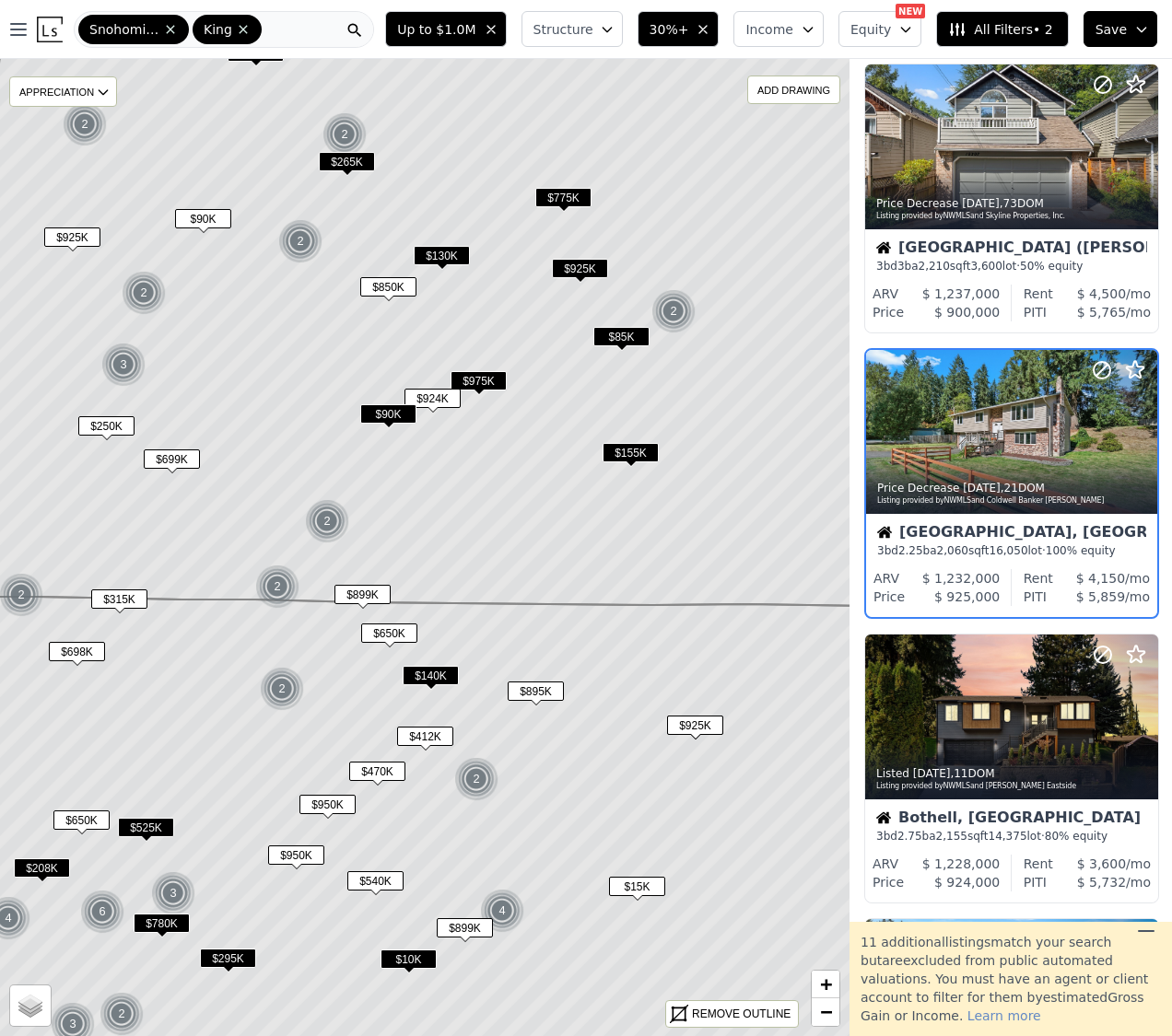
click at [368, 882] on span "$540K" at bounding box center [375, 881] width 57 height 19
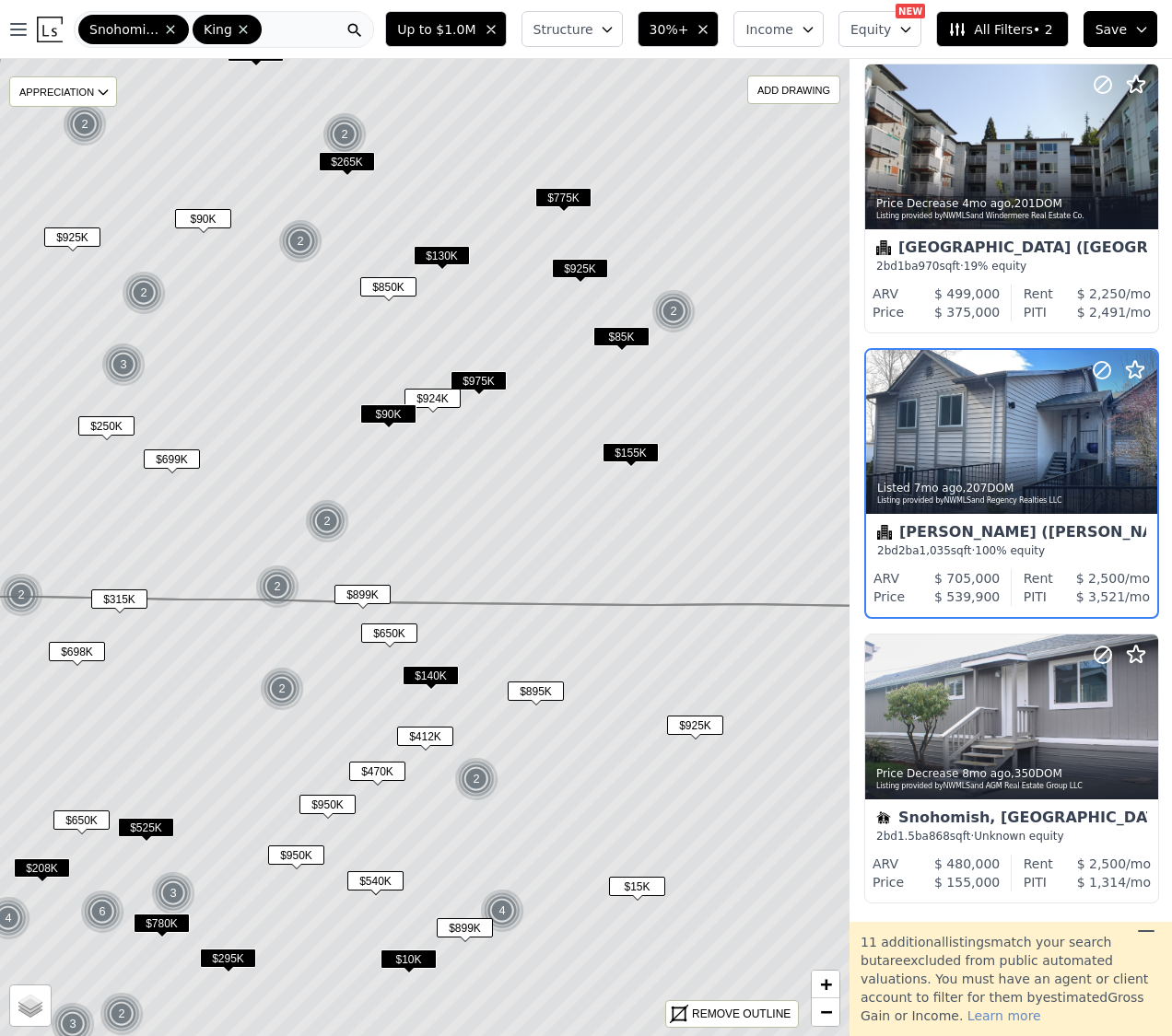
click at [294, 858] on span "$950K" at bounding box center [296, 855] width 57 height 19
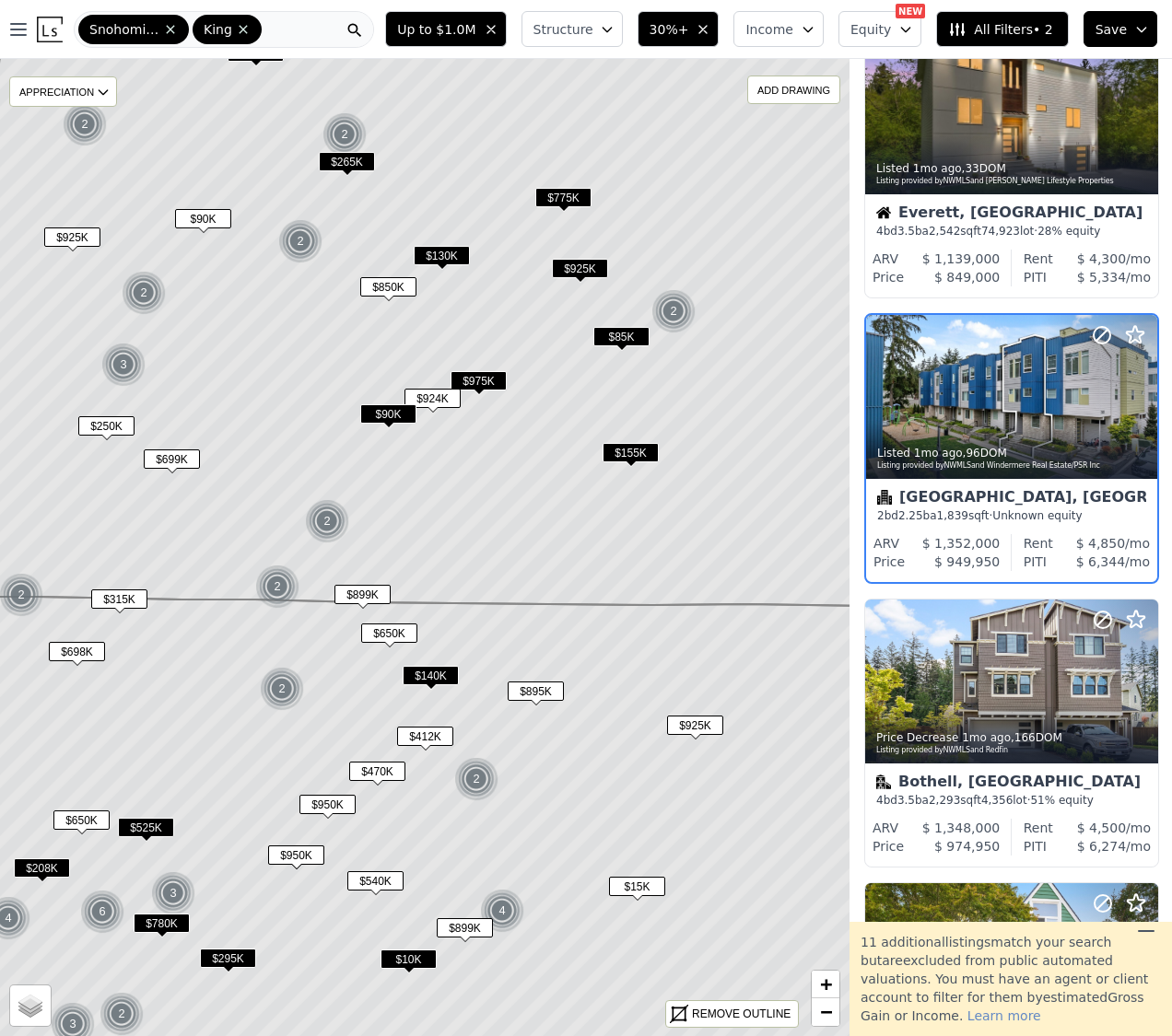
scroll to position [329, 1]
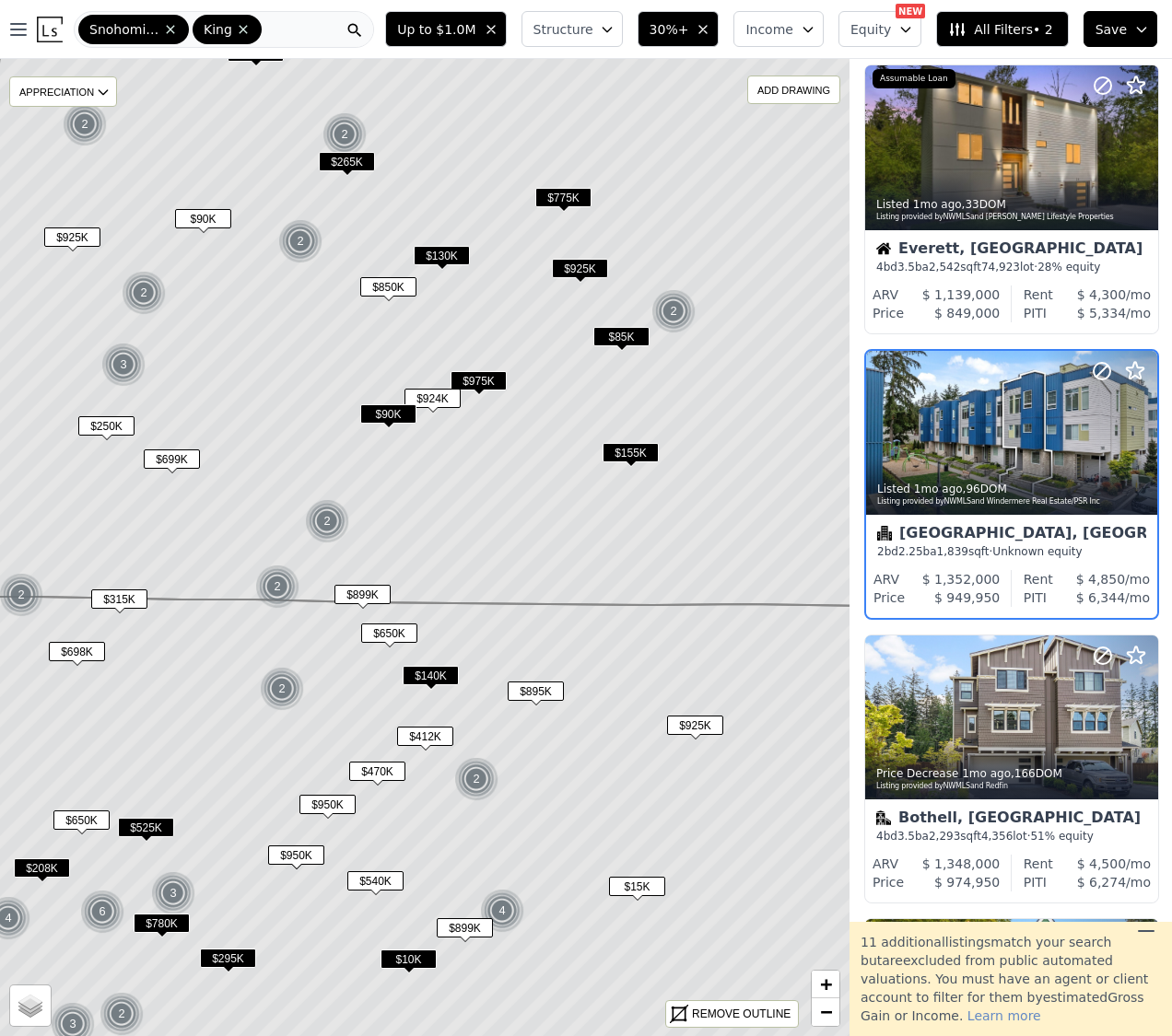
click at [437, 929] on span "$899K" at bounding box center [465, 928] width 57 height 19
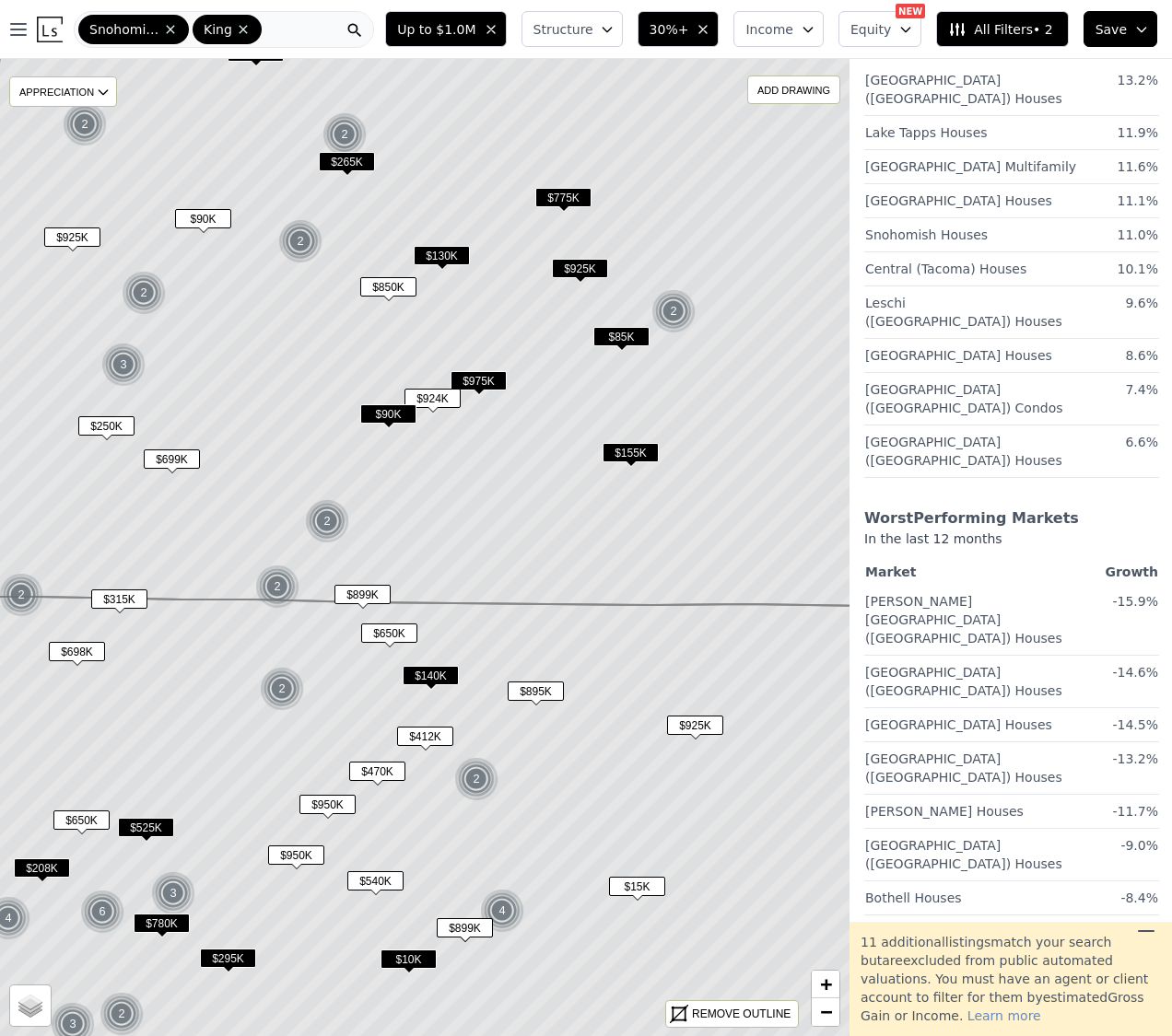
click at [448, 927] on span "$899K" at bounding box center [465, 928] width 57 height 19
click at [644, 889] on span "$15K" at bounding box center [636, 886] width 57 height 19
click at [637, 881] on span "$15K" at bounding box center [636, 886] width 57 height 19
click at [451, 924] on span "$899K" at bounding box center [465, 928] width 57 height 19
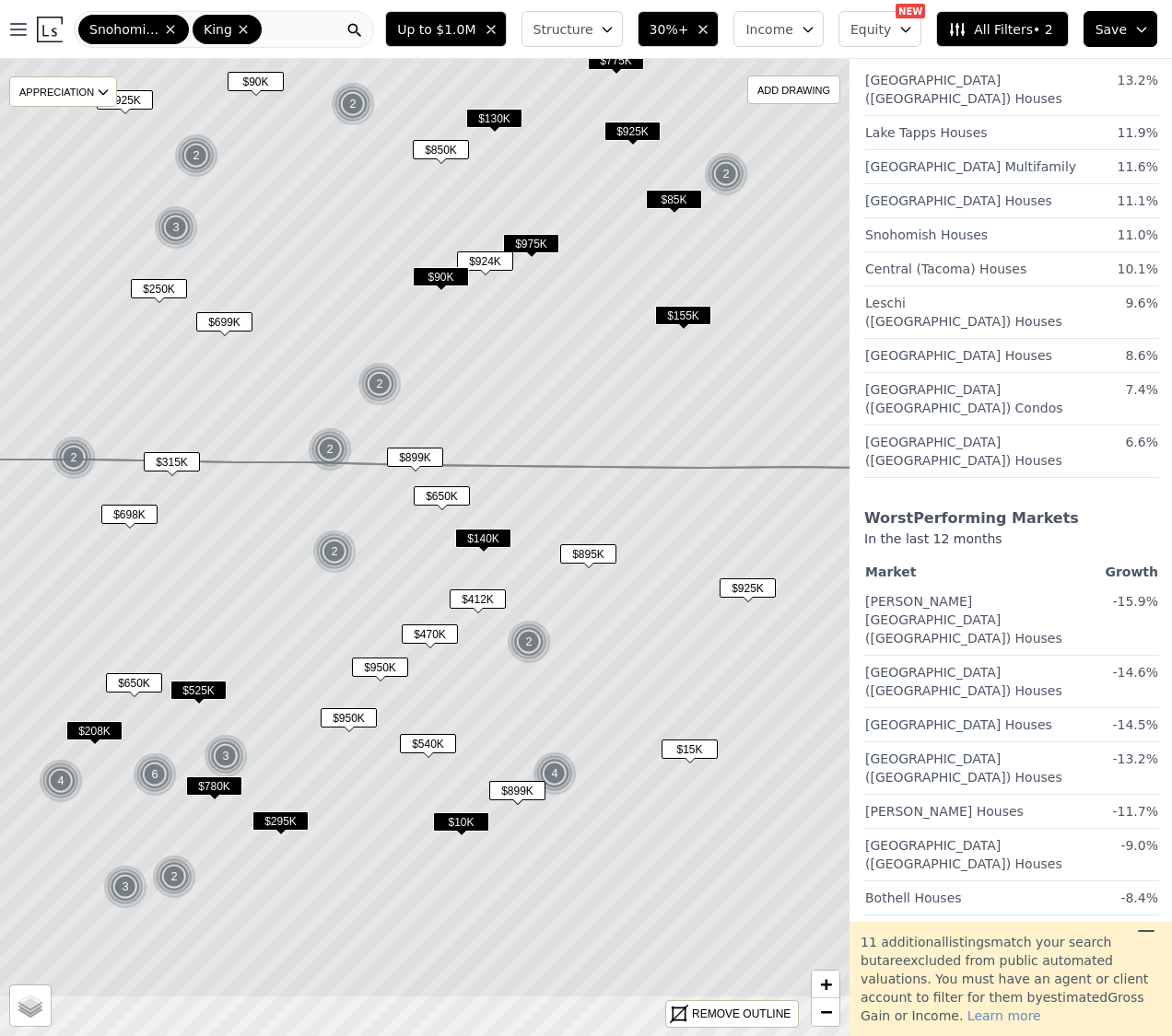
drag, startPoint x: 652, startPoint y: 747, endPoint x: 667, endPoint y: 679, distance: 69.6
click at [667, 679] on icon at bounding box center [476, 729] width 1023 height 539
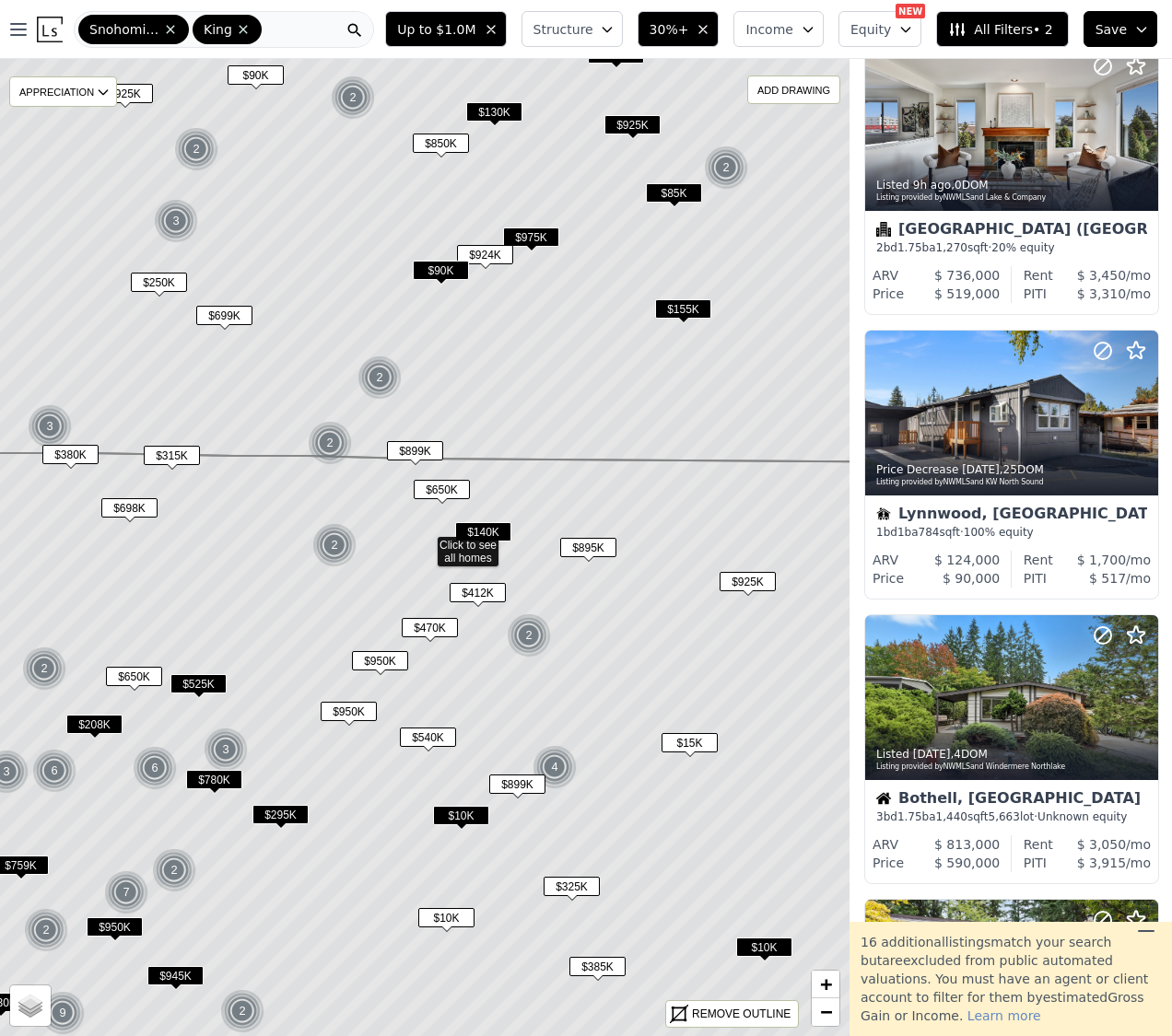
click at [441, 733] on span "$540K" at bounding box center [427, 737] width 57 height 19
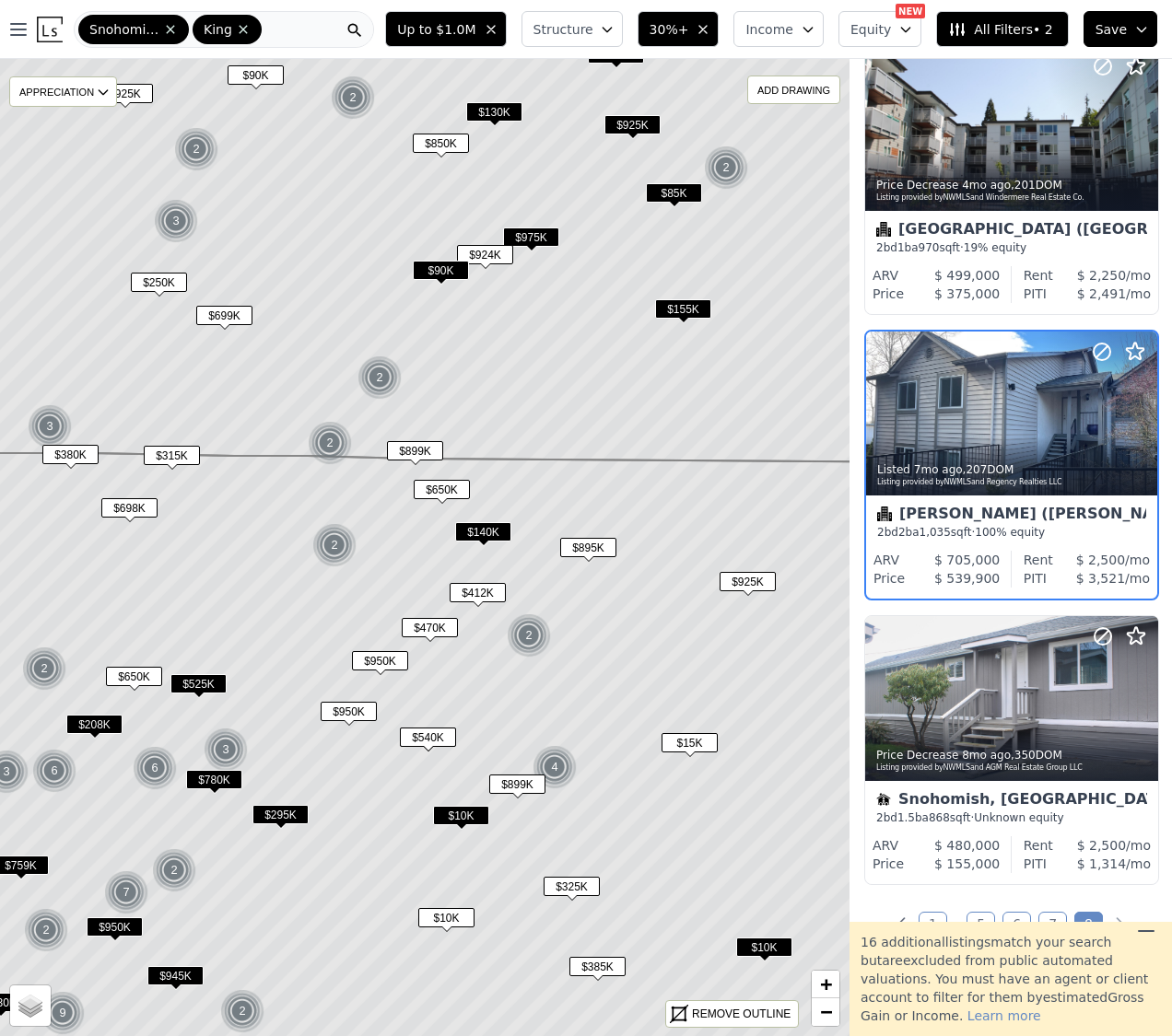
scroll to position [1770, 1]
click at [509, 792] on span "$899K" at bounding box center [517, 784] width 57 height 19
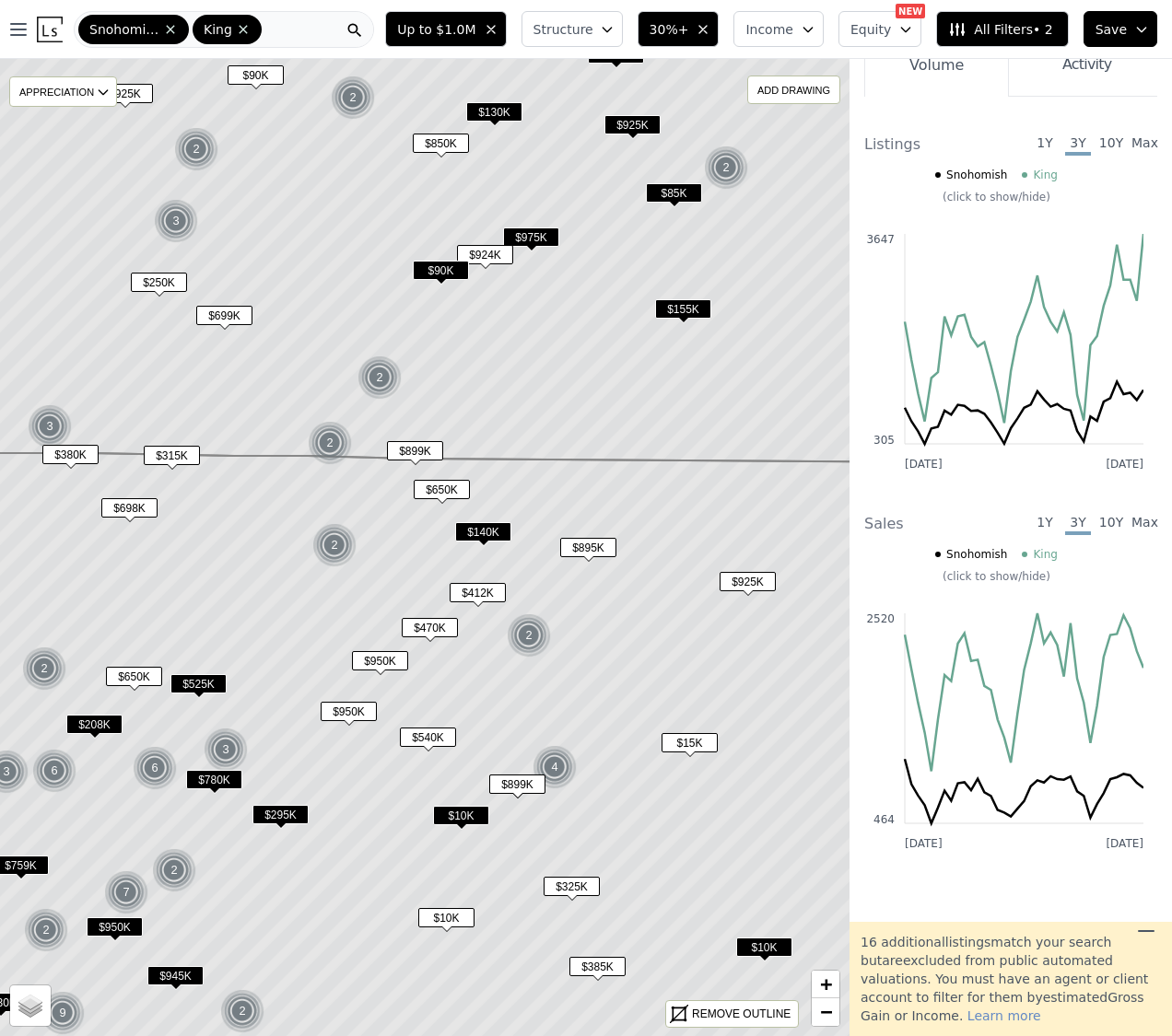
click at [700, 745] on span "$15K" at bounding box center [689, 743] width 57 height 19
click at [695, 741] on span "$15K" at bounding box center [689, 743] width 57 height 19
click at [572, 888] on span "$325K" at bounding box center [571, 886] width 57 height 19
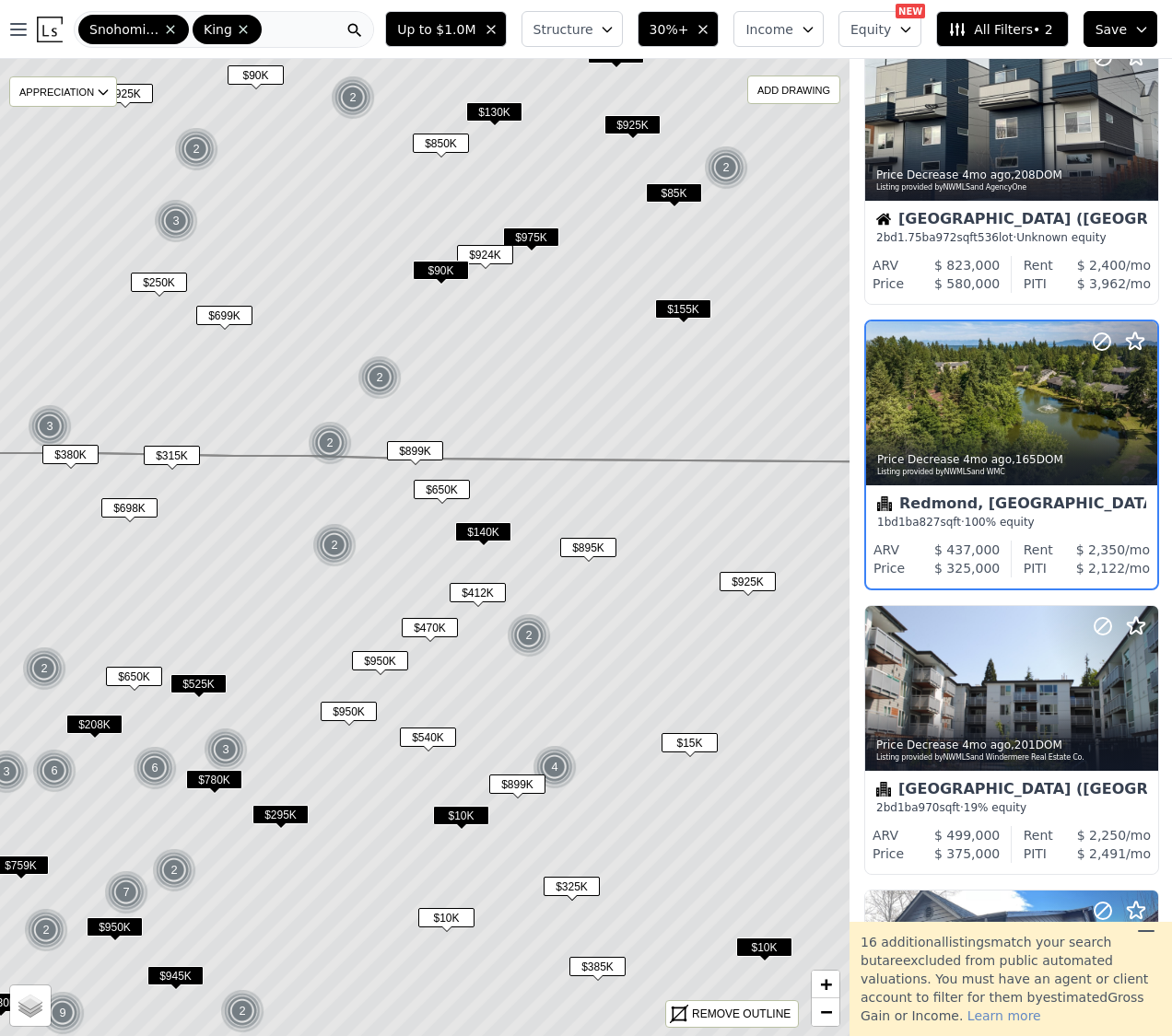
scroll to position [1202, 1]
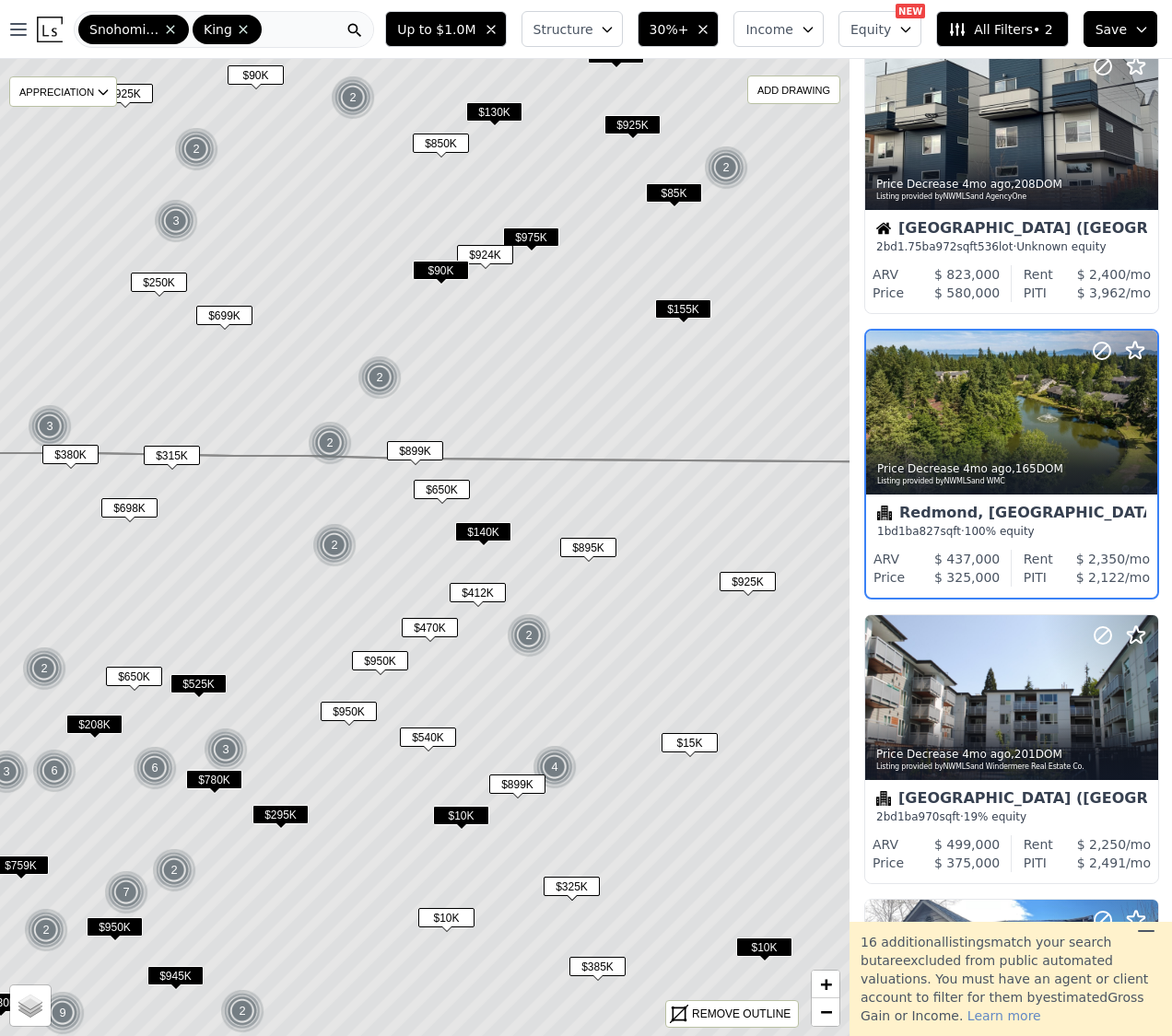
click at [591, 969] on span "$385K" at bounding box center [597, 967] width 57 height 19
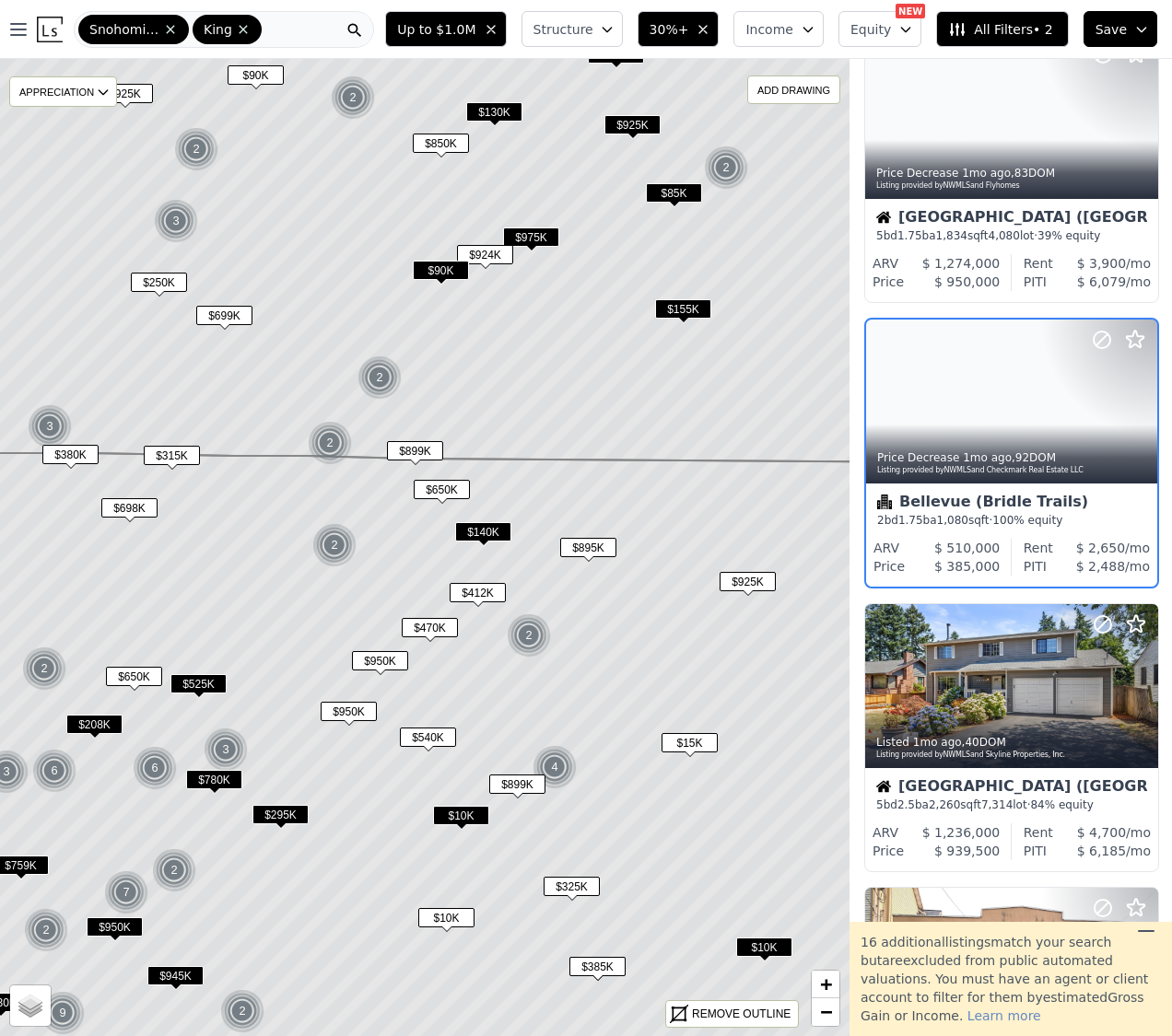
scroll to position [348, 1]
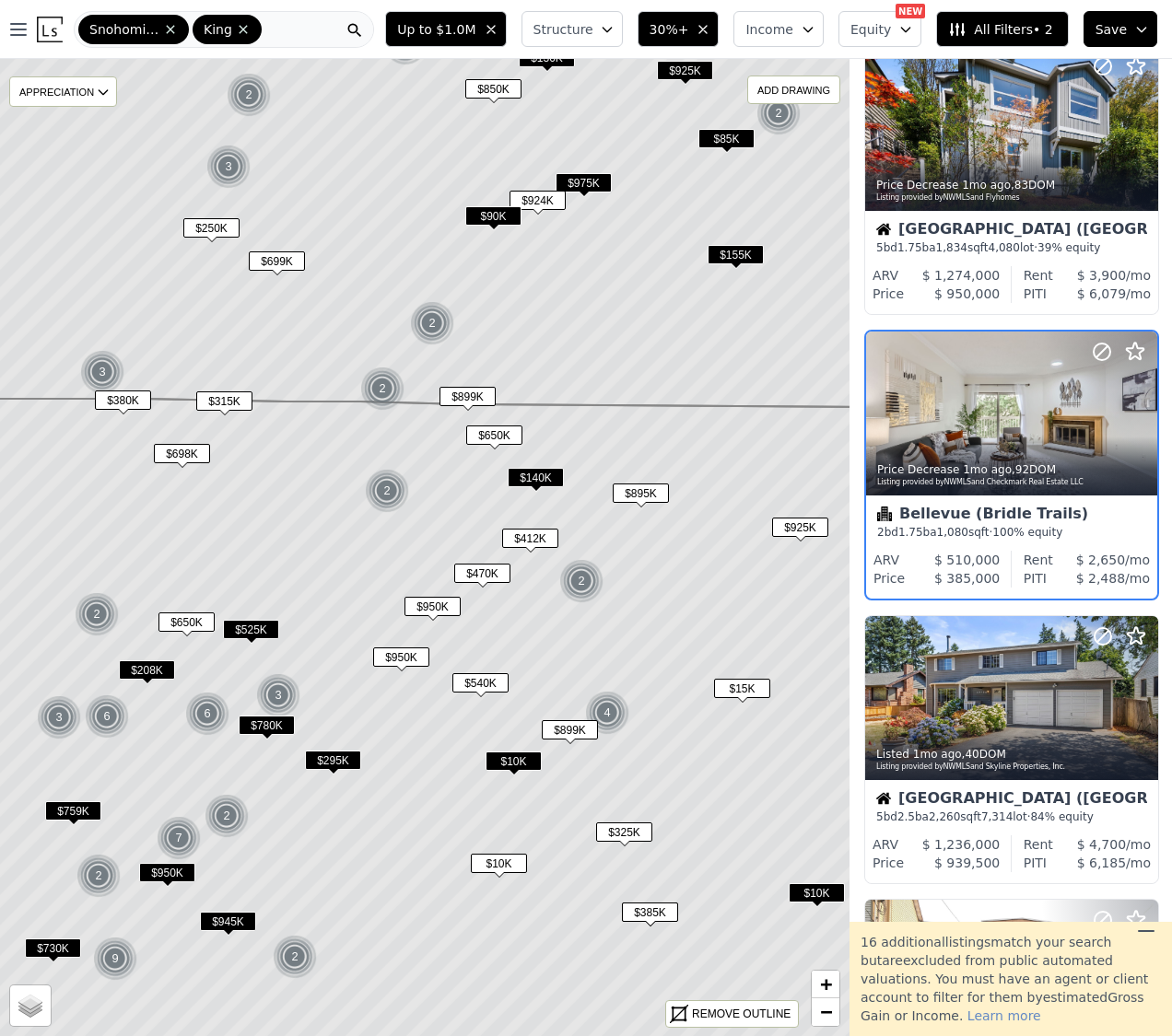
drag, startPoint x: 284, startPoint y: 831, endPoint x: 340, endPoint y: 768, distance: 84.3
click at [340, 768] on span "$295K" at bounding box center [333, 760] width 57 height 19
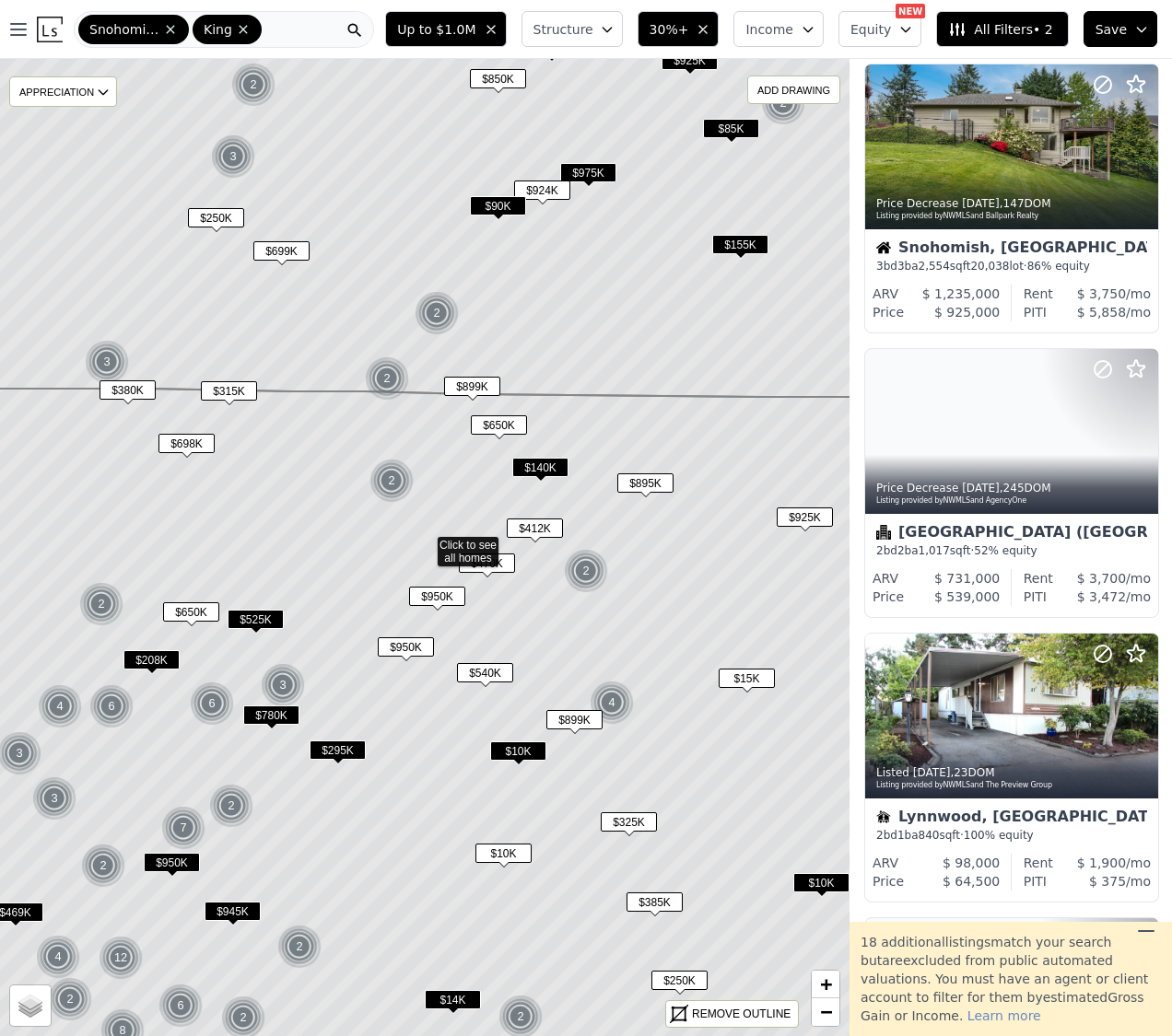
click at [270, 718] on span "$780K" at bounding box center [271, 715] width 57 height 19
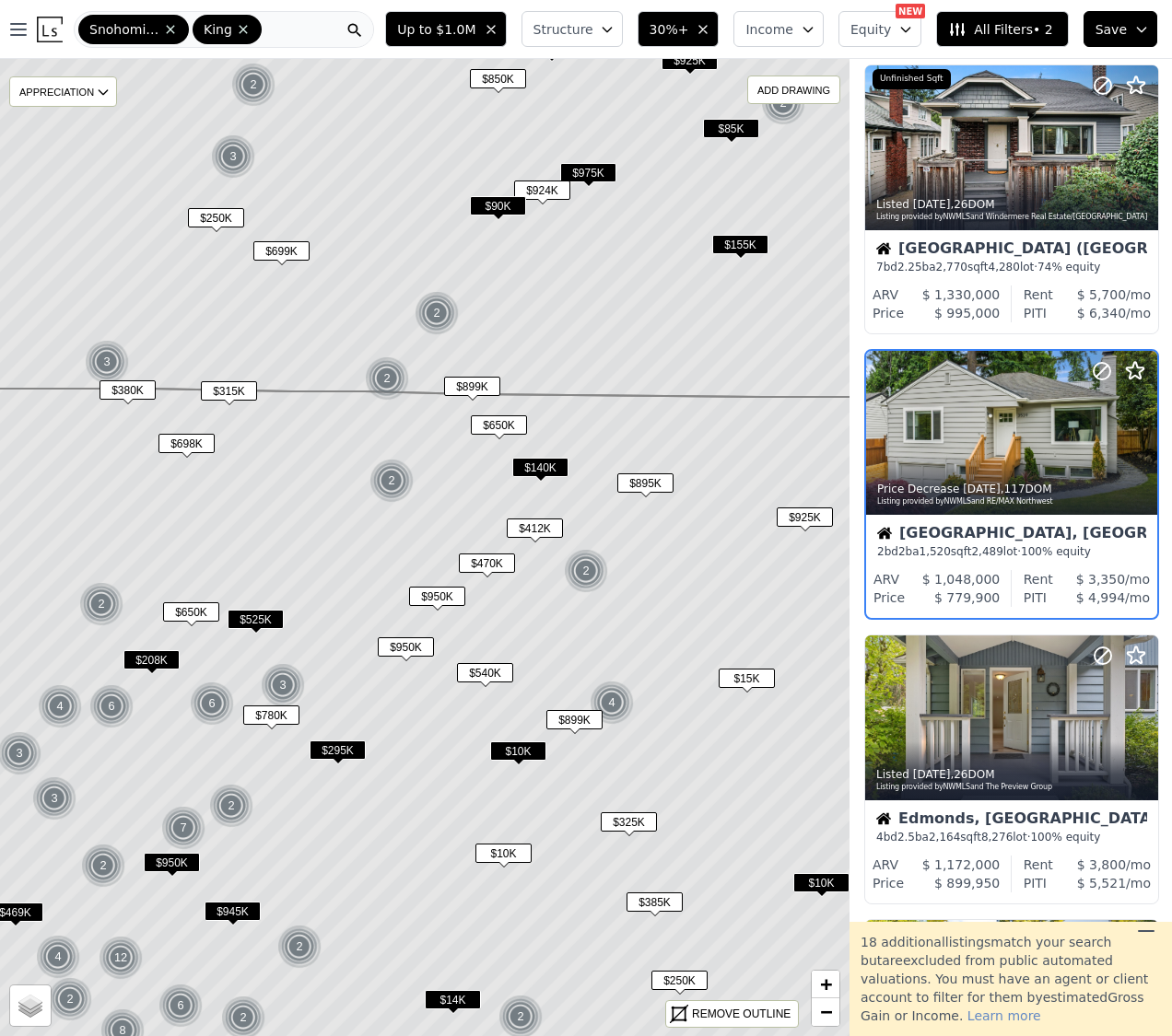
scroll to position [2339, 1]
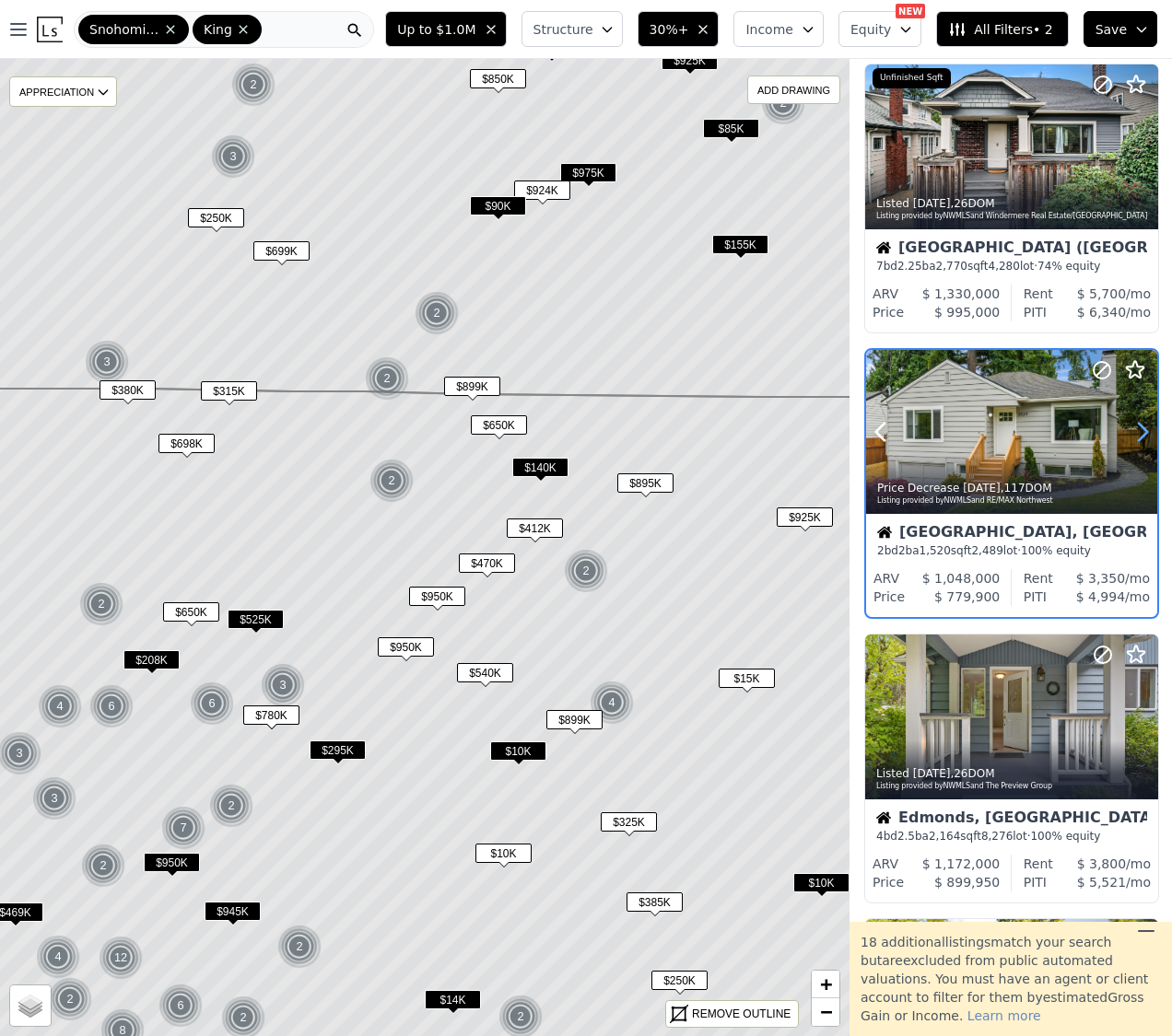
click at [1138, 426] on icon at bounding box center [1141, 431] width 30 height 30
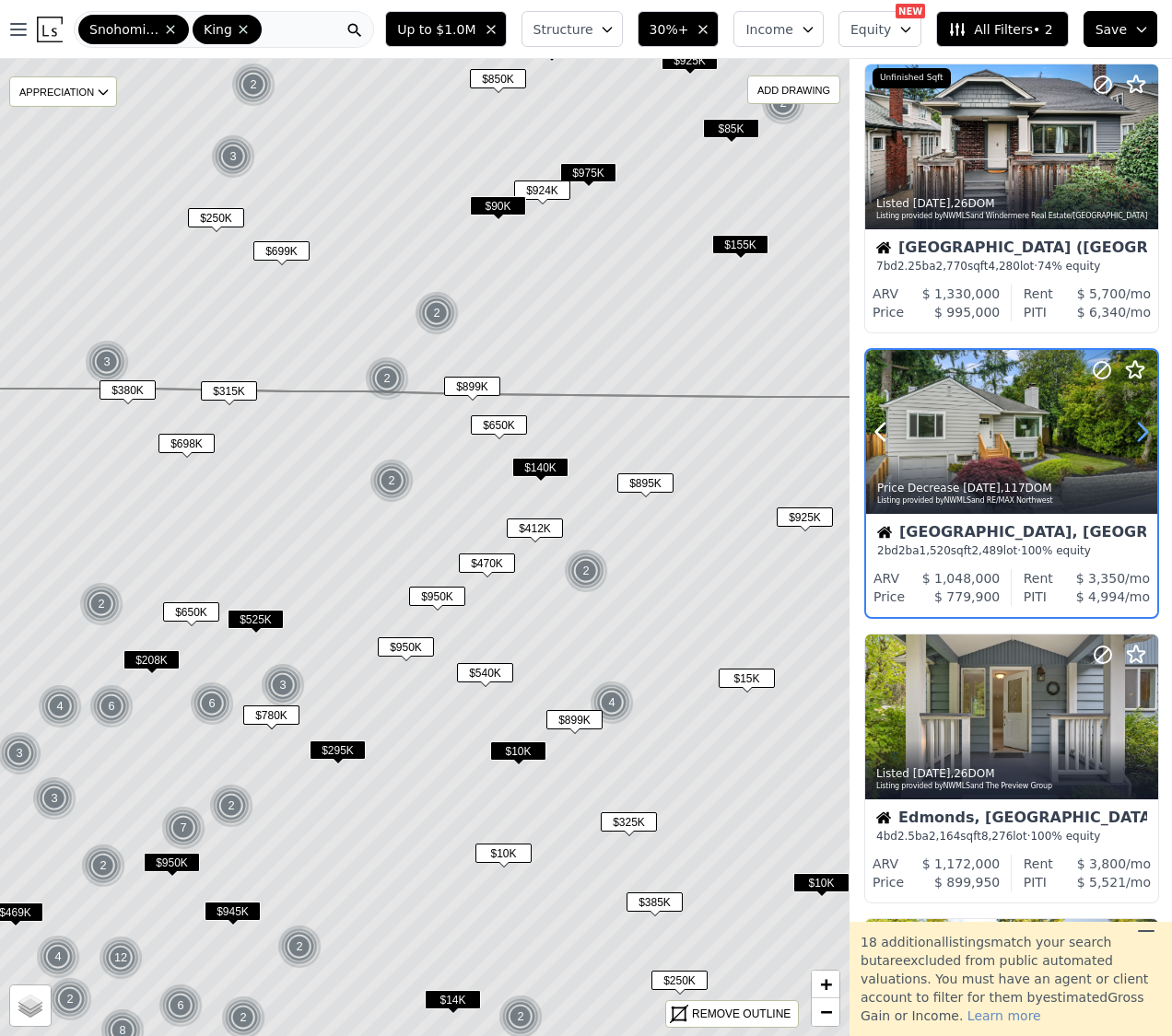
click at [1138, 426] on icon at bounding box center [1141, 431] width 30 height 30
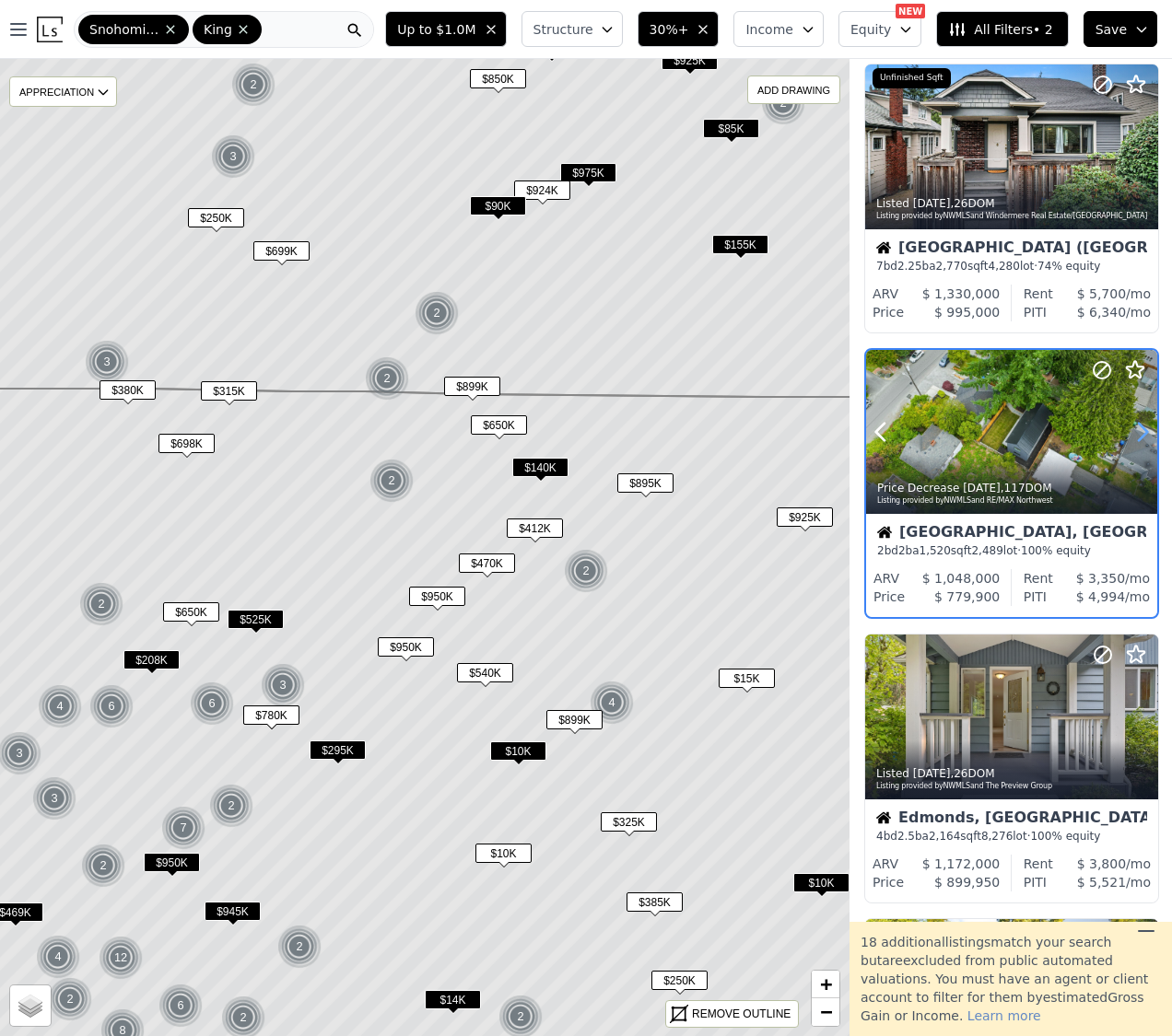
click at [1138, 426] on icon at bounding box center [1141, 431] width 30 height 30
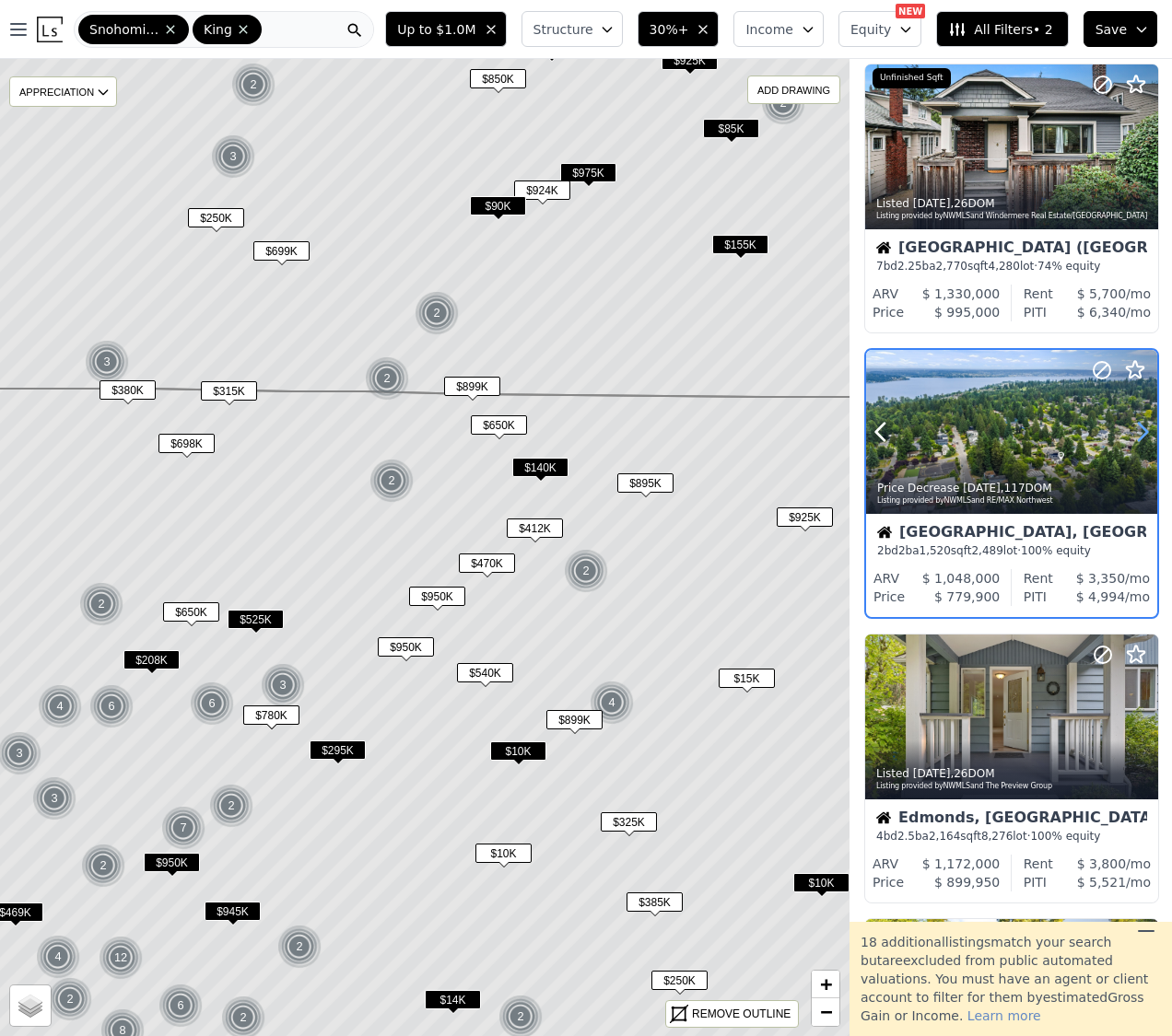
click at [1138, 426] on icon at bounding box center [1141, 431] width 30 height 30
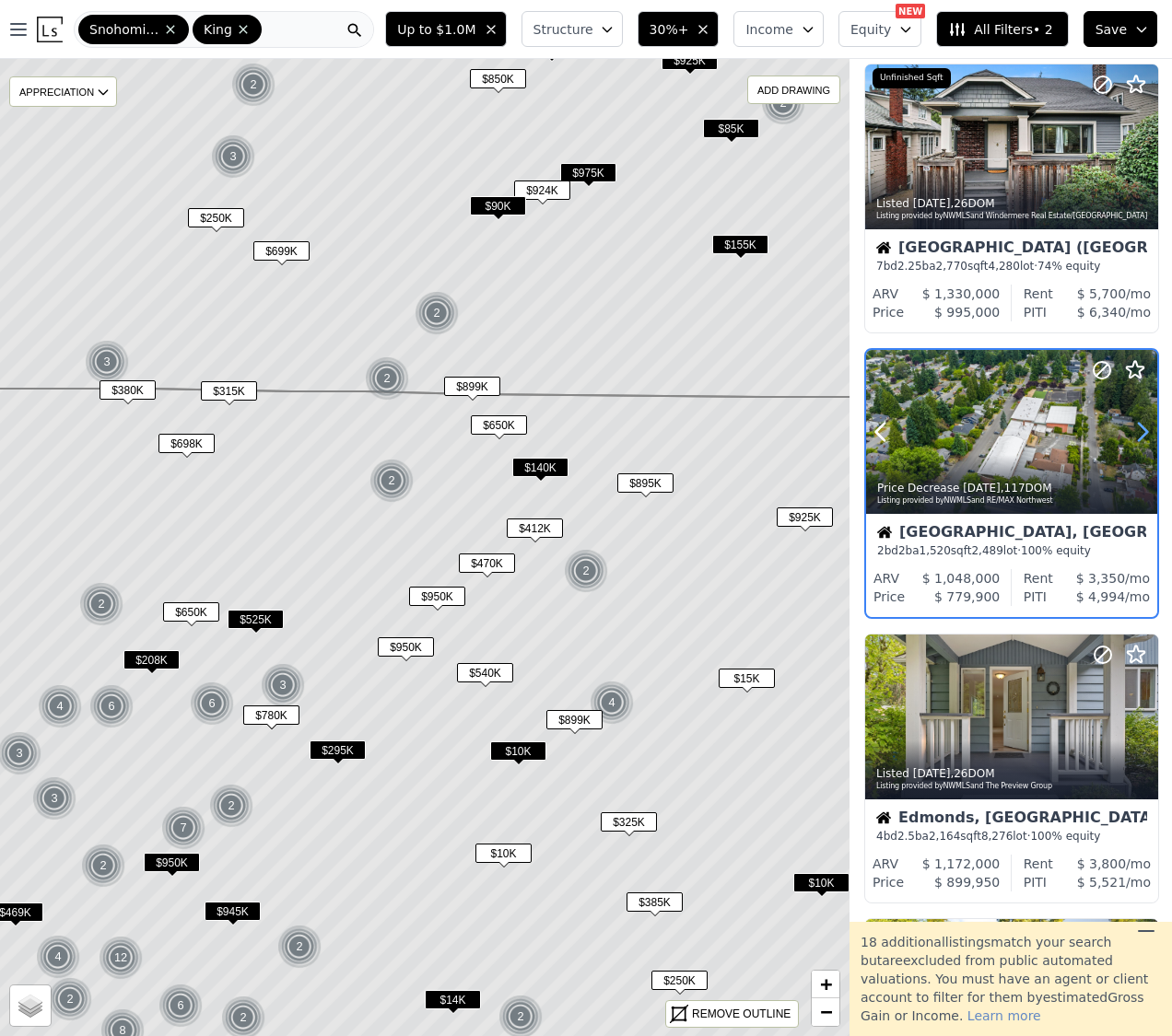
click at [1138, 426] on icon at bounding box center [1141, 431] width 30 height 30
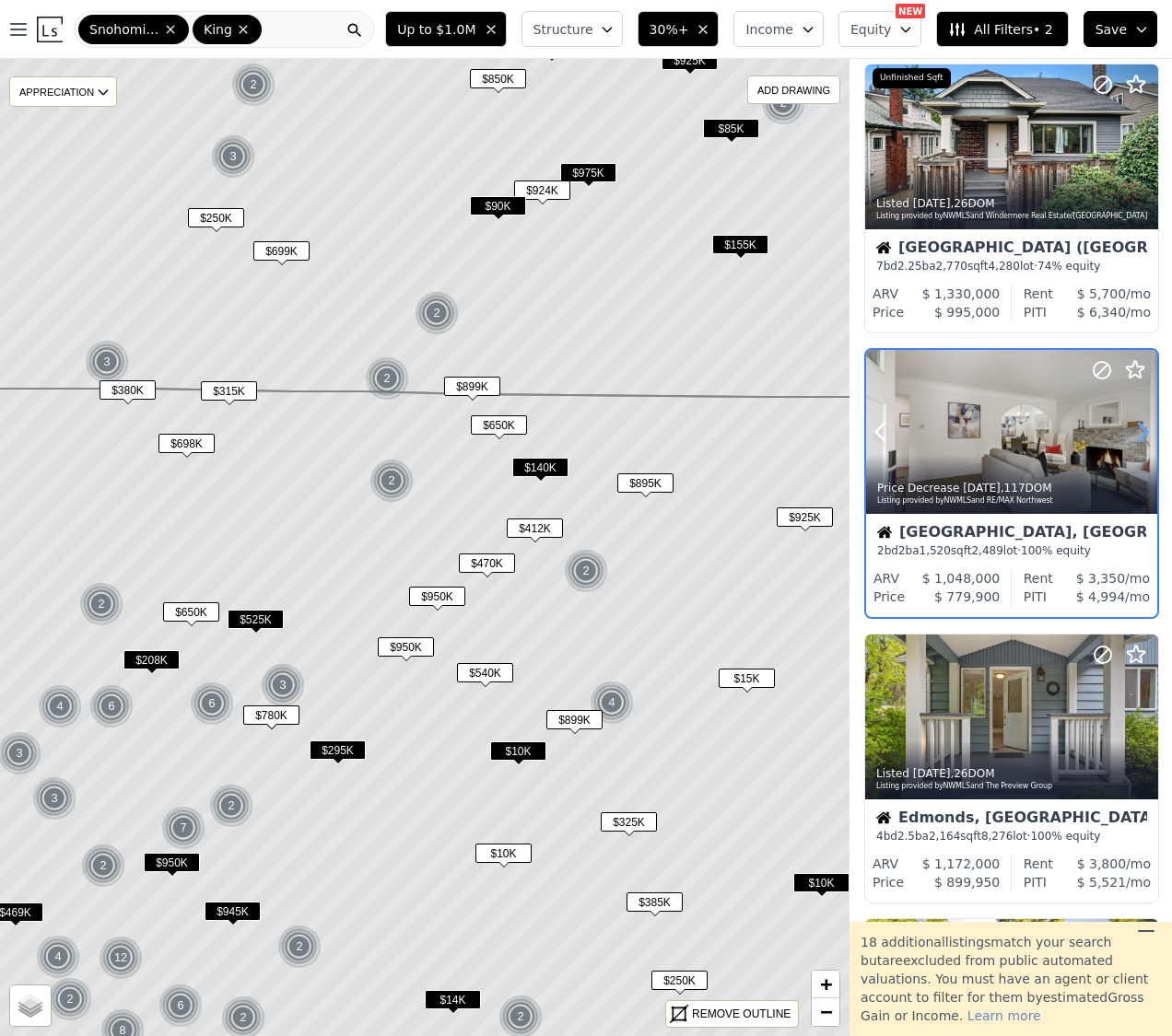
click at [1138, 426] on icon at bounding box center [1141, 431] width 30 height 30
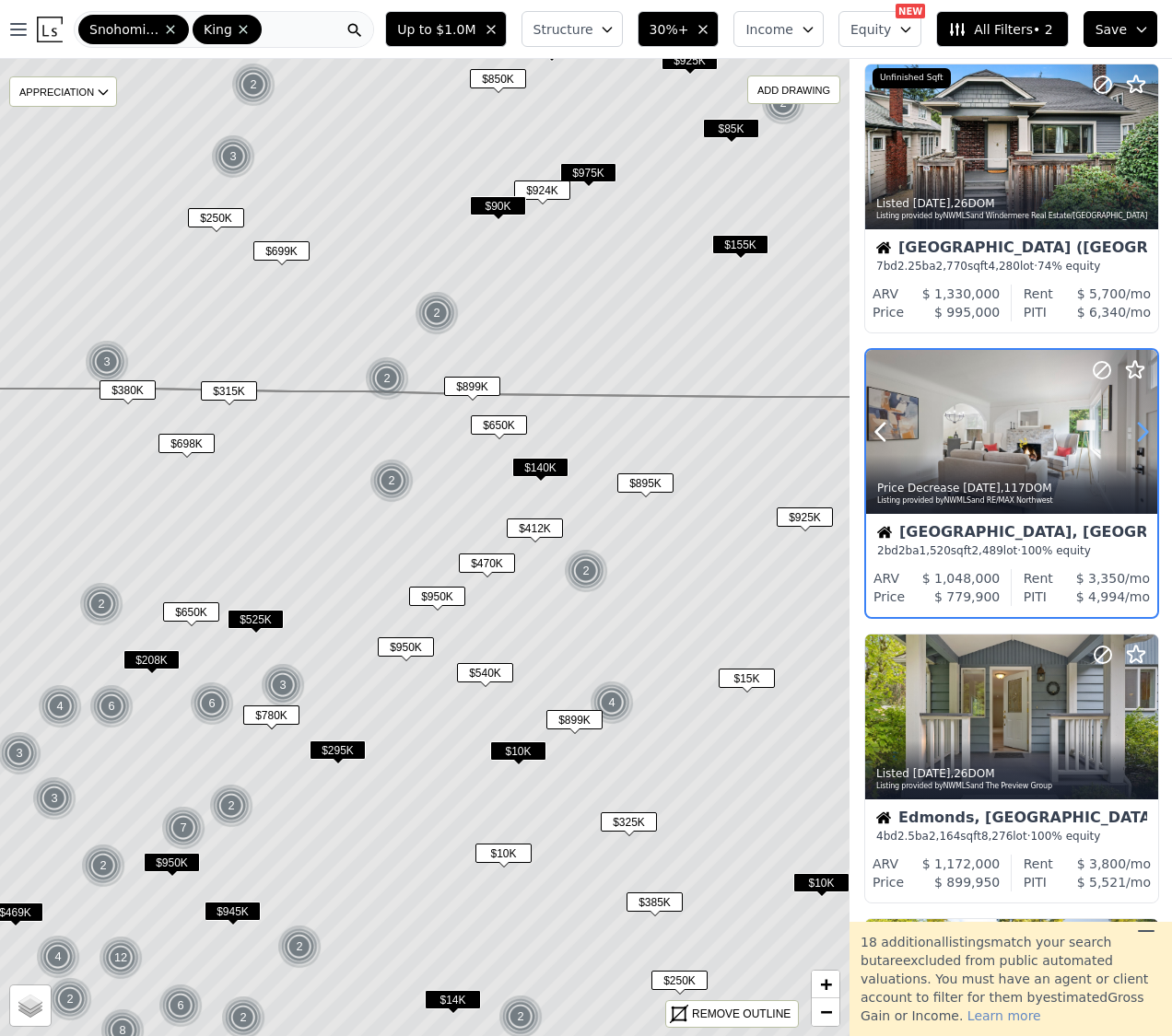
click at [1138, 426] on icon at bounding box center [1141, 431] width 30 height 30
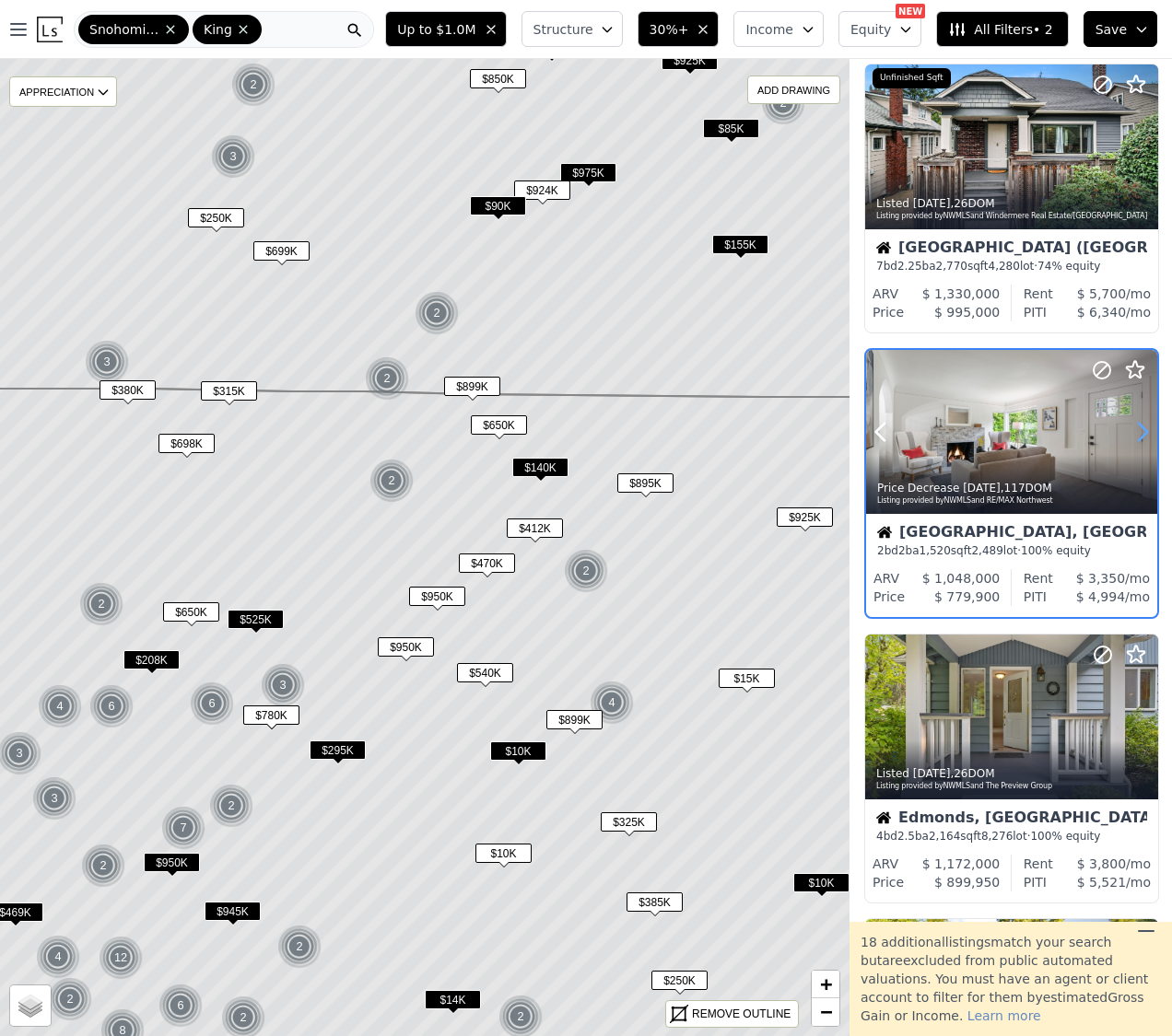
click at [1138, 426] on icon at bounding box center [1141, 431] width 30 height 30
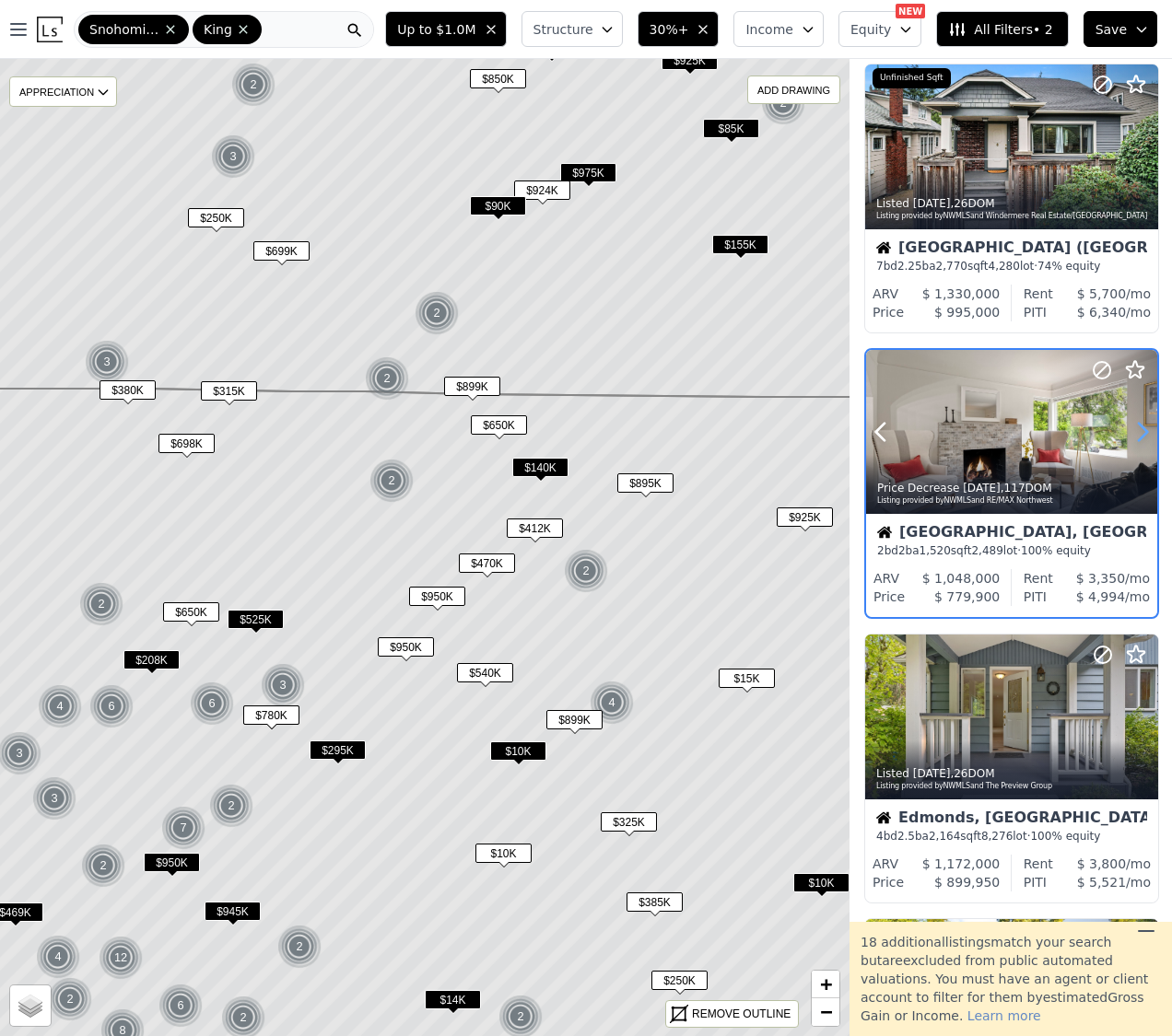
click at [1138, 426] on icon at bounding box center [1141, 431] width 30 height 30
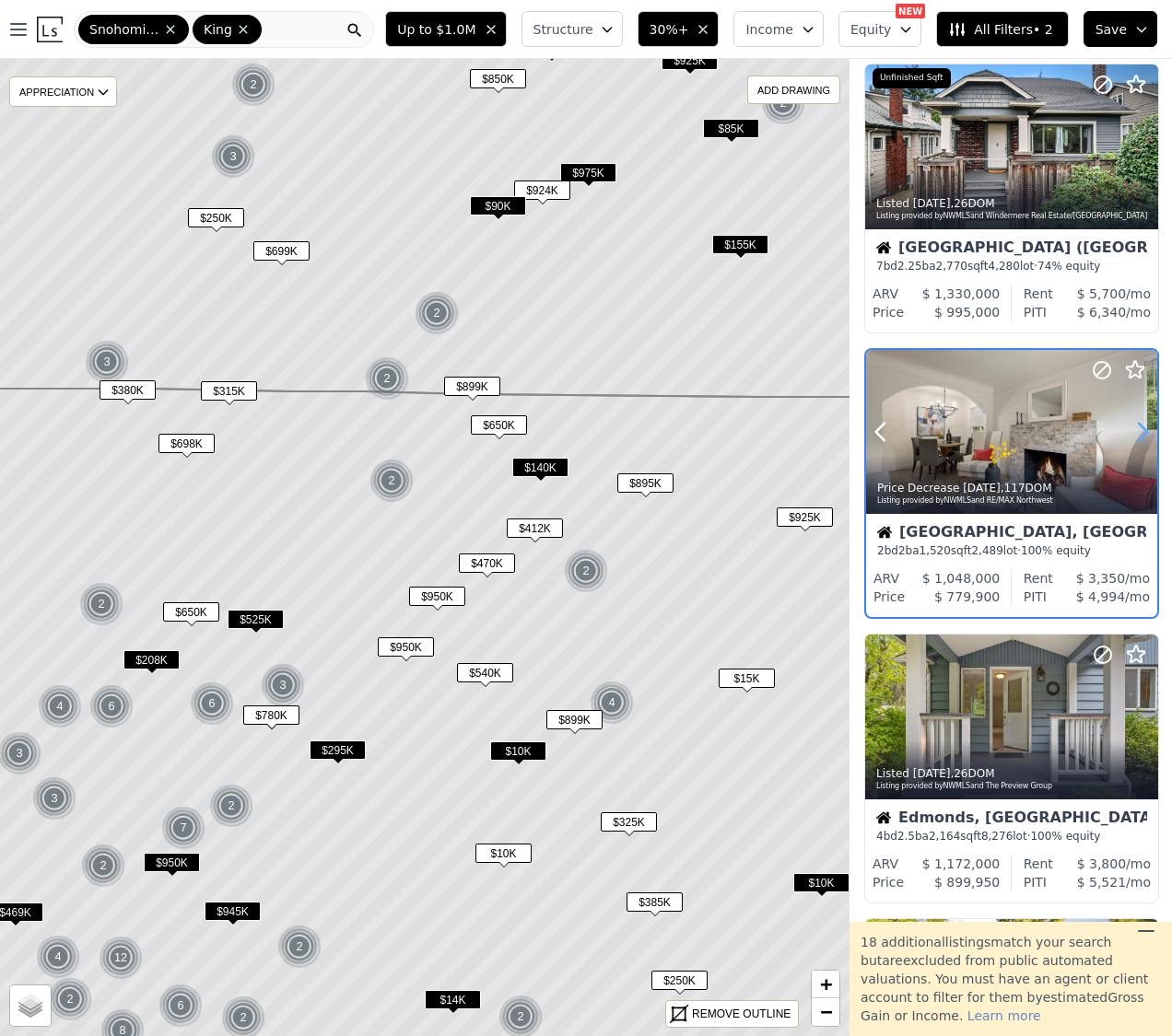
click at [1138, 426] on icon at bounding box center [1141, 431] width 30 height 30
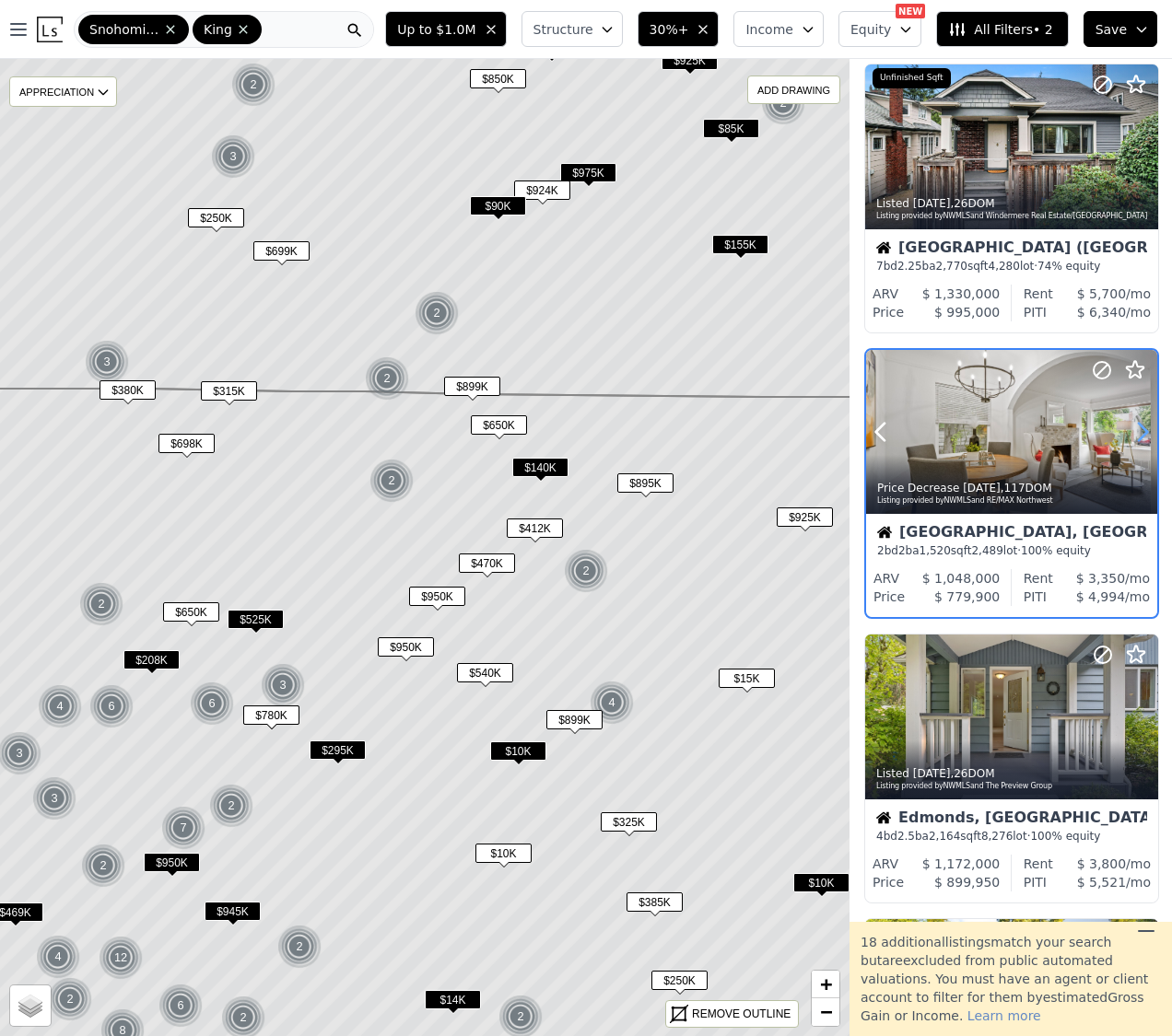
click at [1138, 426] on icon at bounding box center [1141, 431] width 30 height 30
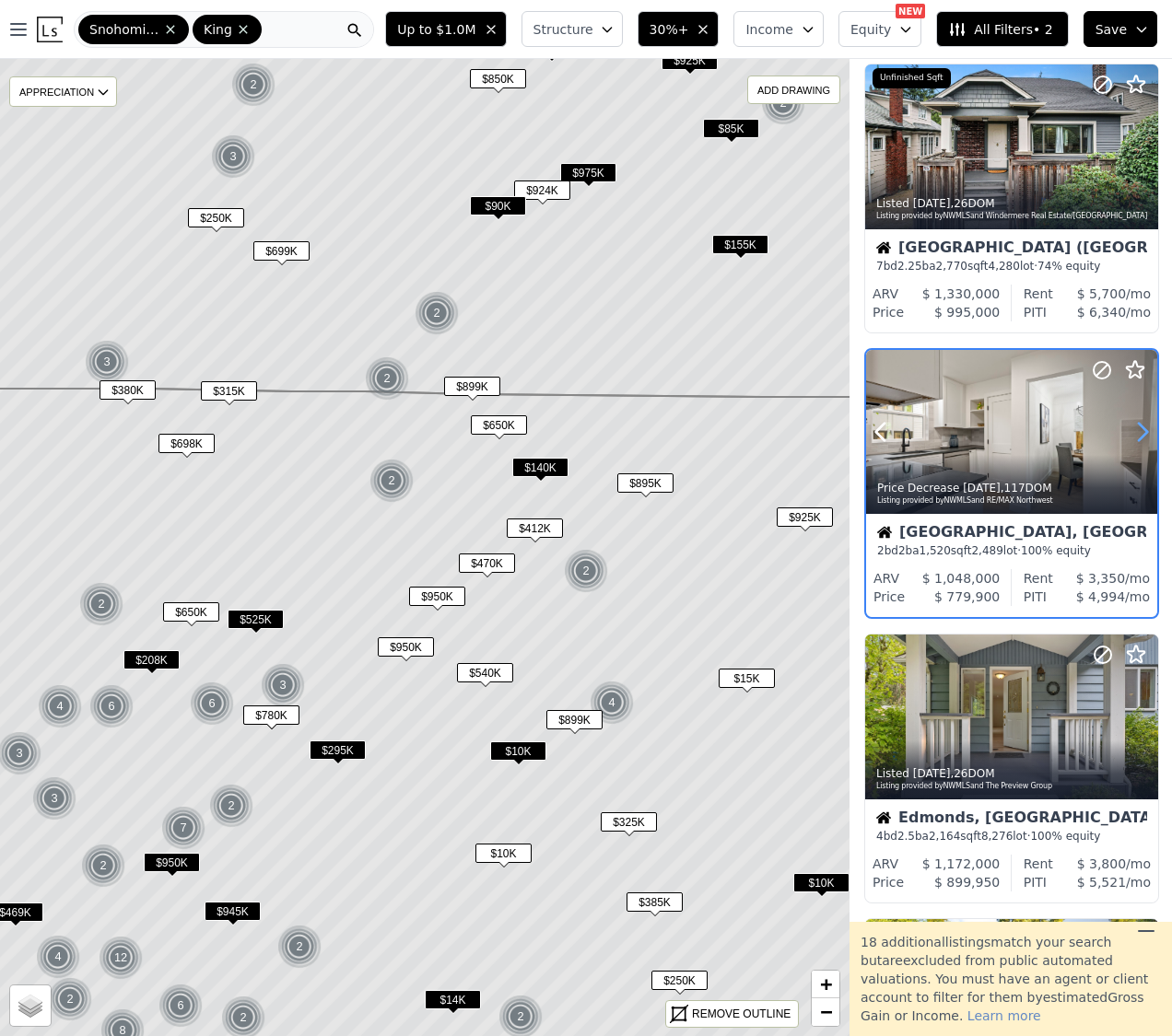
click at [1138, 426] on icon at bounding box center [1141, 431] width 30 height 30
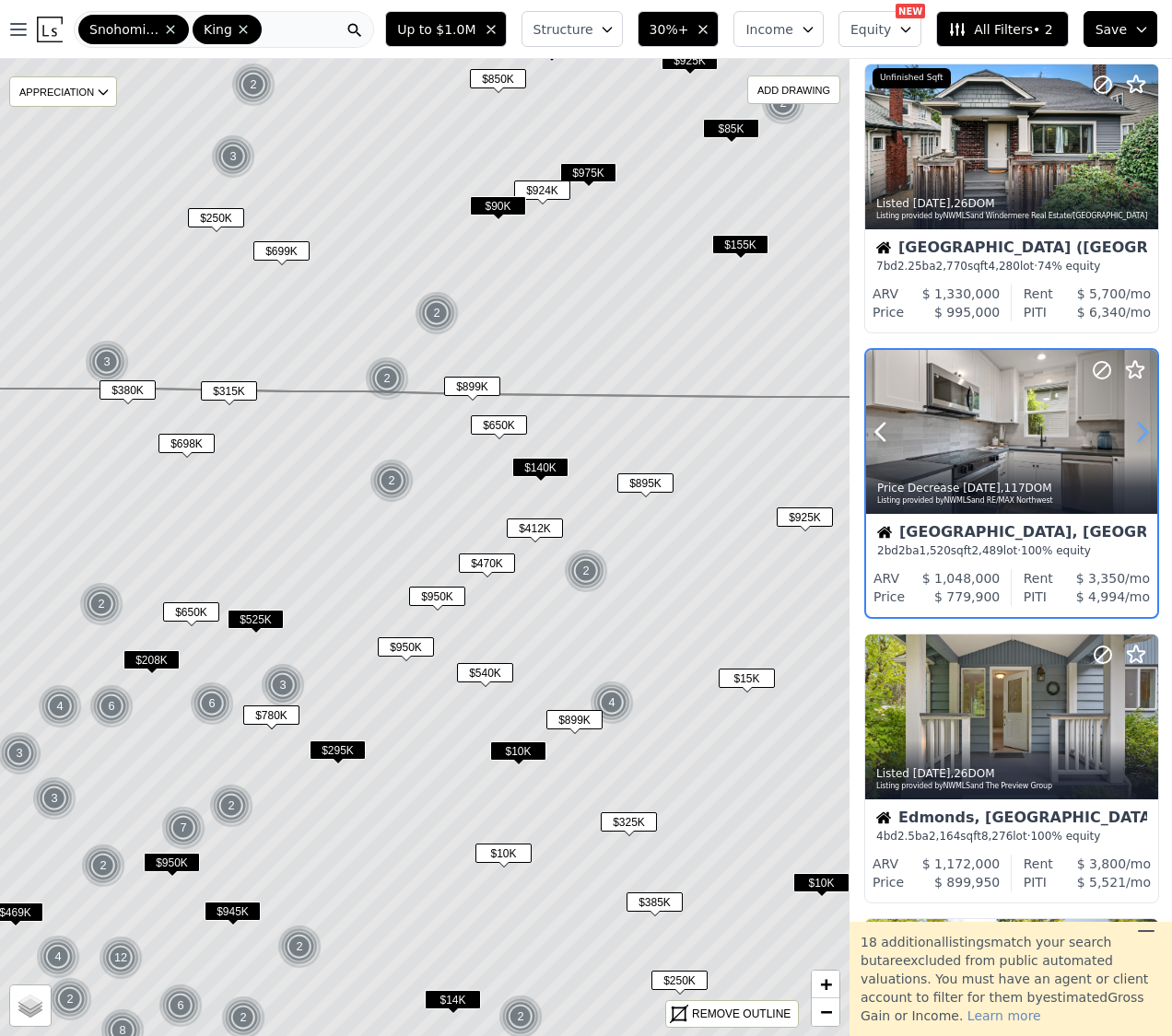
click at [1138, 426] on icon at bounding box center [1141, 431] width 30 height 30
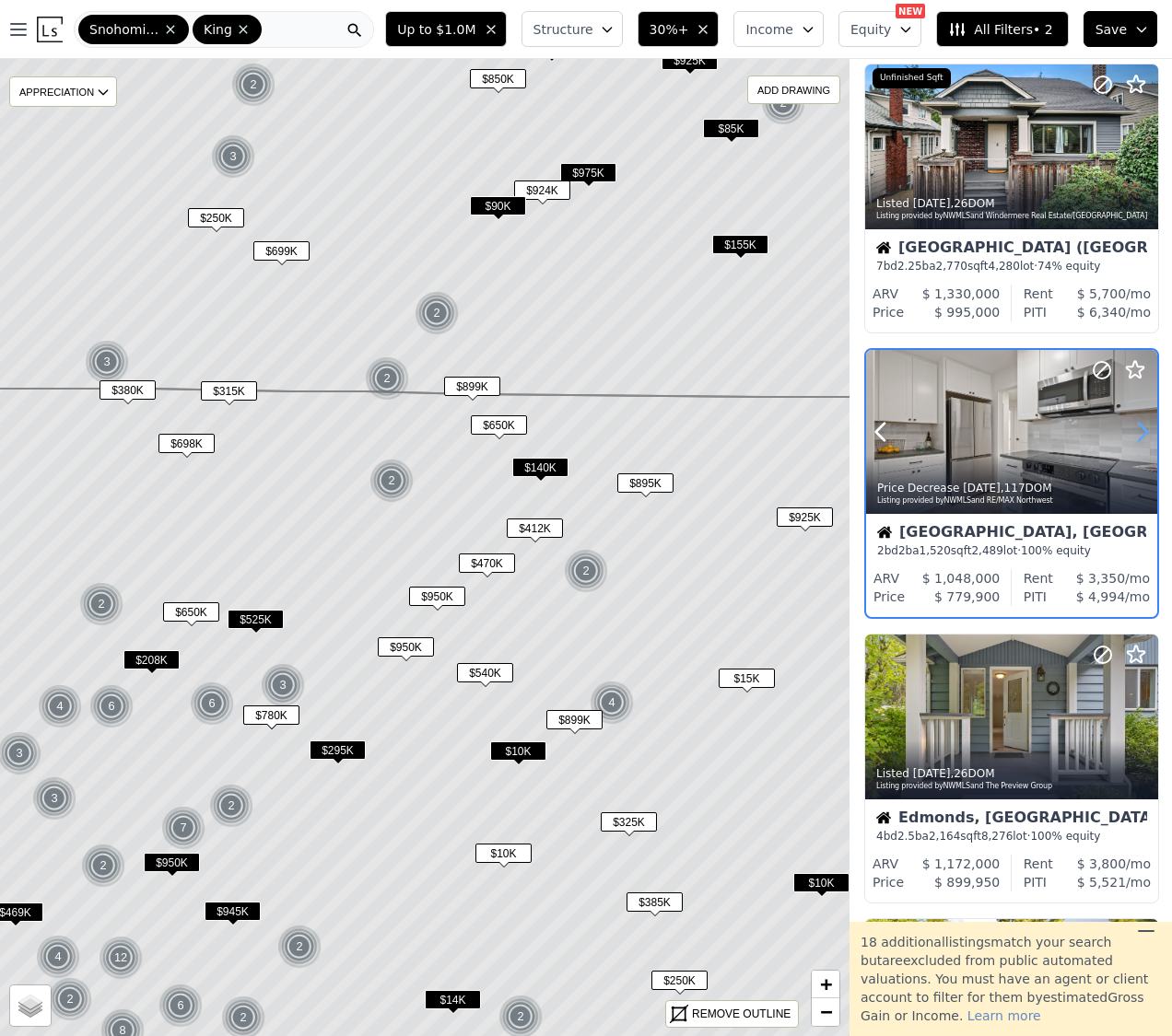
click at [1138, 426] on icon at bounding box center [1141, 431] width 30 height 30
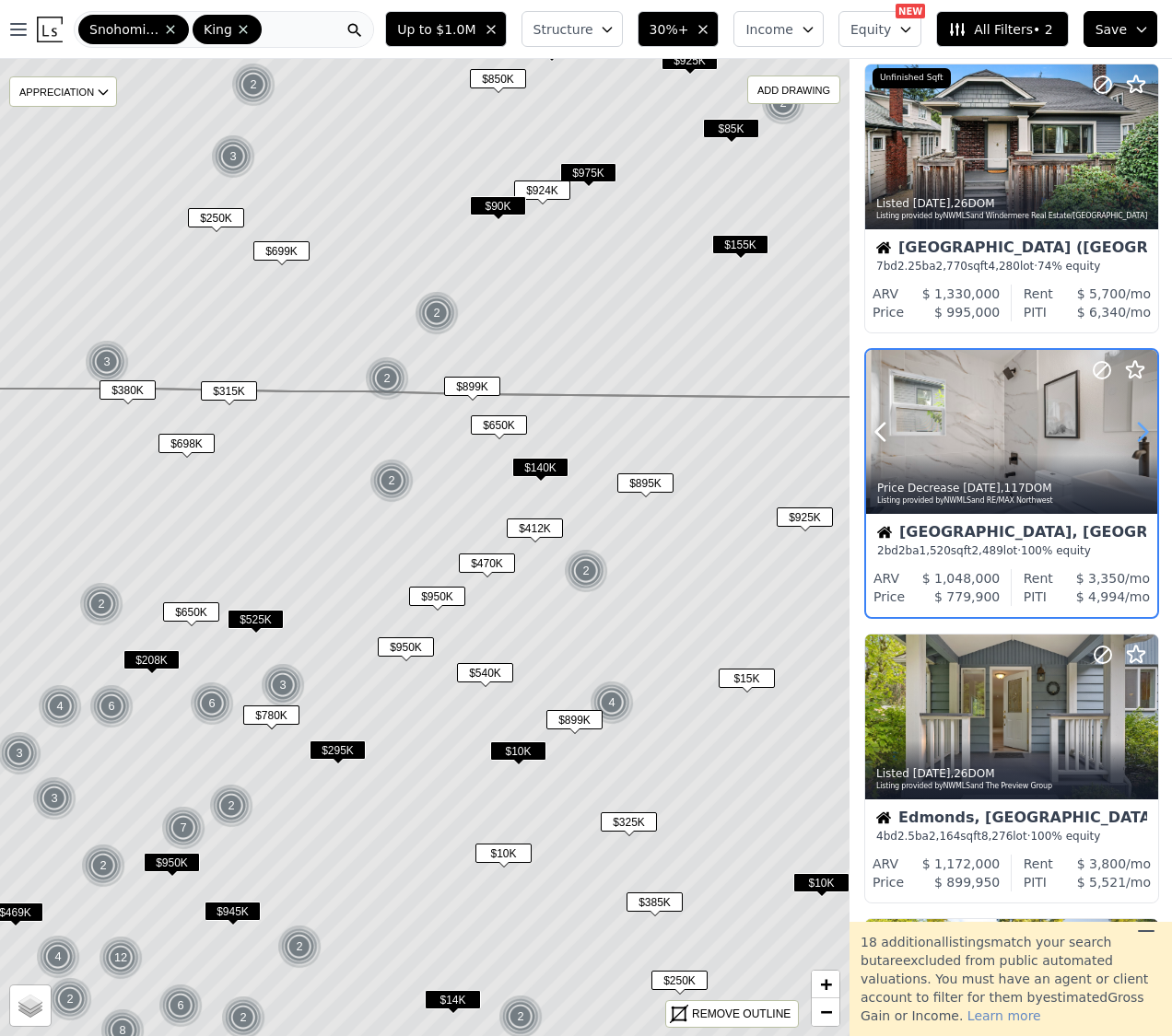
click at [1138, 426] on icon at bounding box center [1141, 431] width 30 height 30
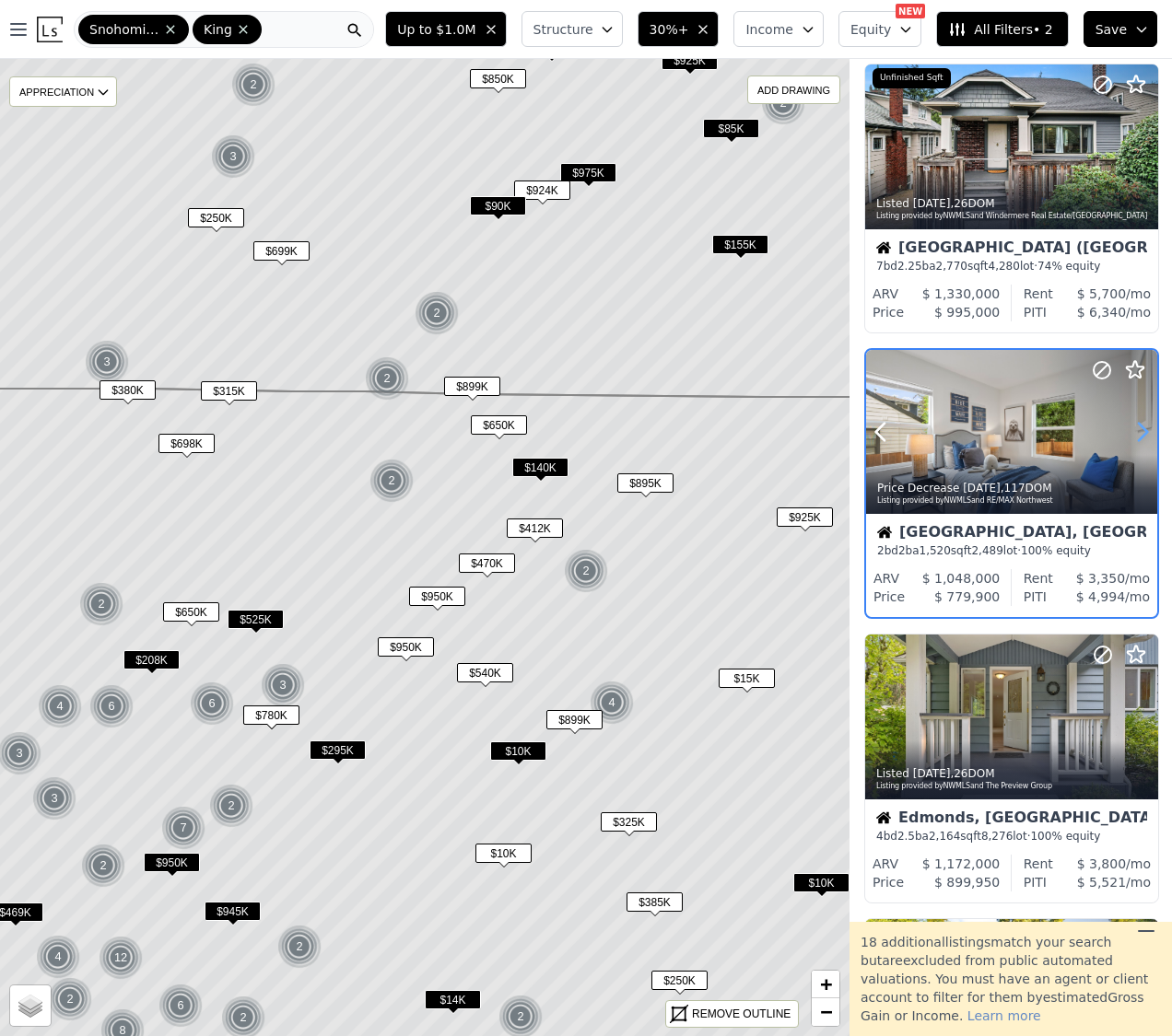
click at [1138, 426] on icon at bounding box center [1141, 431] width 30 height 30
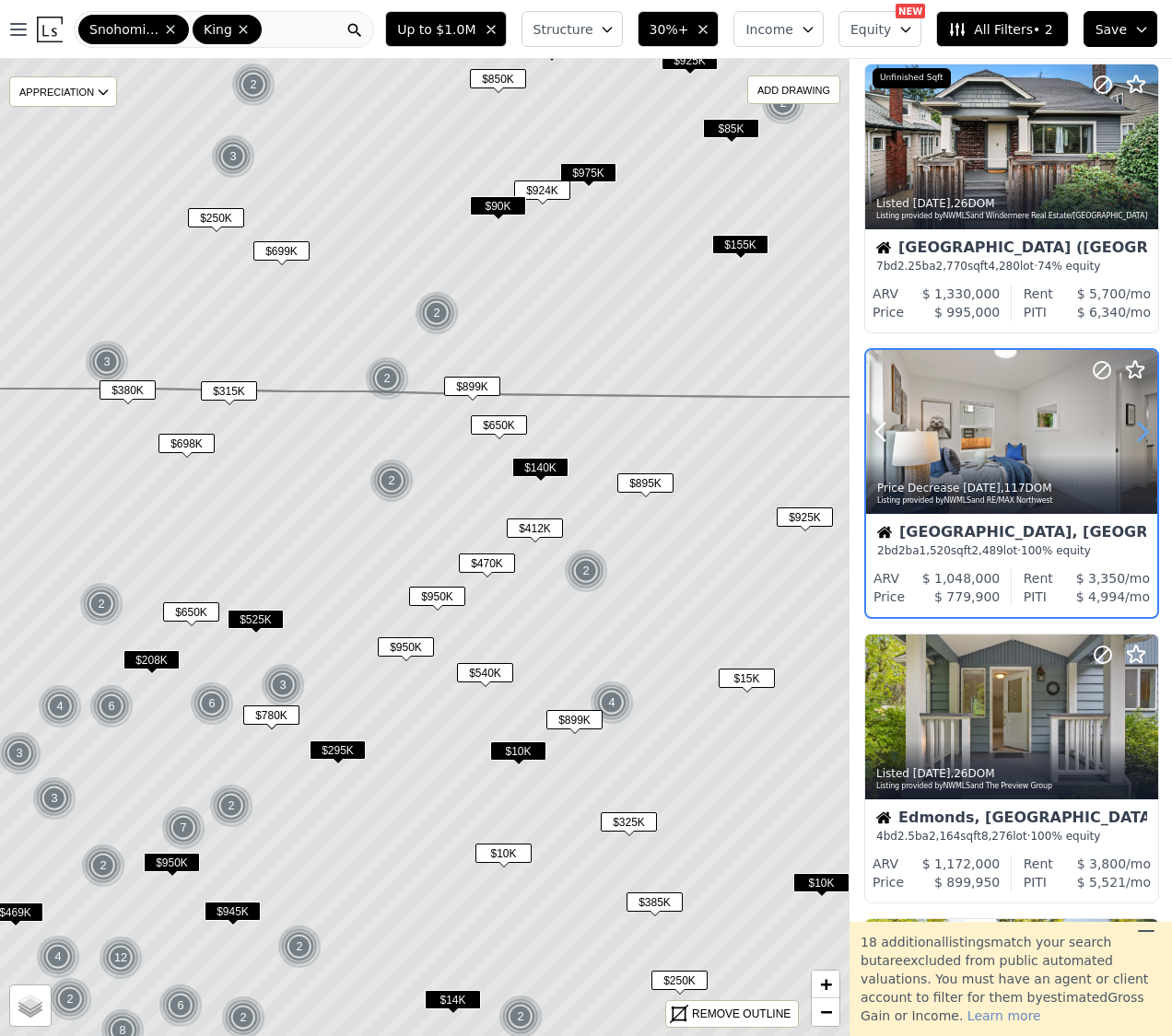
click at [1138, 426] on icon at bounding box center [1141, 431] width 30 height 30
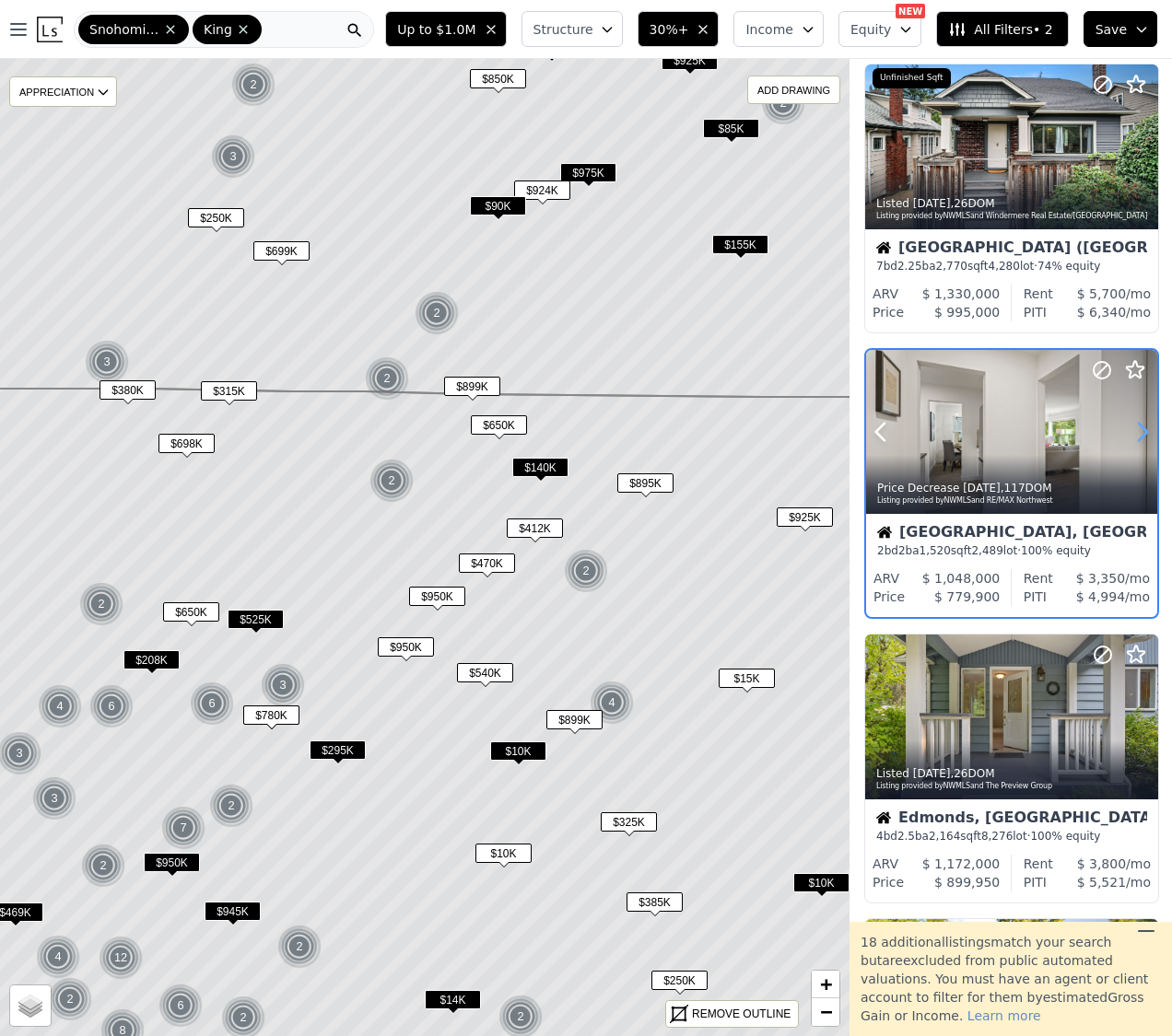
click at [1138, 426] on icon at bounding box center [1141, 431] width 30 height 30
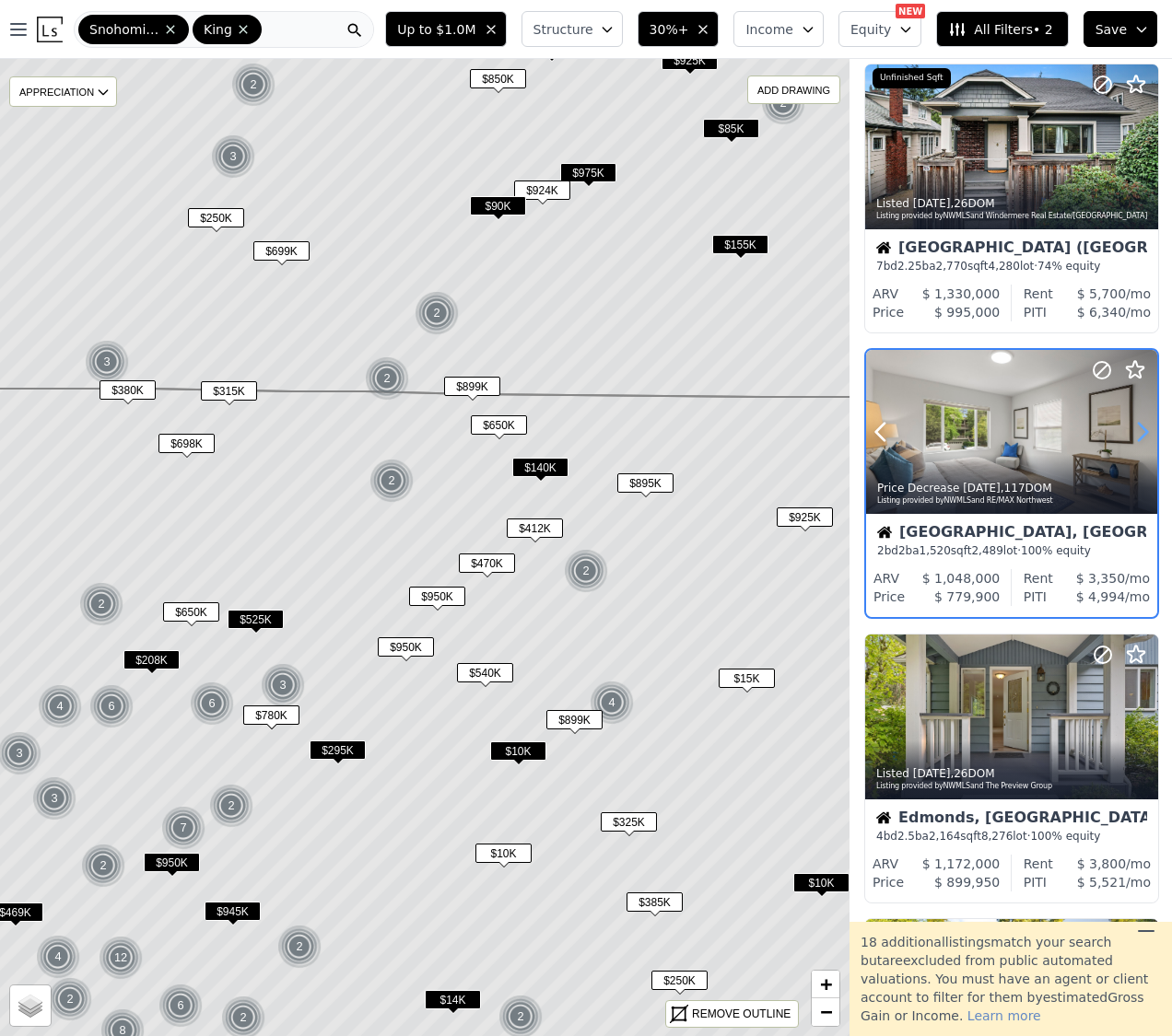
click at [1138, 426] on icon at bounding box center [1141, 431] width 30 height 30
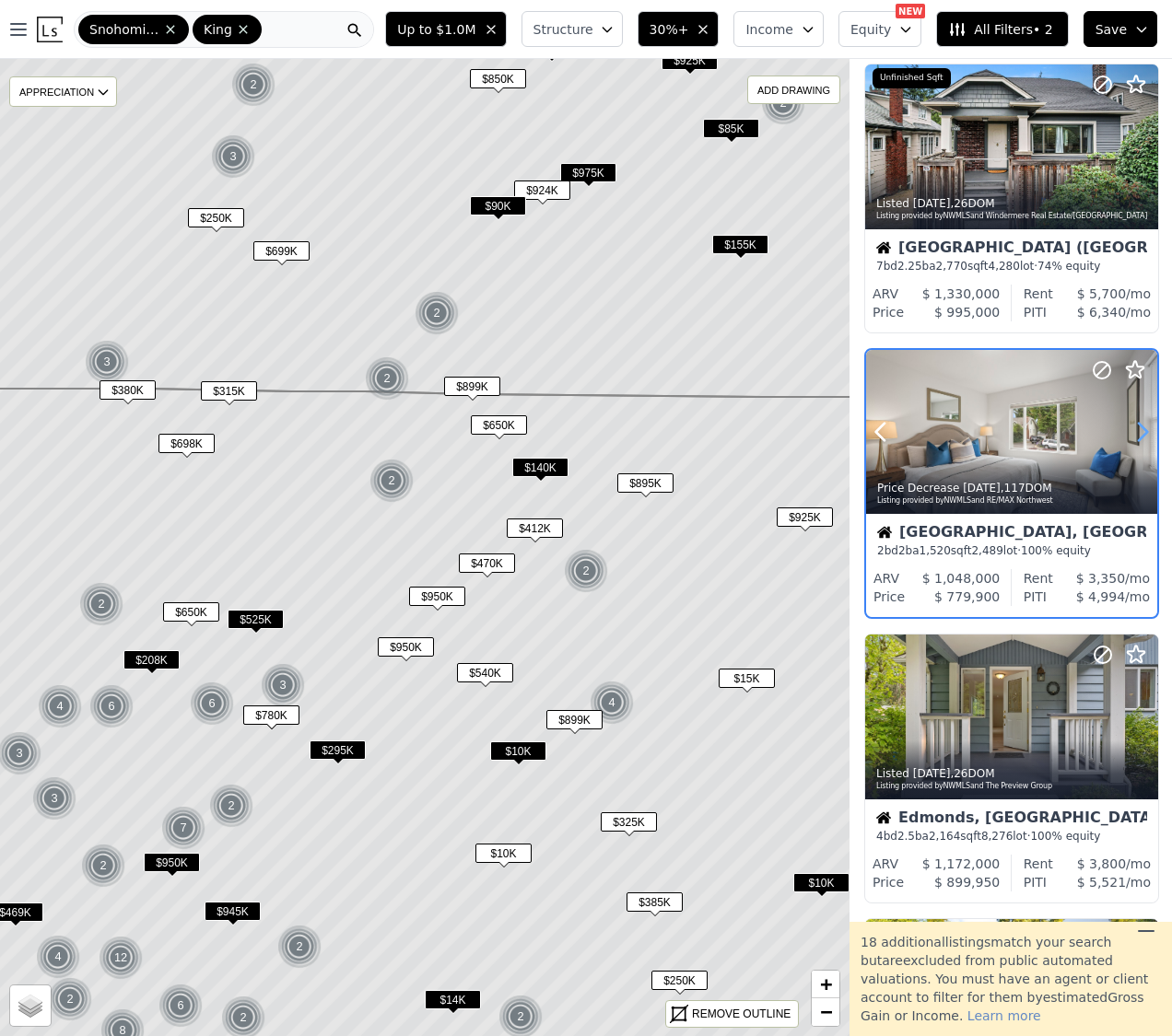
click at [1138, 426] on icon at bounding box center [1141, 431] width 30 height 30
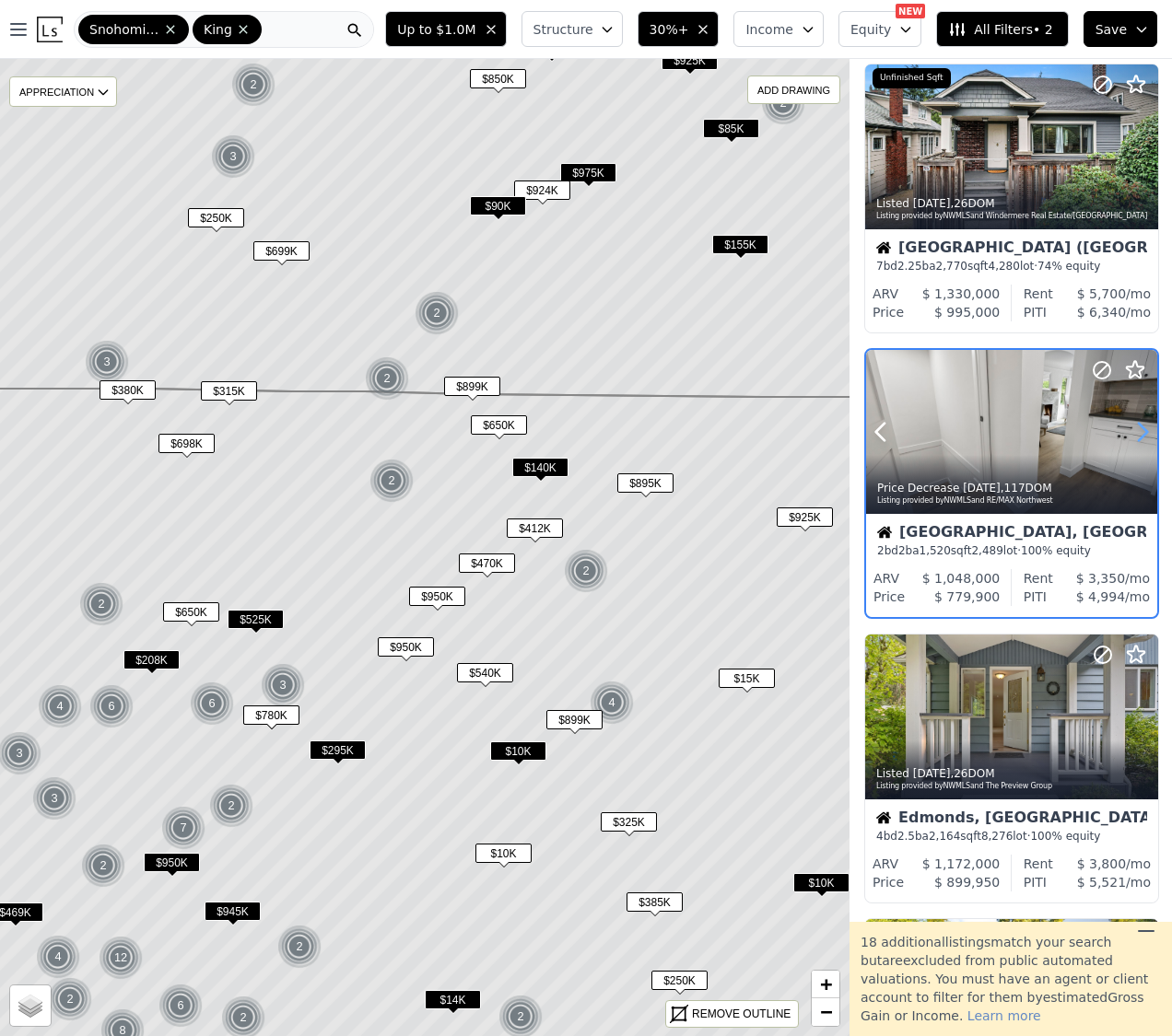
click at [1138, 426] on icon at bounding box center [1141, 431] width 30 height 30
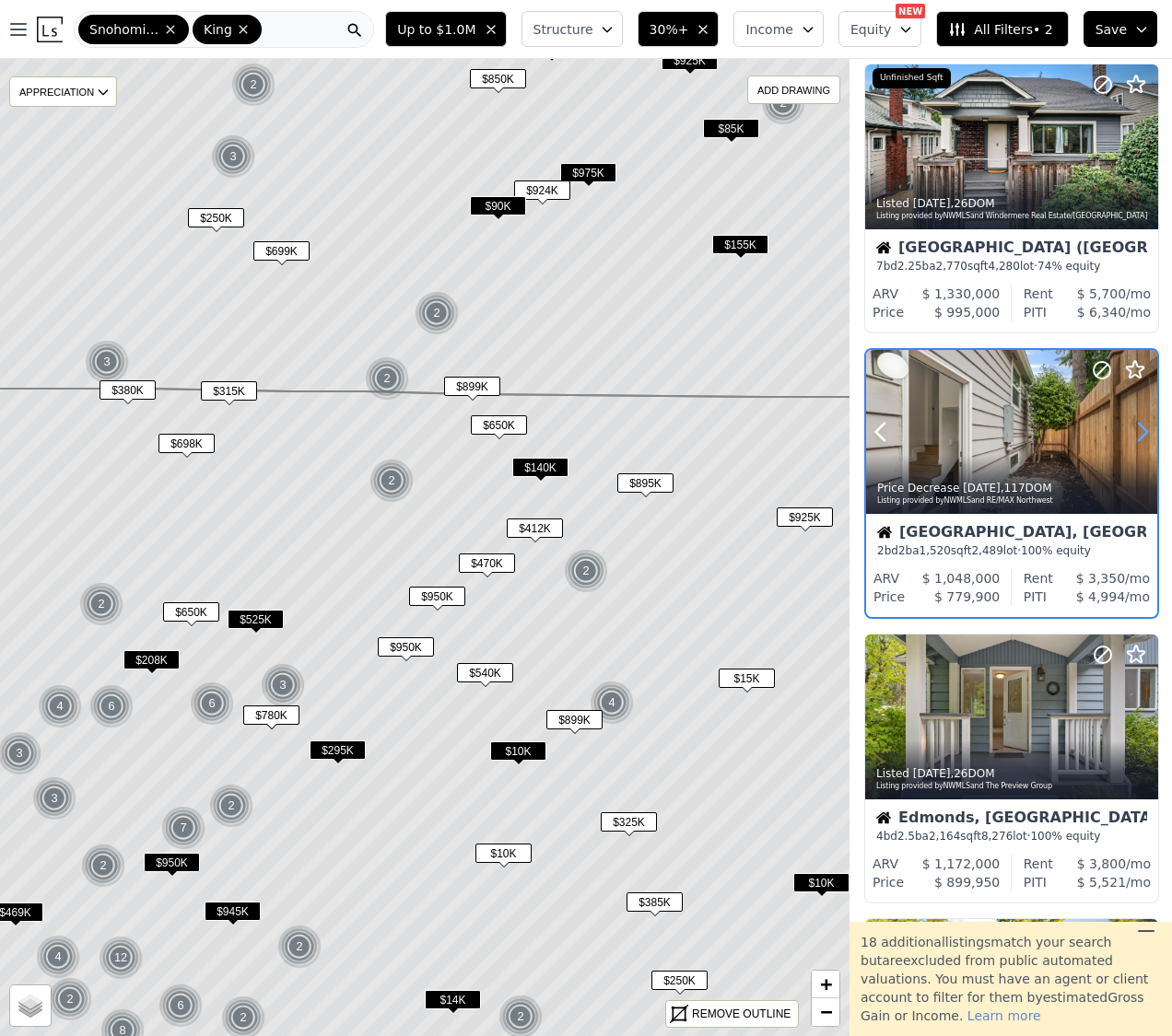
click at [1138, 426] on icon at bounding box center [1141, 431] width 30 height 30
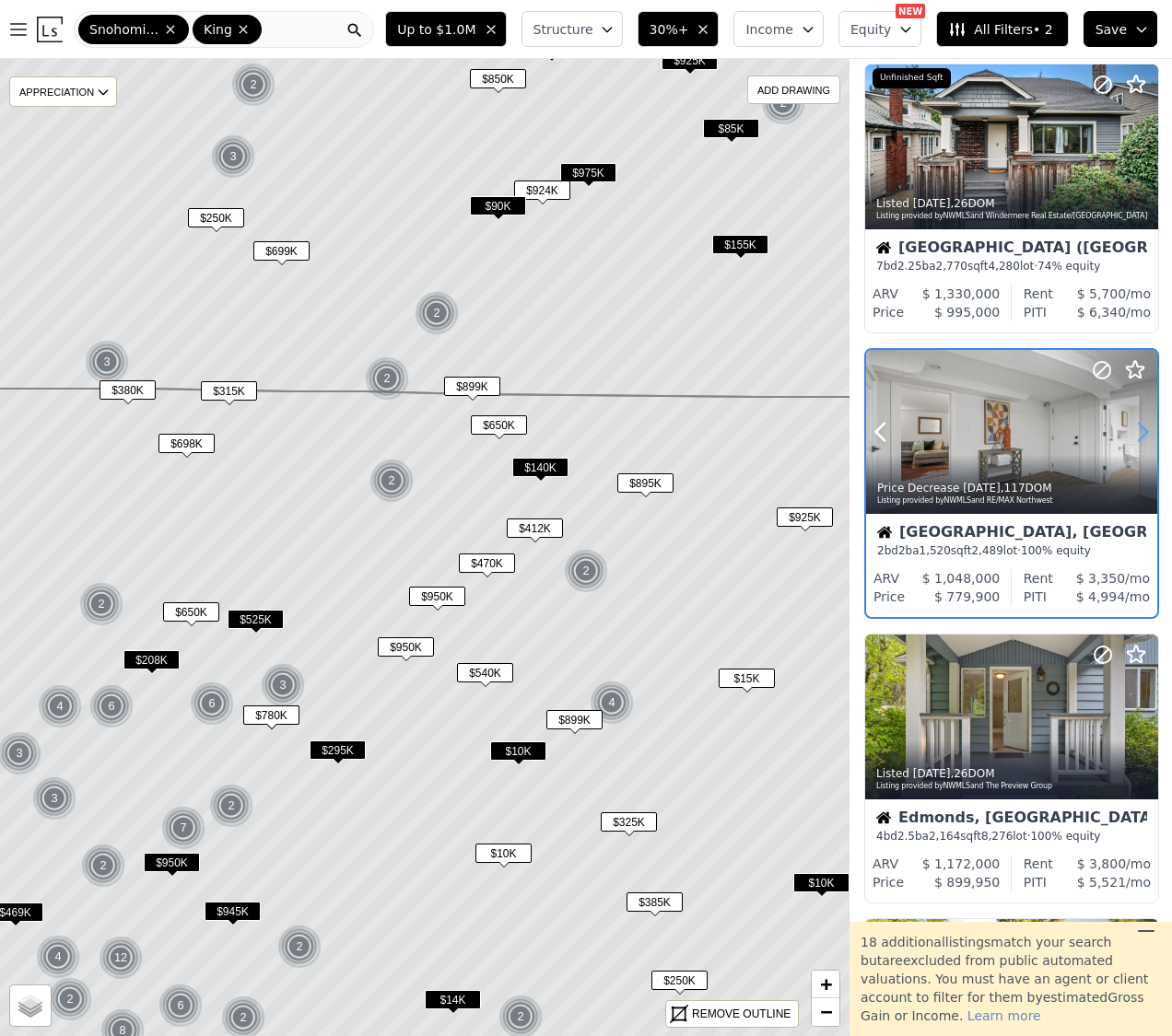
click at [1138, 426] on icon at bounding box center [1141, 431] width 30 height 30
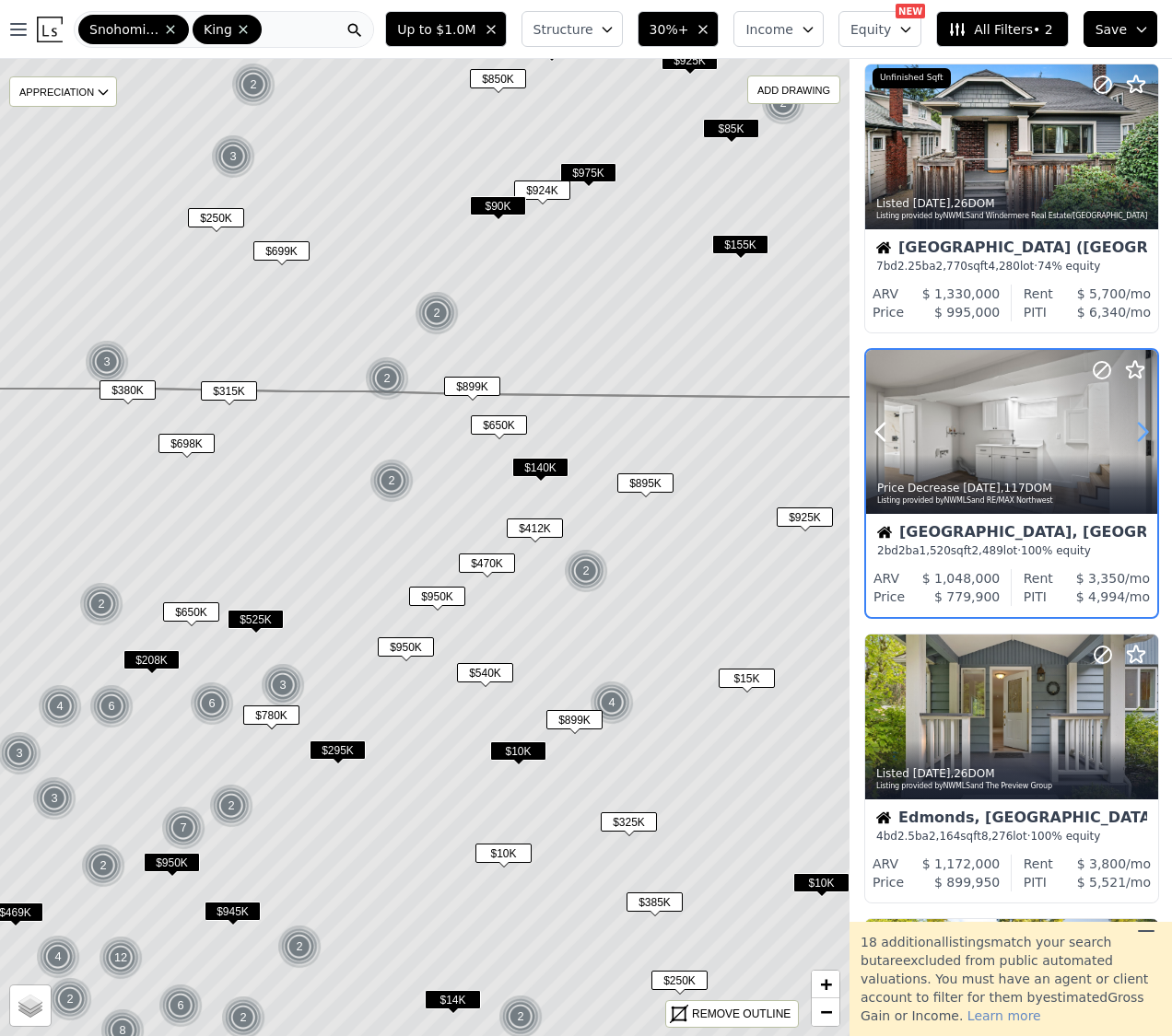
click at [1138, 426] on icon at bounding box center [1141, 431] width 30 height 30
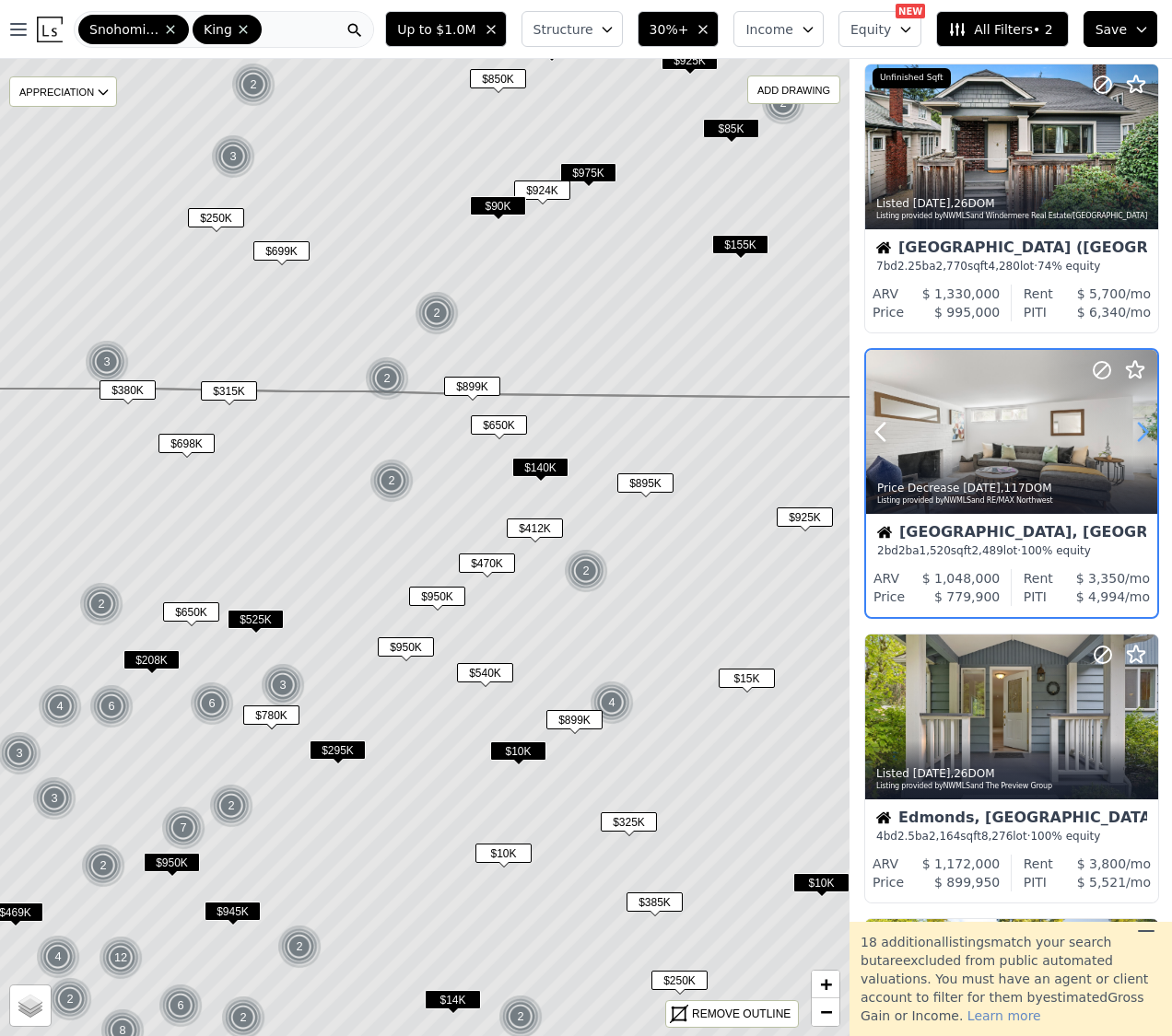
click at [1138, 426] on icon at bounding box center [1141, 431] width 30 height 30
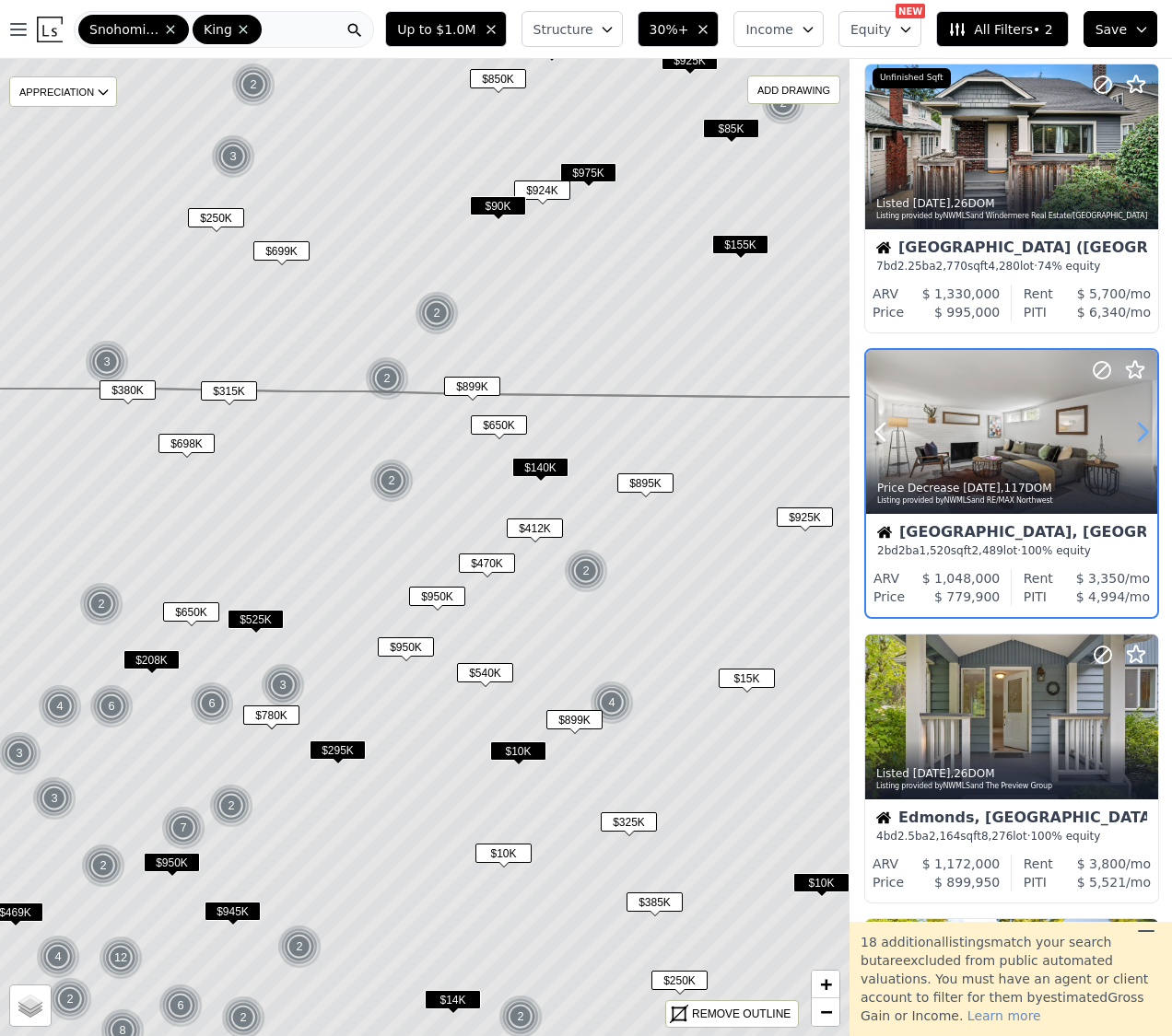
click at [1138, 426] on icon at bounding box center [1141, 431] width 30 height 30
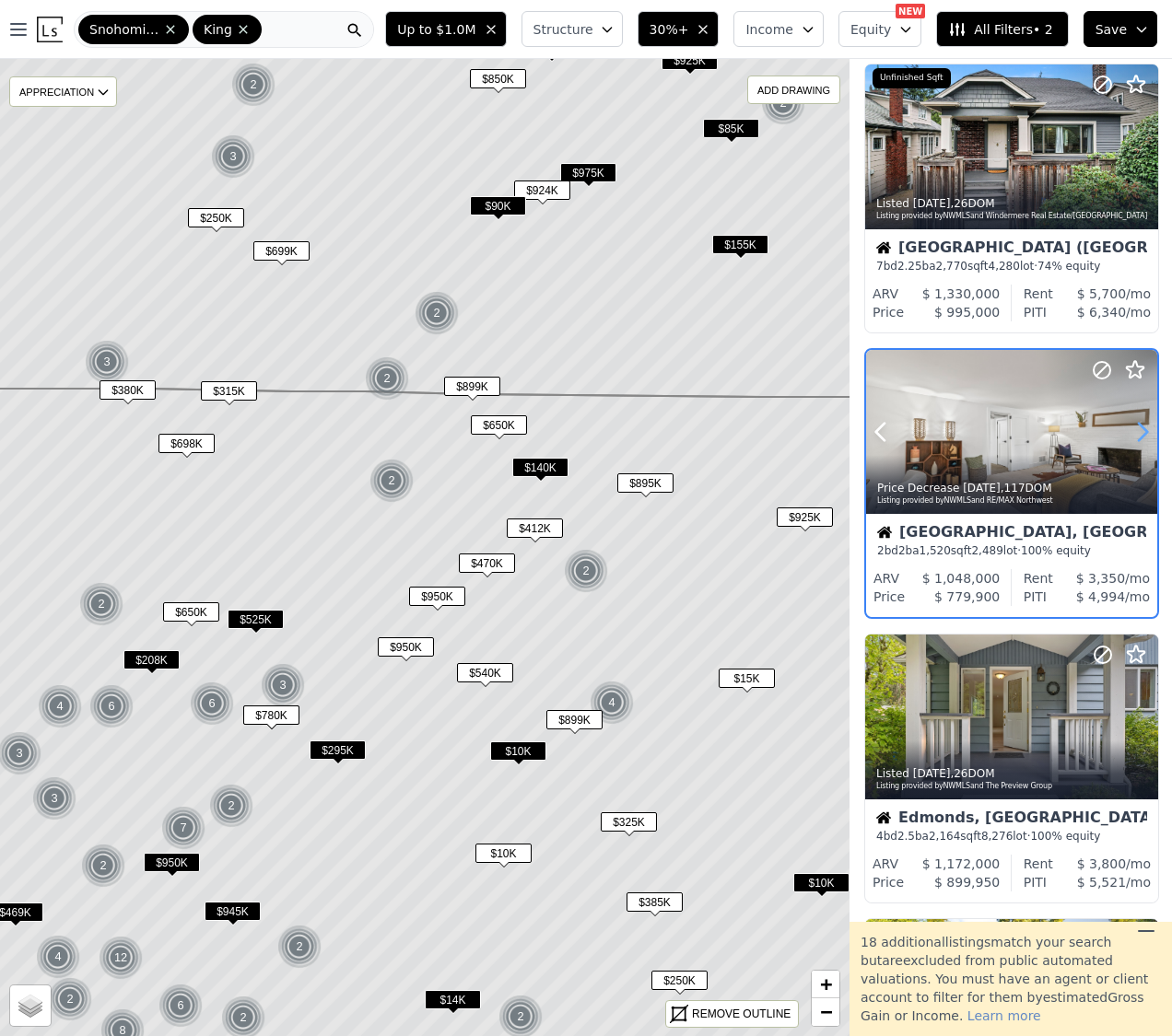
click at [1138, 426] on icon at bounding box center [1141, 431] width 30 height 30
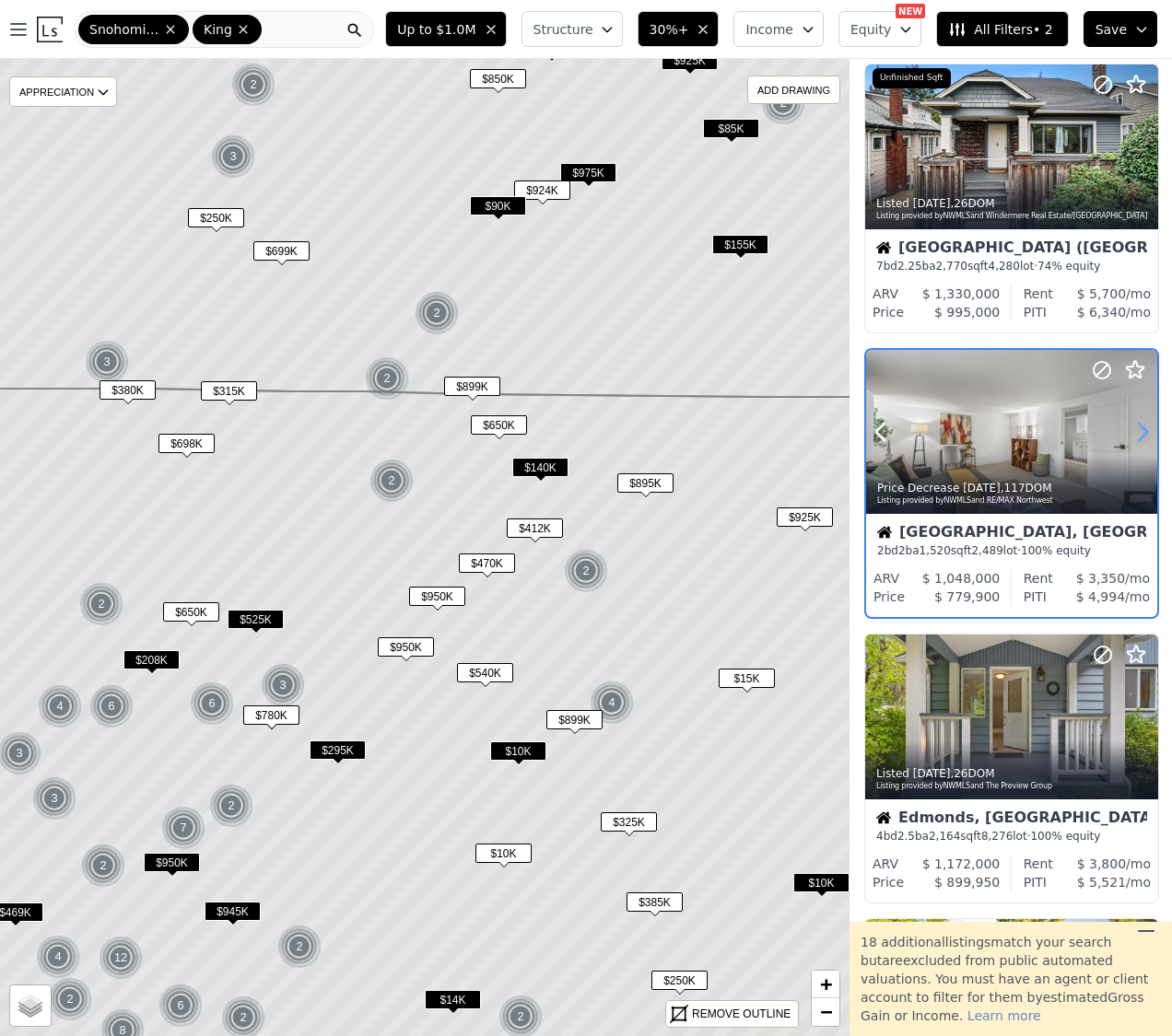
click at [1138, 426] on icon at bounding box center [1141, 431] width 30 height 30
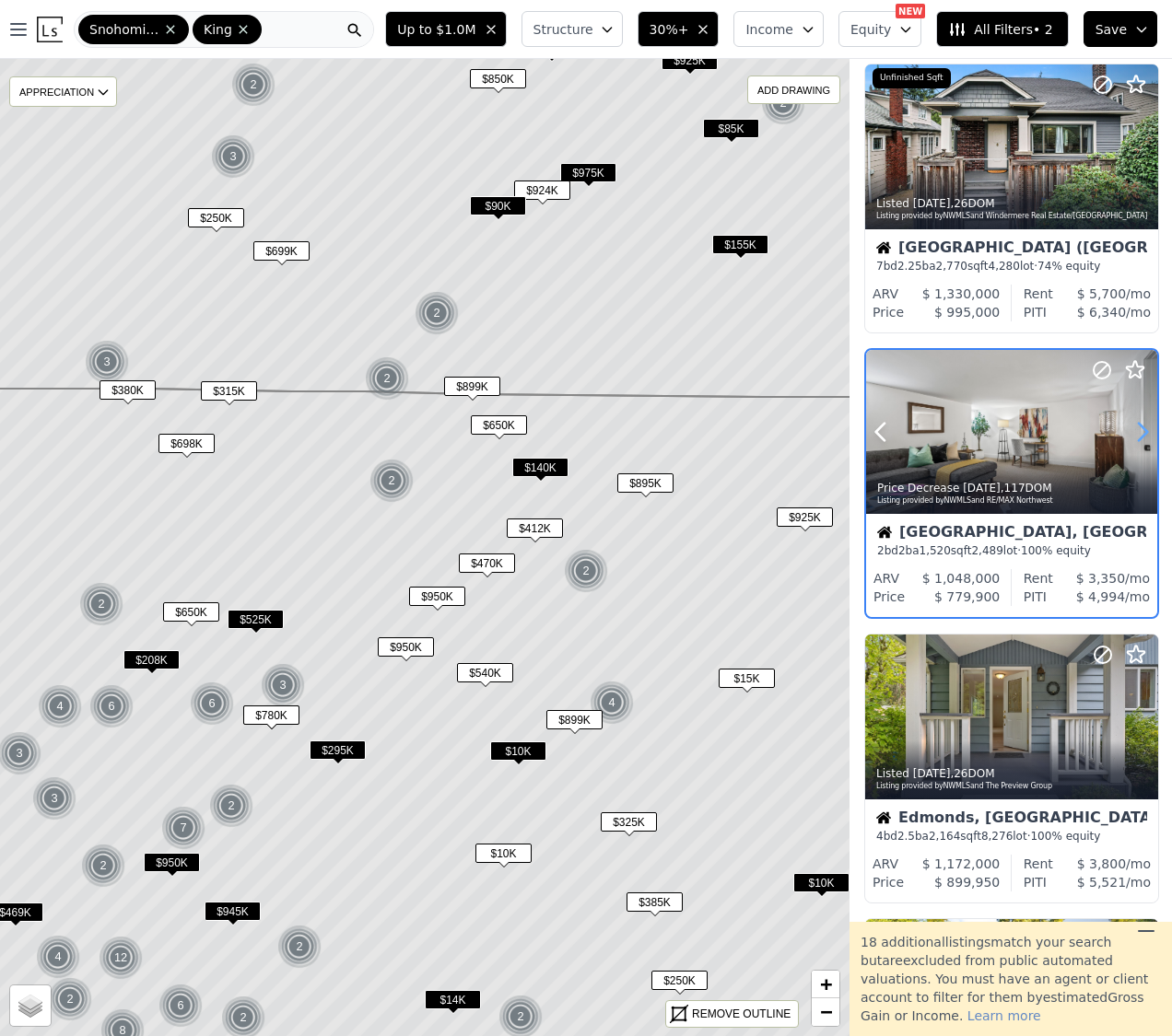
click at [1138, 426] on icon at bounding box center [1141, 431] width 30 height 30
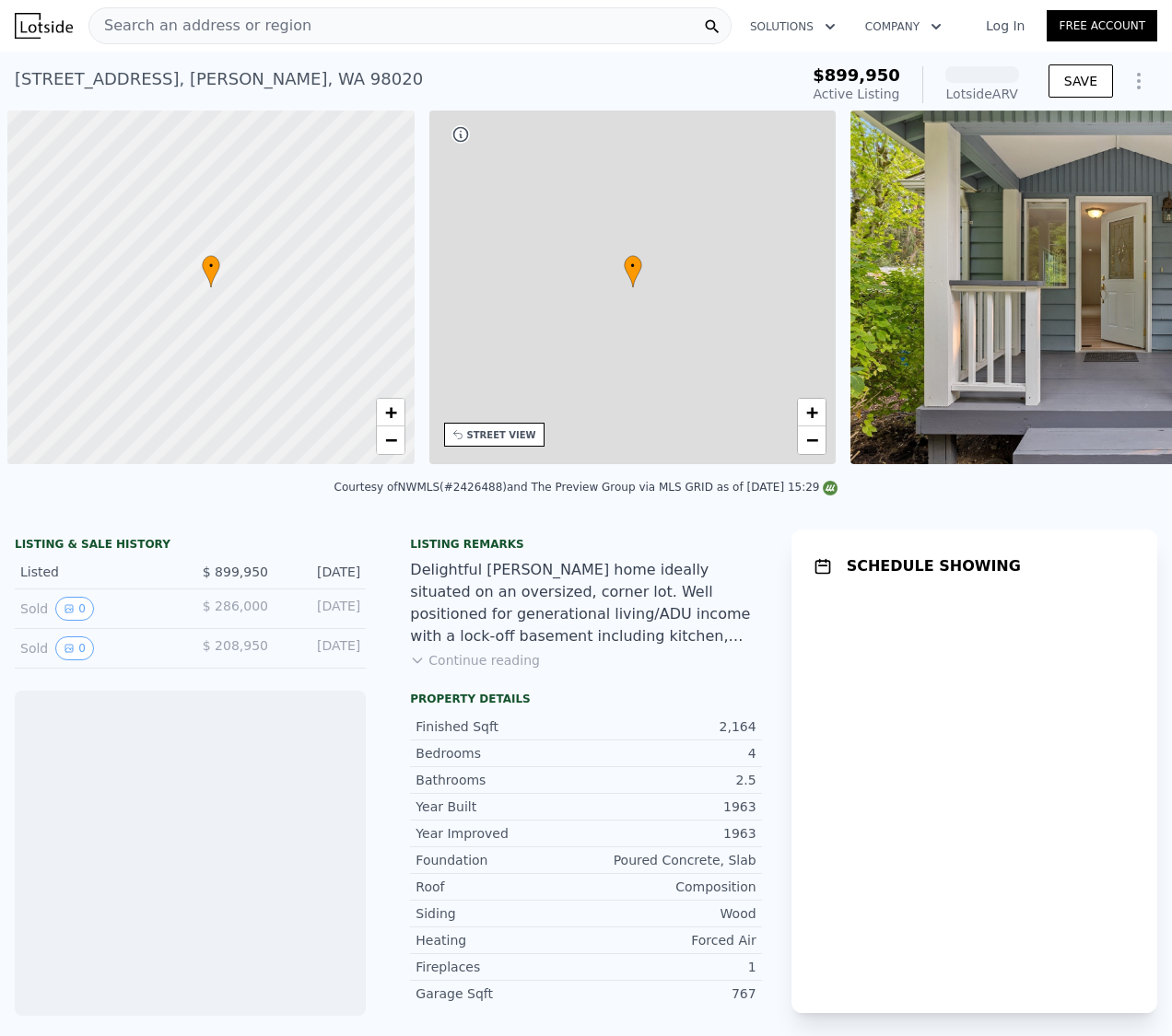
scroll to position [0, 8]
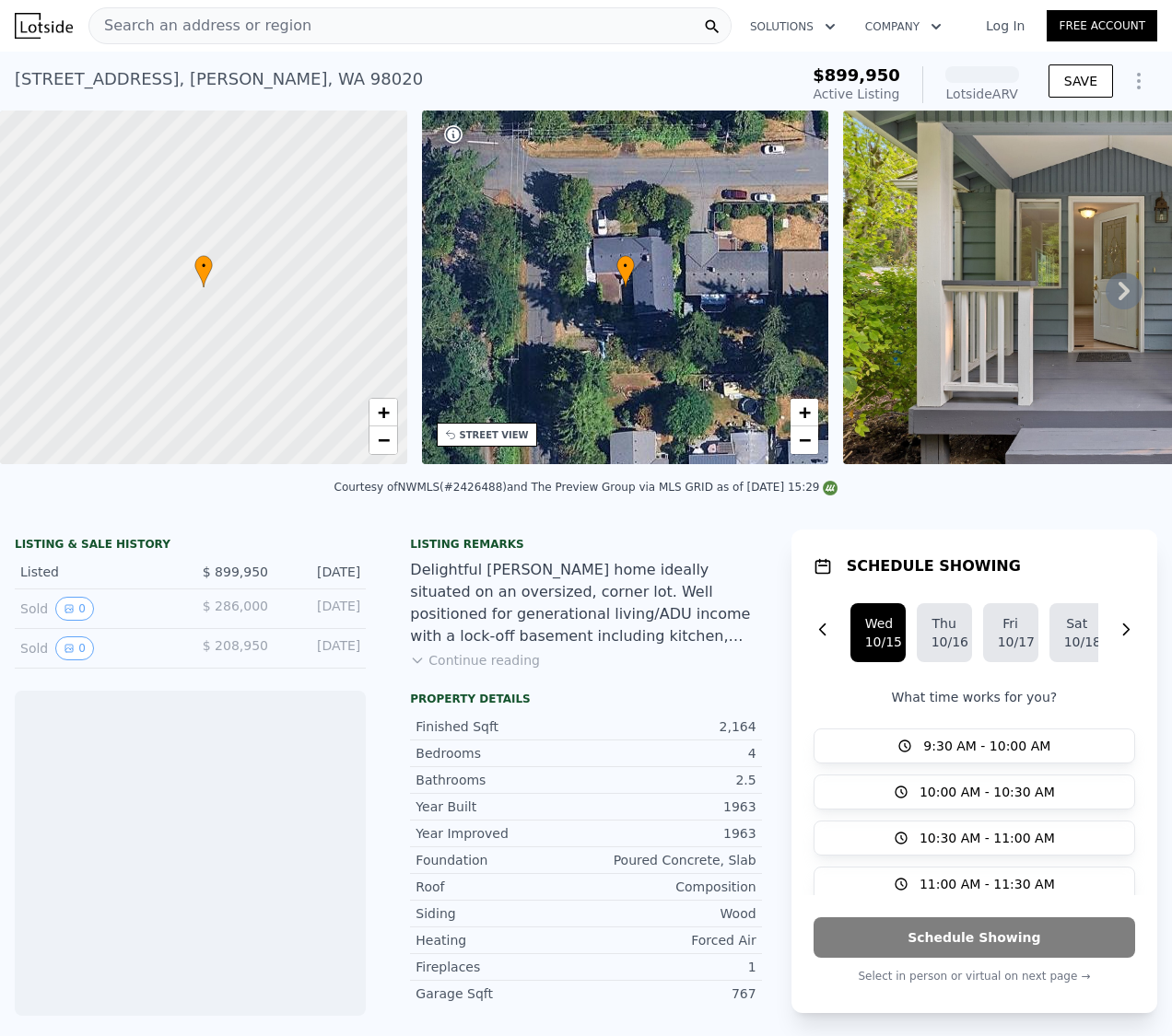
click at [1105, 309] on icon at bounding box center [1123, 291] width 36 height 36
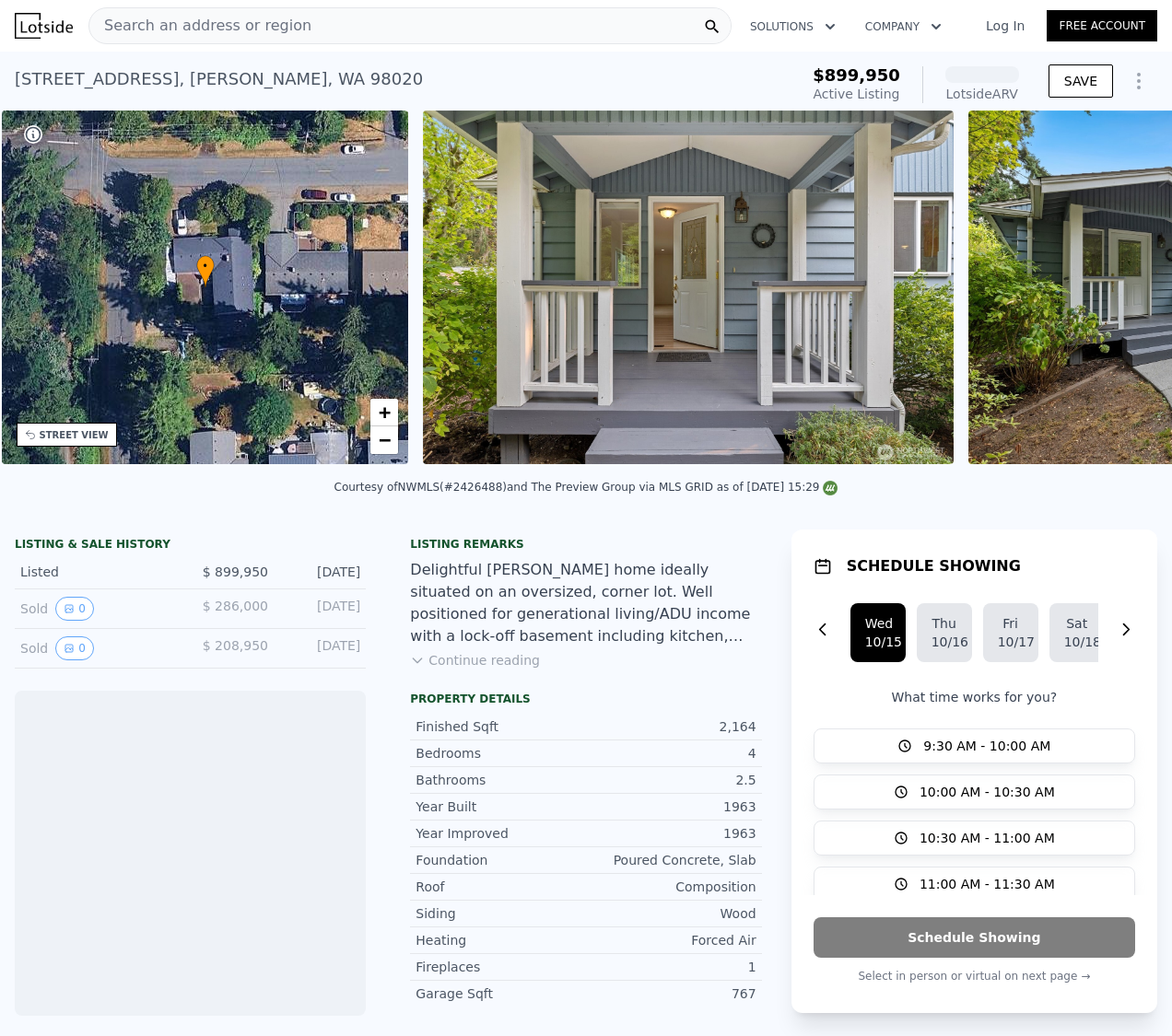
scroll to position [0, 428]
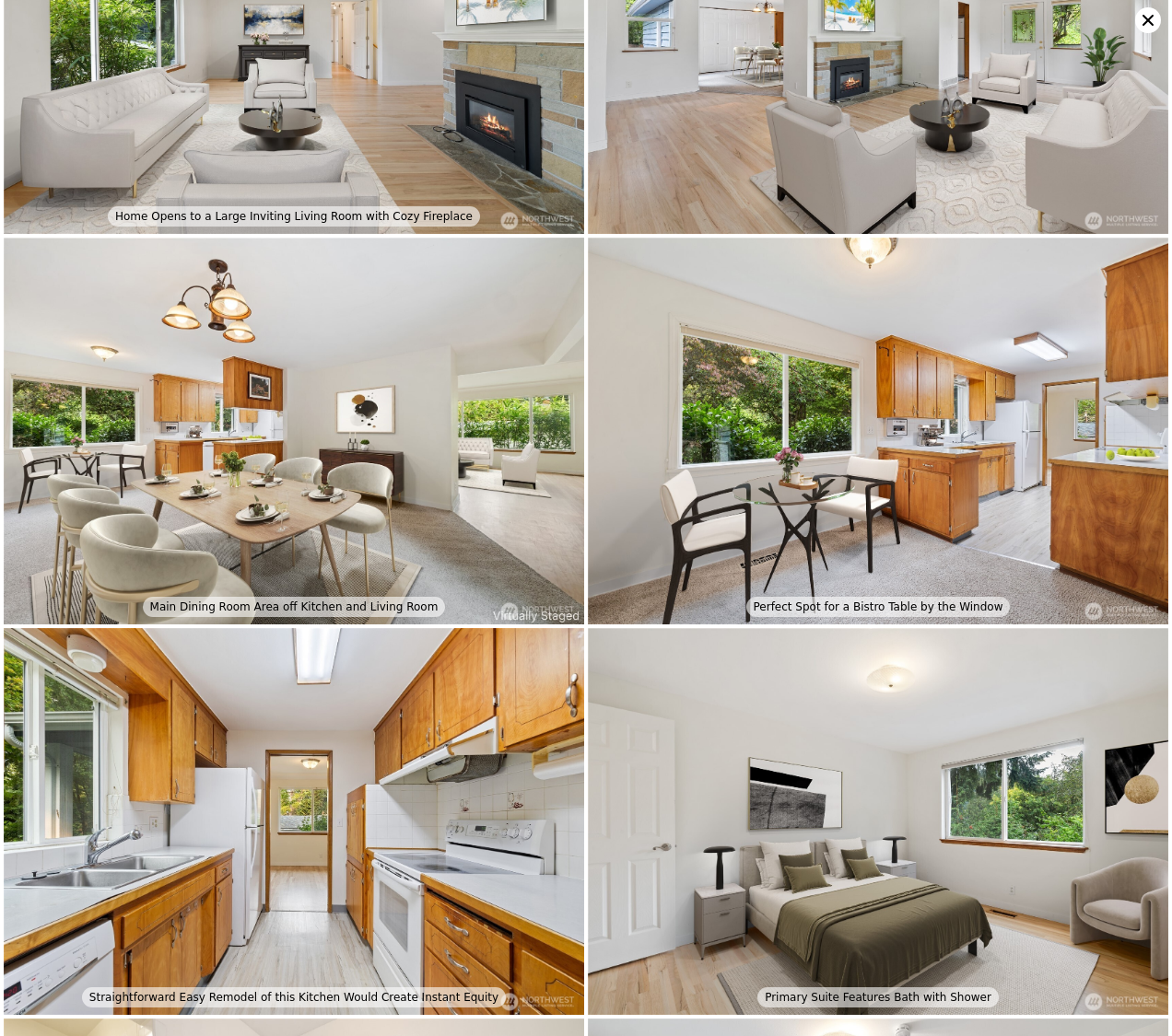
scroll to position [0, 0]
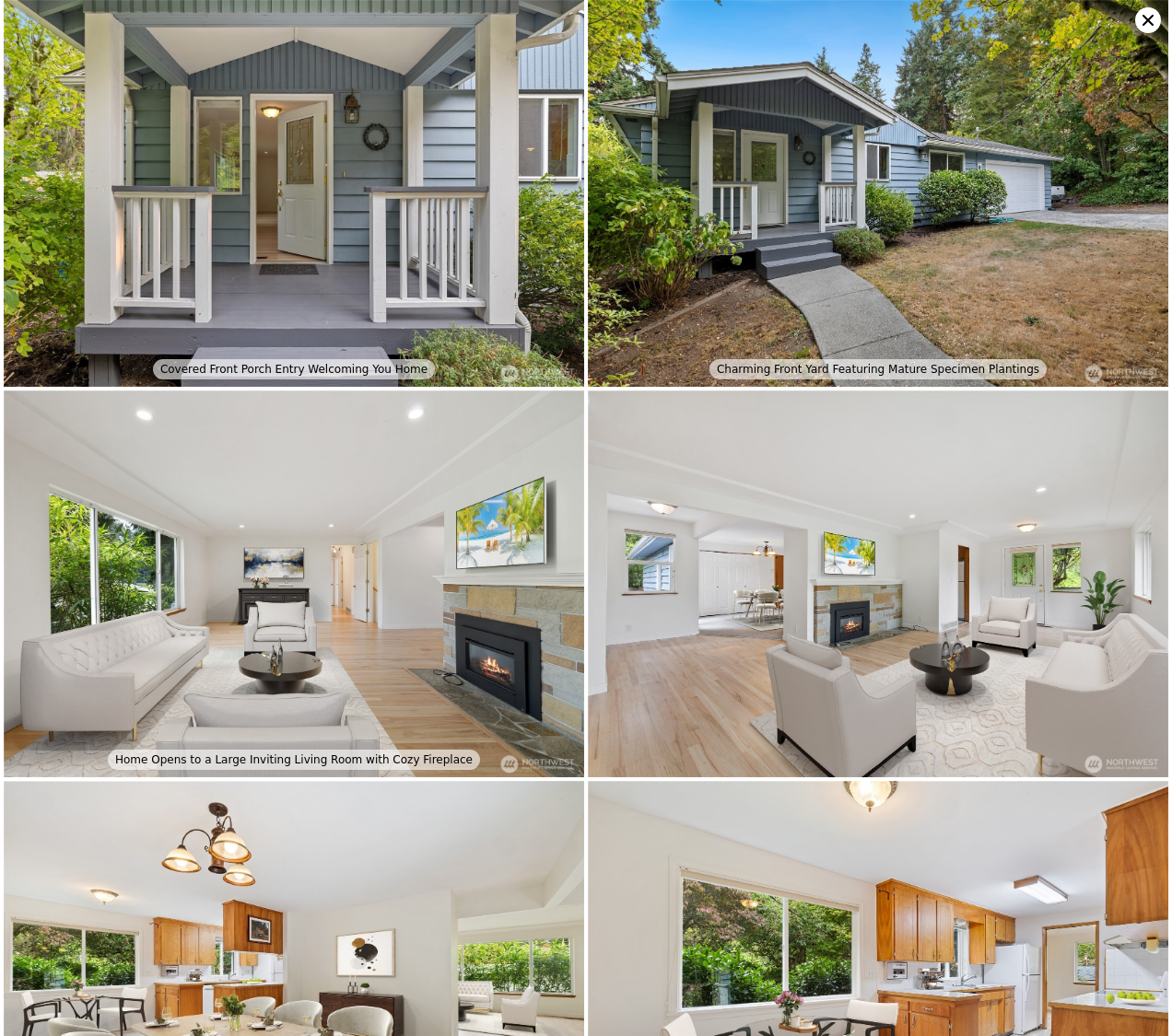
click at [1137, 22] on icon at bounding box center [1147, 20] width 26 height 26
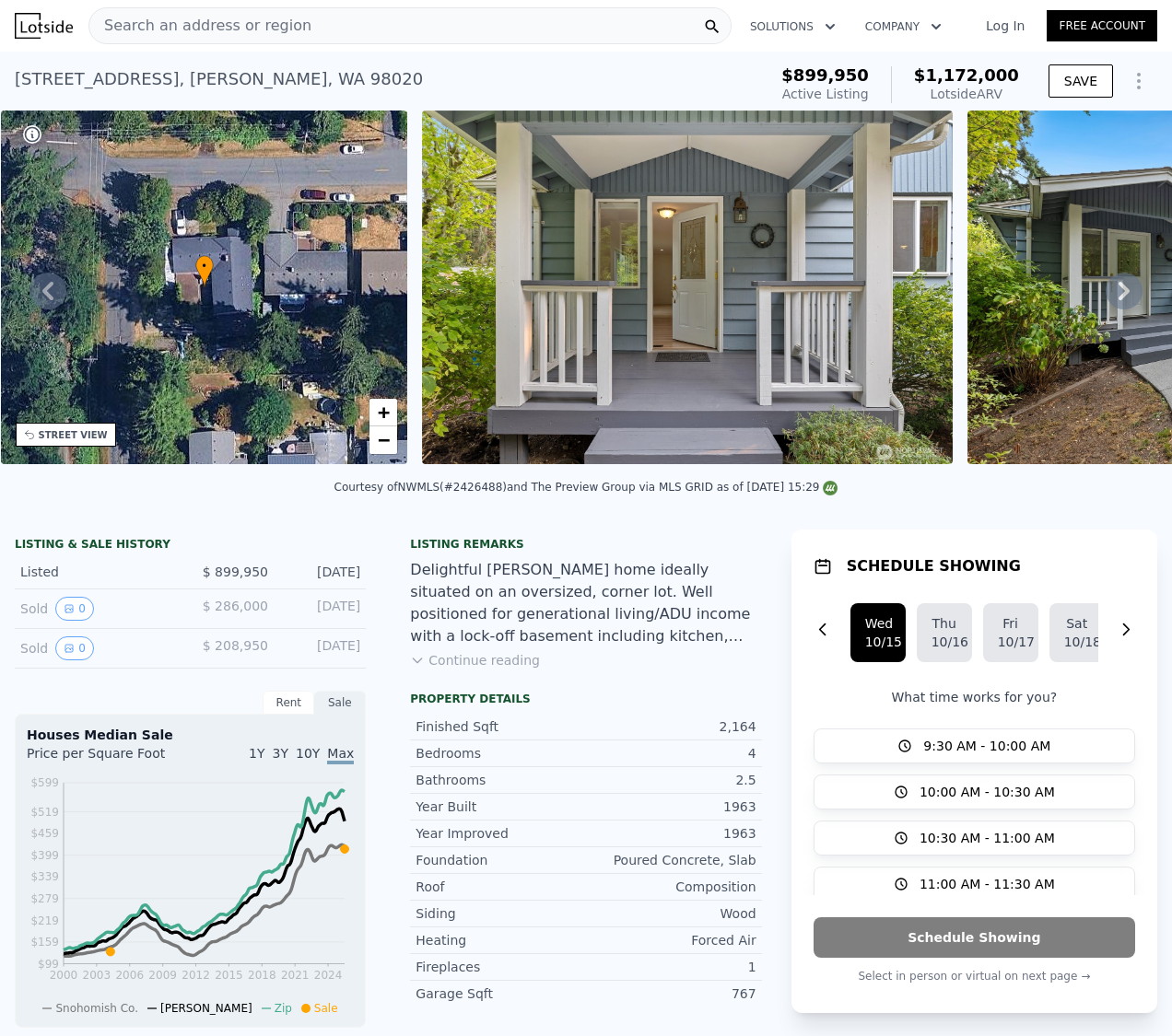
click at [1105, 304] on icon at bounding box center [1123, 291] width 36 height 36
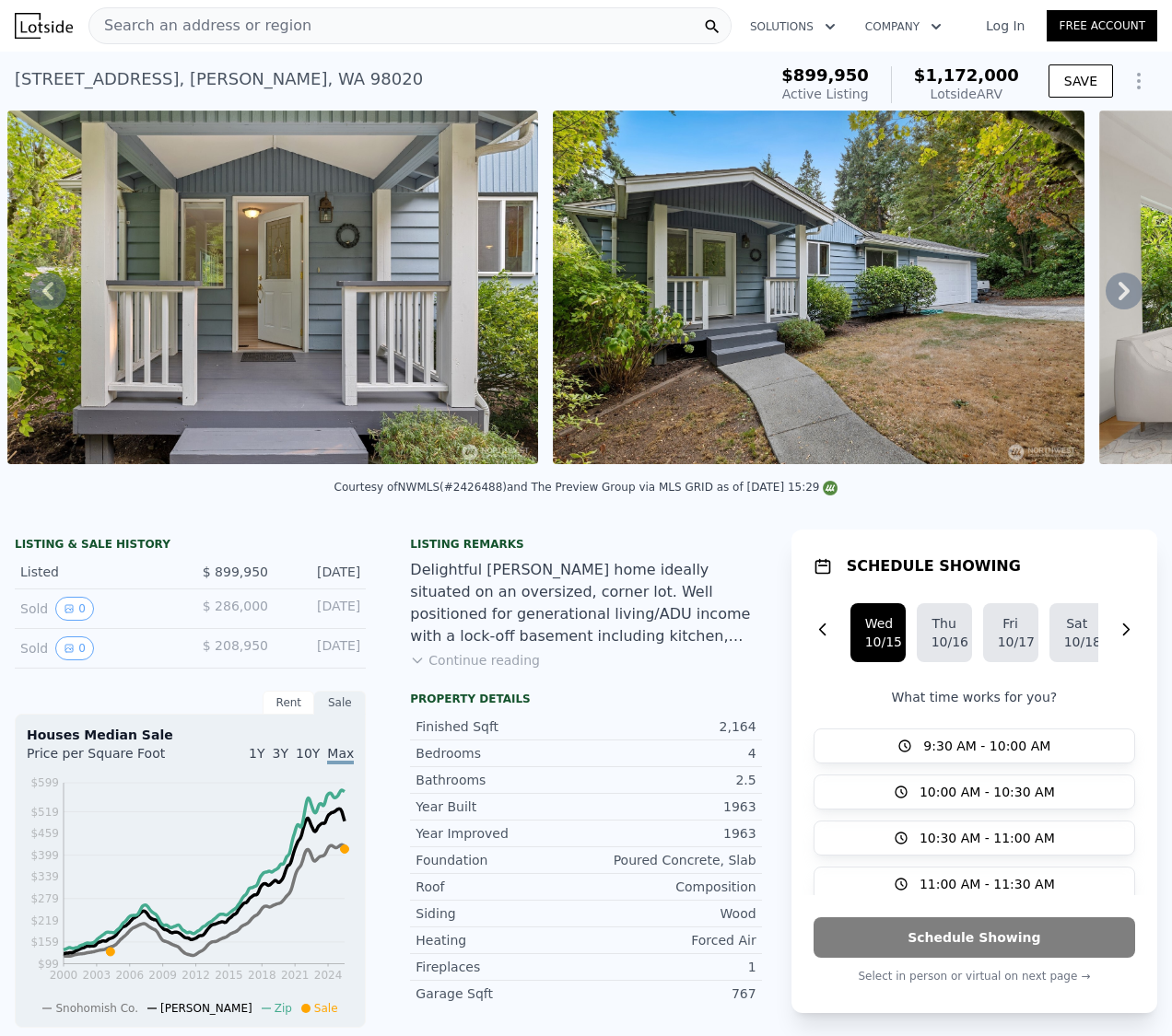
click at [1118, 300] on icon at bounding box center [1124, 290] width 11 height 18
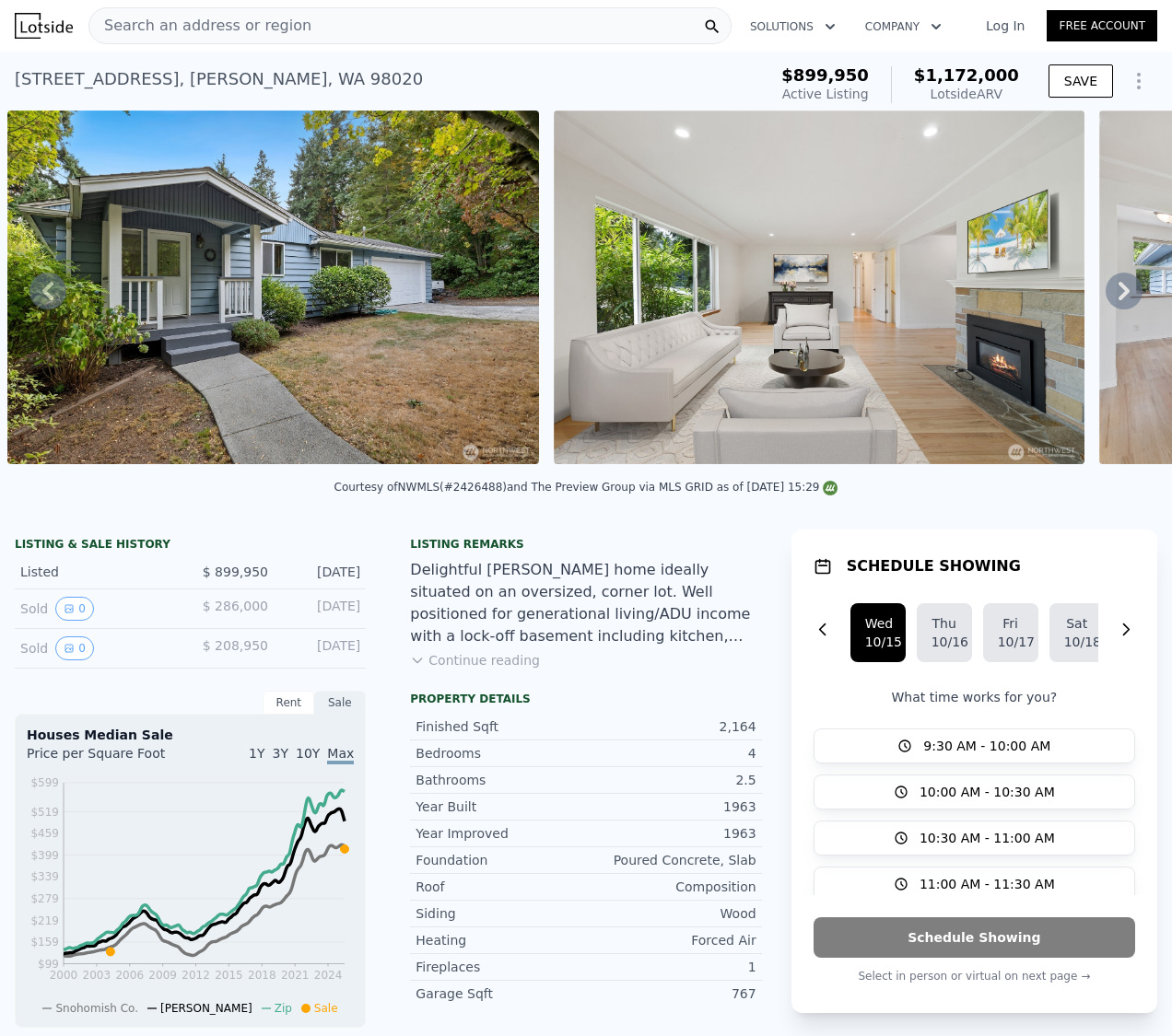
click at [1110, 302] on icon at bounding box center [1123, 291] width 36 height 36
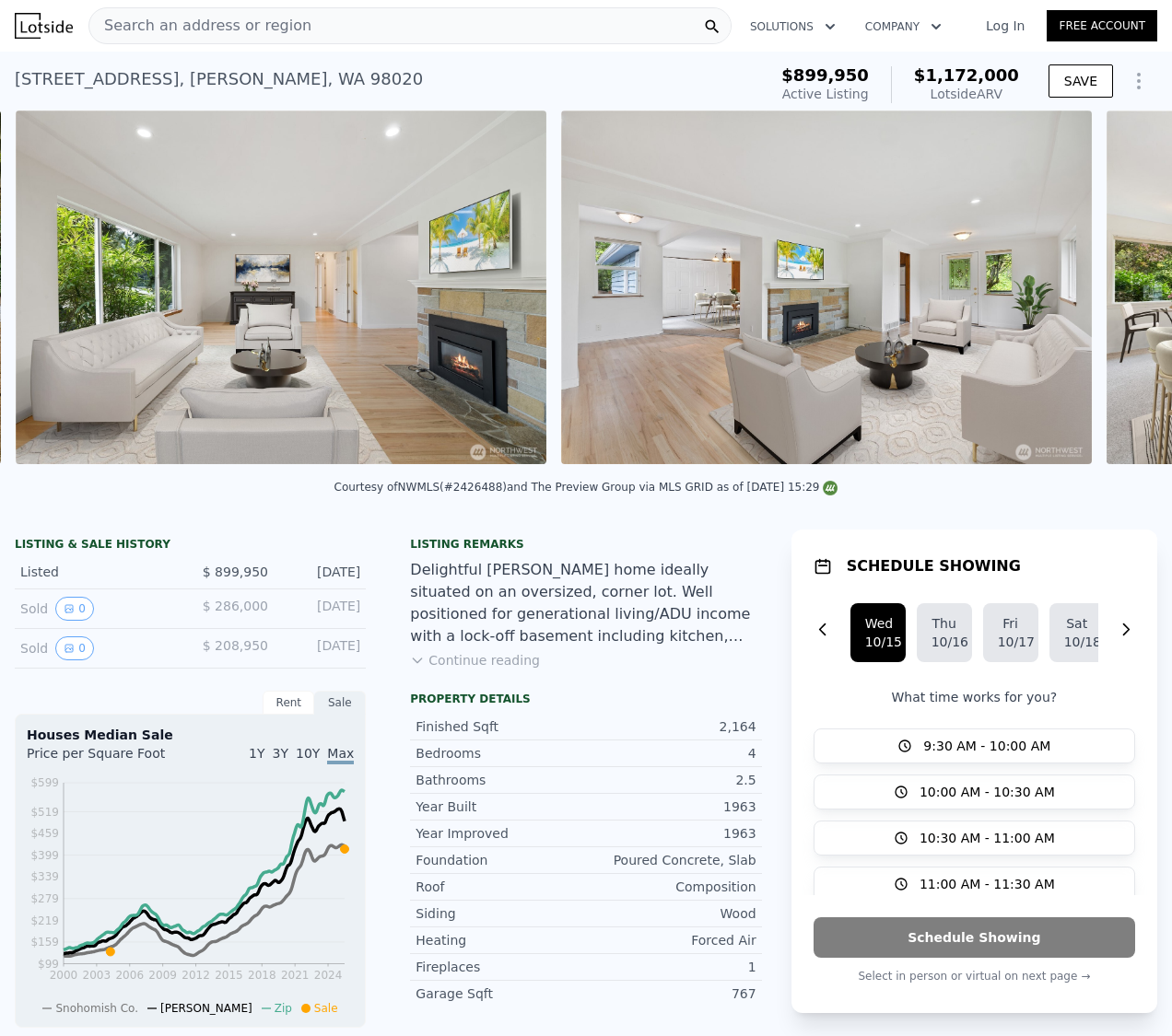
scroll to position [0, 1933]
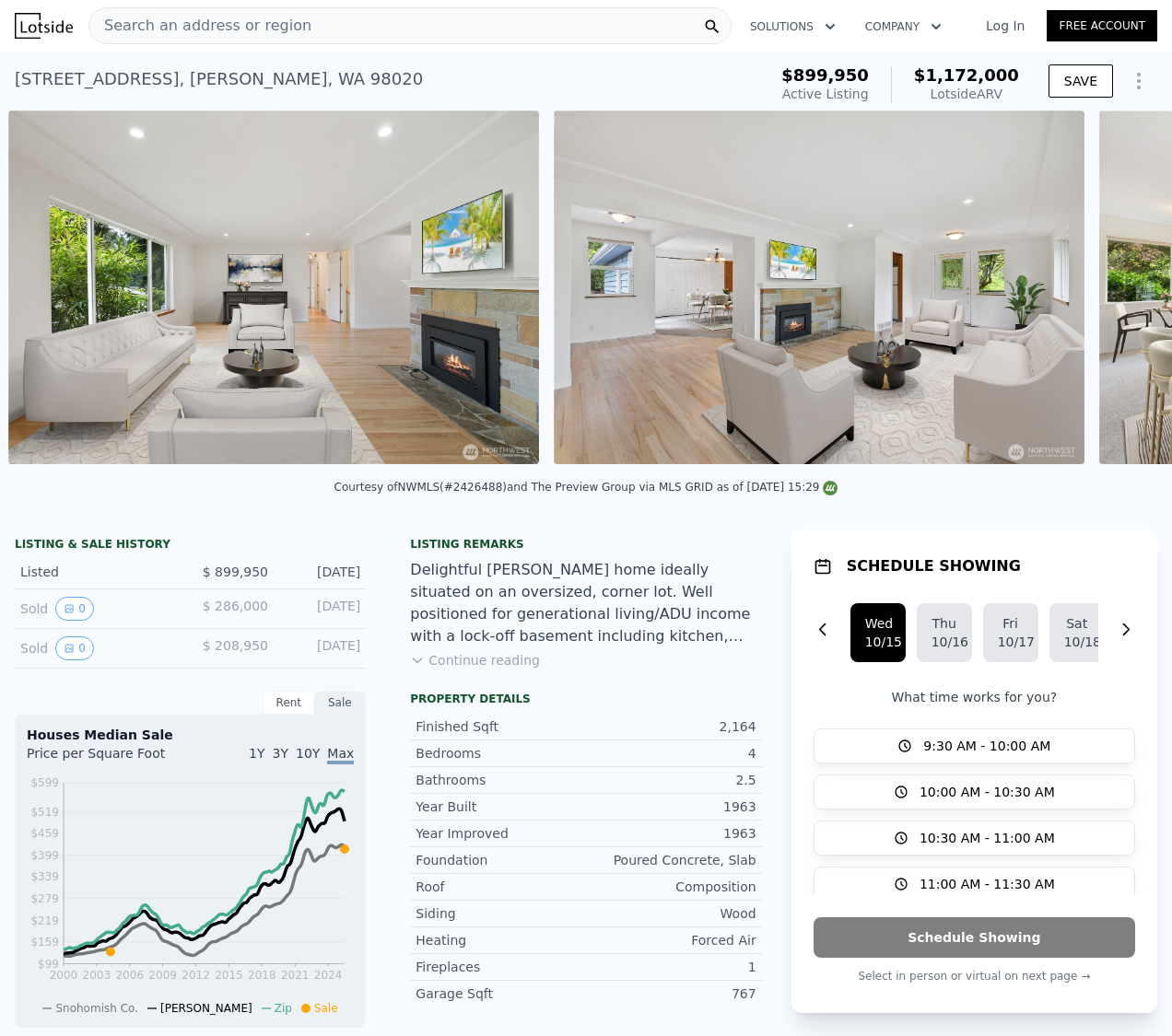
click at [1110, 302] on div "• + − • + − STREET VIEW Loading... SATELLITE VIEW" at bounding box center [586, 290] width 1172 height 360
click at [1110, 302] on icon at bounding box center [1123, 291] width 36 height 36
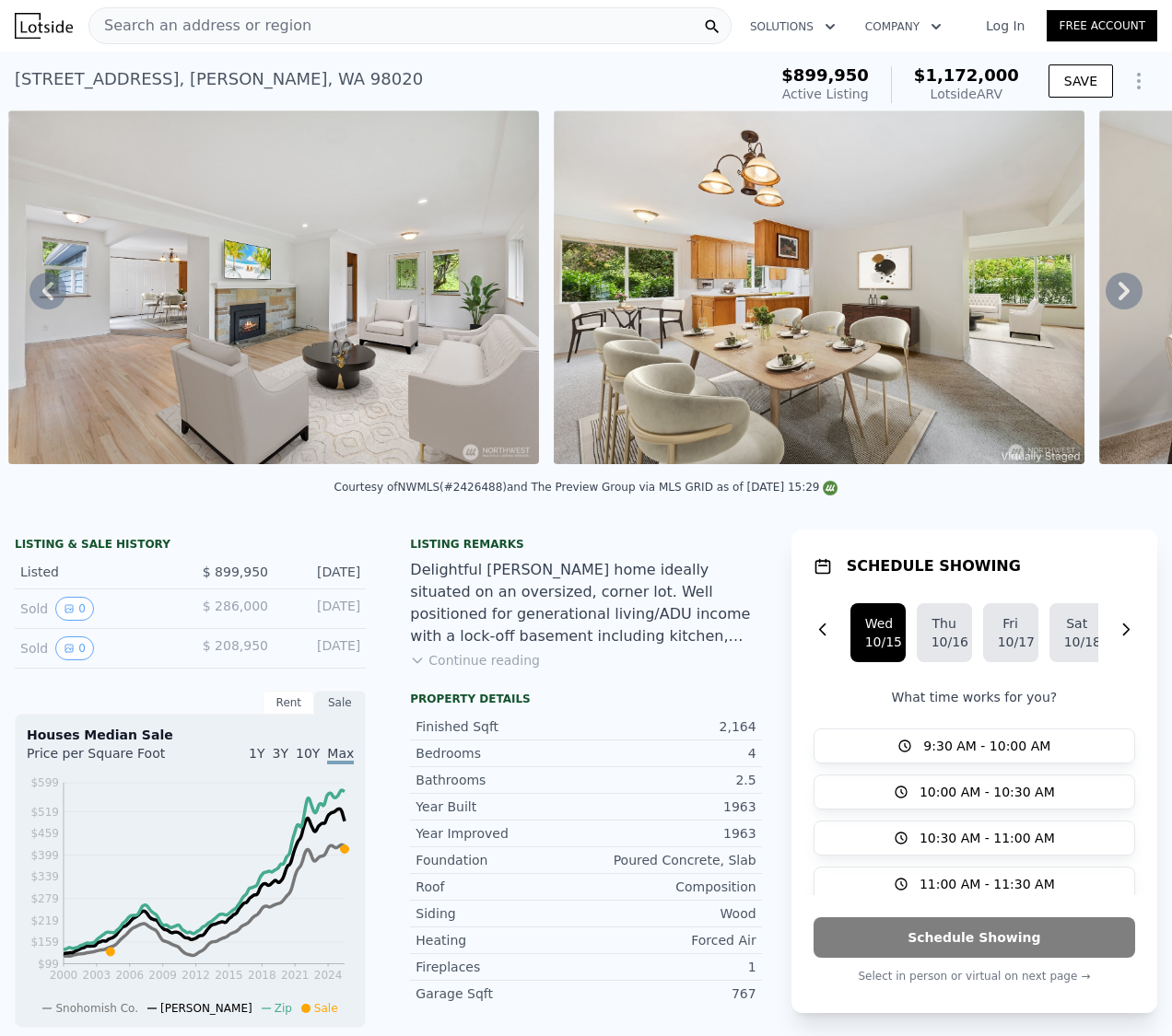
click at [1110, 302] on icon at bounding box center [1123, 291] width 36 height 36
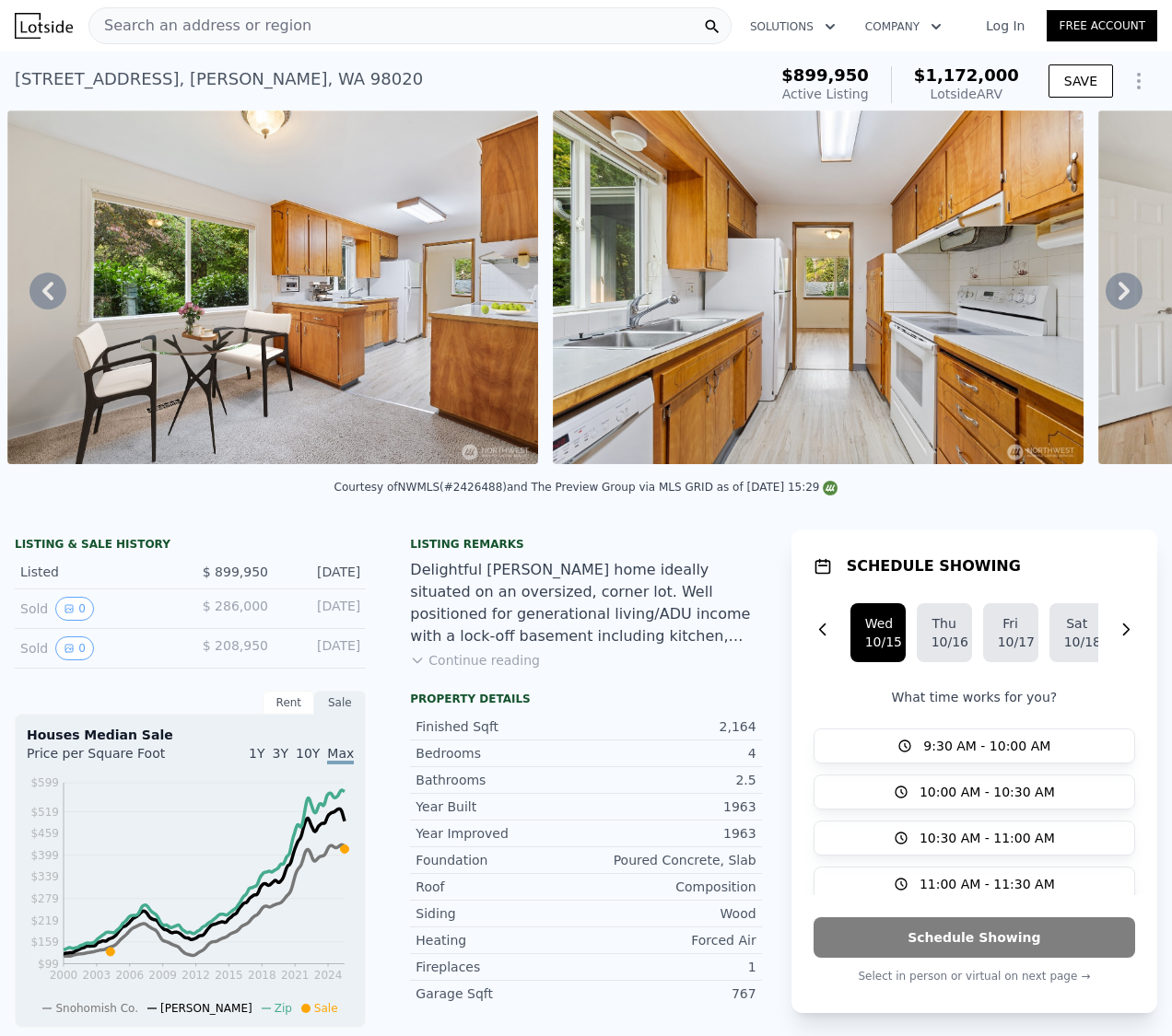
click at [1110, 302] on icon at bounding box center [1123, 291] width 36 height 36
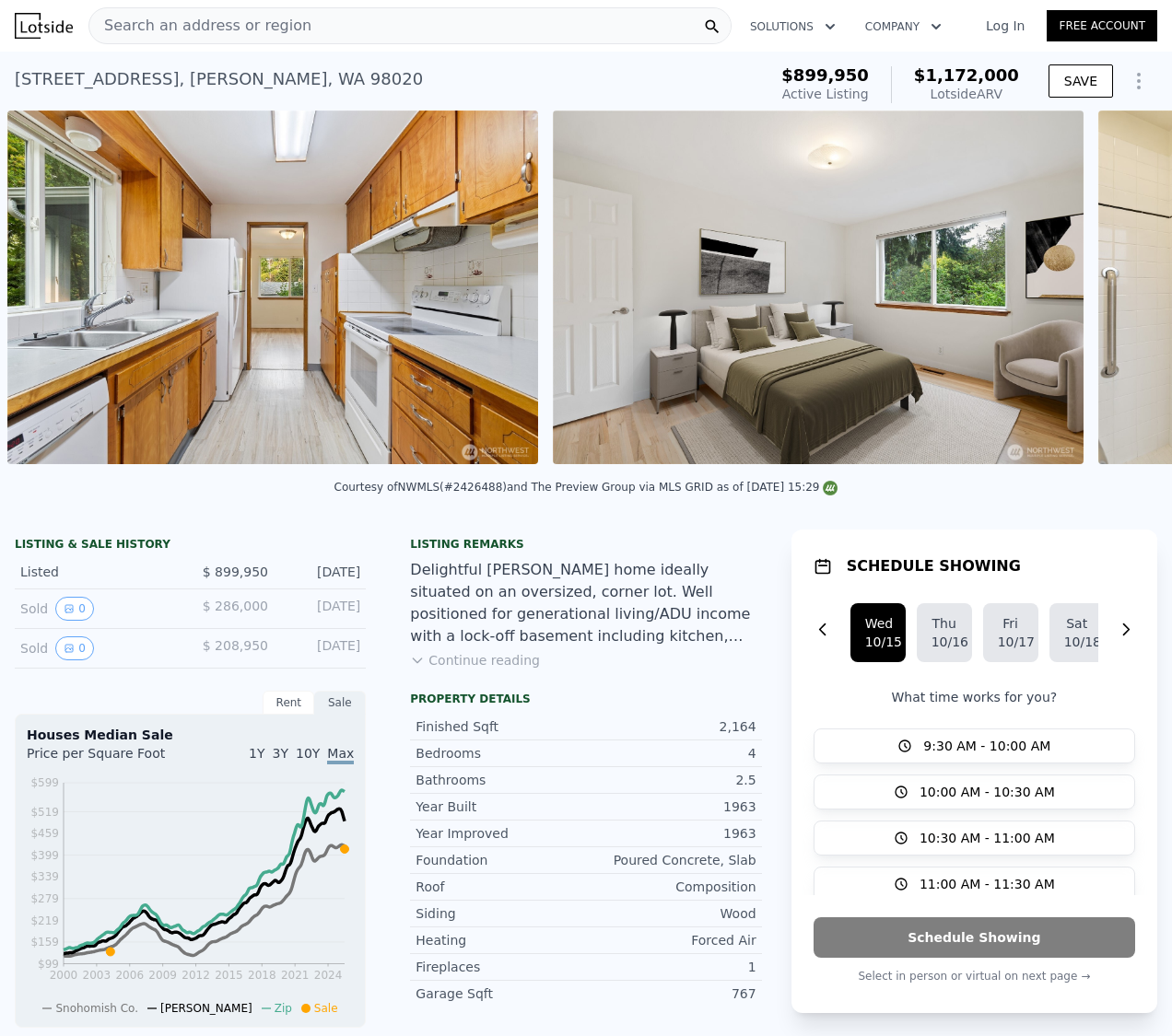
click at [1110, 302] on div "• + − • + − STREET VIEW Loading... SATELLITE VIEW" at bounding box center [586, 290] width 1172 height 360
click at [1110, 302] on icon at bounding box center [1123, 291] width 36 height 36
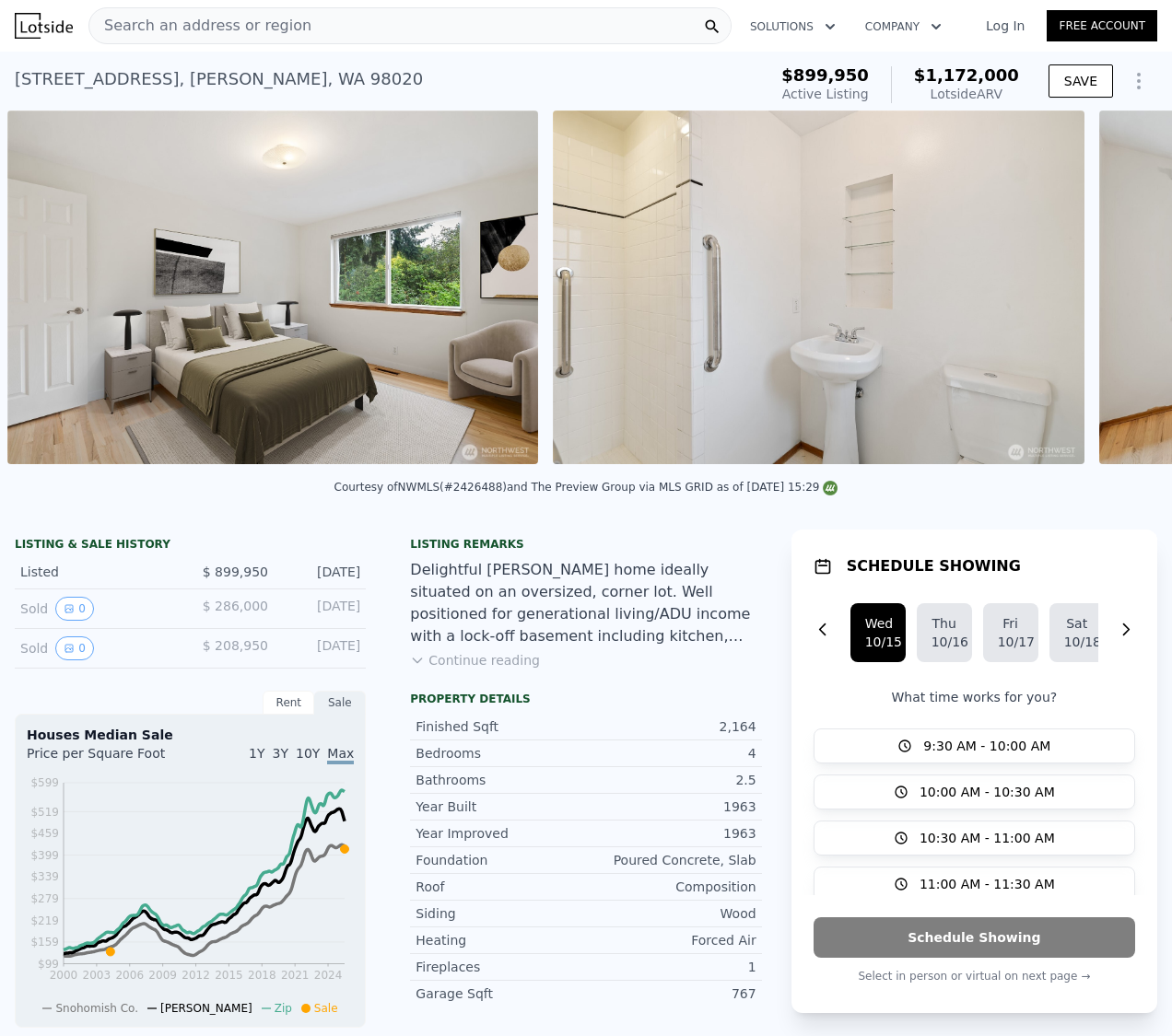
click at [1110, 302] on div "• + − • + − STREET VIEW Loading... SATELLITE VIEW" at bounding box center [586, 290] width 1172 height 360
click at [1110, 302] on icon at bounding box center [1123, 291] width 36 height 36
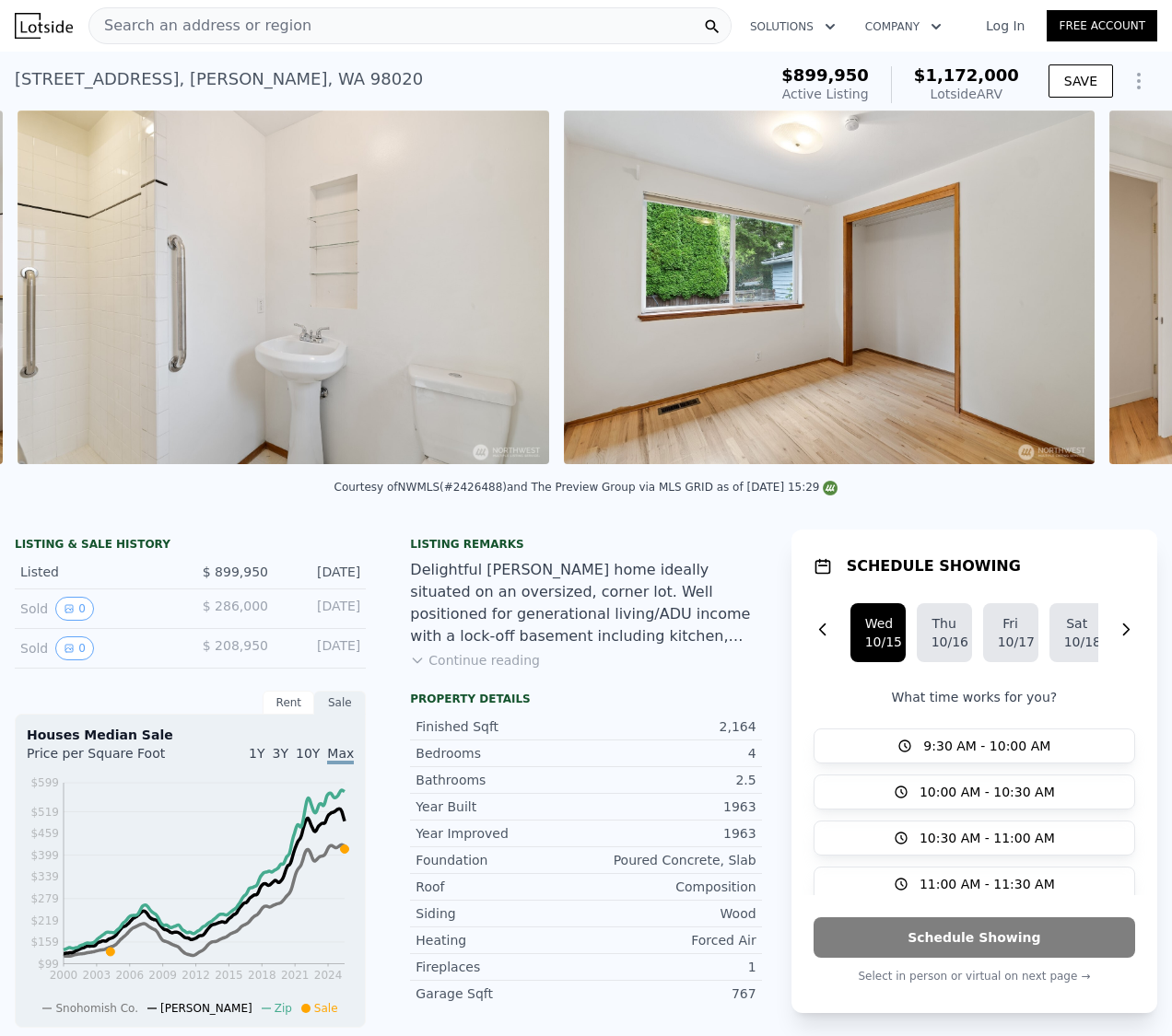
scroll to position [0, 5205]
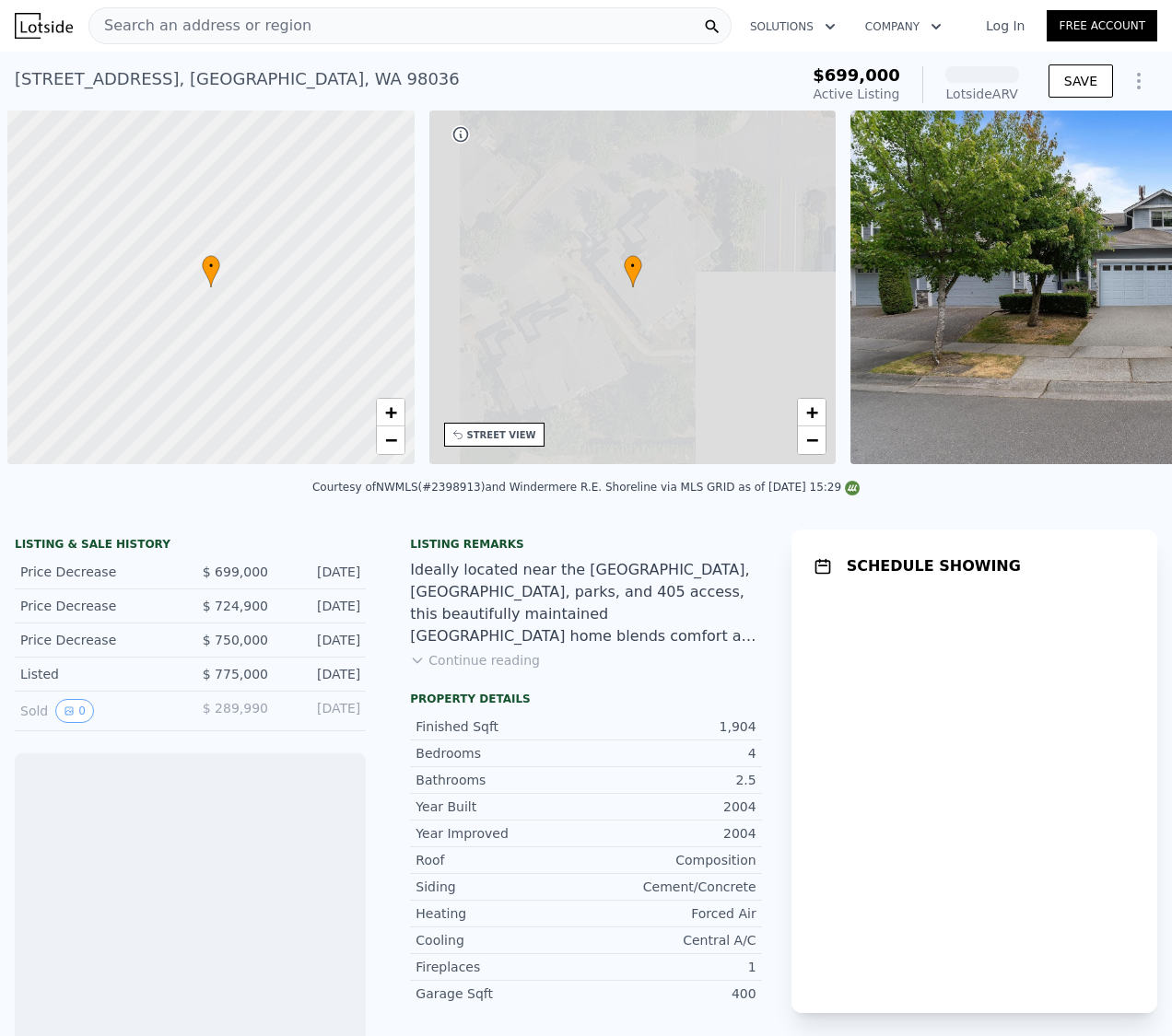
scroll to position [0, 8]
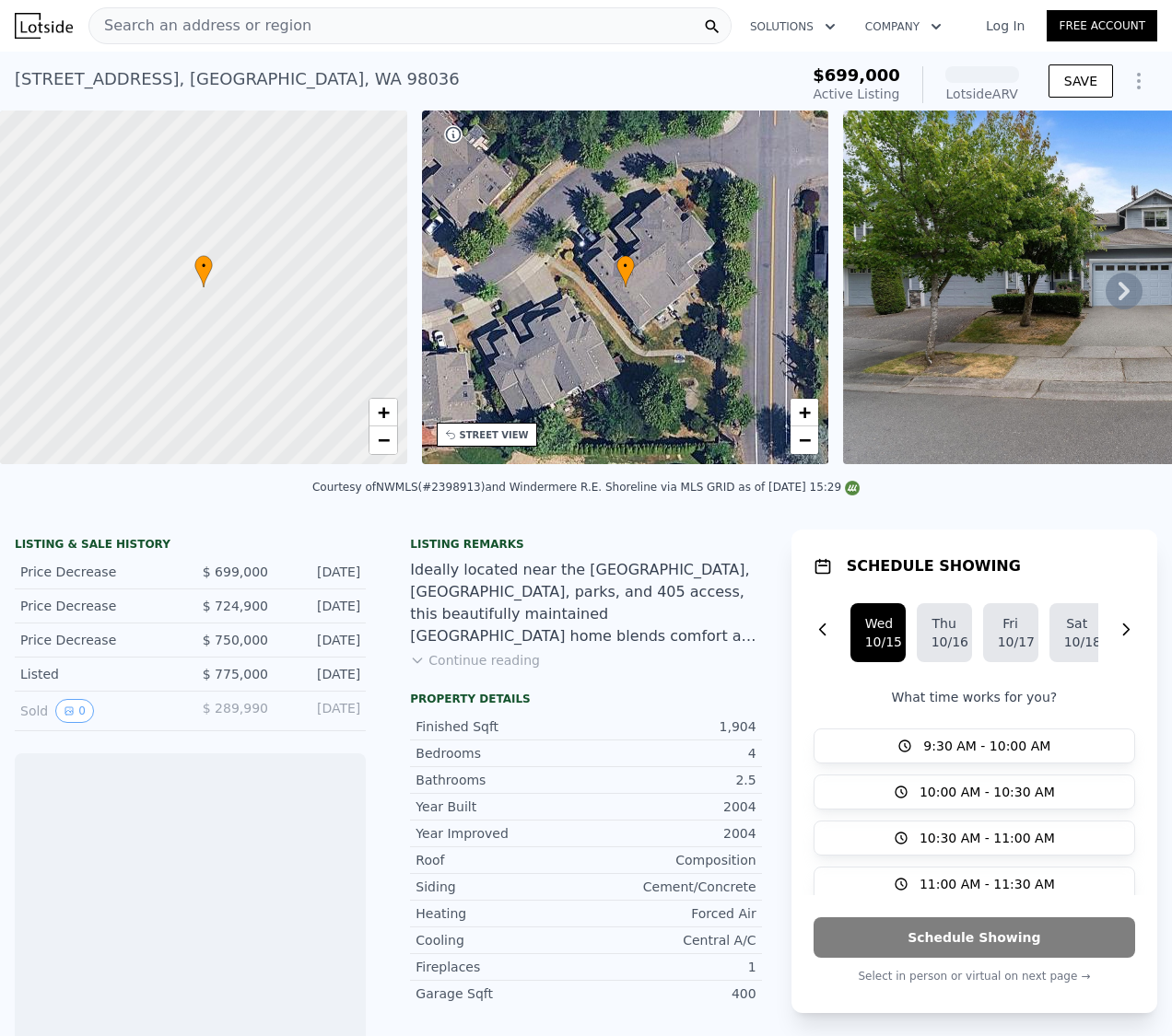
click at [1105, 296] on icon at bounding box center [1123, 291] width 36 height 36
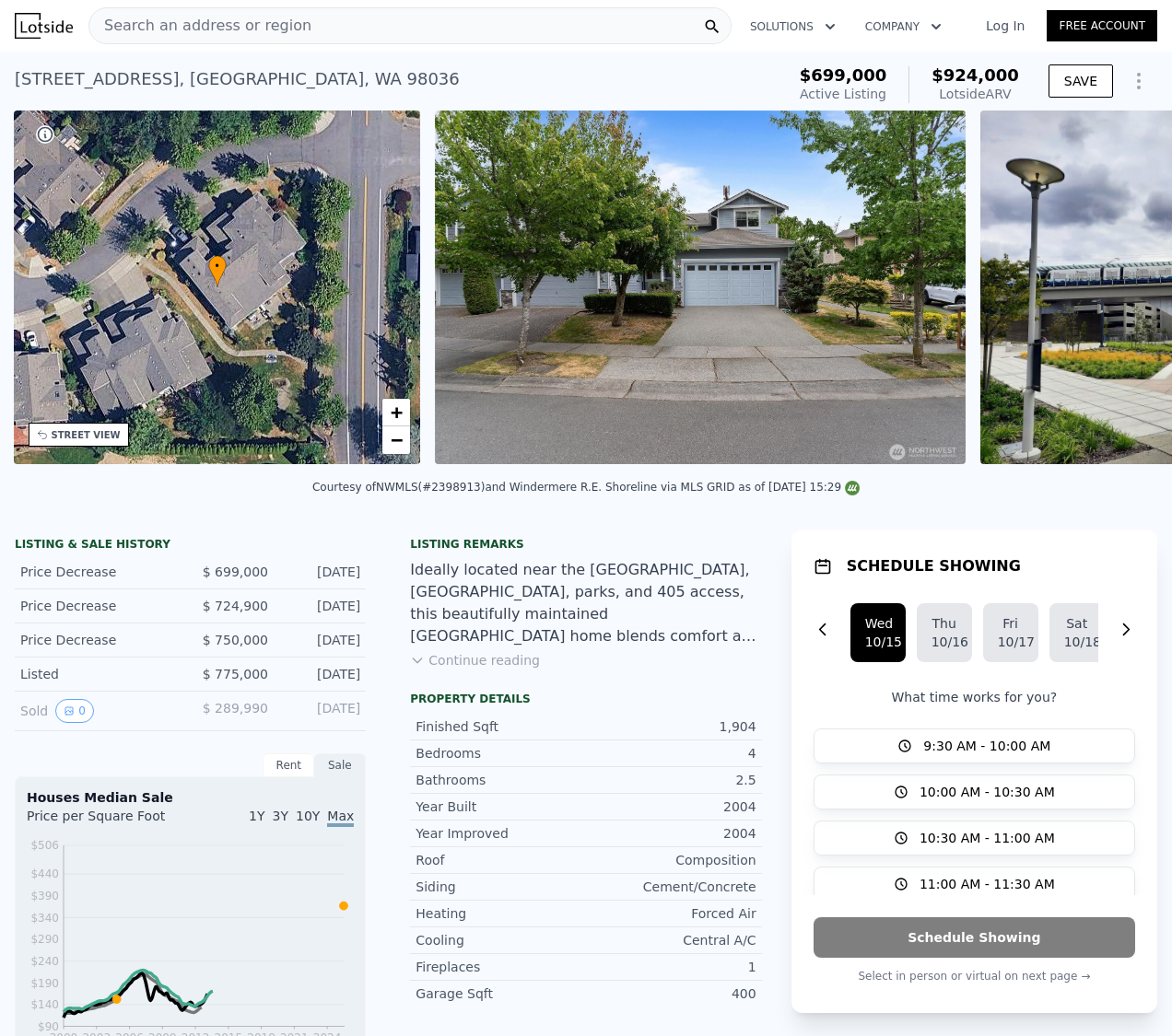
scroll to position [0, 428]
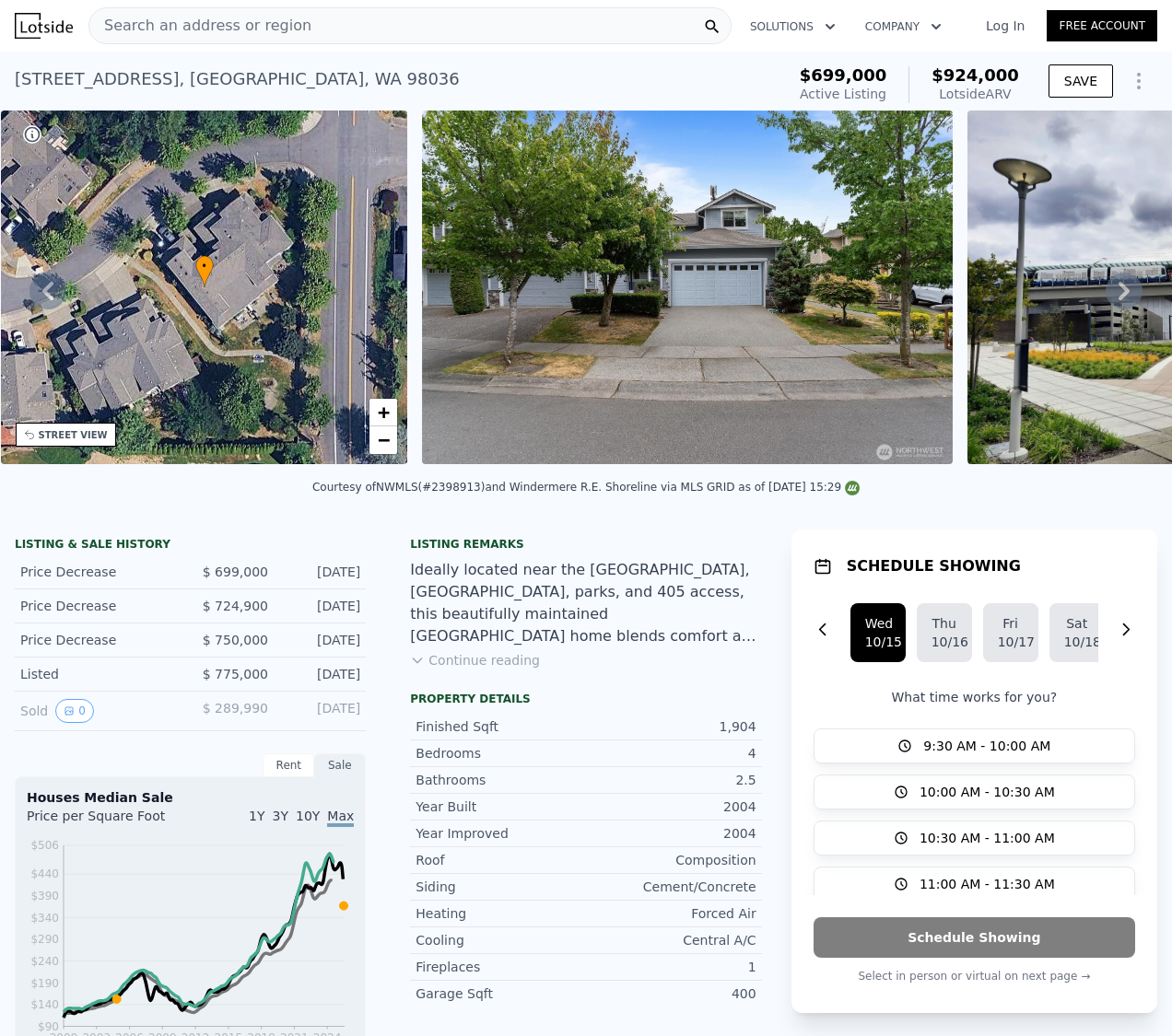
click at [1118, 300] on icon at bounding box center [1124, 290] width 11 height 18
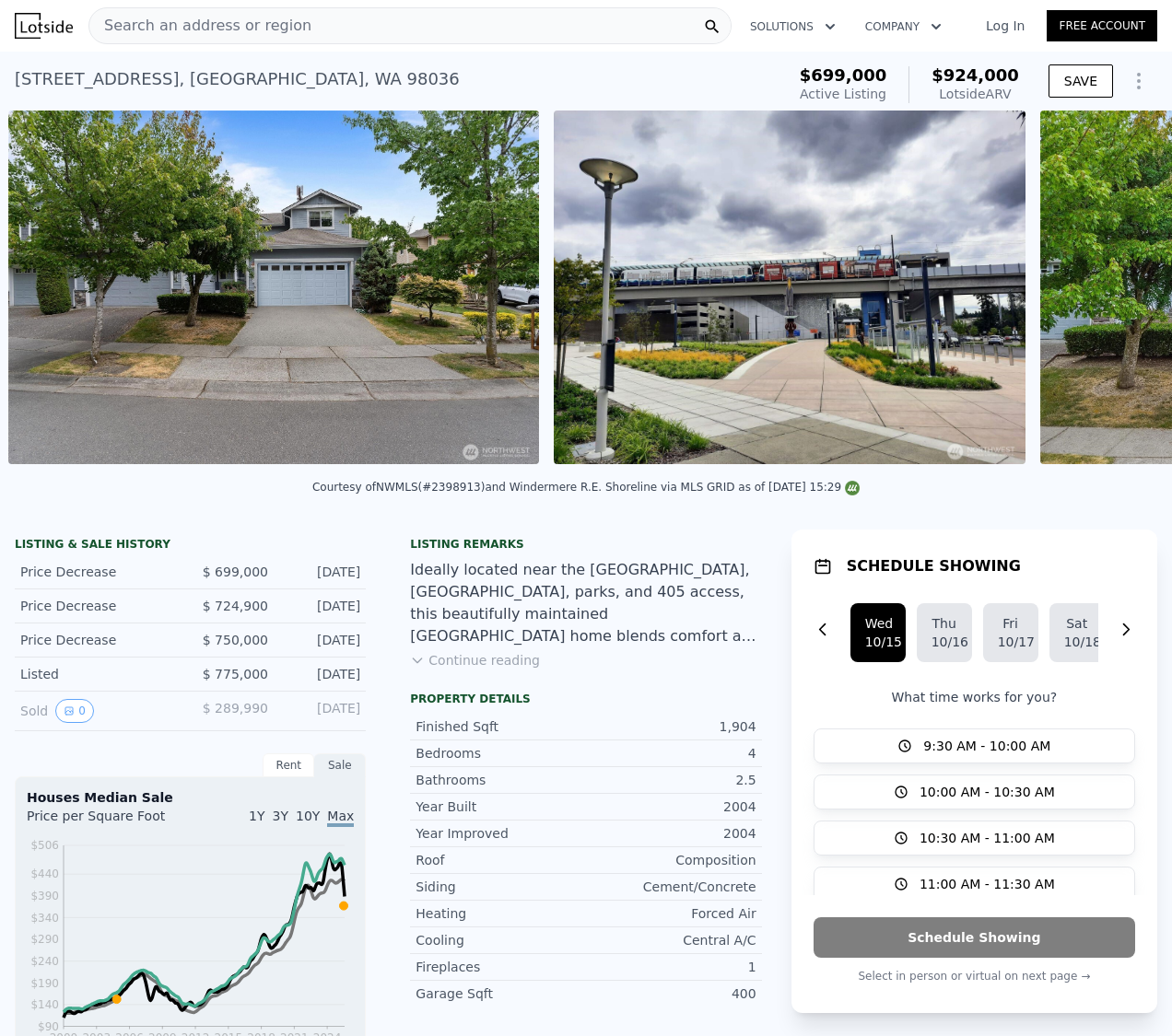
scroll to position [0, 842]
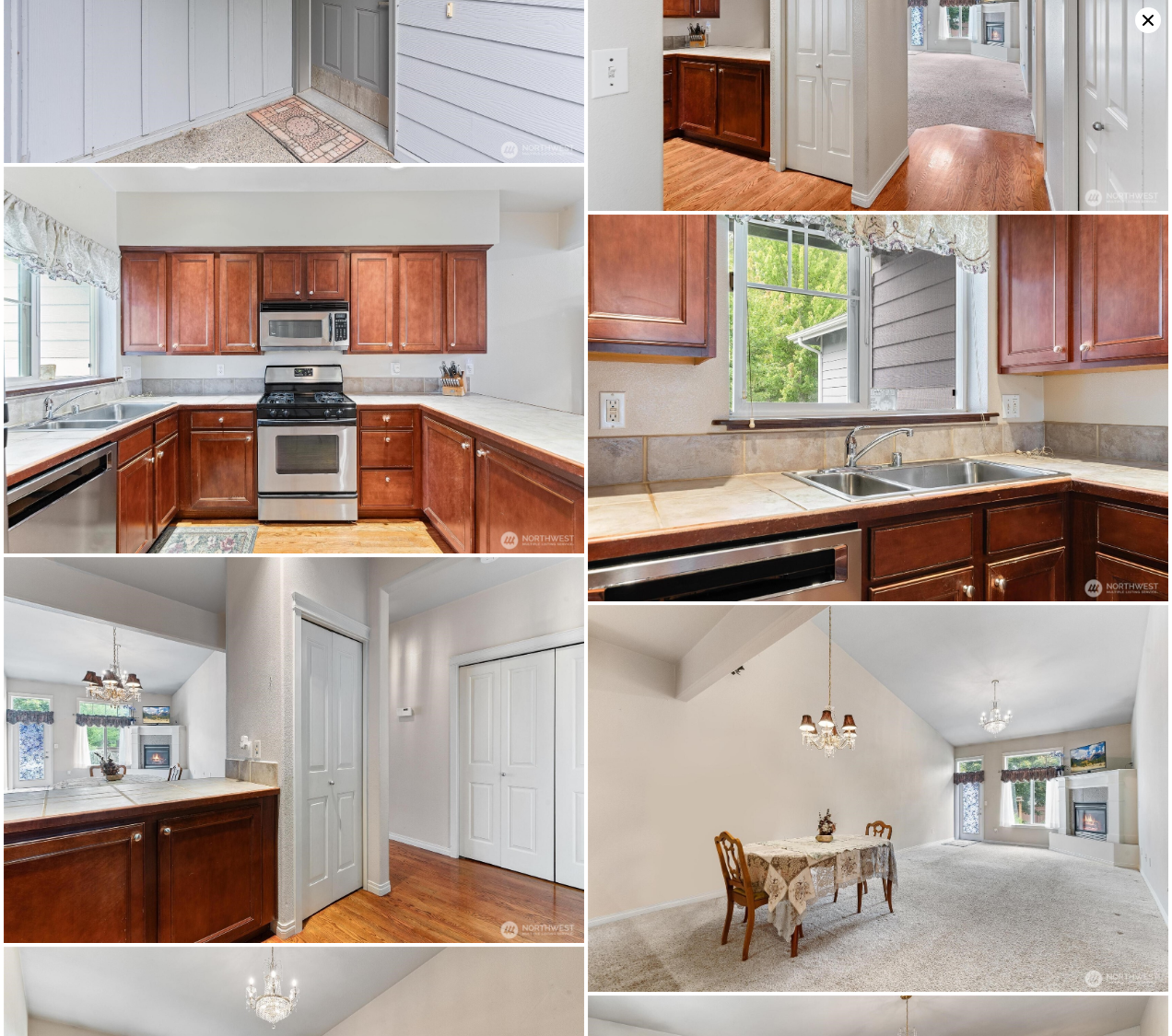
scroll to position [0, 0]
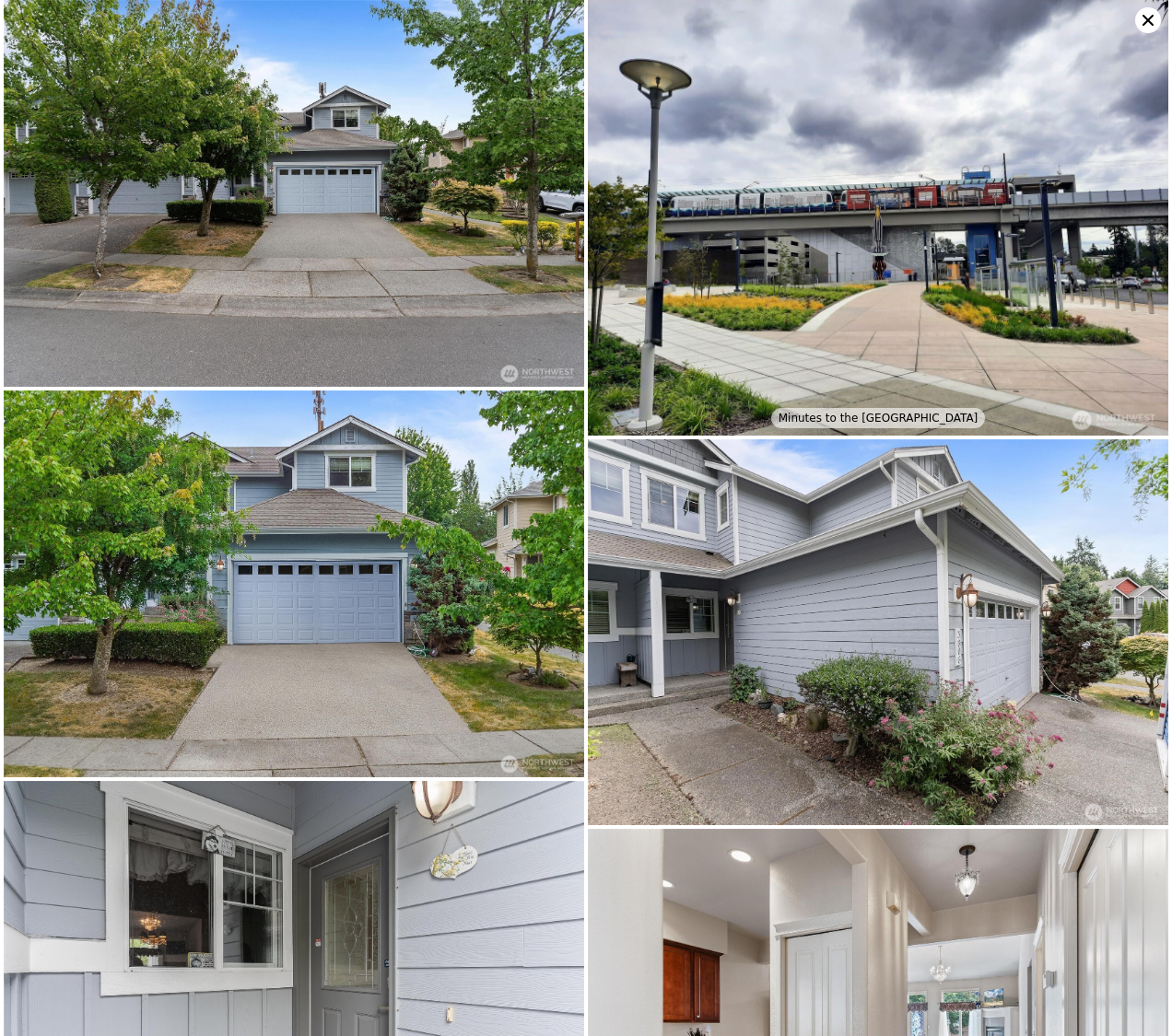
click at [1145, 21] on icon at bounding box center [1148, 20] width 11 height 12
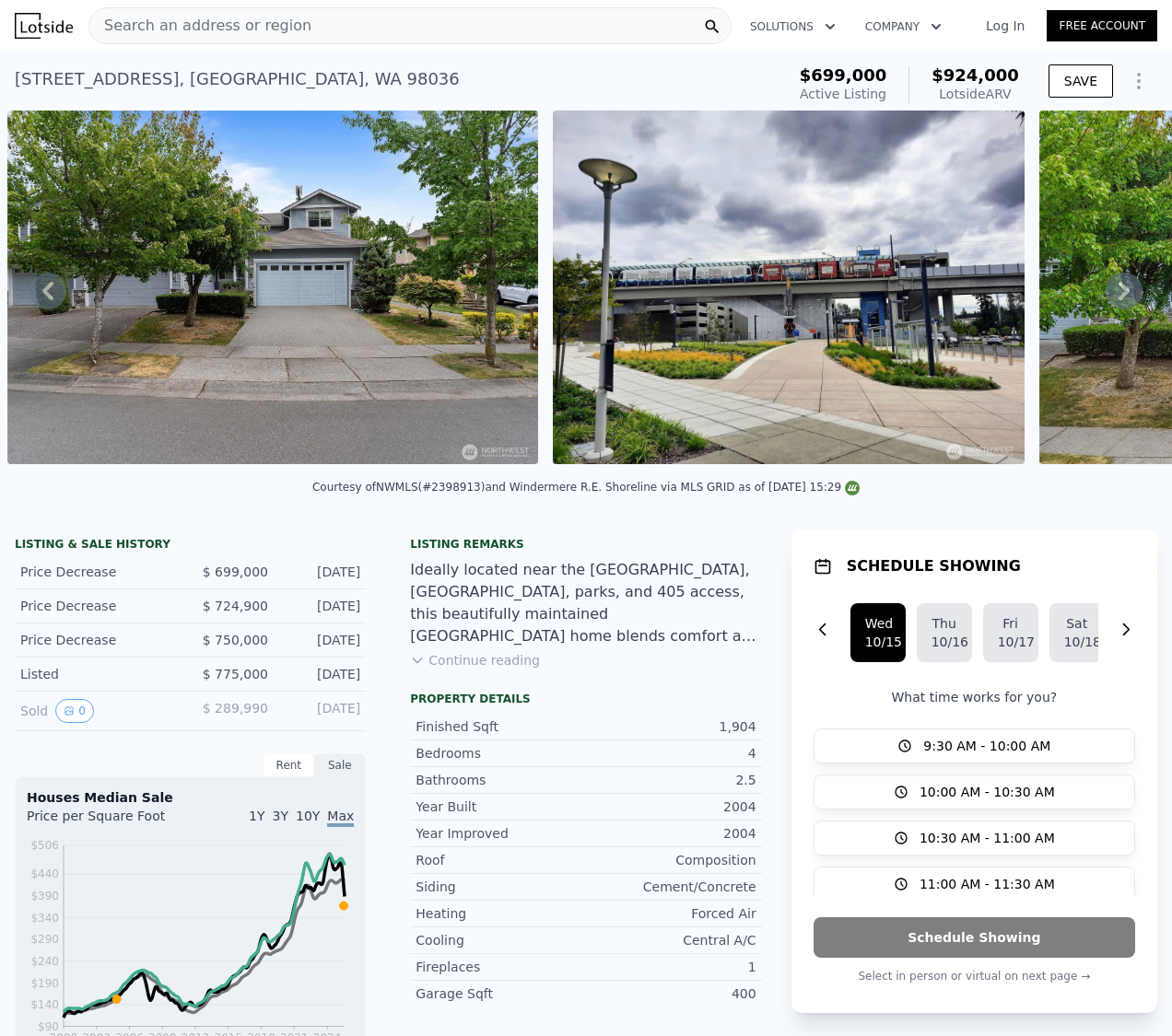
click at [1105, 302] on icon at bounding box center [1123, 291] width 36 height 36
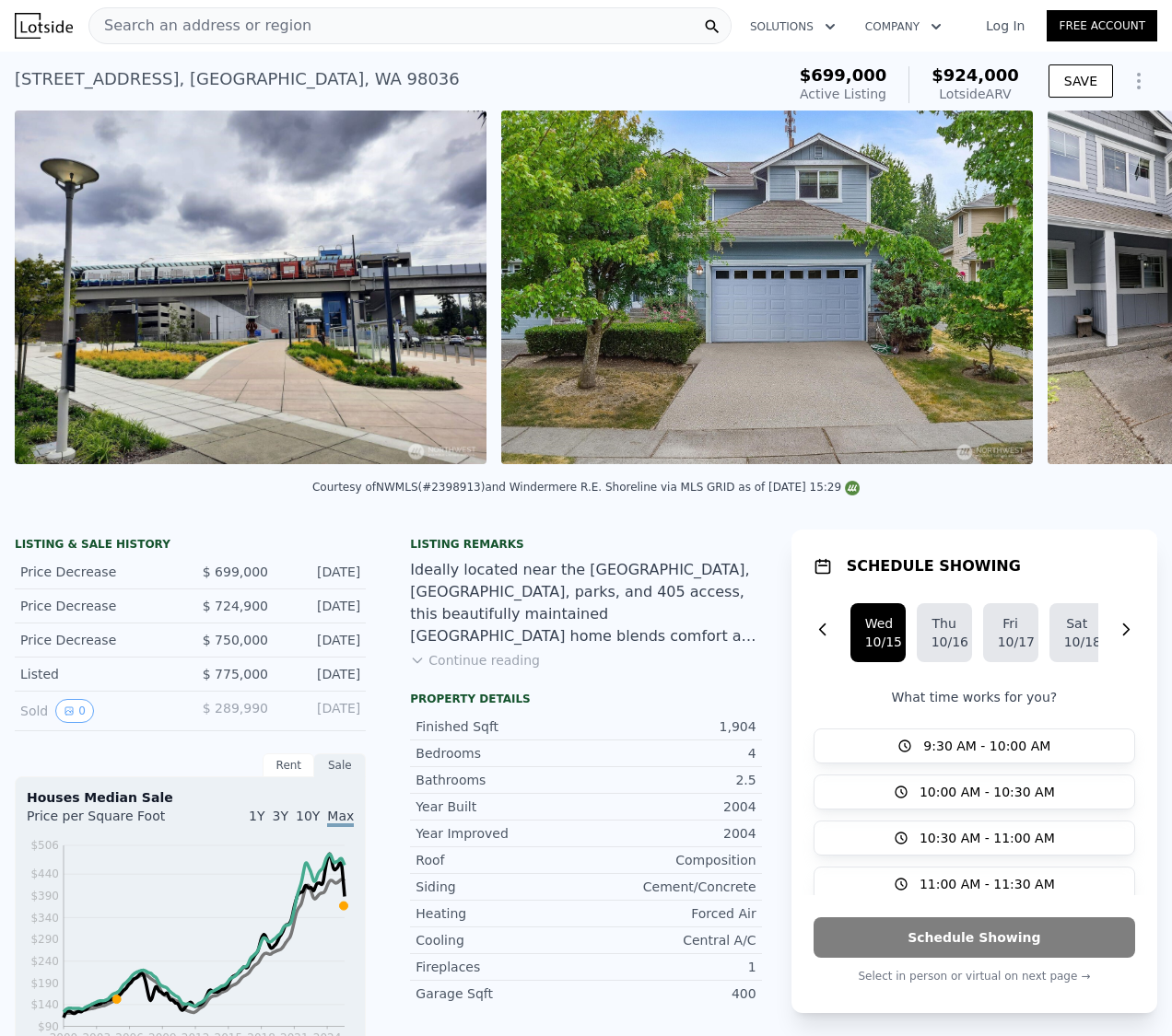
scroll to position [0, 1388]
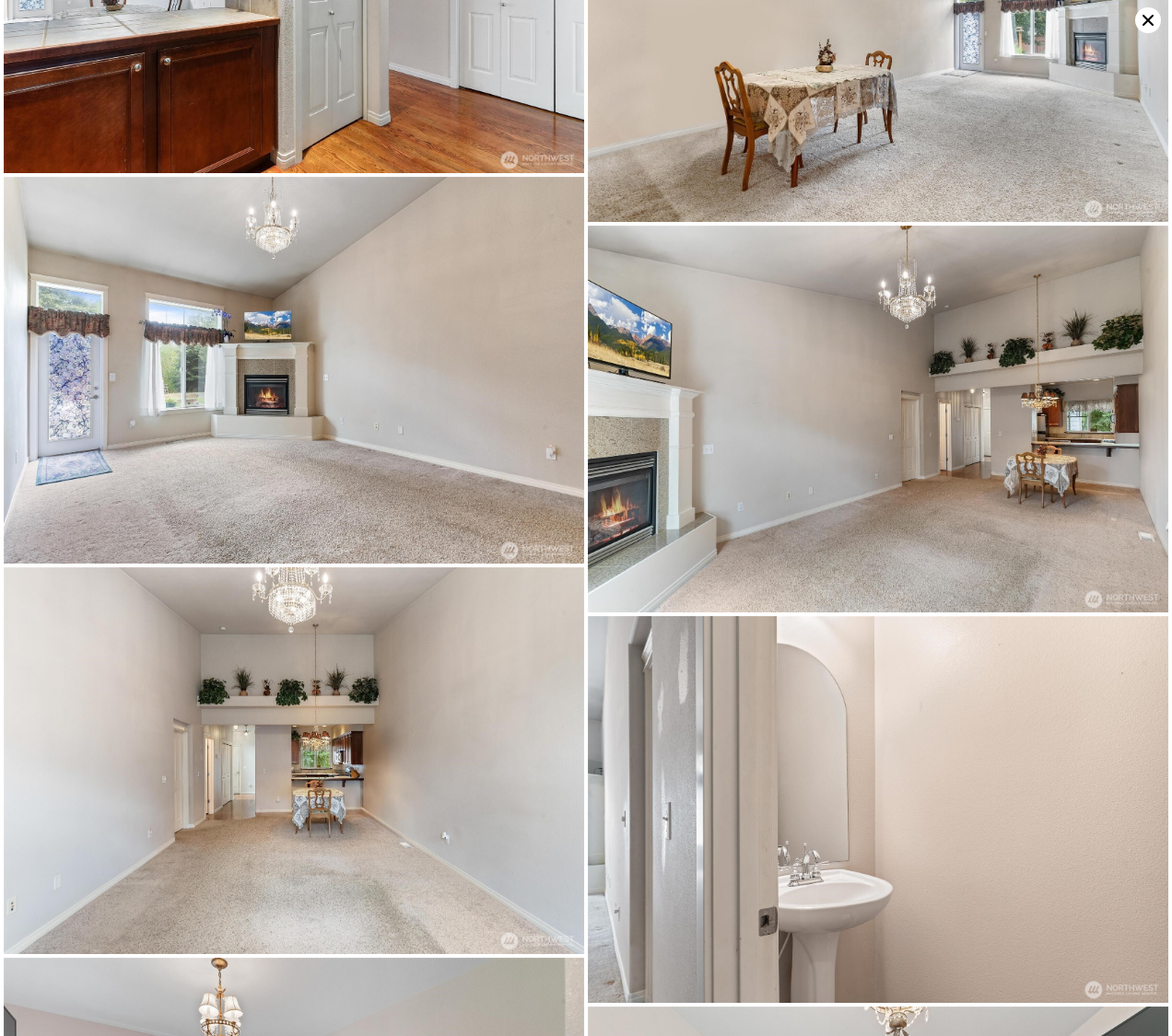
scroll to position [1977, 0]
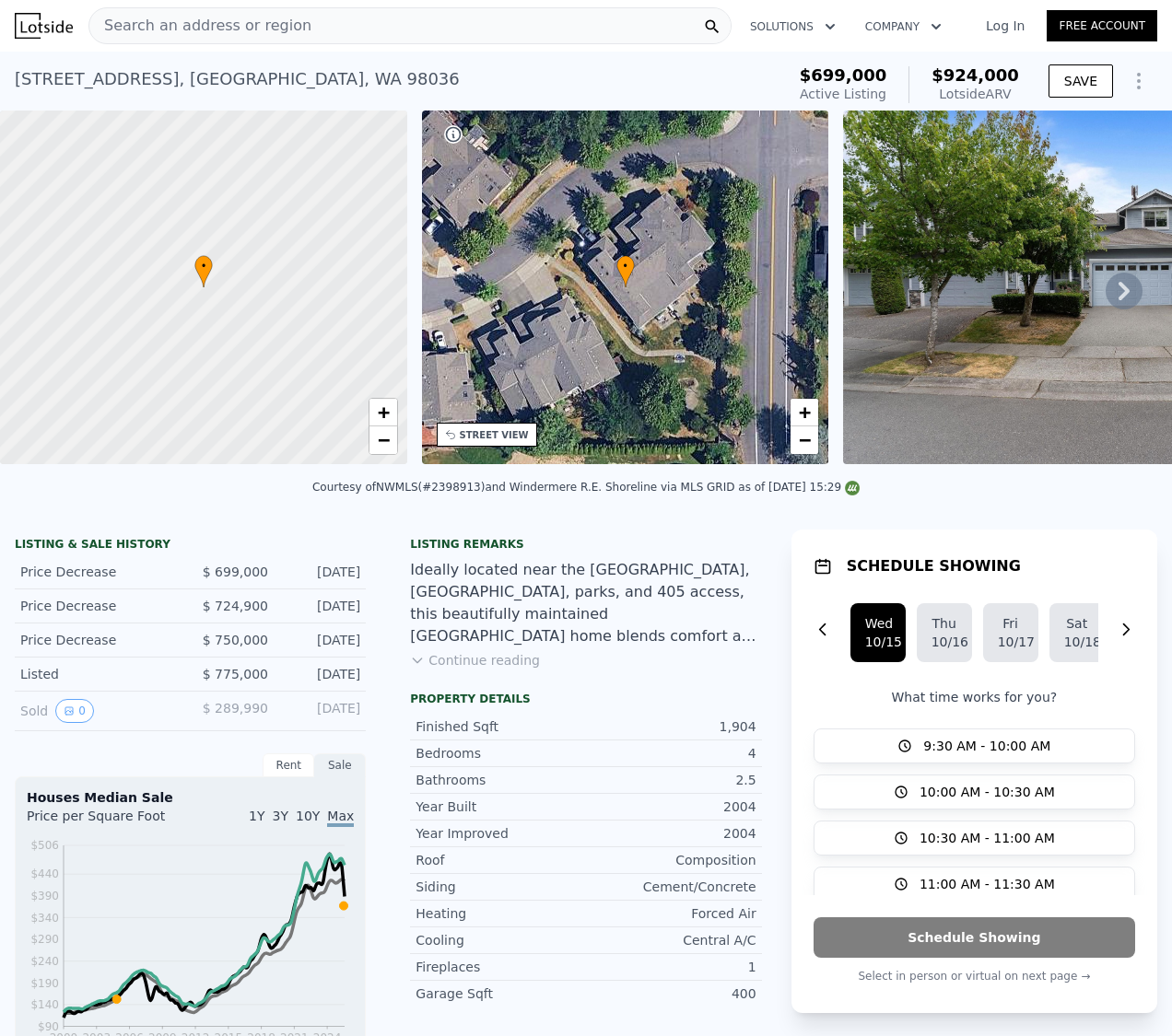
click at [1105, 309] on icon at bounding box center [1123, 291] width 36 height 36
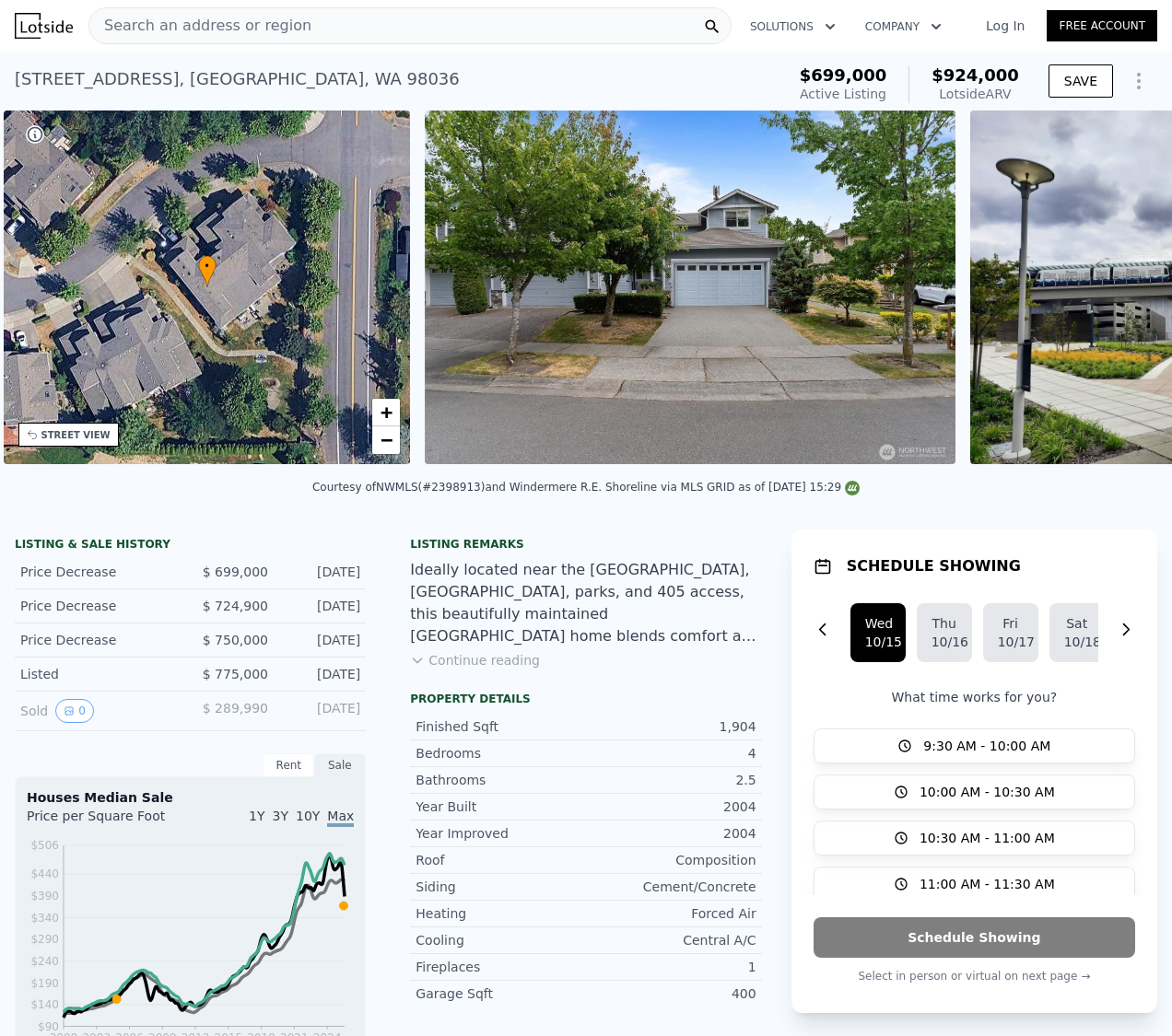
scroll to position [0, 428]
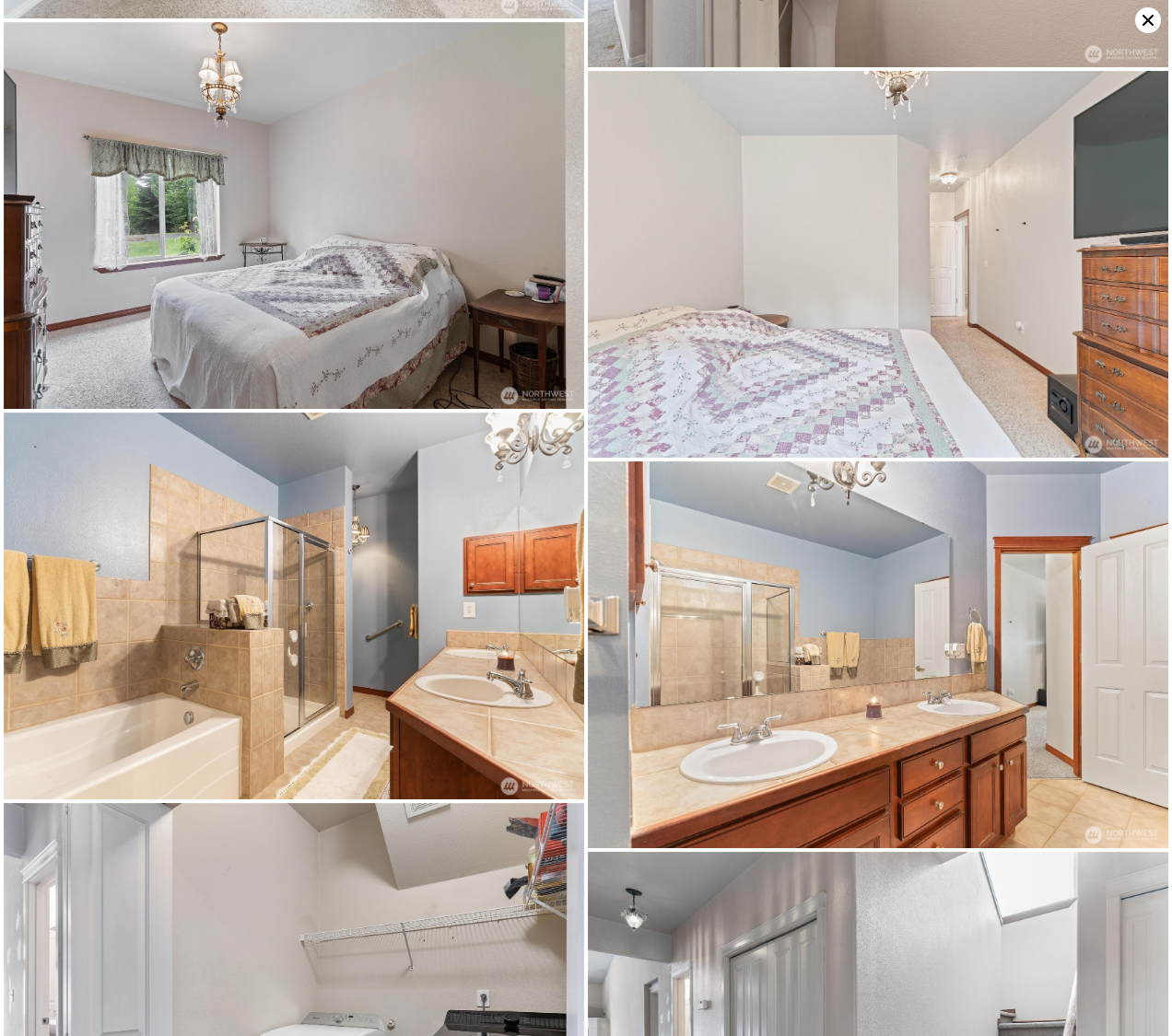
scroll to position [2701, 0]
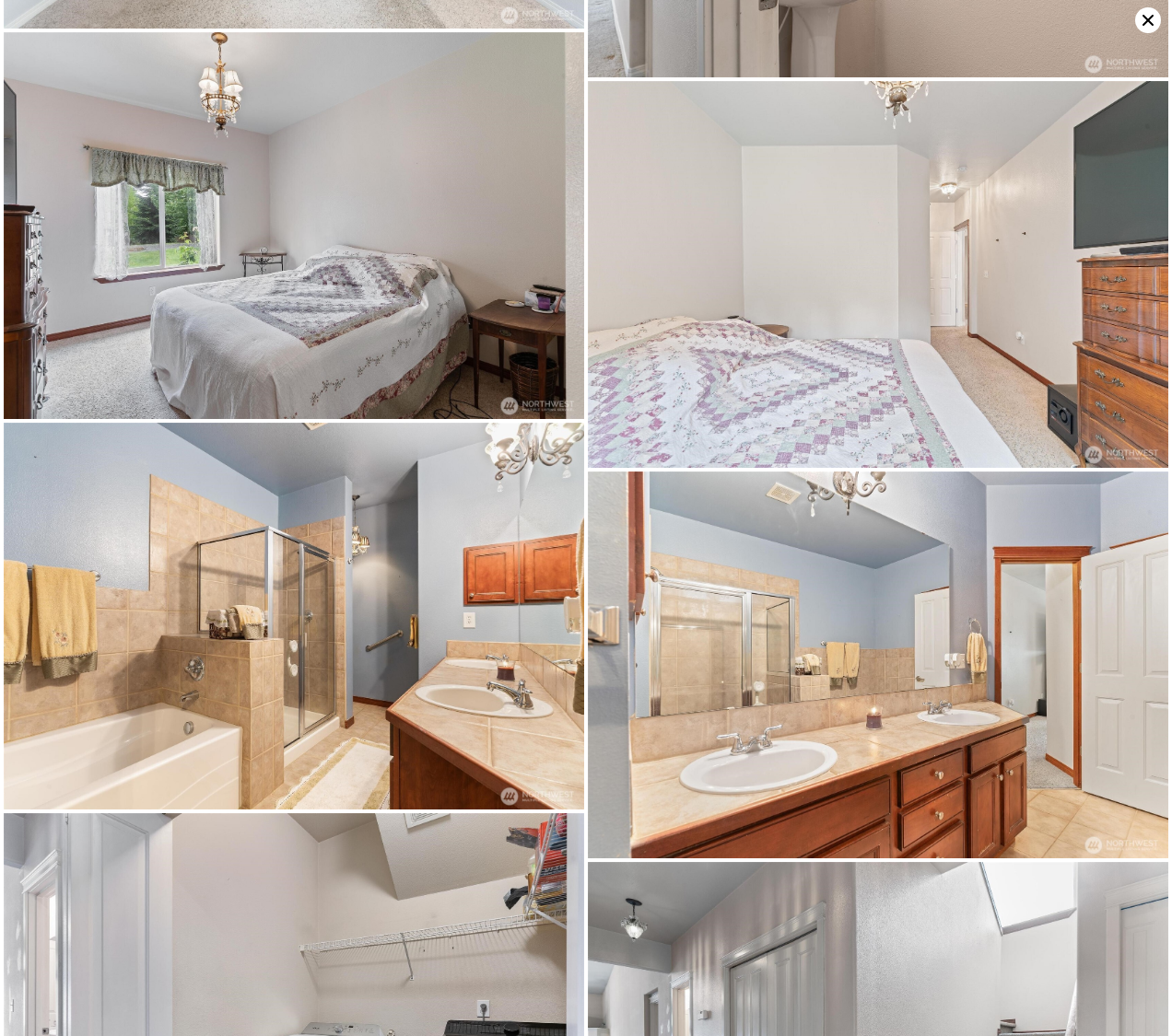
click at [1140, 14] on icon at bounding box center [1147, 20] width 26 height 26
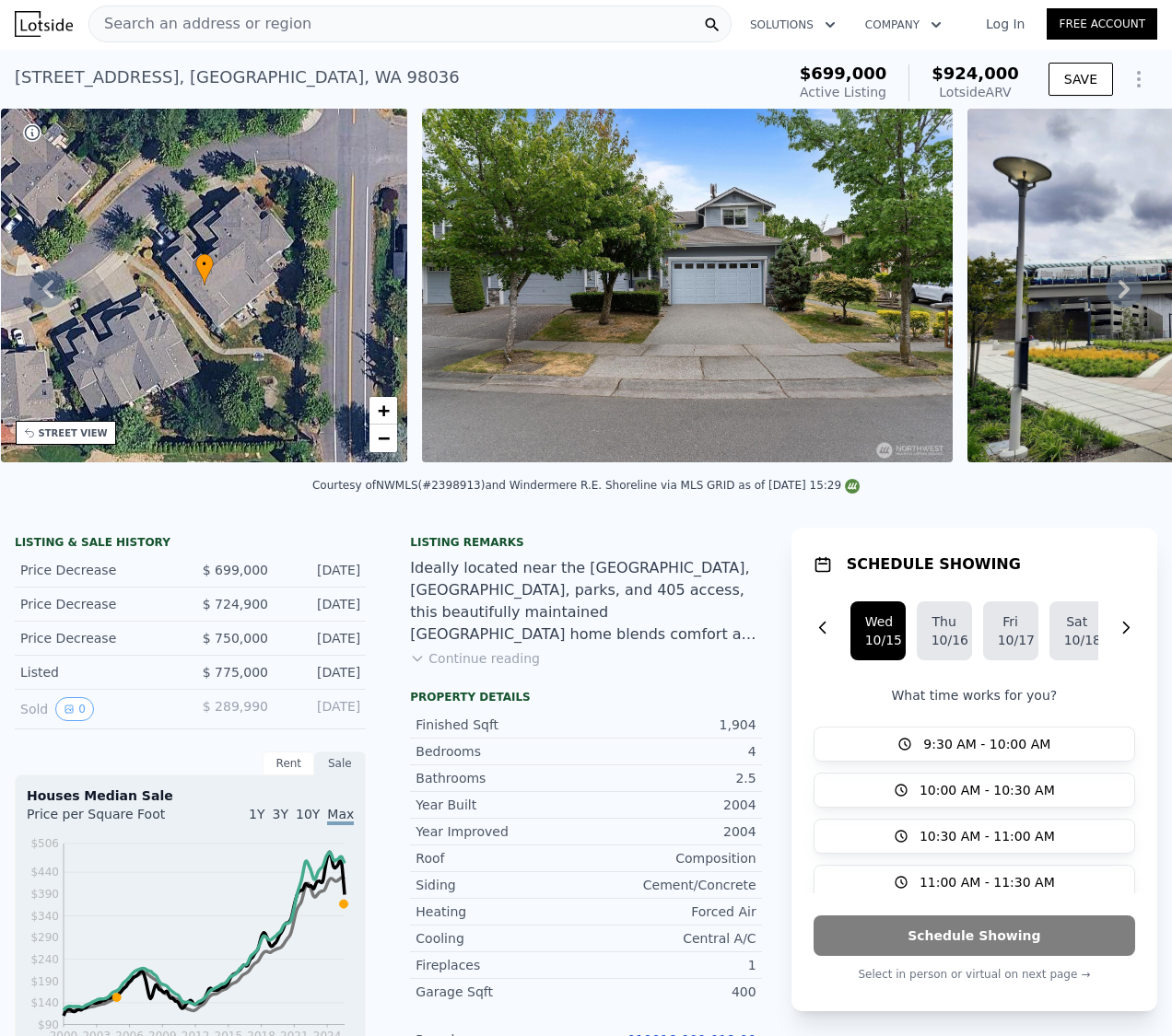
scroll to position [0, 0]
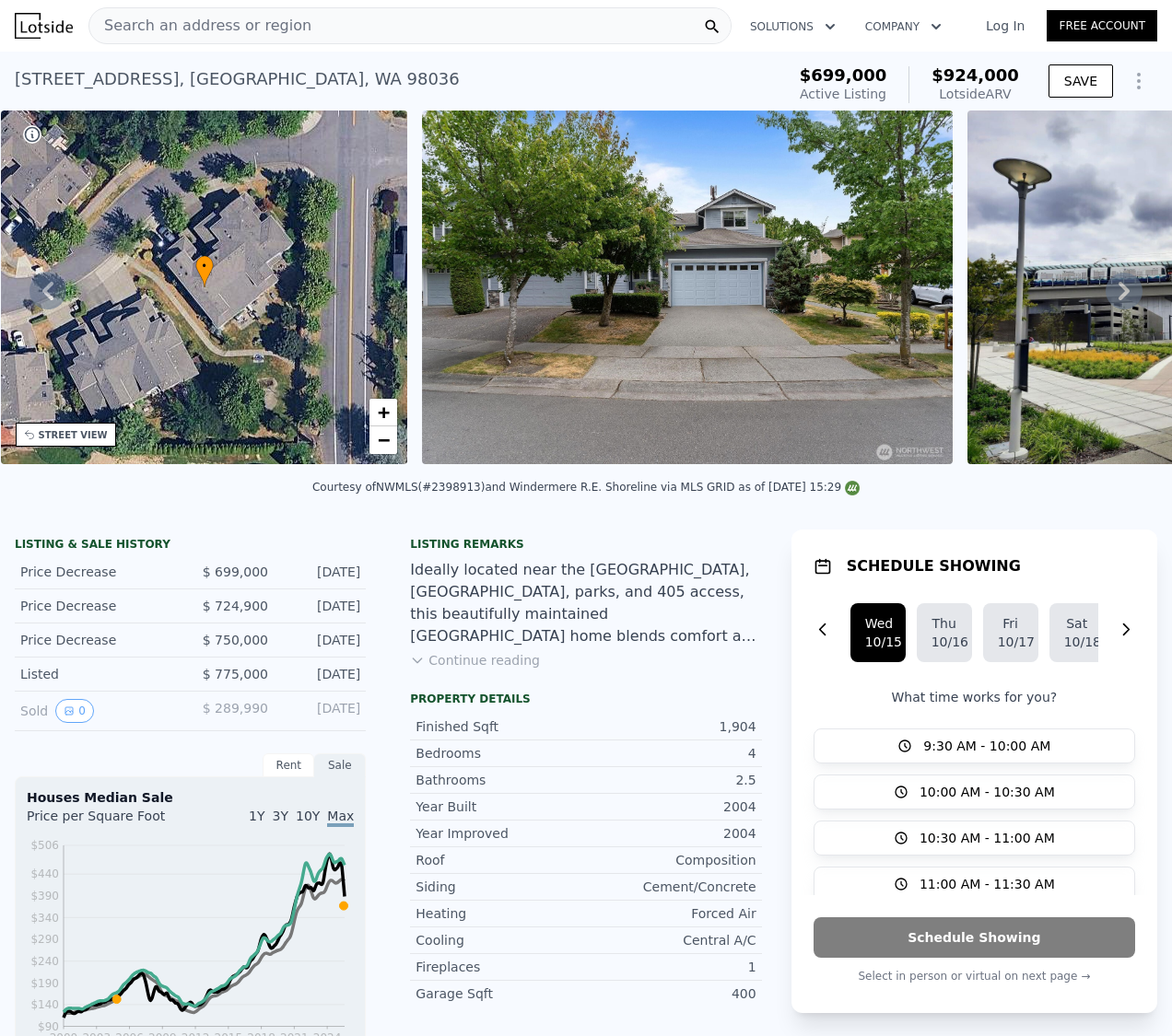
click at [478, 670] on button "Continue reading" at bounding box center [475, 660] width 130 height 18
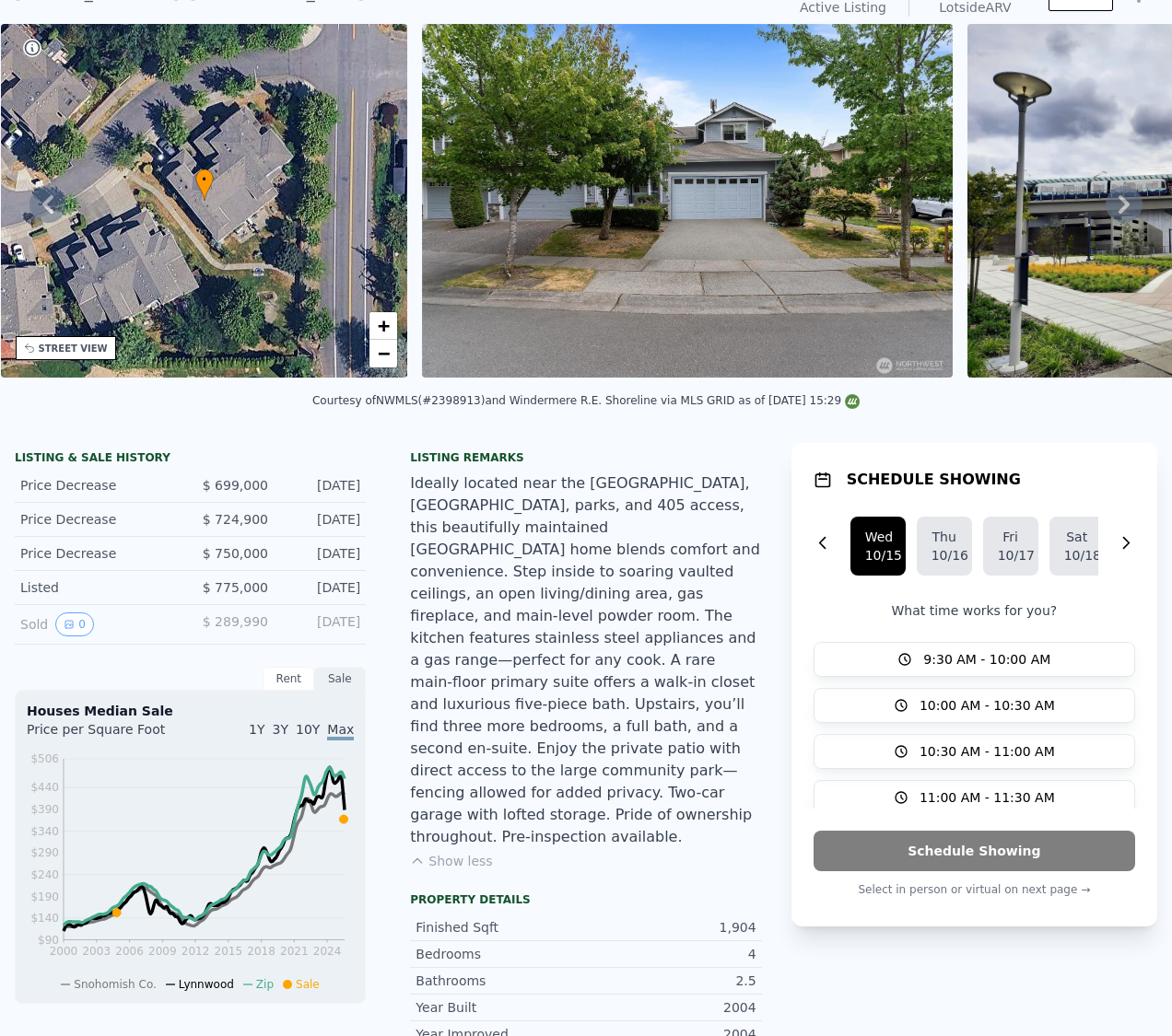
scroll to position [7, 0]
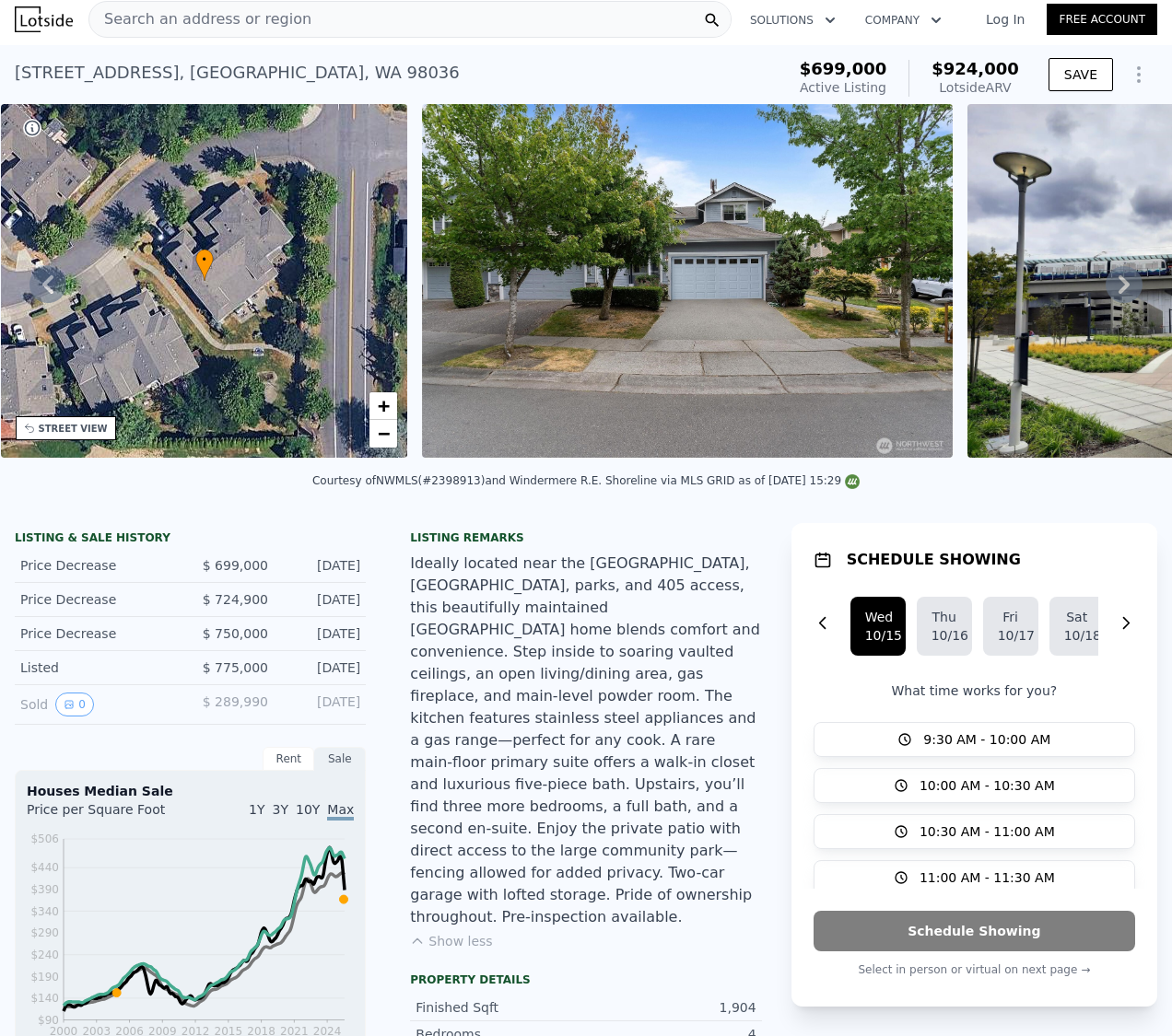
click at [454, 487] on div "Courtesy of NWMLS (#2398913) and Windermere R.E. Shoreline via MLS GRID as of 1…" at bounding box center [586, 480] width 547 height 12
copy div "2398913"
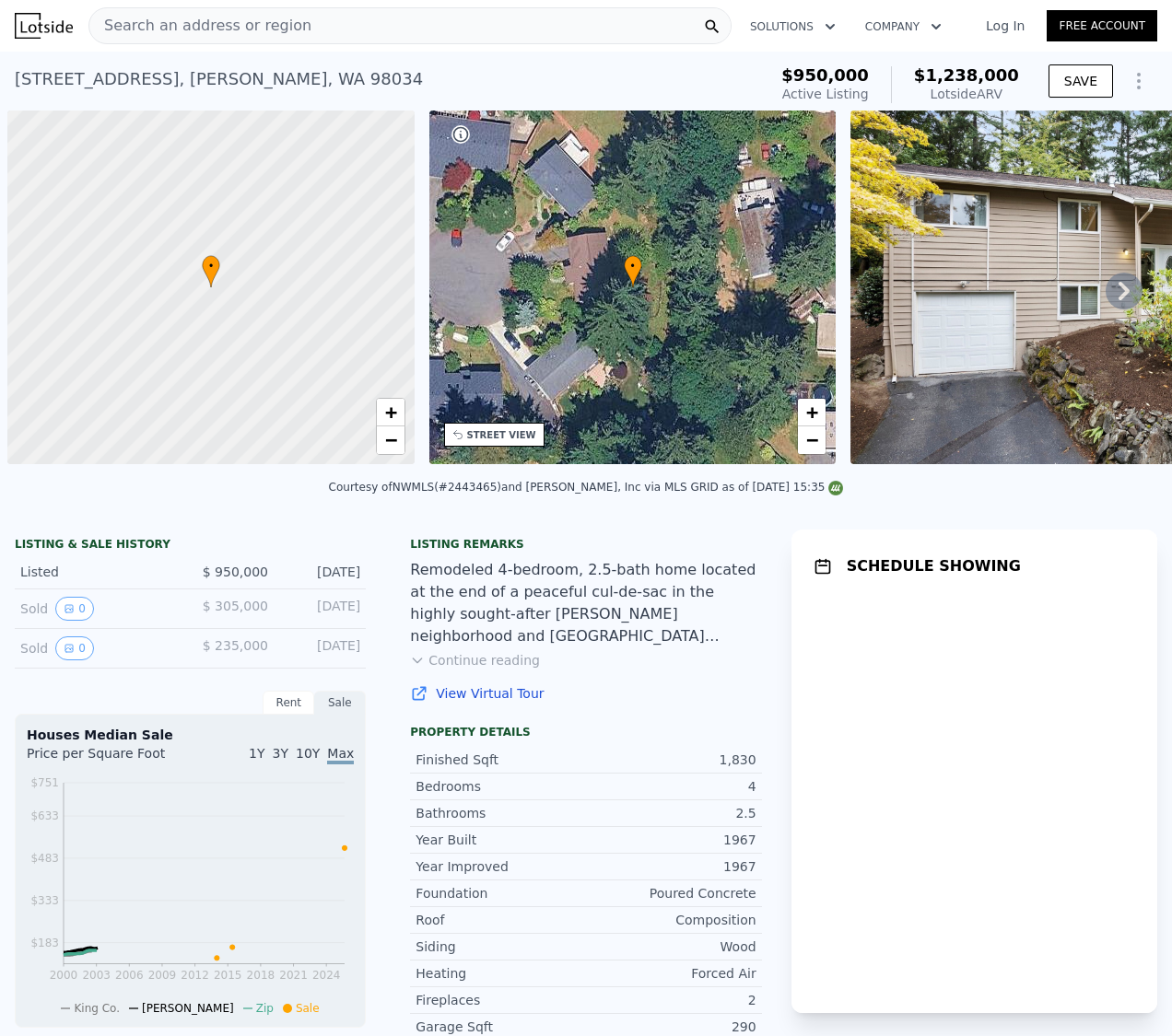
scroll to position [0, 8]
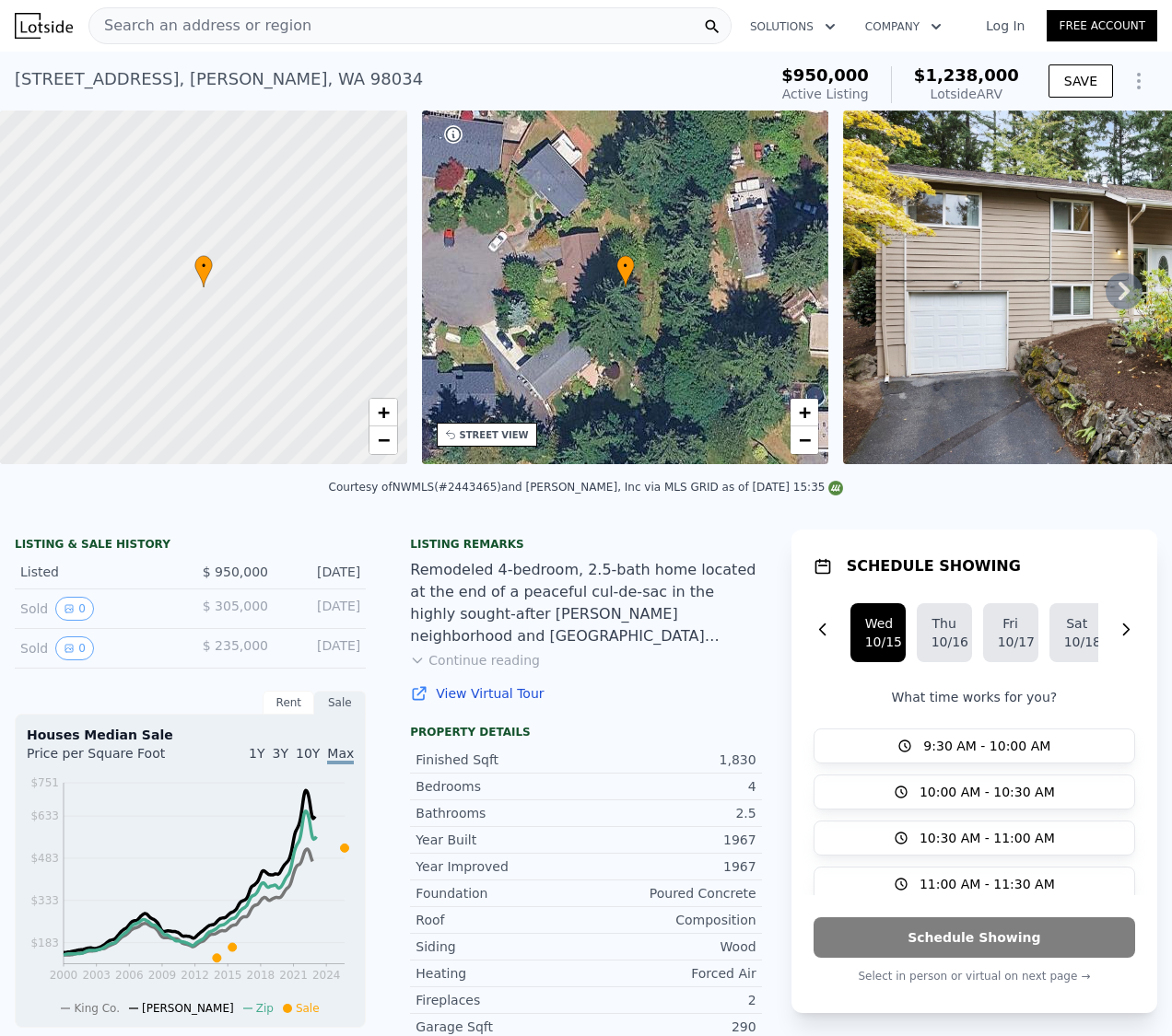
click at [1105, 299] on icon at bounding box center [1123, 291] width 36 height 36
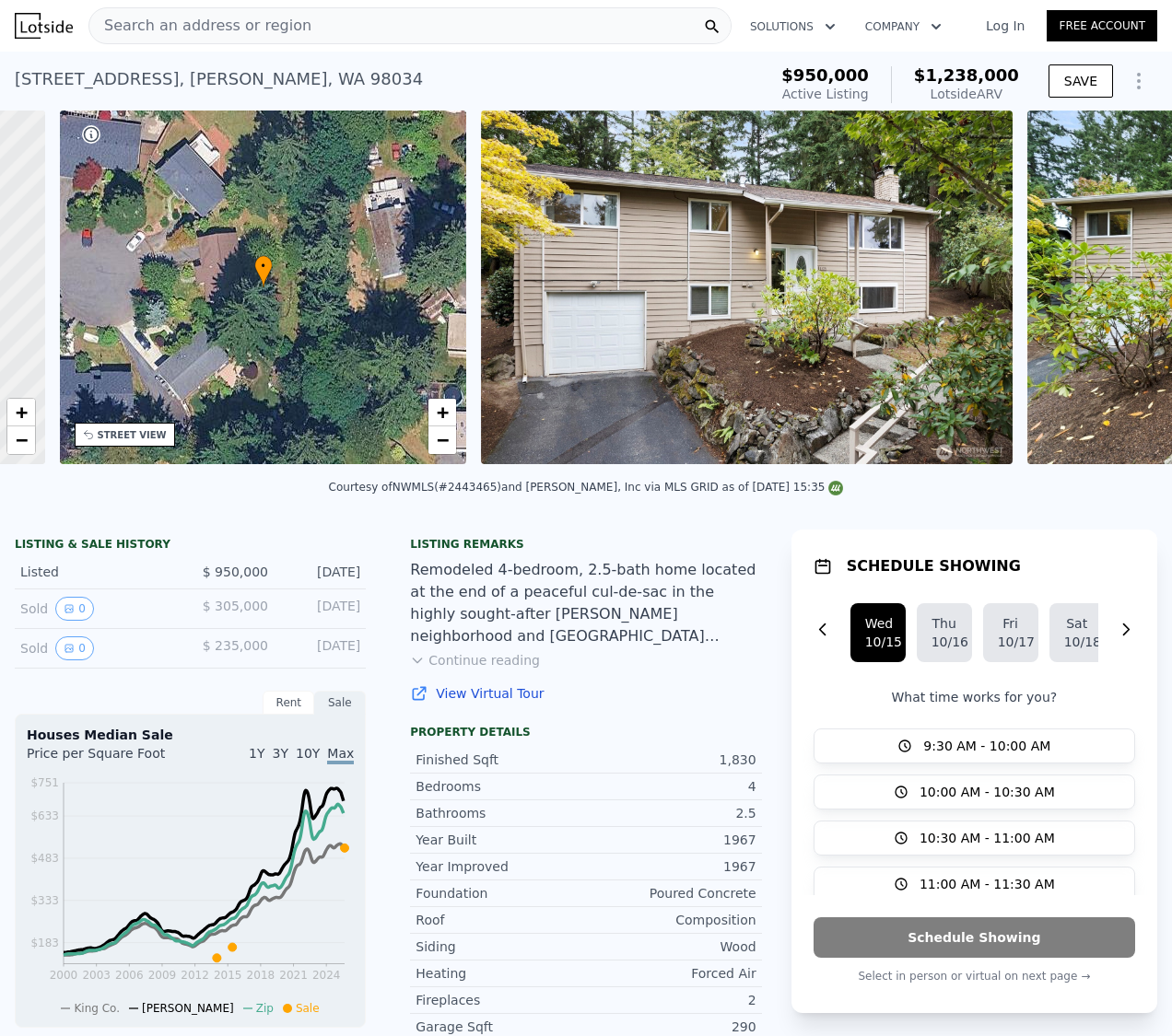
scroll to position [0, 428]
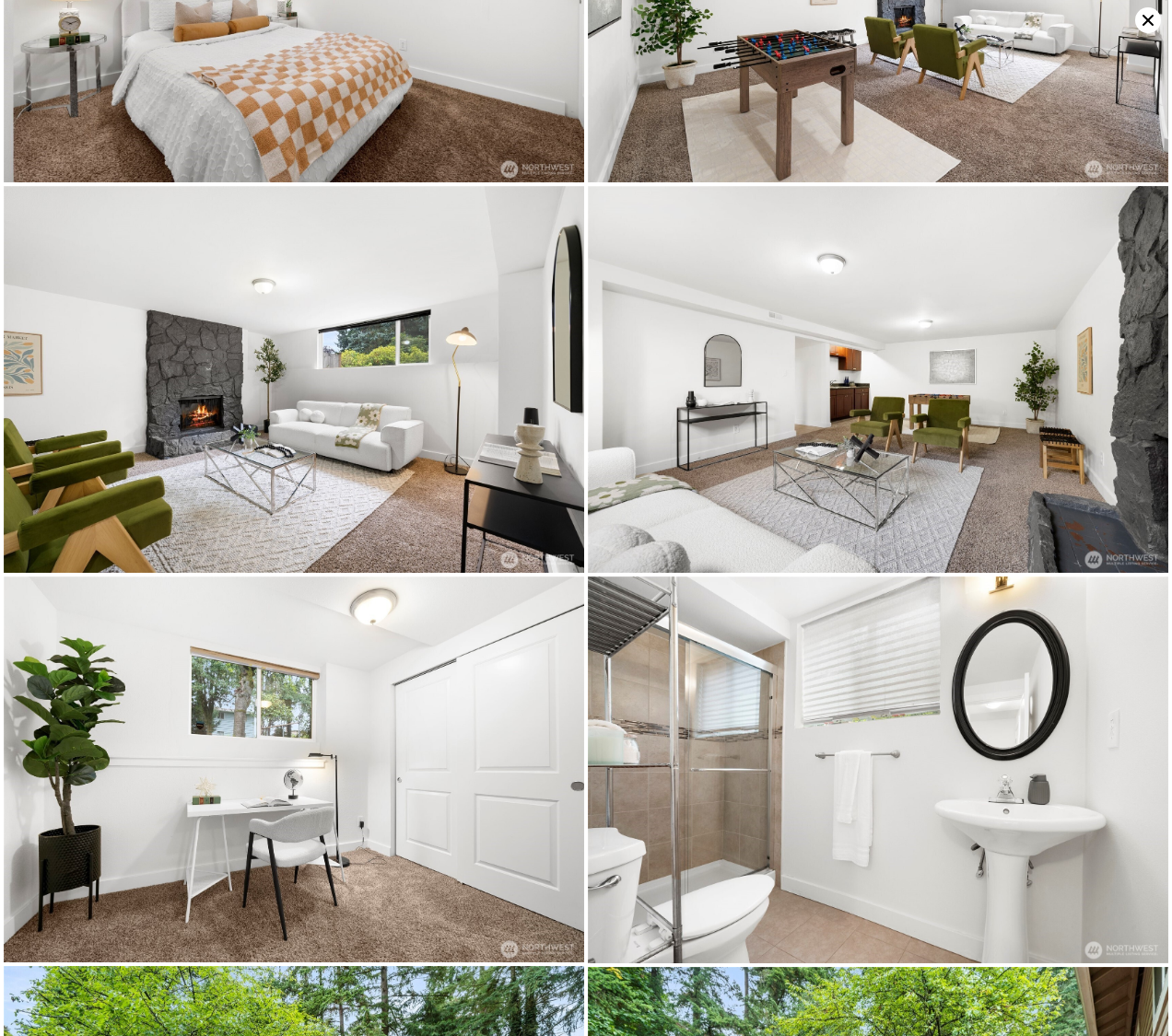
scroll to position [0, 0]
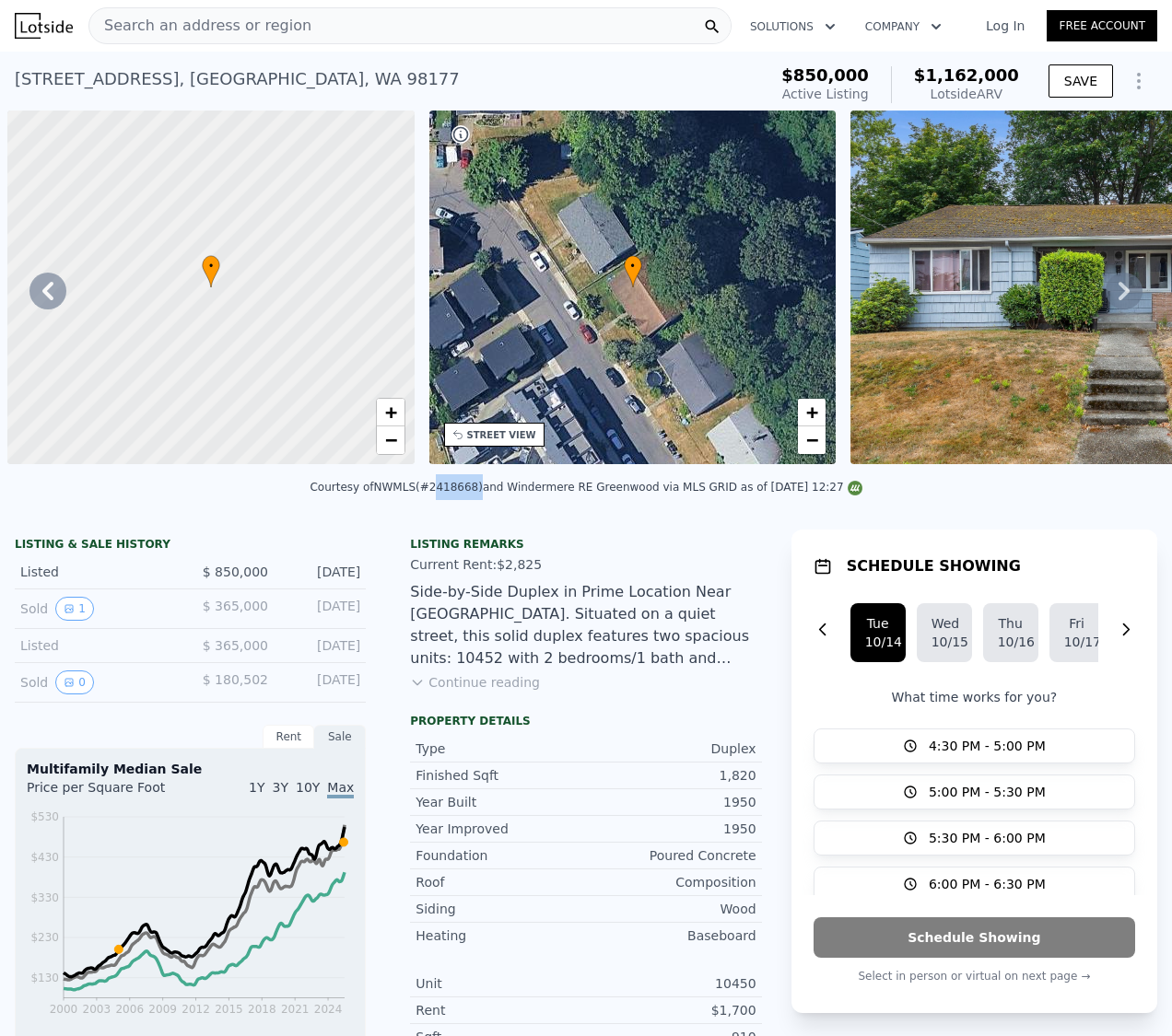
scroll to position [0, 428]
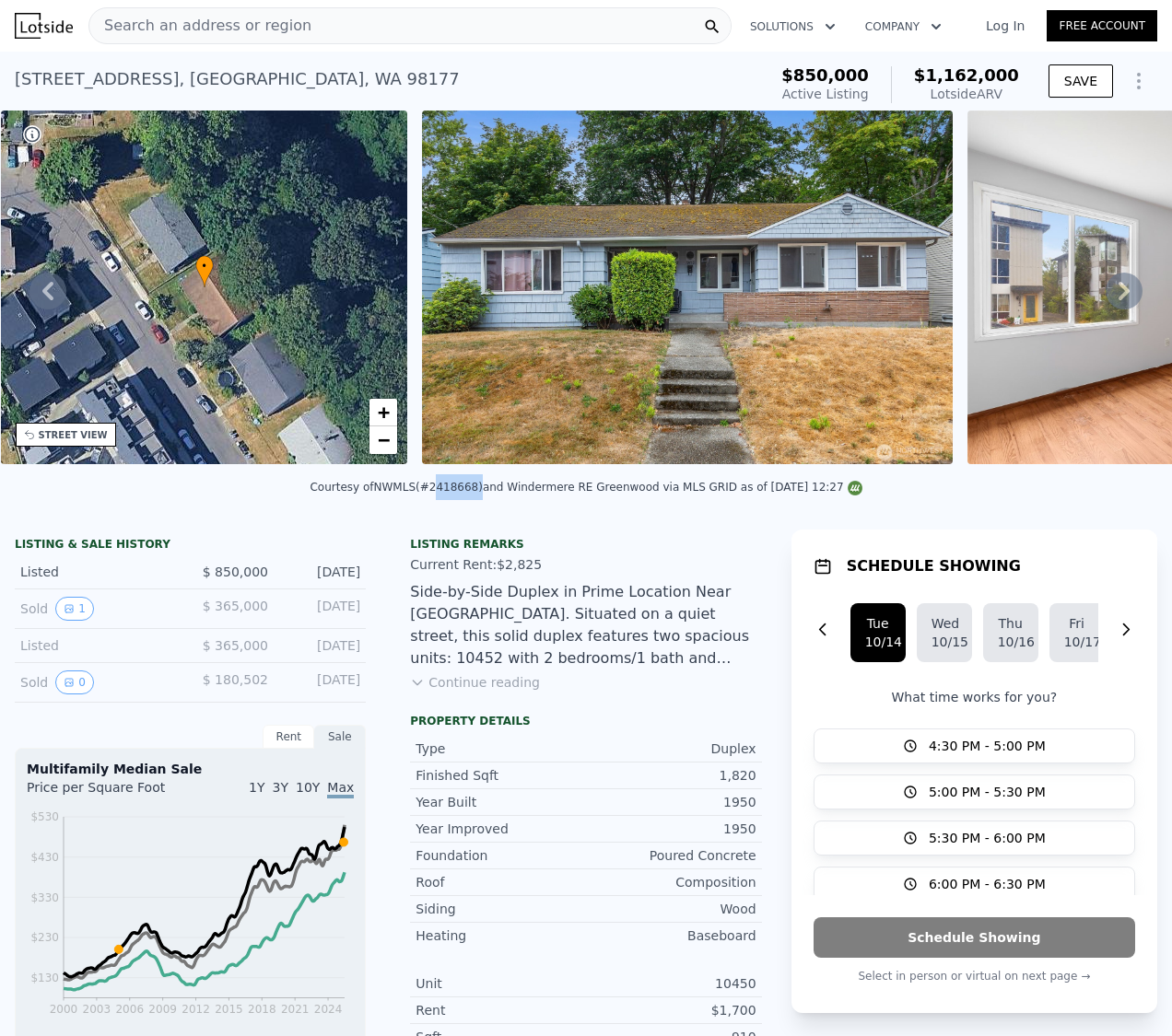
click at [463, 491] on div "Courtesy of NWMLS (#2418668) and [GEOGRAPHIC_DATA][PERSON_NAME] via MLS GRID as…" at bounding box center [586, 493] width 1172 height 44
click at [452, 494] on div "Courtesy of NWMLS (#2418668) and [GEOGRAPHIC_DATA][PERSON_NAME] via MLS GRID as…" at bounding box center [586, 487] width 552 height 12
copy div "2418668"
